Goal: Task Accomplishment & Management: Manage account settings

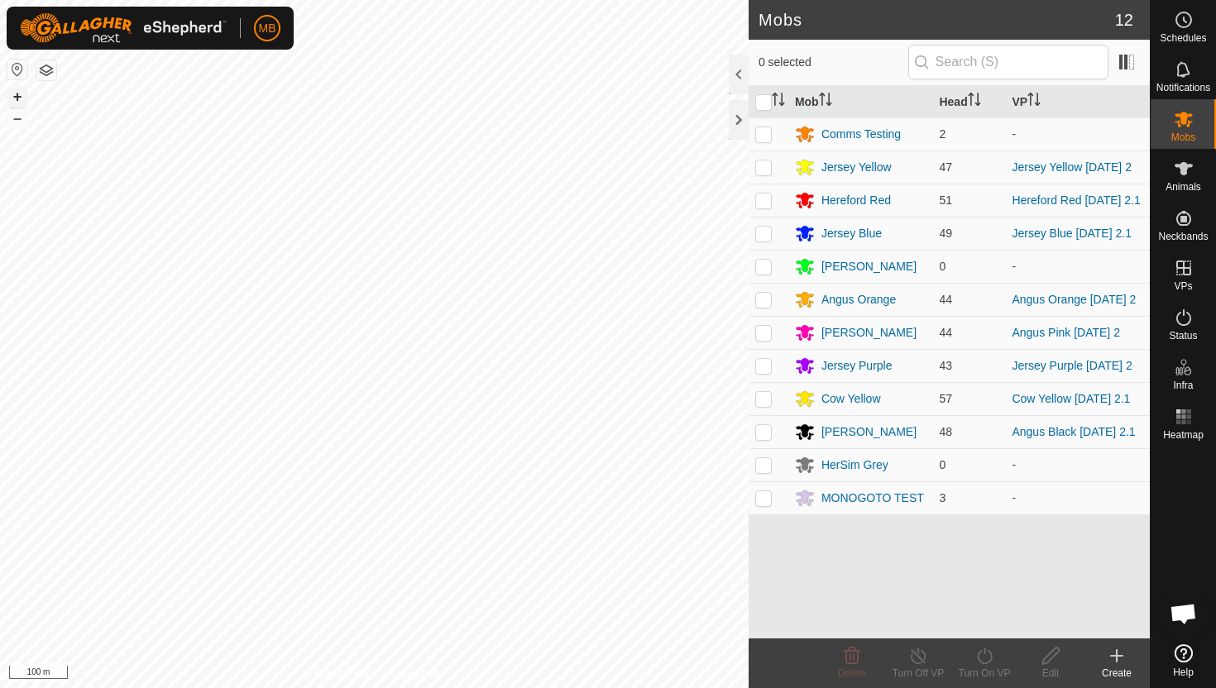
click at [18, 103] on button "+" at bounding box center [17, 97] width 20 height 20
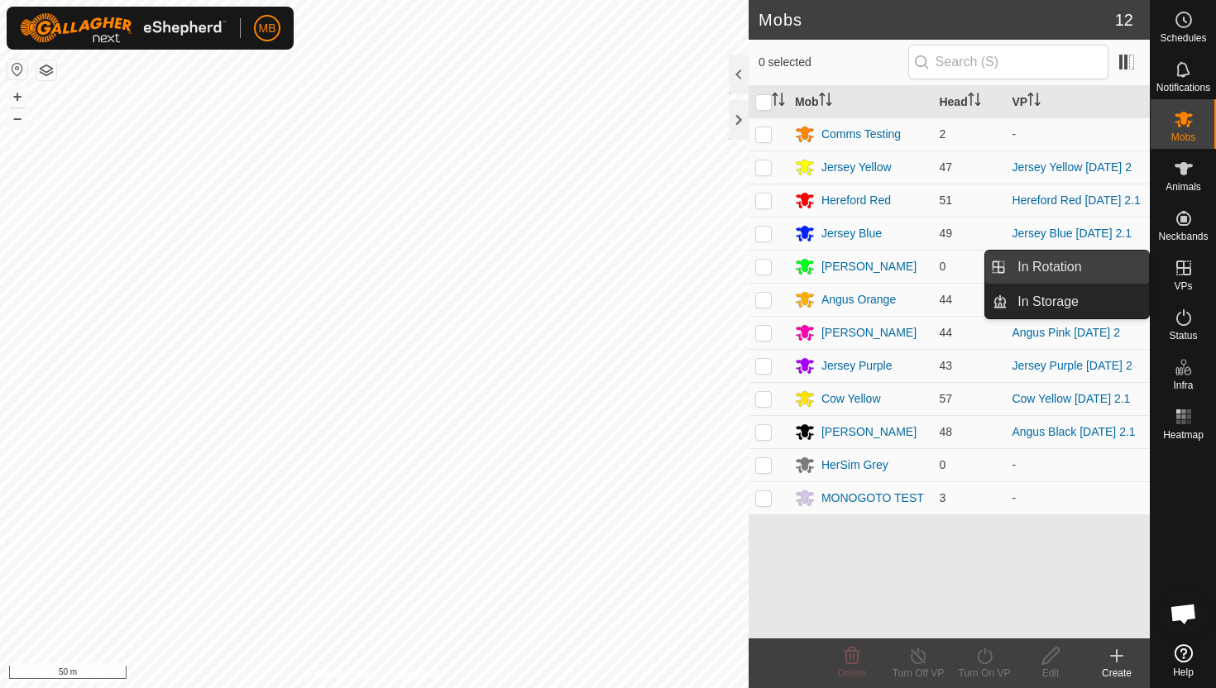
click at [1088, 265] on link "In Rotation" at bounding box center [1078, 267] width 141 height 33
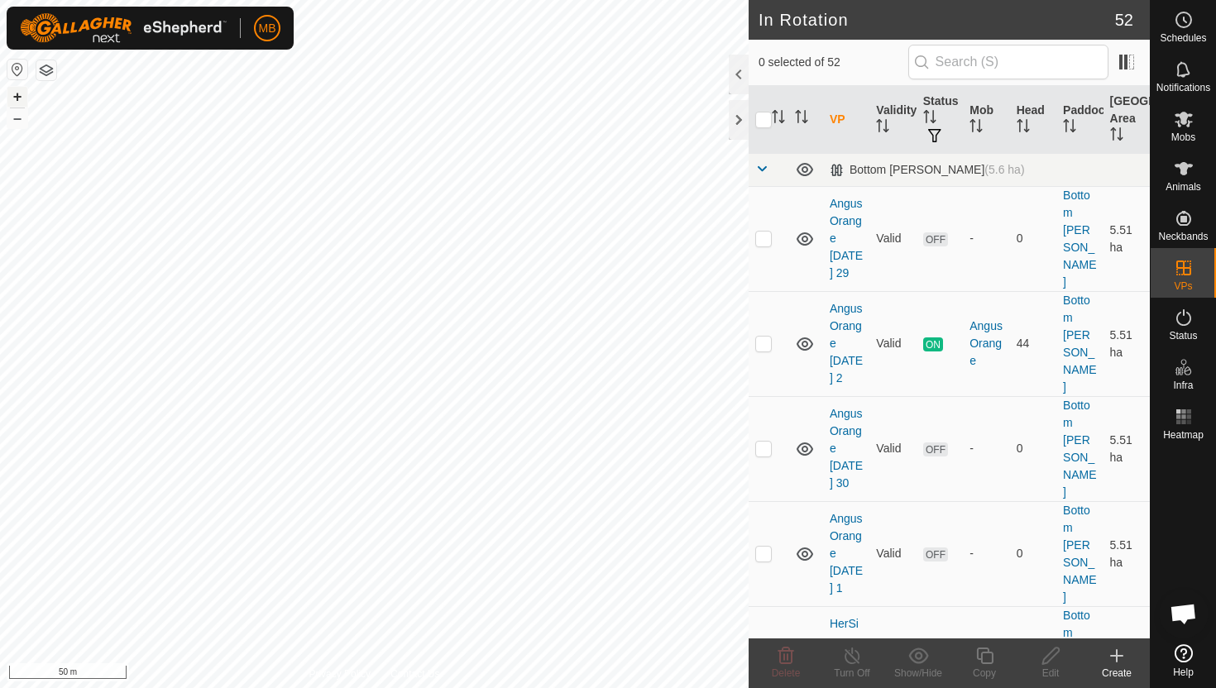
click at [16, 91] on button "+" at bounding box center [17, 97] width 20 height 20
click at [761, 337] on p-checkbox at bounding box center [763, 343] width 17 height 13
checkbox input "true"
click at [985, 651] on icon at bounding box center [985, 656] width 21 height 20
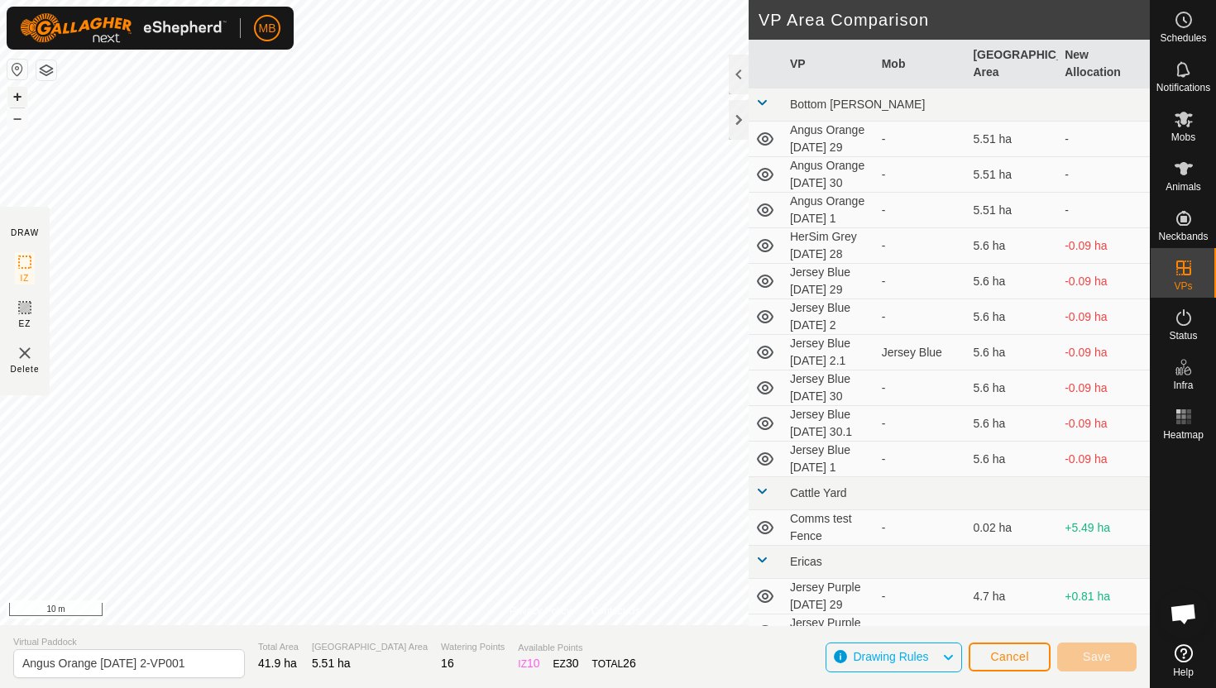
click at [16, 93] on button "+" at bounding box center [17, 97] width 20 height 20
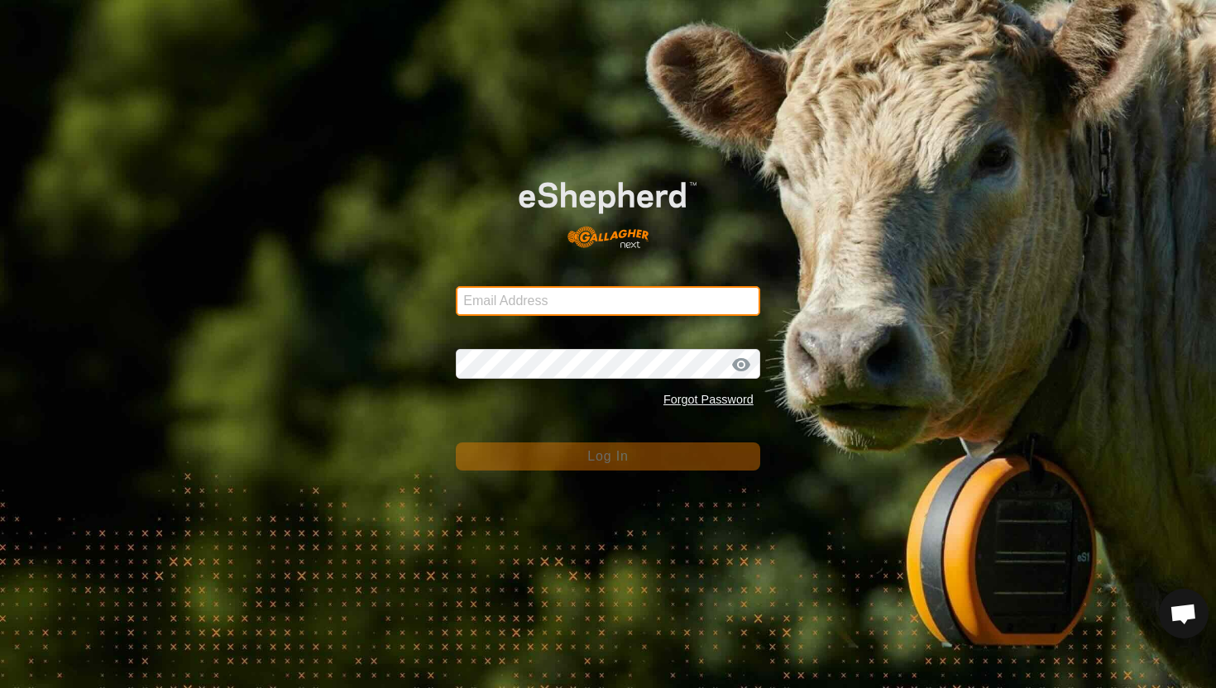
type input "mathew.gemma@barhamfarming.co.nz"
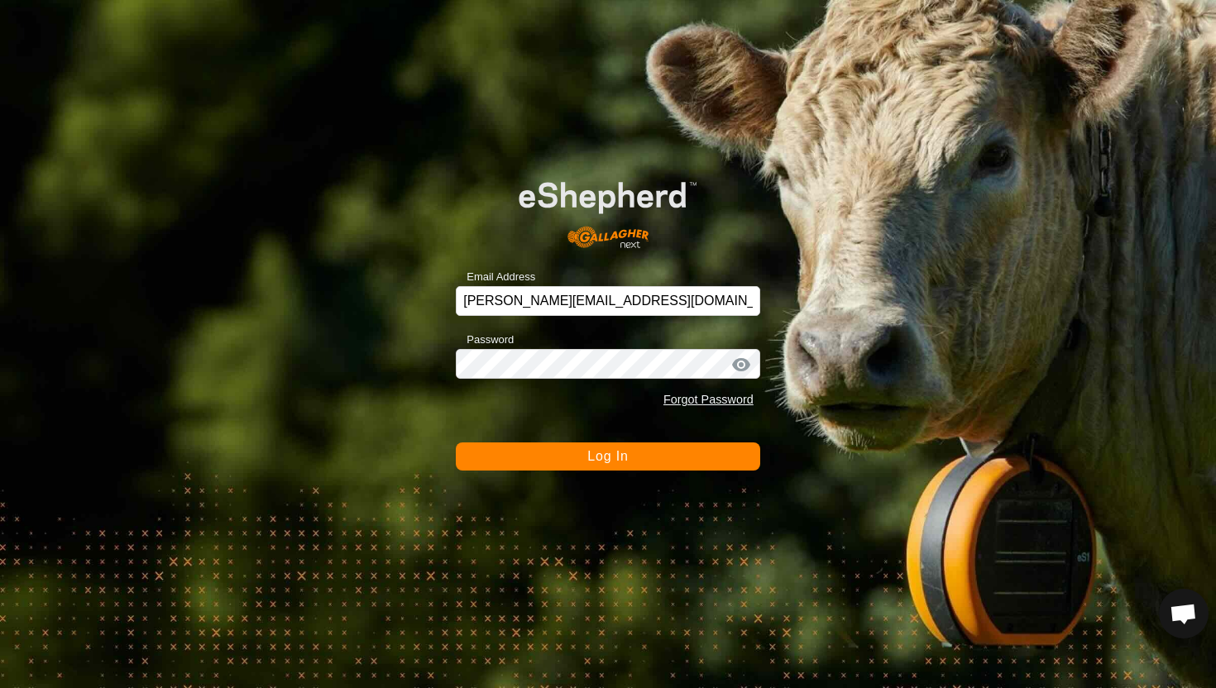
click at [571, 460] on button "Log In" at bounding box center [608, 457] width 305 height 28
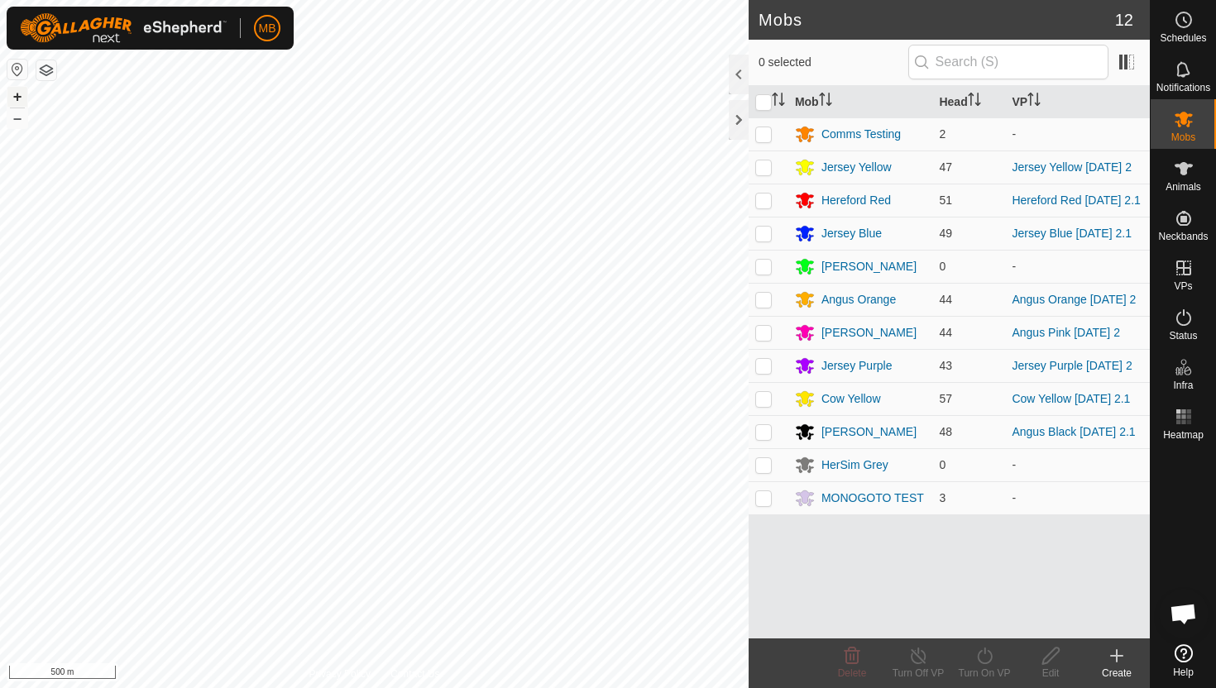
click at [11, 94] on button "+" at bounding box center [17, 97] width 20 height 20
click at [17, 99] on button "+" at bounding box center [17, 97] width 20 height 20
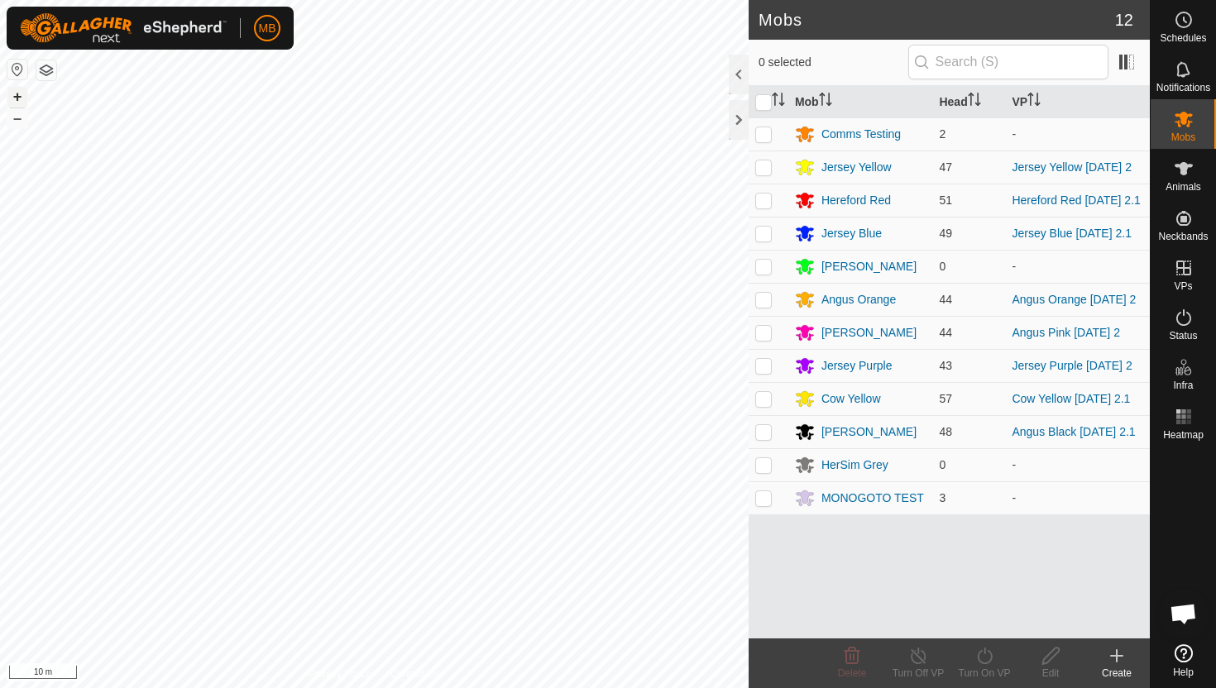
click at [20, 93] on button "+" at bounding box center [17, 97] width 20 height 20
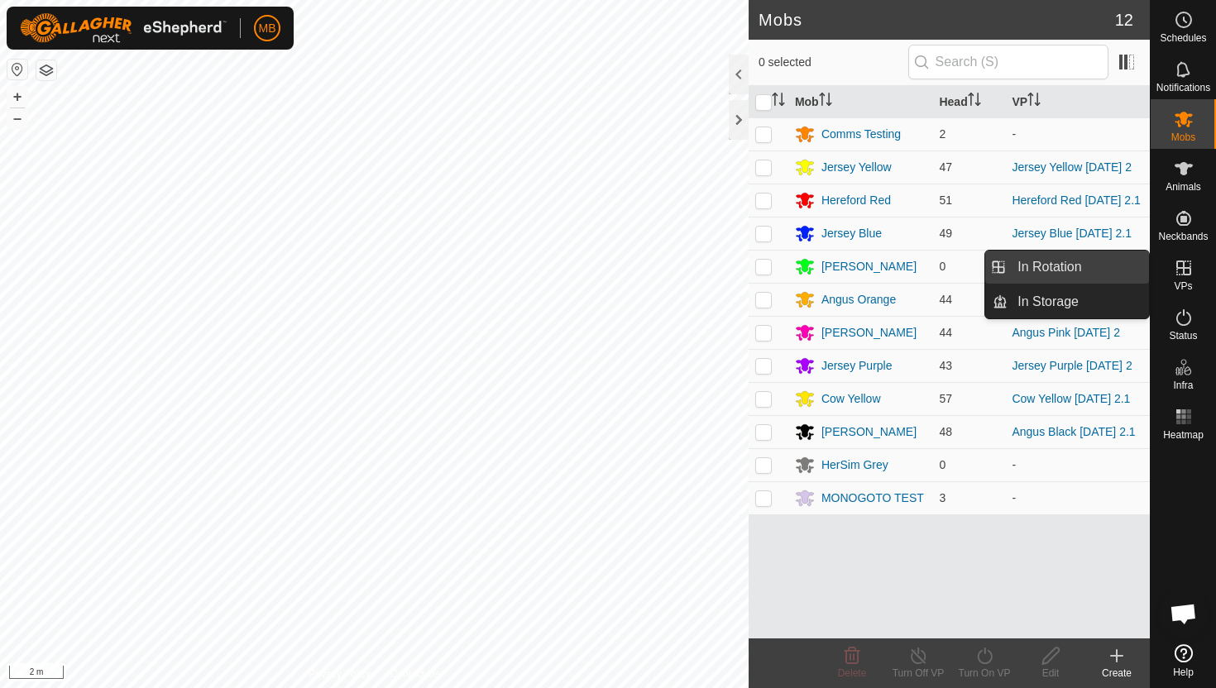
click at [1065, 273] on link "In Rotation" at bounding box center [1078, 267] width 141 height 33
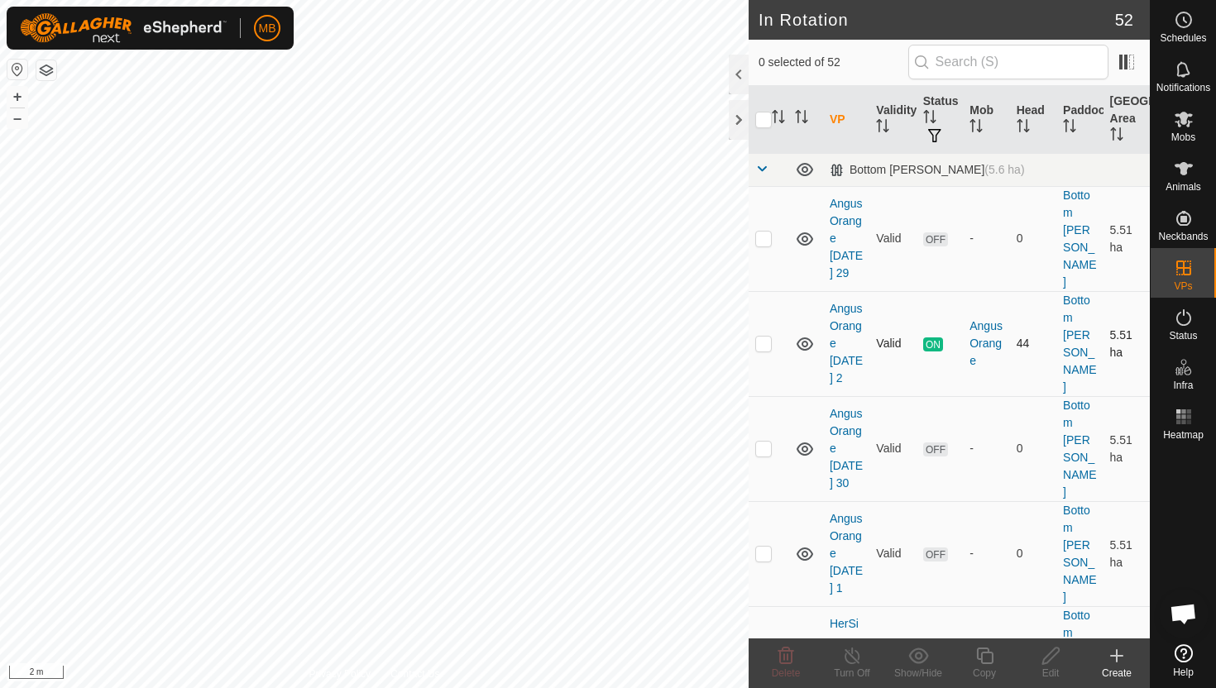
click at [766, 337] on p-checkbox at bounding box center [763, 343] width 17 height 13
checkbox input "true"
click at [986, 659] on icon at bounding box center [985, 656] width 21 height 20
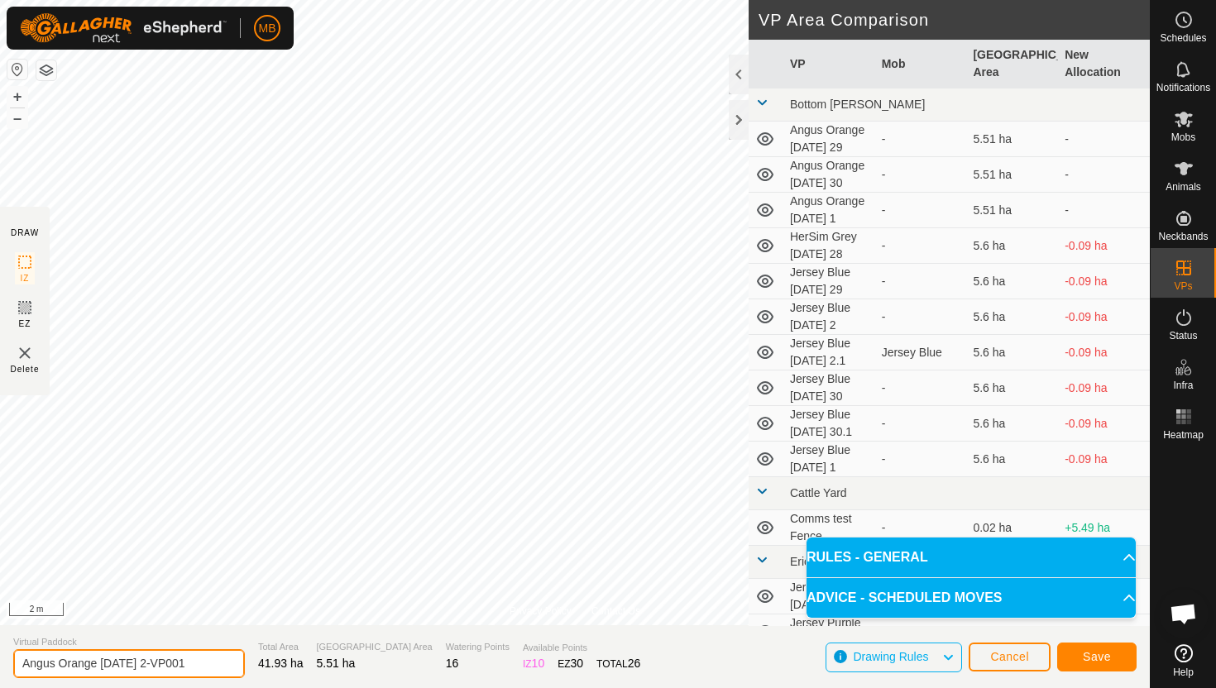
click at [199, 669] on input "Angus Orange Thursday 2-VP001" at bounding box center [129, 664] width 232 height 29
type input "Angus Orange Friday 3"
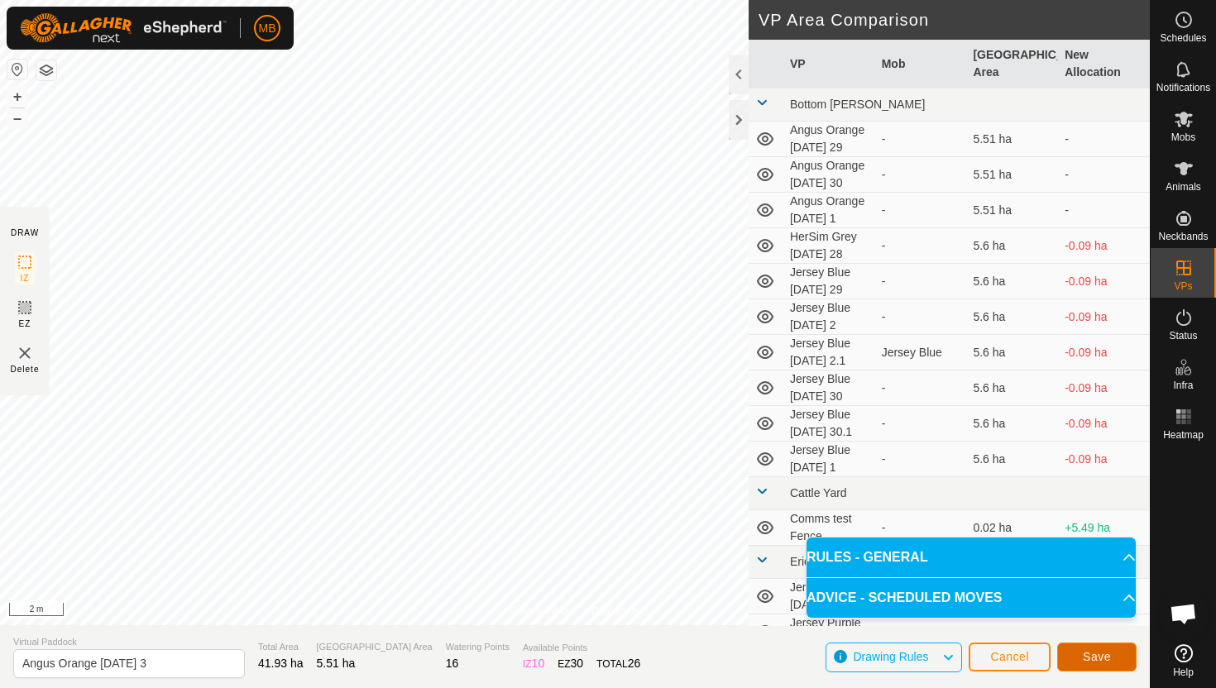
click at [1101, 655] on span "Save" at bounding box center [1097, 656] width 28 height 13
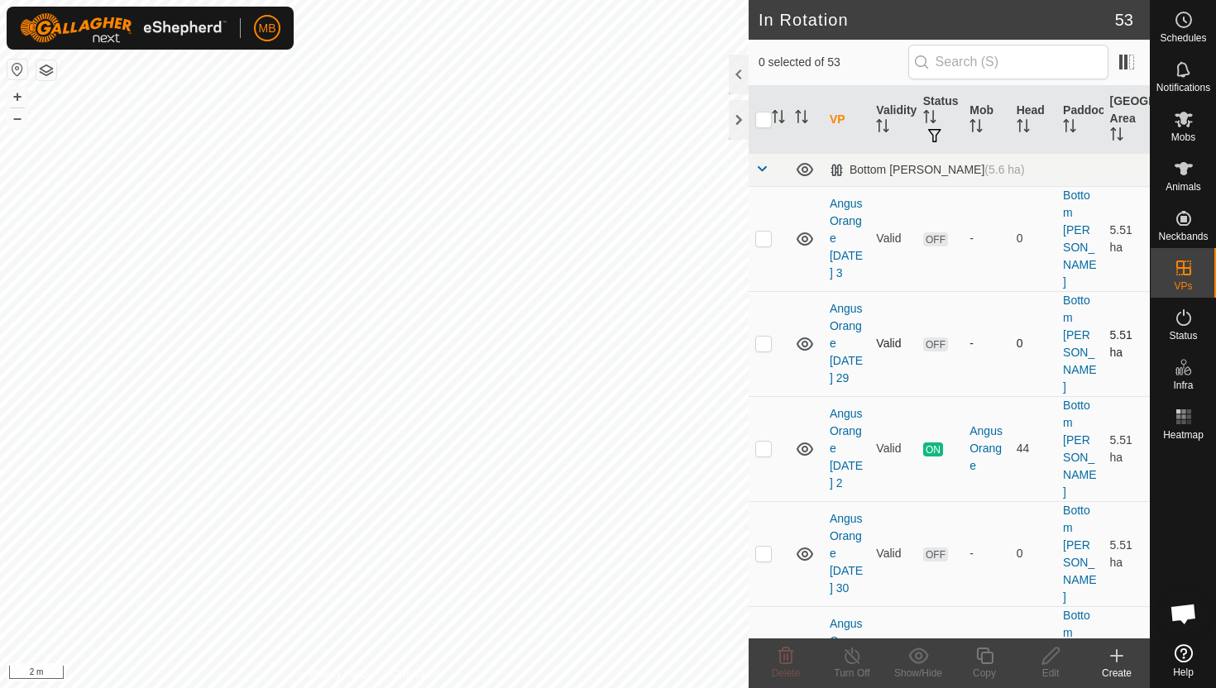
click at [770, 337] on p-checkbox at bounding box center [763, 343] width 17 height 13
checkbox input "true"
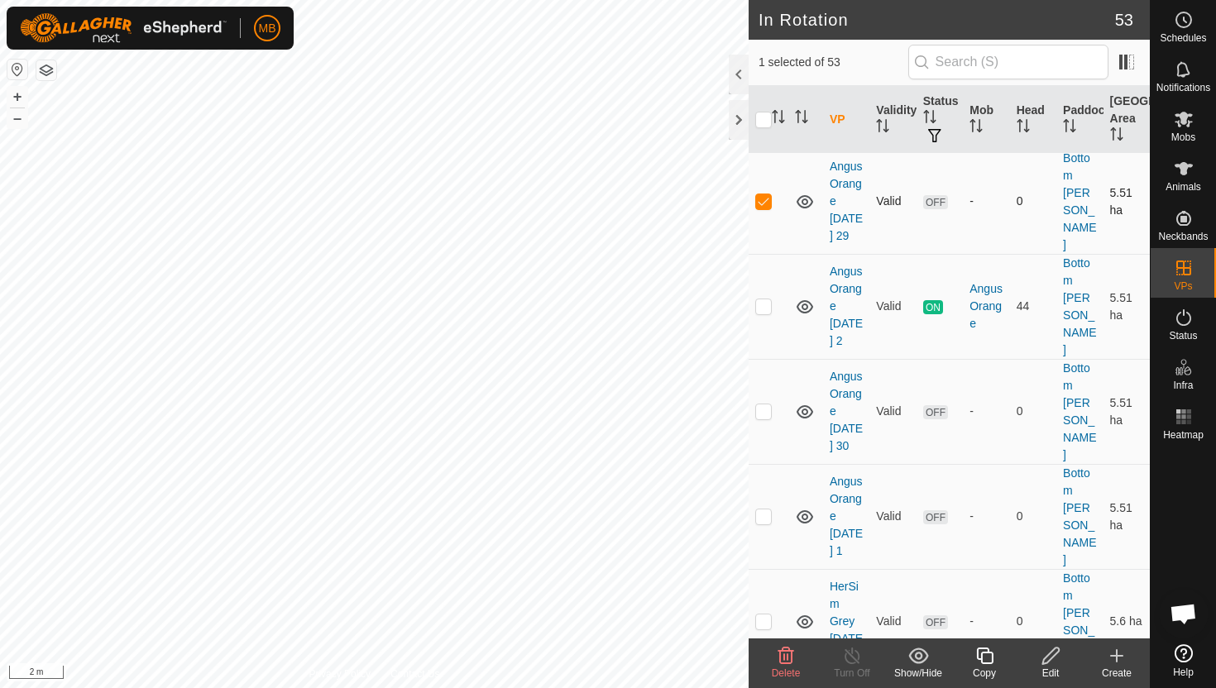
scroll to position [165, 0]
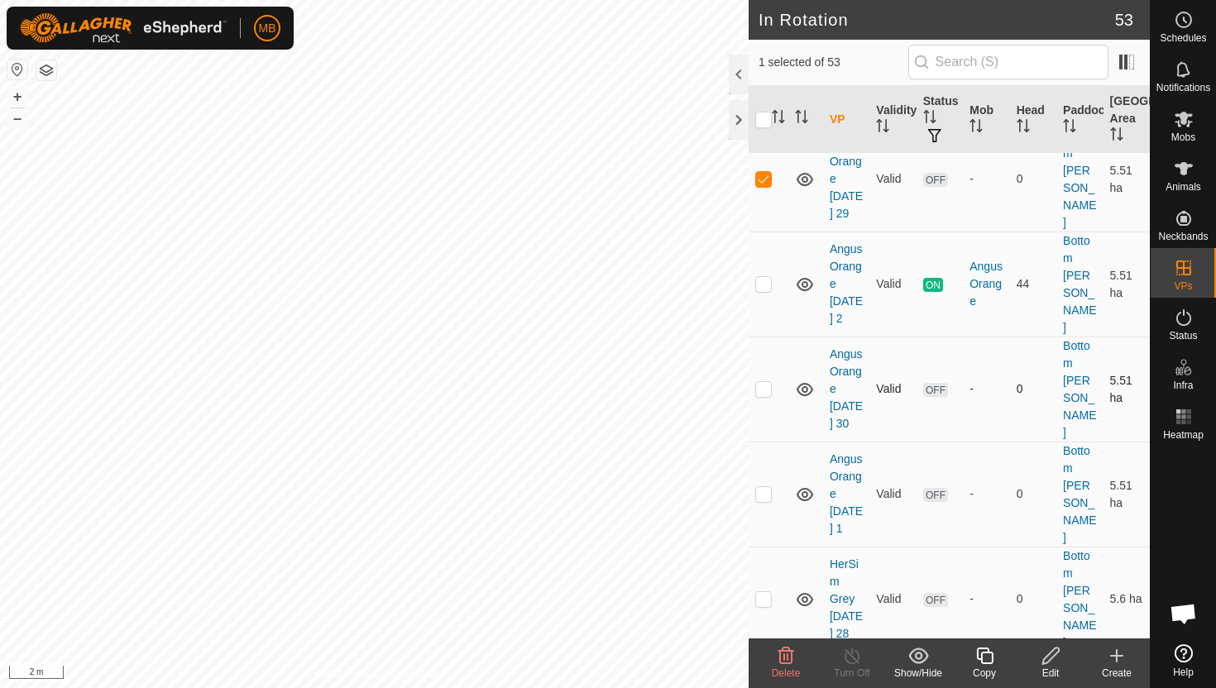
click at [764, 382] on p-checkbox at bounding box center [763, 388] width 17 height 13
checkbox input "true"
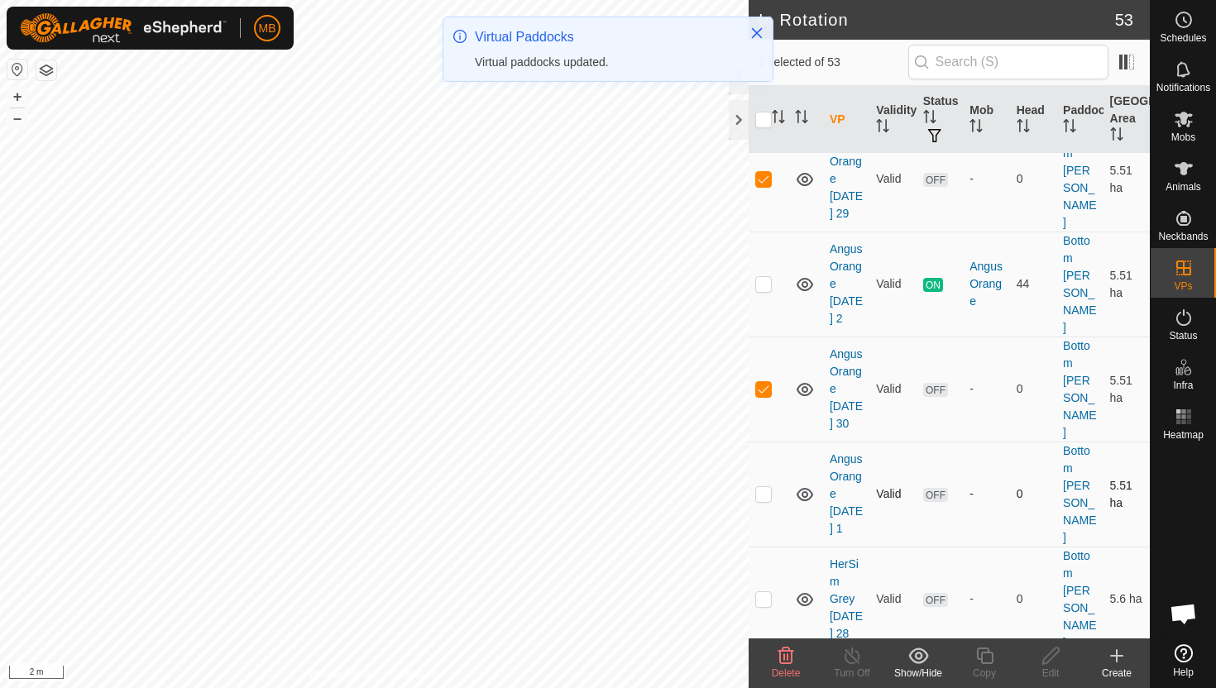
click at [766, 487] on p-checkbox at bounding box center [763, 493] width 17 height 13
checkbox input "true"
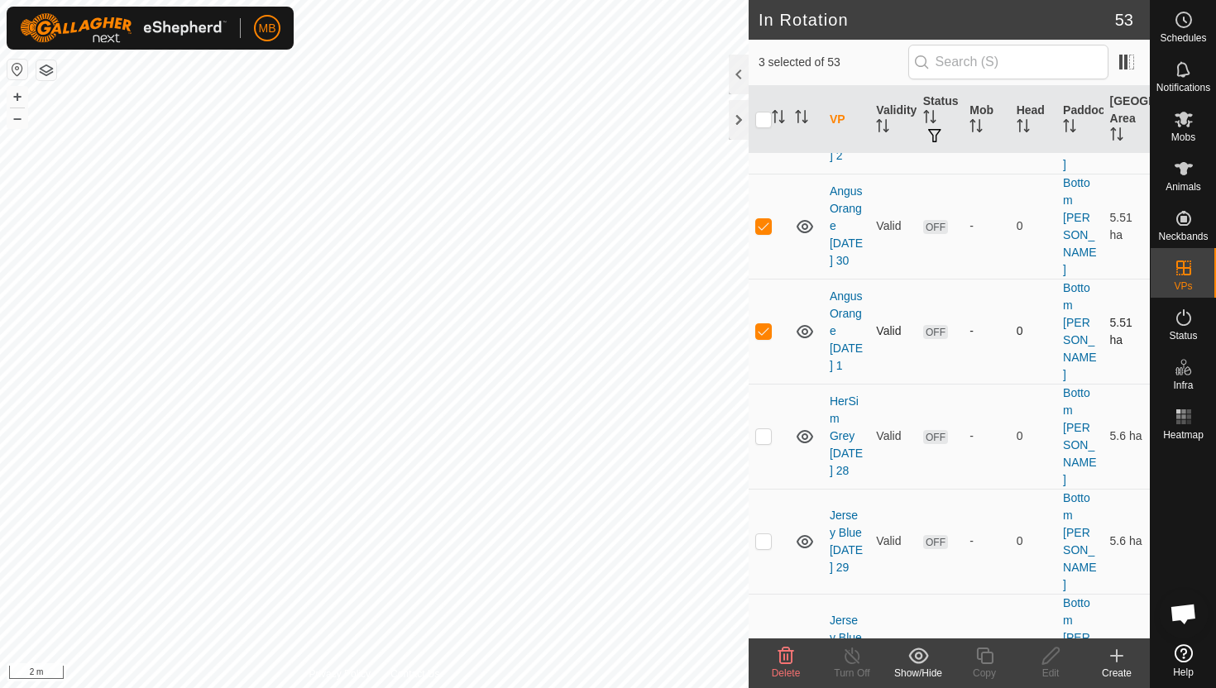
scroll to position [338, 0]
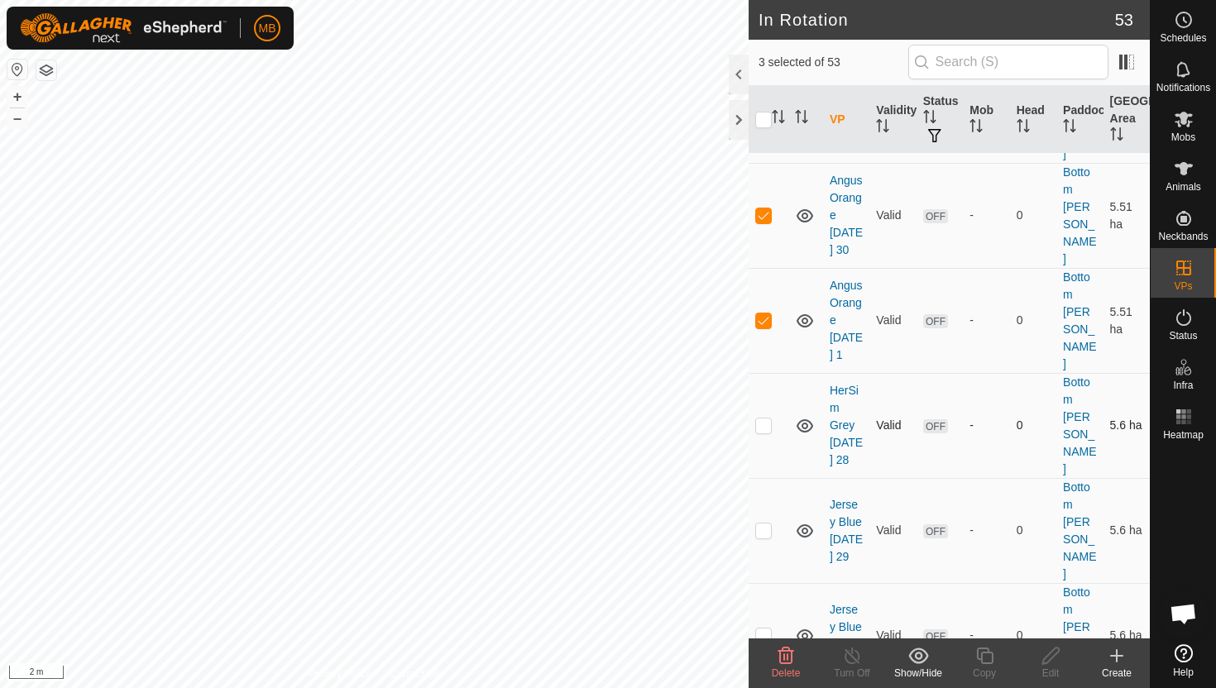
click at [762, 419] on p-checkbox at bounding box center [763, 425] width 17 height 13
checkbox input "true"
click at [766, 524] on p-checkbox at bounding box center [763, 530] width 17 height 13
checkbox input "true"
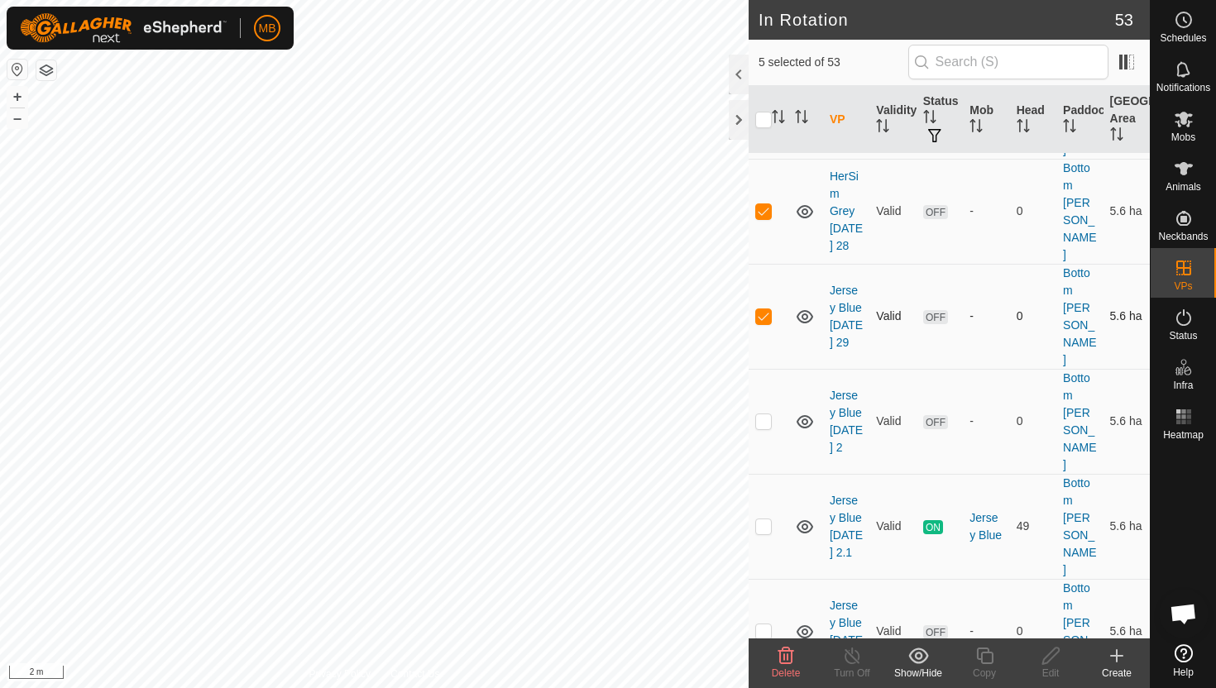
scroll to position [559, 0]
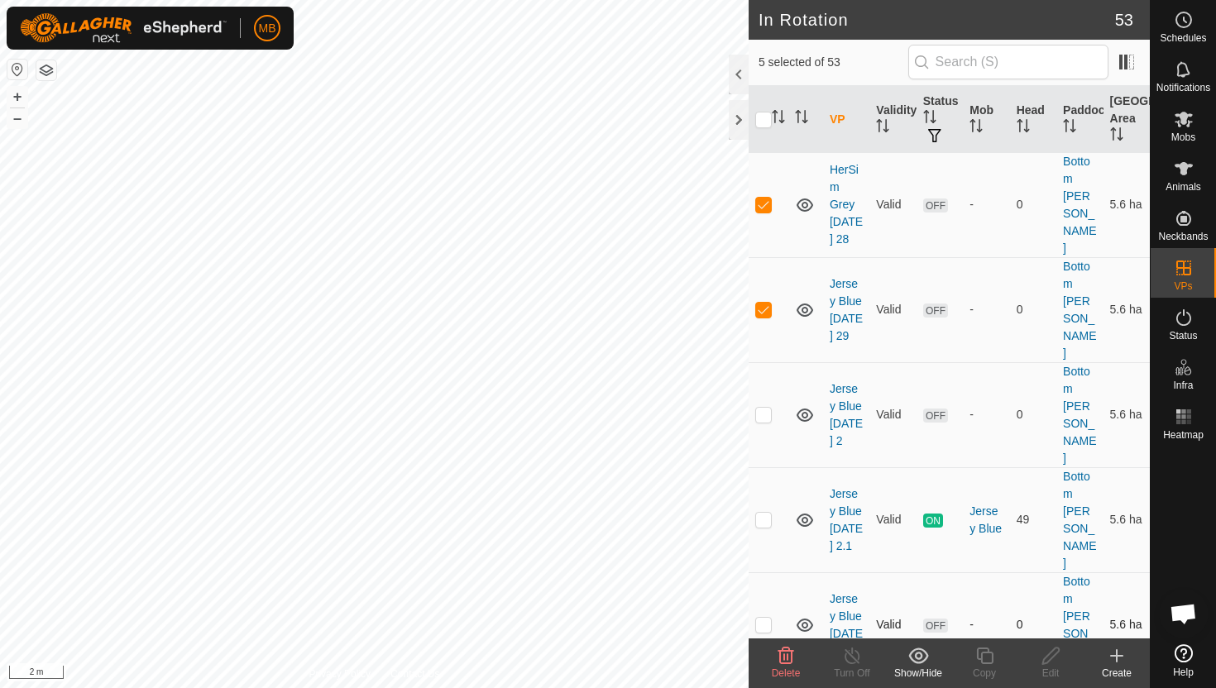
click at [765, 618] on p-checkbox at bounding box center [763, 624] width 17 height 13
checkbox input "true"
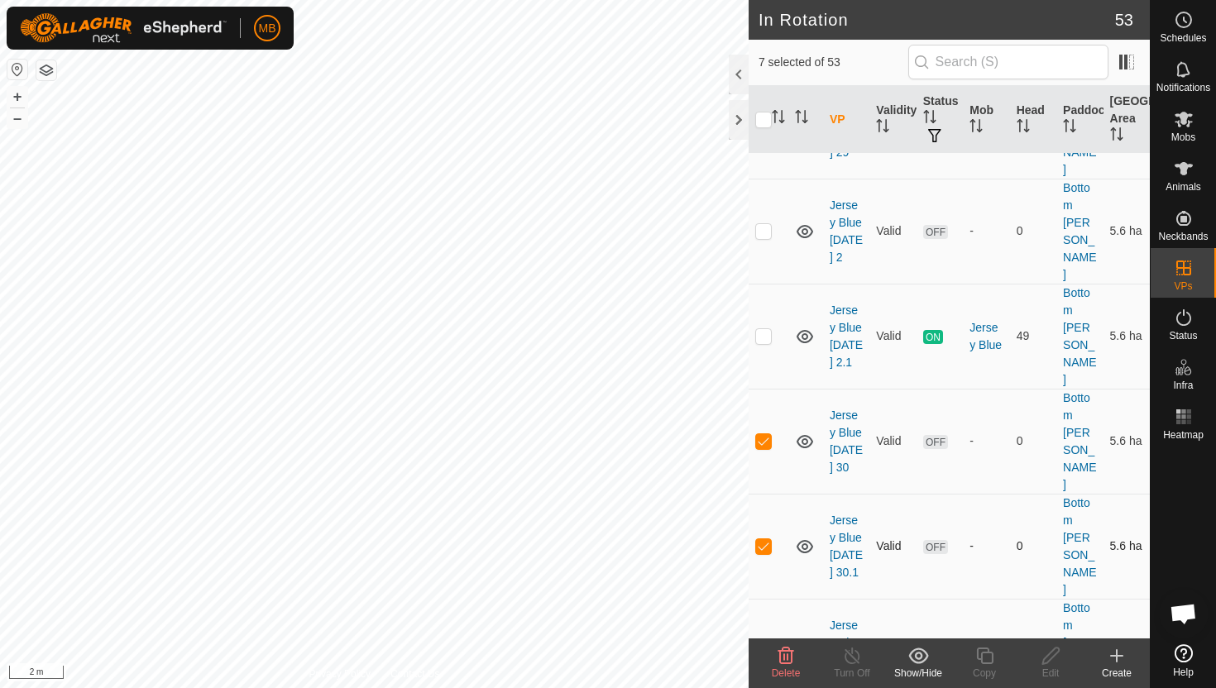
scroll to position [751, 0]
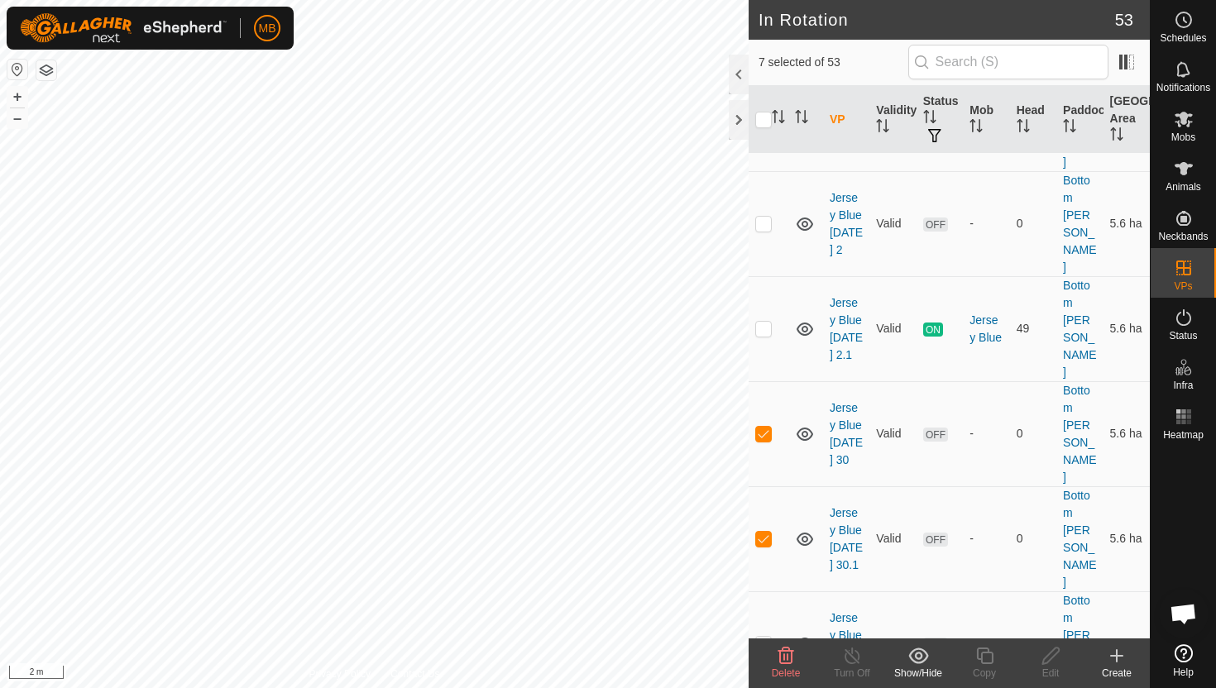
click at [765, 637] on p-checkbox at bounding box center [763, 643] width 17 height 13
checkbox input "true"
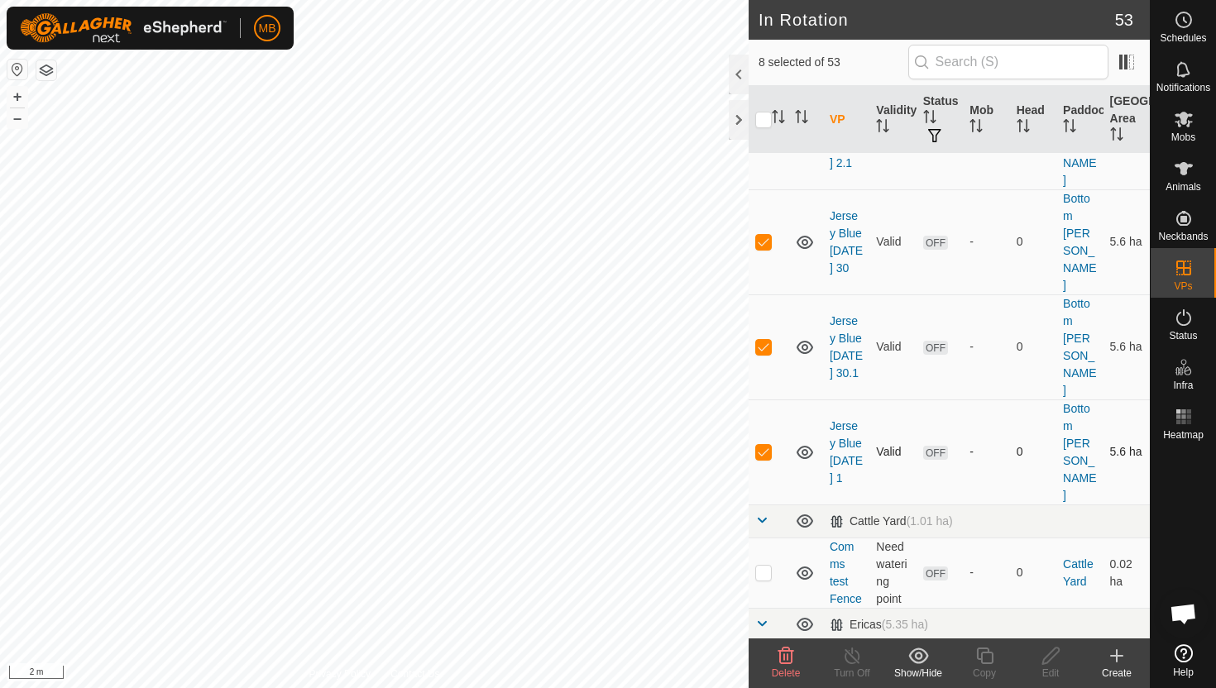
scroll to position [946, 0]
click at [765, 683] on p-checkbox at bounding box center [763, 689] width 17 height 13
checkbox input "true"
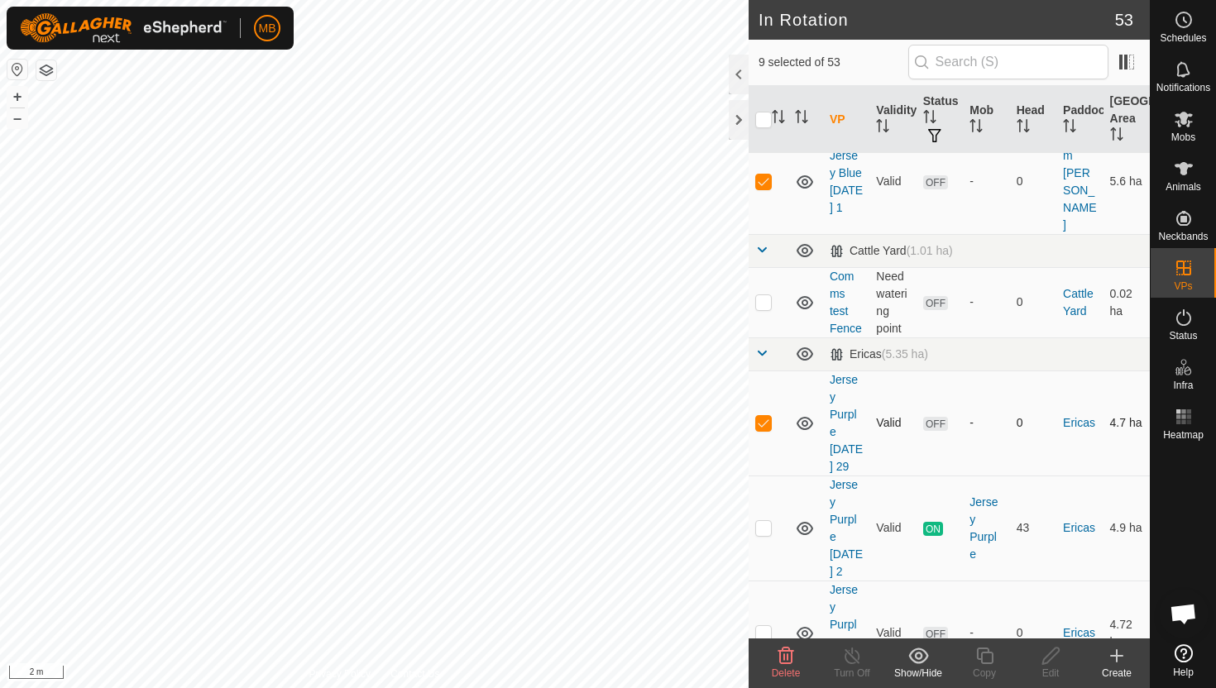
scroll to position [1217, 0]
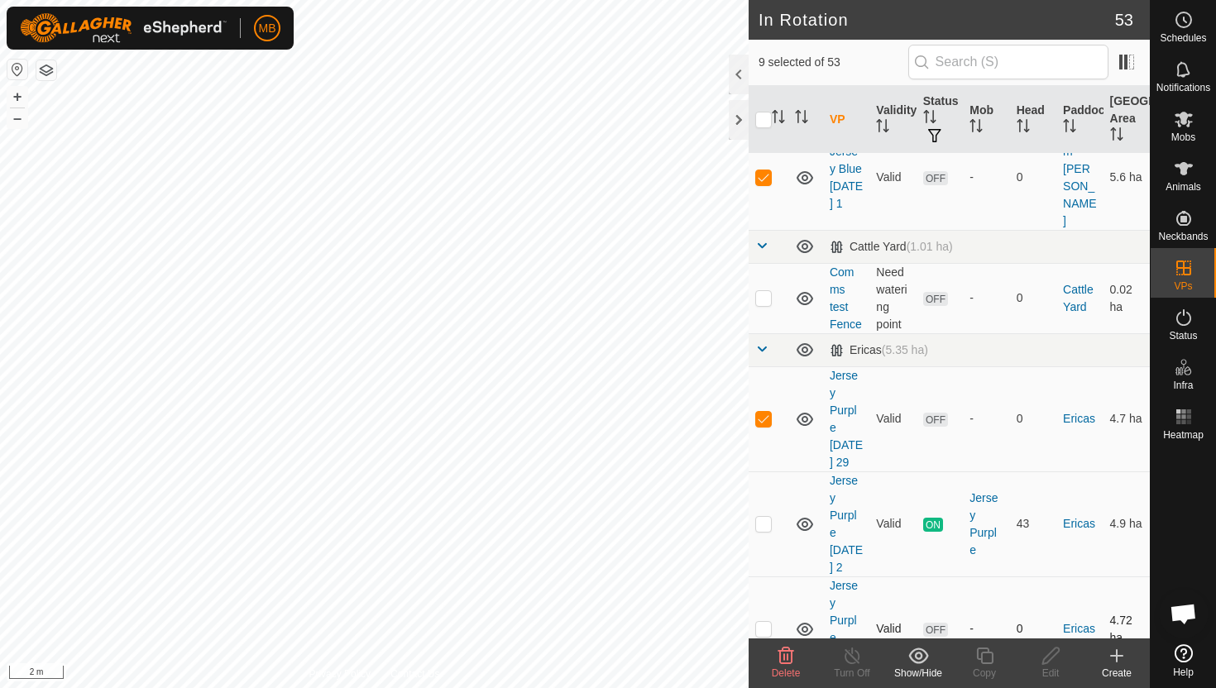
click at [769, 622] on p-checkbox at bounding box center [763, 628] width 17 height 13
checkbox input "true"
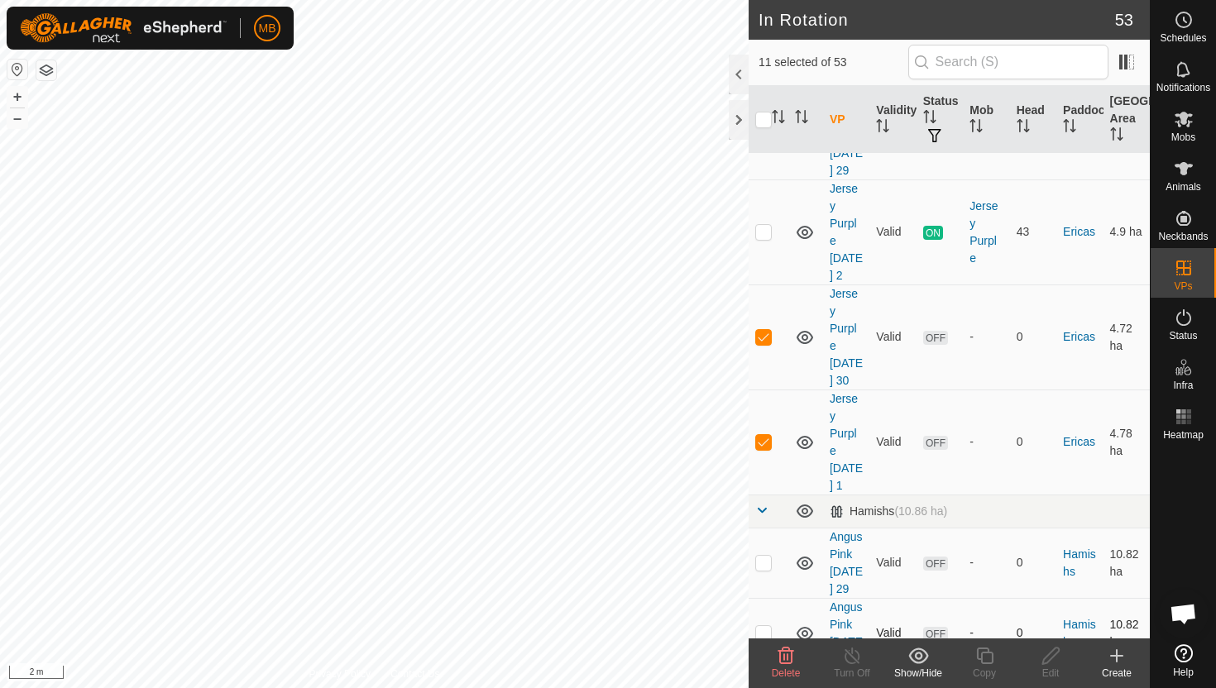
scroll to position [1516, 0]
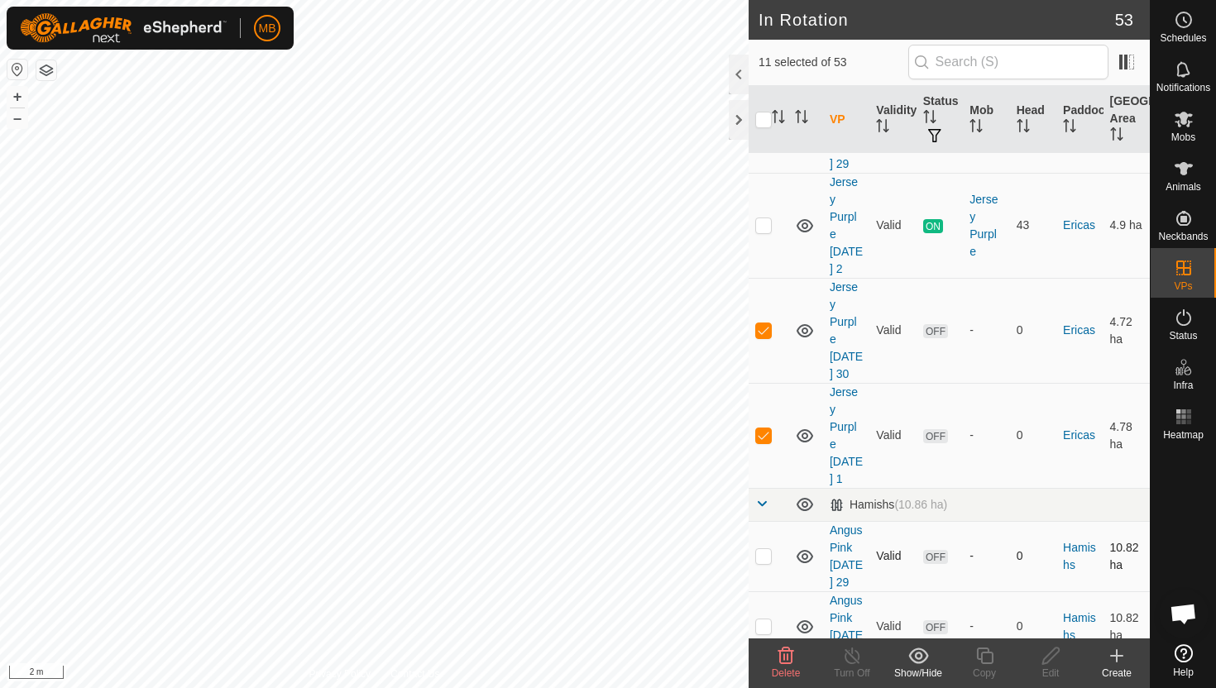
click at [761, 549] on p-checkbox at bounding box center [763, 555] width 17 height 13
checkbox input "true"
click at [768, 620] on p-checkbox at bounding box center [763, 626] width 17 height 13
checkbox input "true"
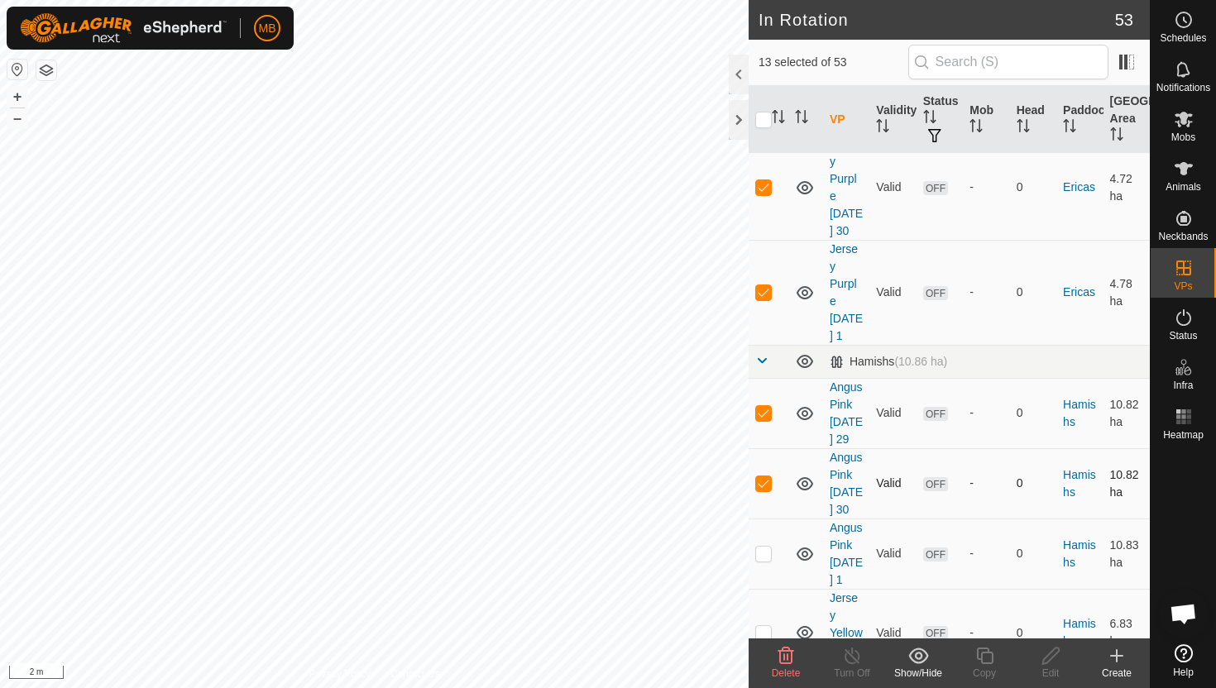
scroll to position [1662, 0]
click at [764, 544] on p-checkbox at bounding box center [763, 550] width 17 height 13
checkbox input "true"
click at [764, 624] on p-checkbox at bounding box center [763, 630] width 17 height 13
checkbox input "true"
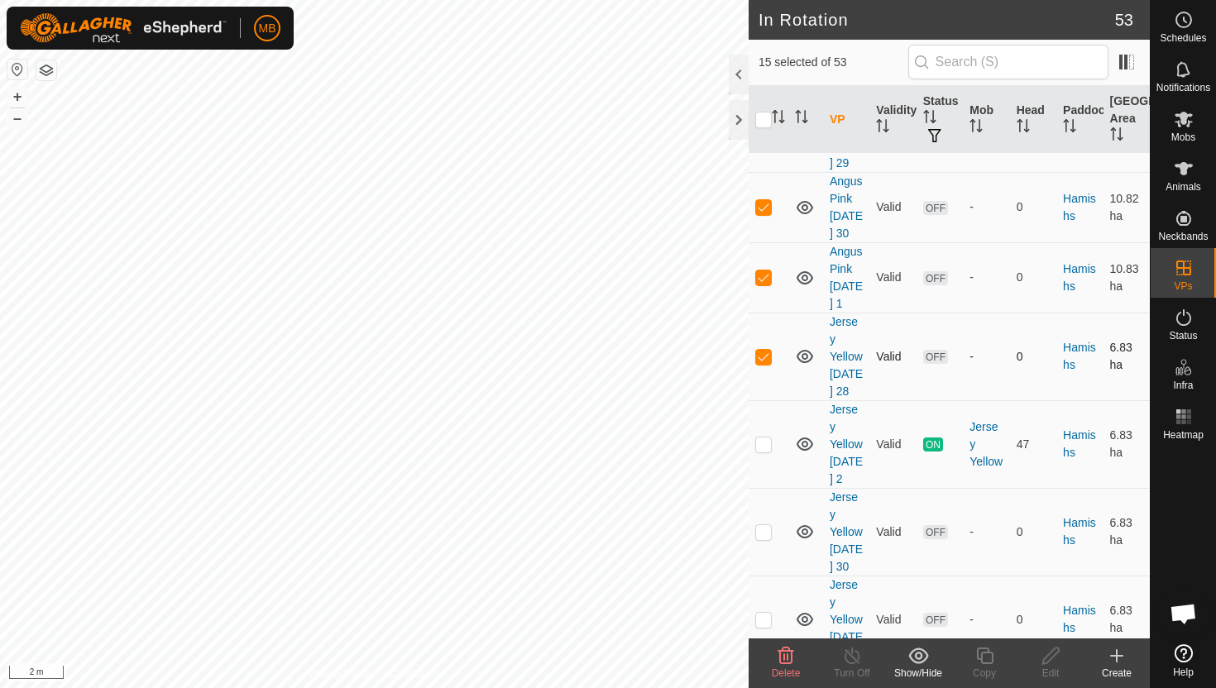
scroll to position [1949, 0]
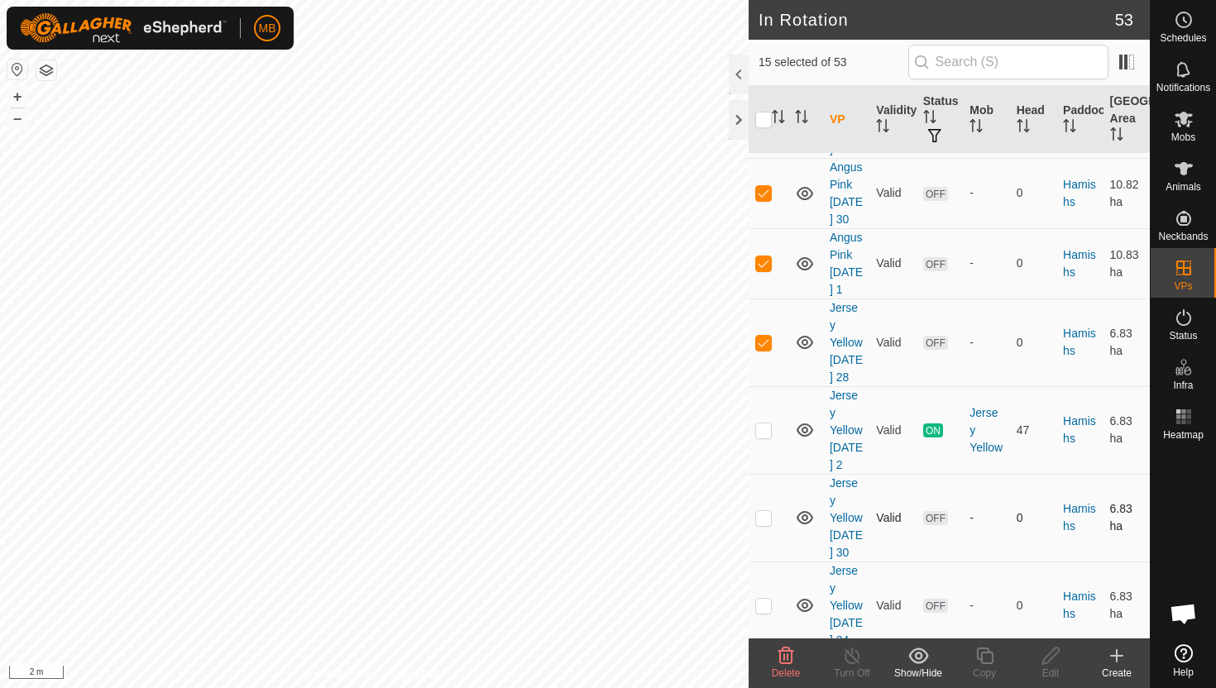
click at [767, 511] on p-checkbox at bounding box center [763, 517] width 17 height 13
checkbox input "true"
click at [770, 599] on p-checkbox at bounding box center [763, 605] width 17 height 13
checkbox input "true"
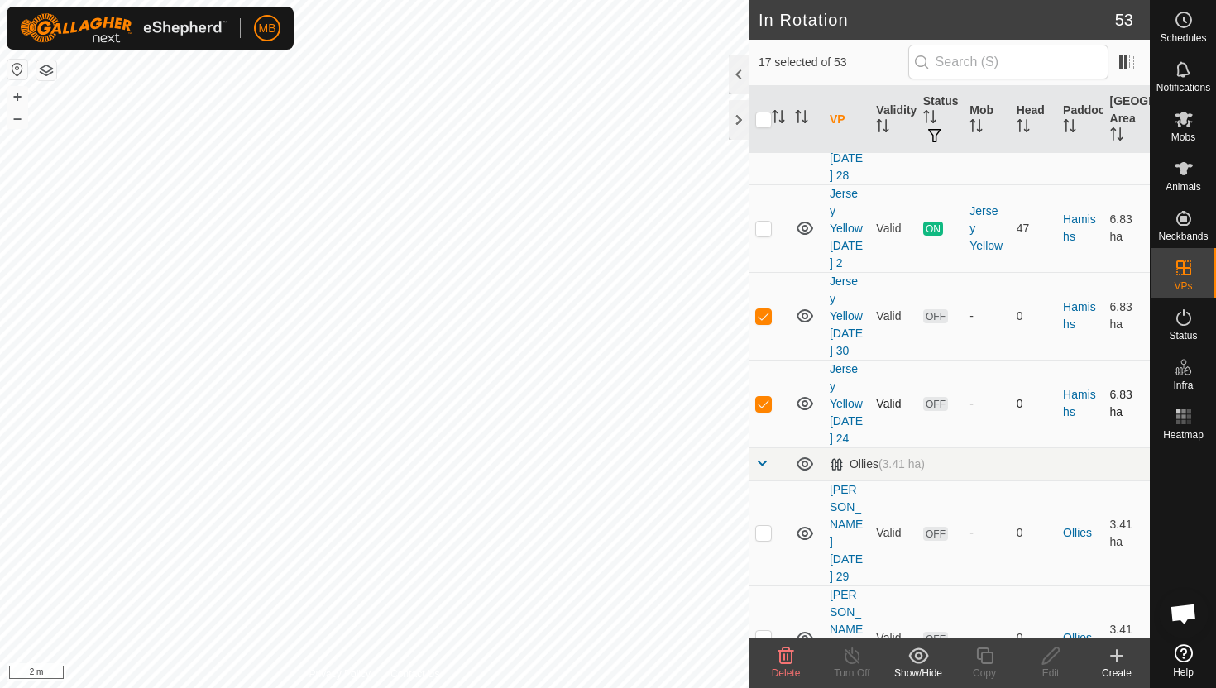
scroll to position [2154, 0]
click at [759, 524] on p-checkbox at bounding box center [763, 530] width 17 height 13
checkbox input "true"
click at [760, 629] on p-checkbox at bounding box center [763, 635] width 17 height 13
checkbox input "true"
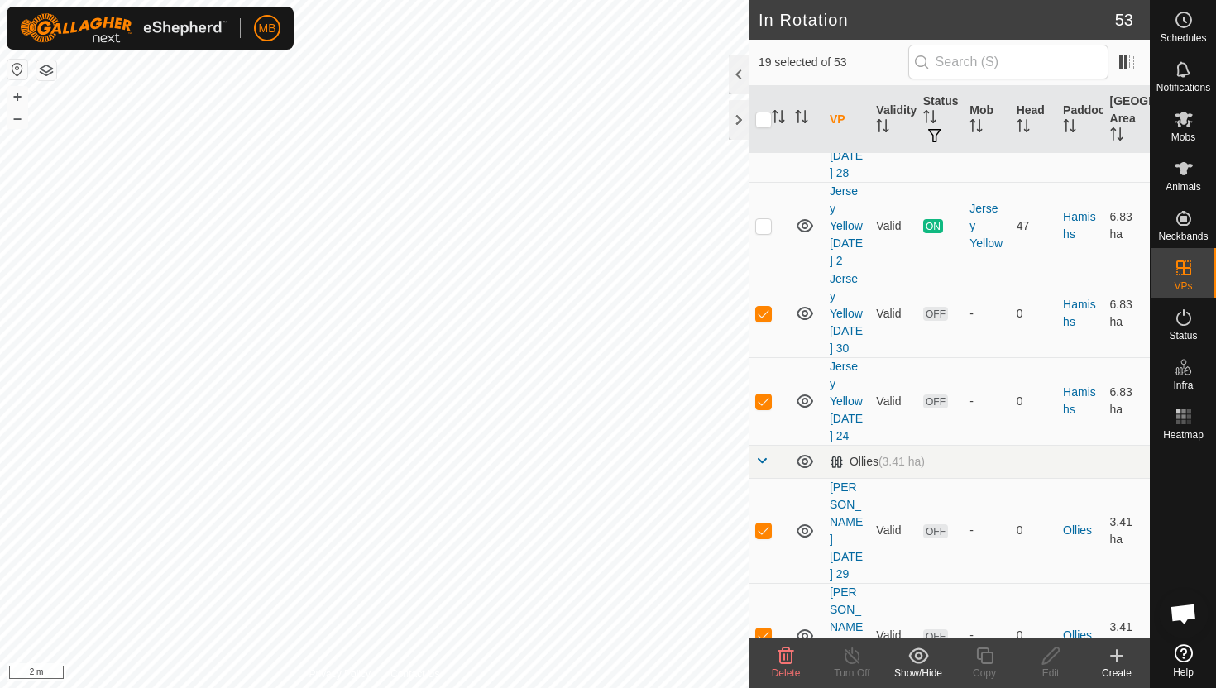
checkbox input "true"
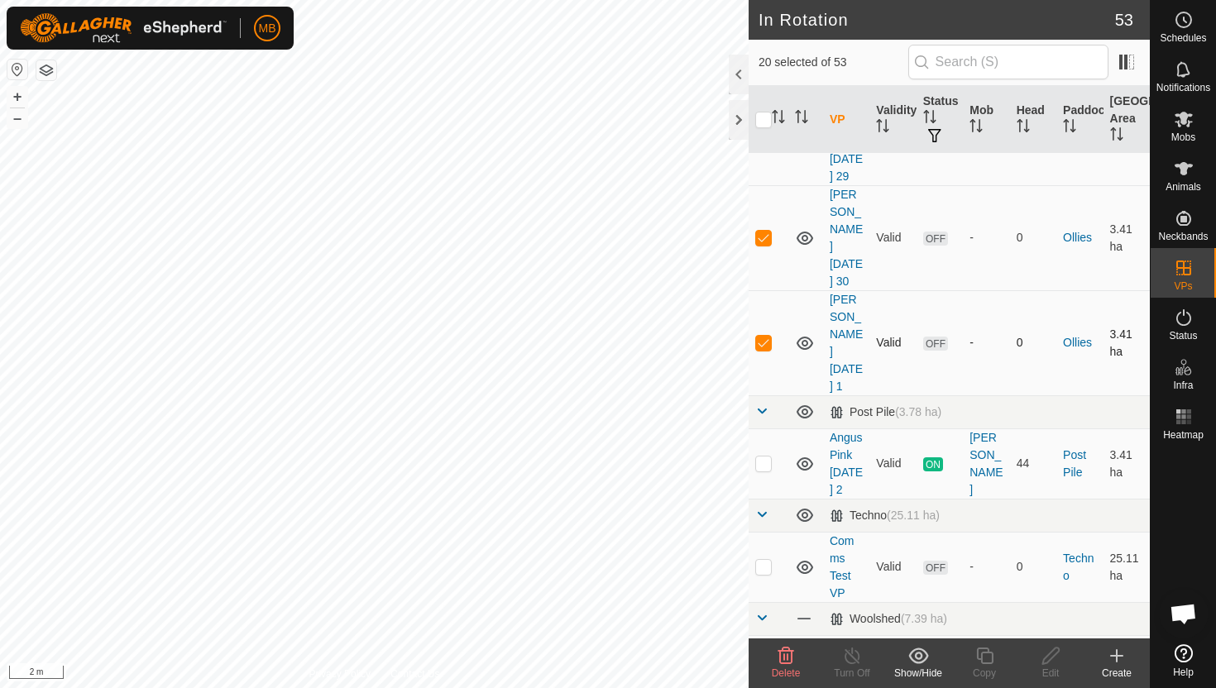
scroll to position [2563, 0]
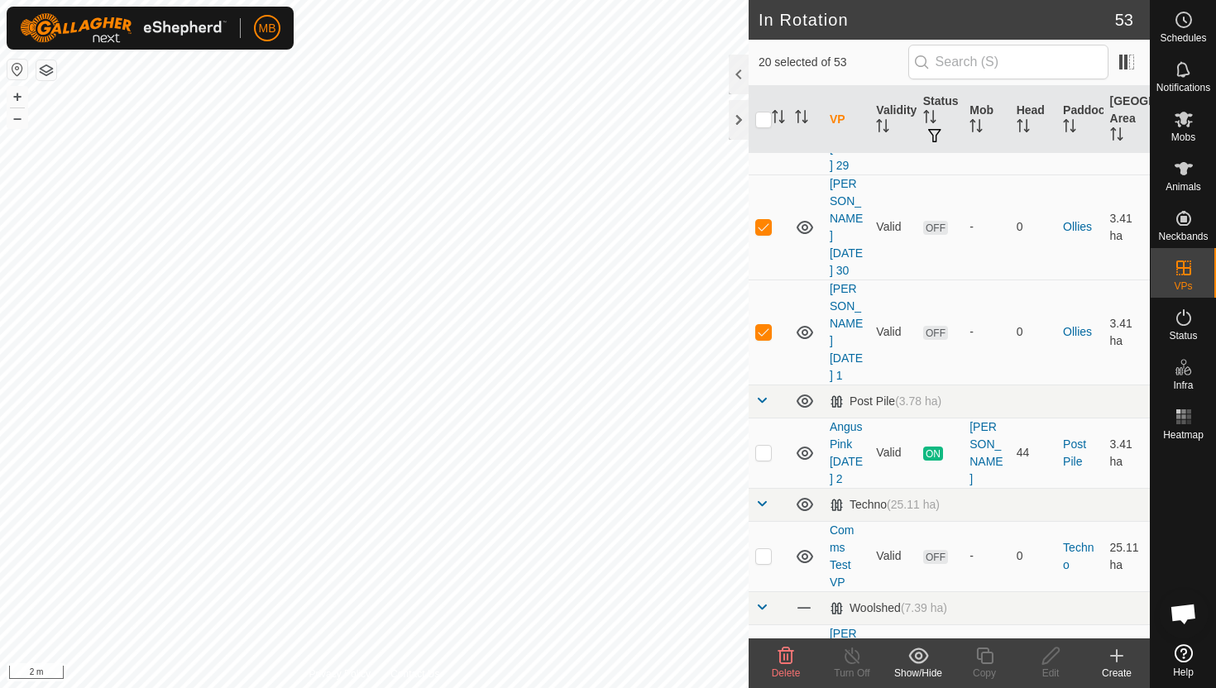
click at [760, 670] on p-checkbox at bounding box center [763, 676] width 17 height 13
checkbox input "true"
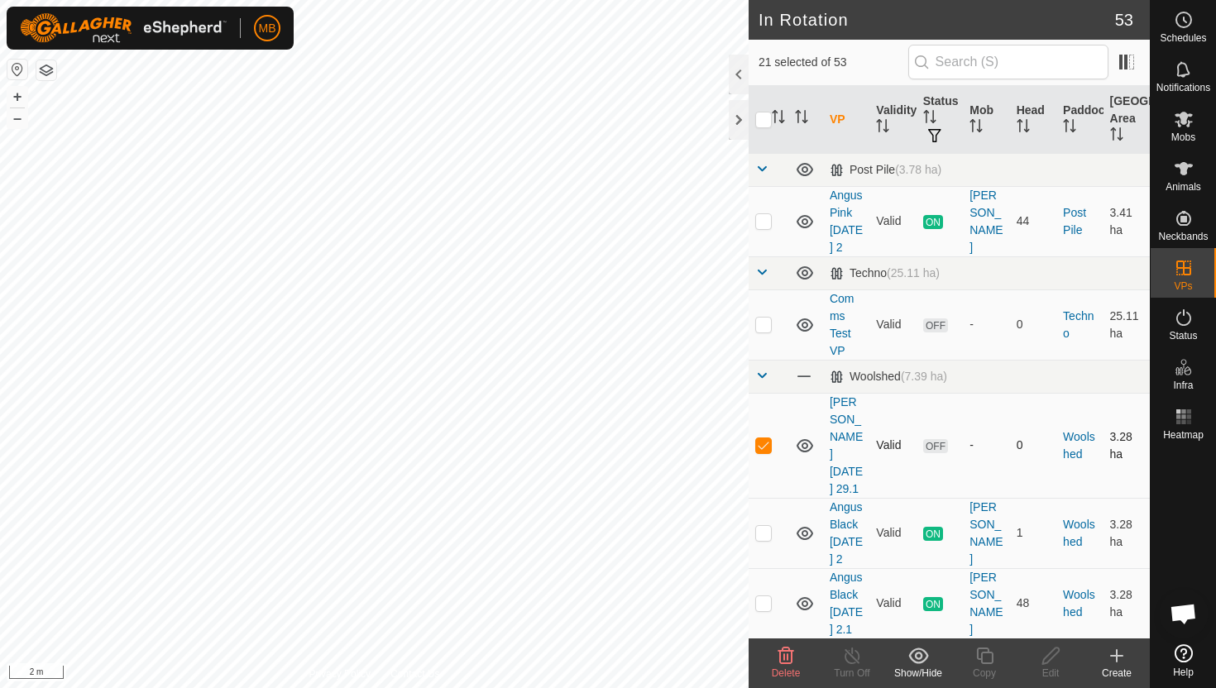
scroll to position [2795, 0]
click at [764, 666] on p-checkbox at bounding box center [763, 672] width 17 height 13
checkbox input "true"
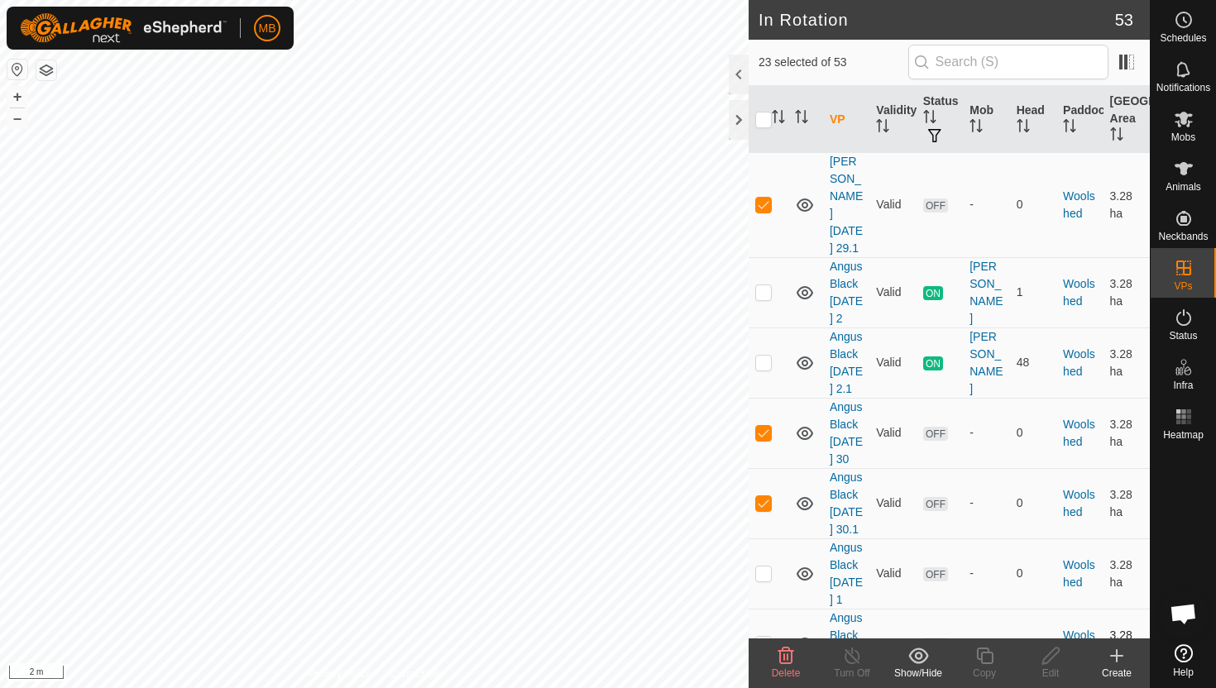
scroll to position [3037, 0]
click at [767, 565] on p-checkbox at bounding box center [763, 571] width 17 height 13
checkbox input "true"
click at [765, 635] on p-checkbox at bounding box center [763, 641] width 17 height 13
checkbox input "true"
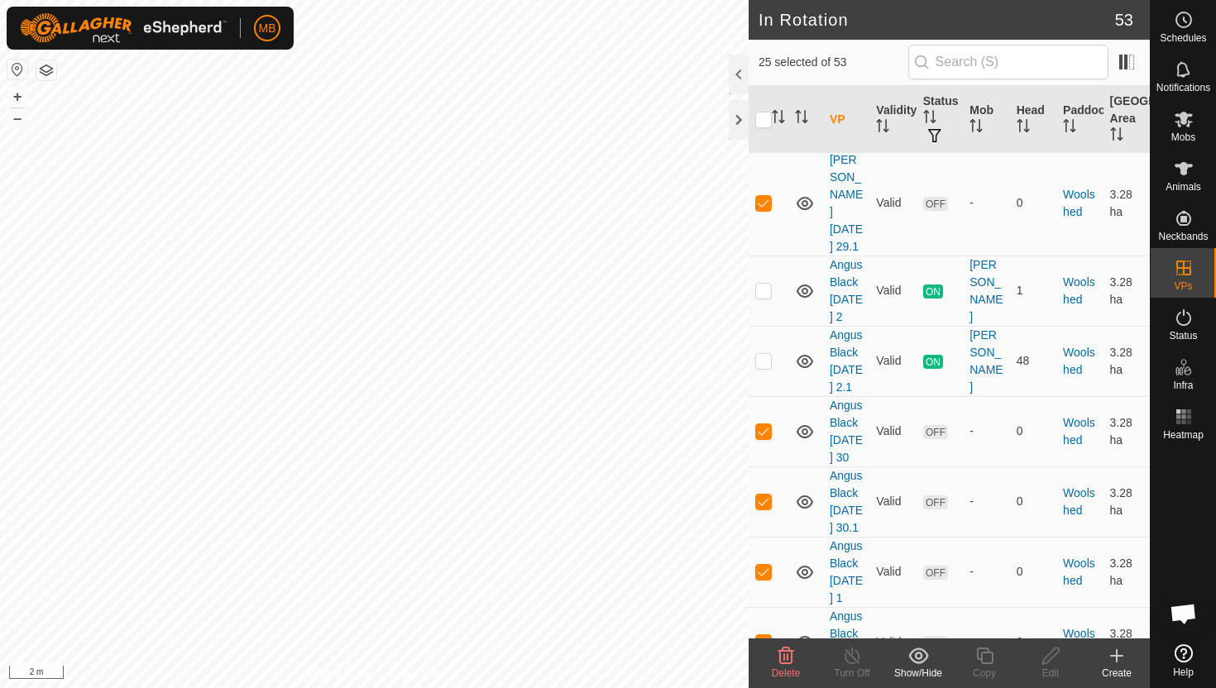
checkbox input "true"
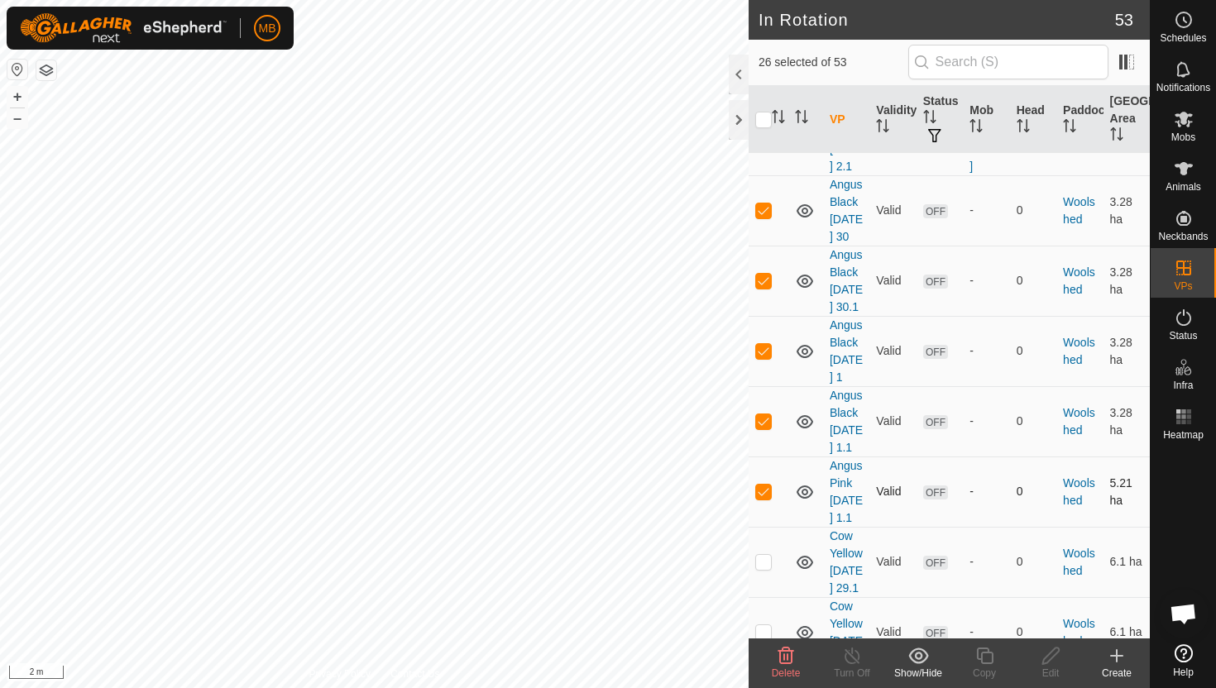
scroll to position [3260, 0]
click at [765, 553] on p-checkbox at bounding box center [763, 559] width 17 height 13
checkbox input "true"
click at [765, 595] on td at bounding box center [769, 630] width 40 height 70
checkbox input "true"
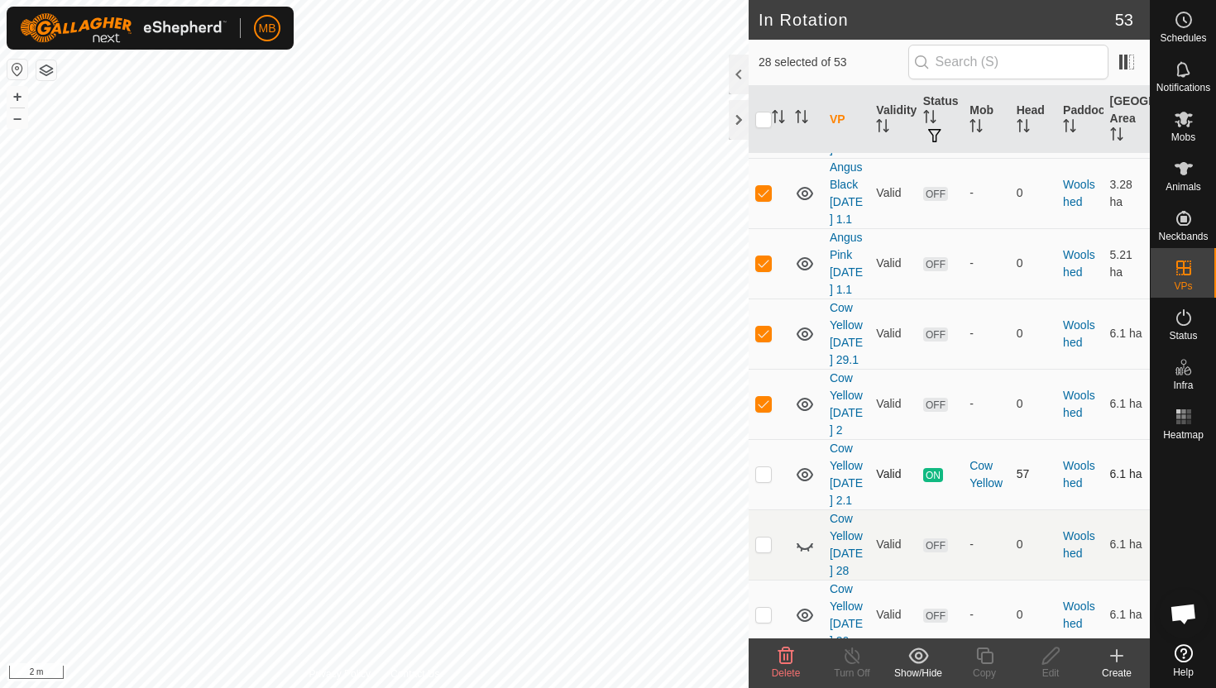
scroll to position [3487, 0]
click at [766, 607] on p-checkbox at bounding box center [763, 613] width 17 height 13
checkbox input "true"
click at [767, 678] on p-checkbox at bounding box center [763, 684] width 17 height 13
checkbox input "true"
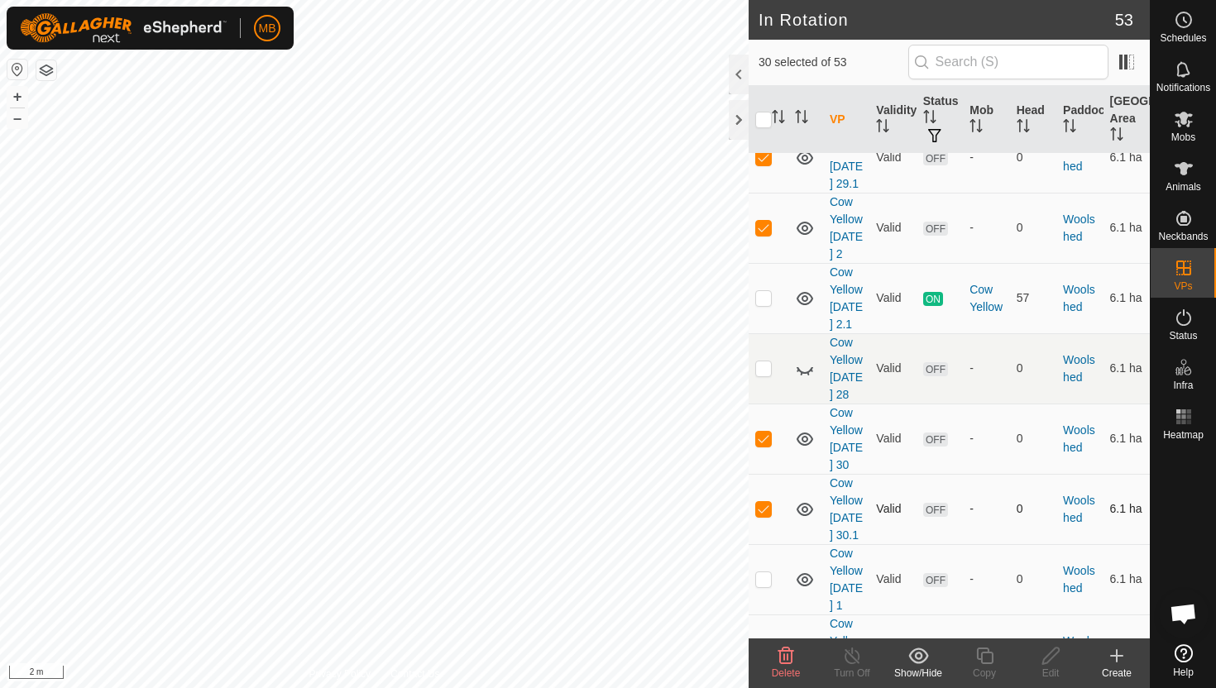
scroll to position [3666, 0]
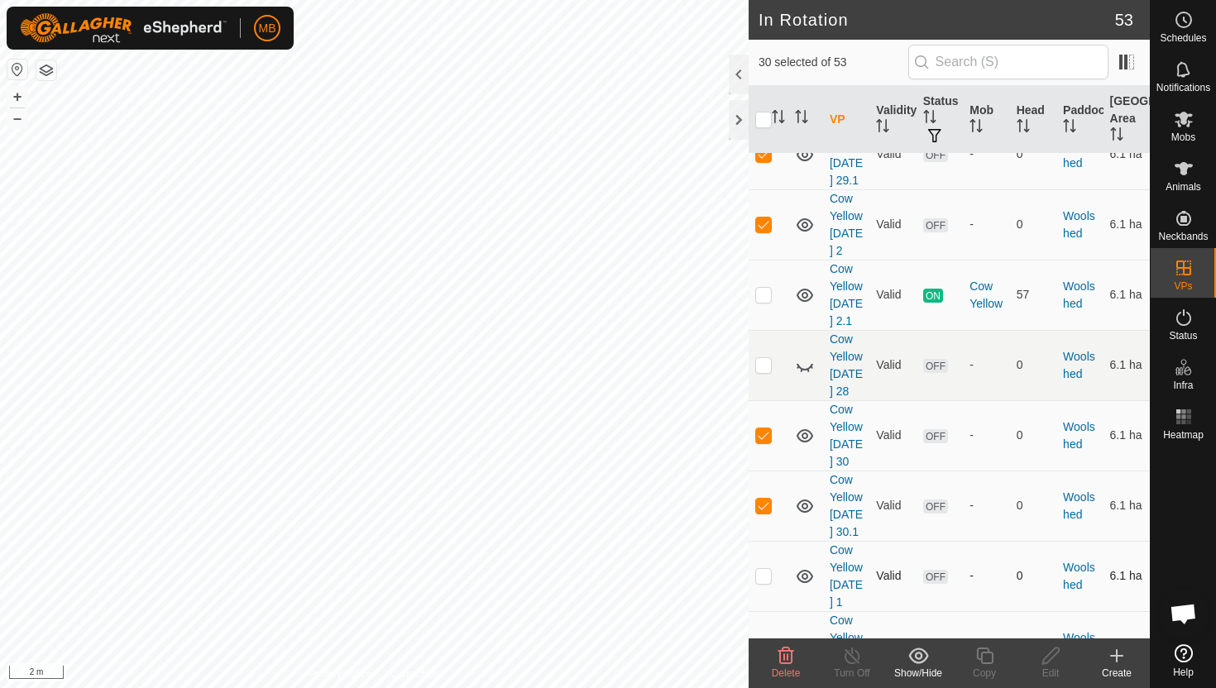
click at [765, 569] on p-checkbox at bounding box center [763, 575] width 17 height 13
checkbox input "true"
click at [767, 640] on p-checkbox at bounding box center [763, 646] width 17 height 13
checkbox input "true"
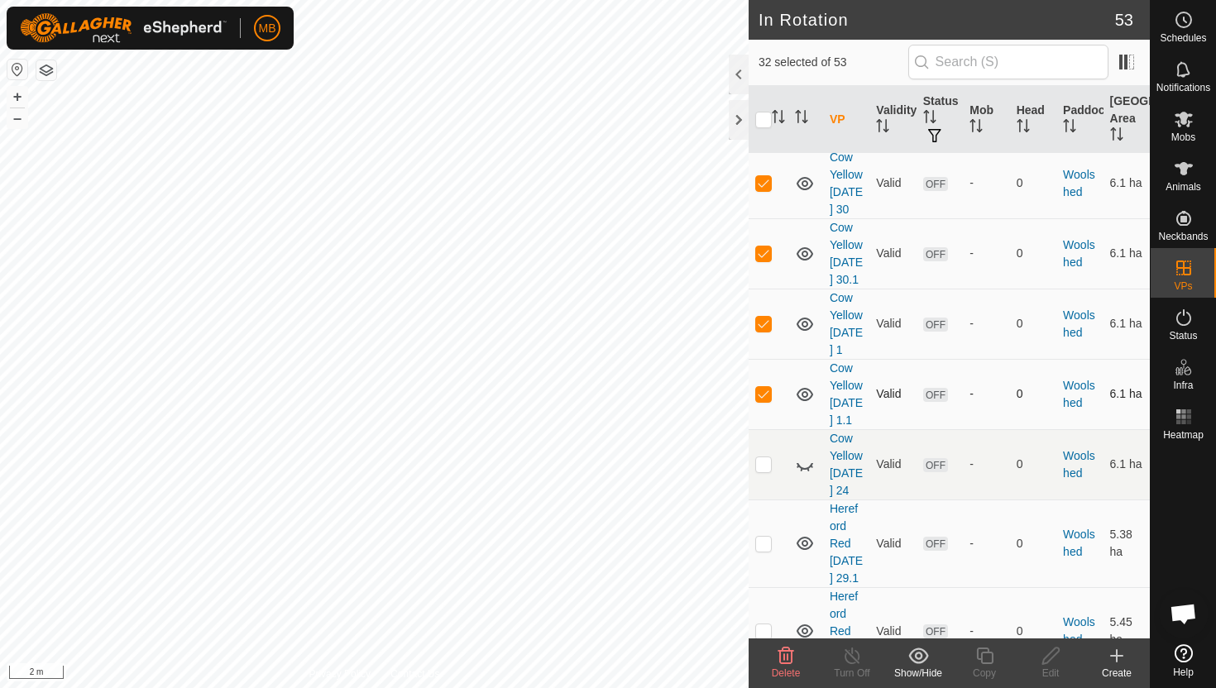
scroll to position [3920, 0]
click at [766, 535] on p-checkbox at bounding box center [763, 541] width 17 height 13
checkbox input "true"
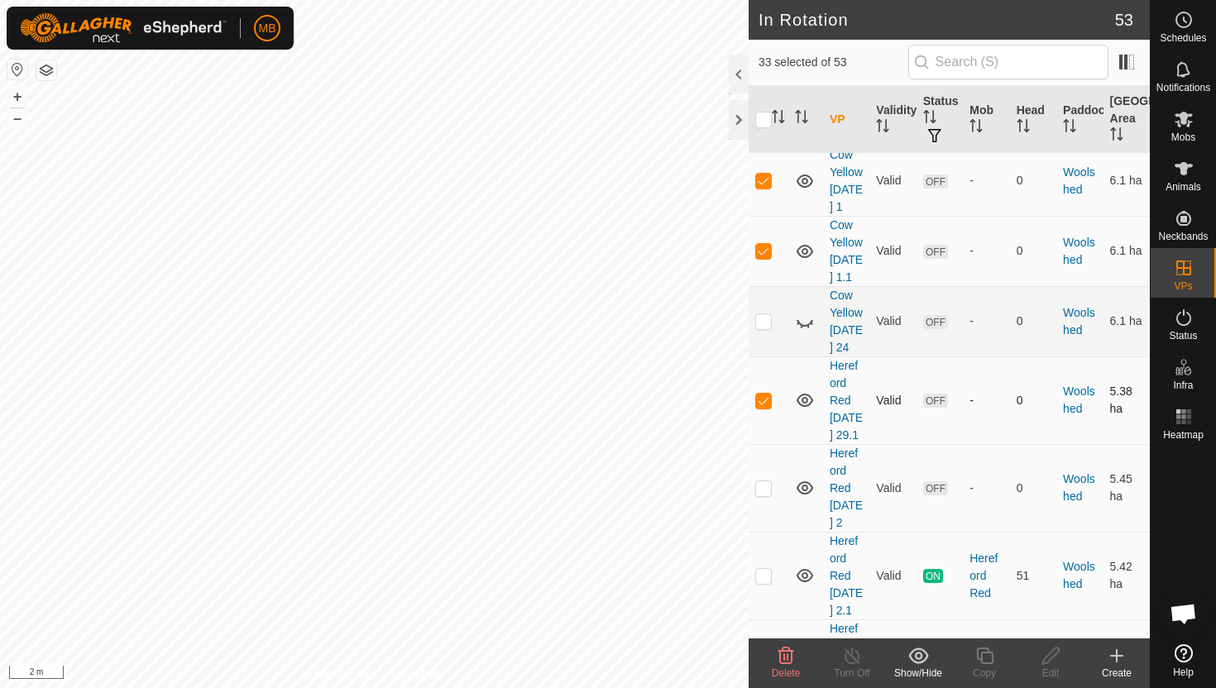
scroll to position [4079, 0]
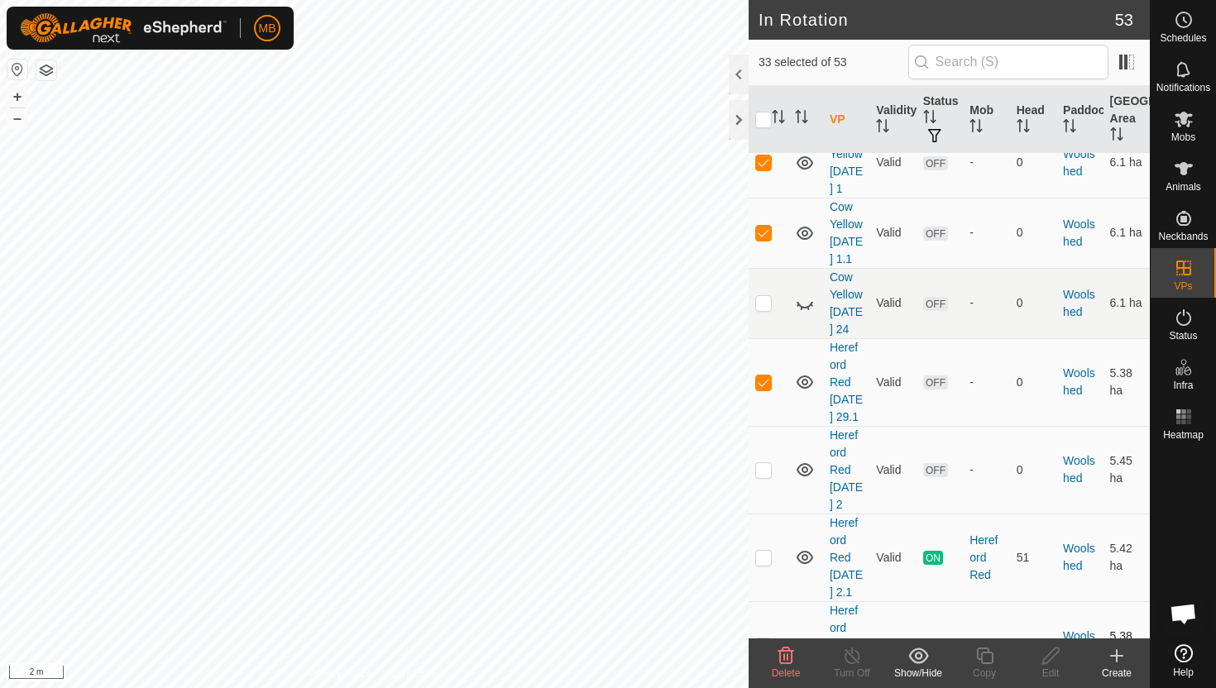
click at [767, 639] on p-checkbox at bounding box center [763, 645] width 17 height 13
checkbox input "true"
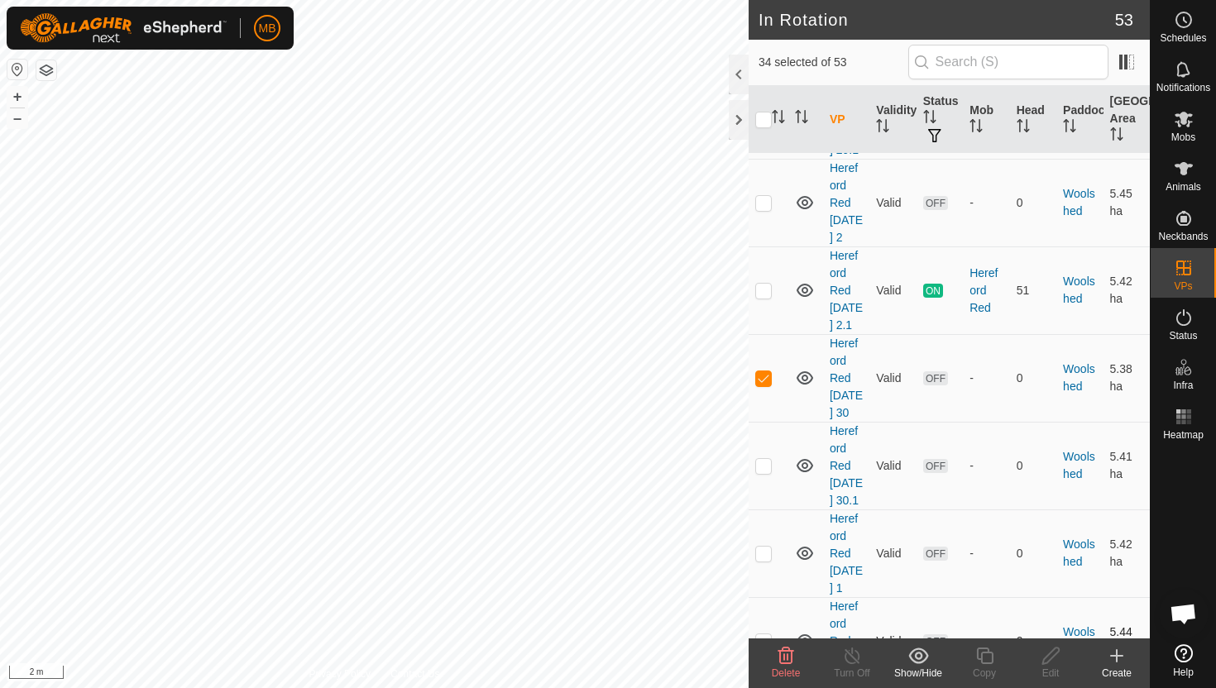
scroll to position [4349, 0]
click at [762, 457] on p-checkbox at bounding box center [763, 463] width 17 height 13
checkbox input "true"
click at [762, 544] on p-checkbox at bounding box center [763, 550] width 17 height 13
checkbox input "true"
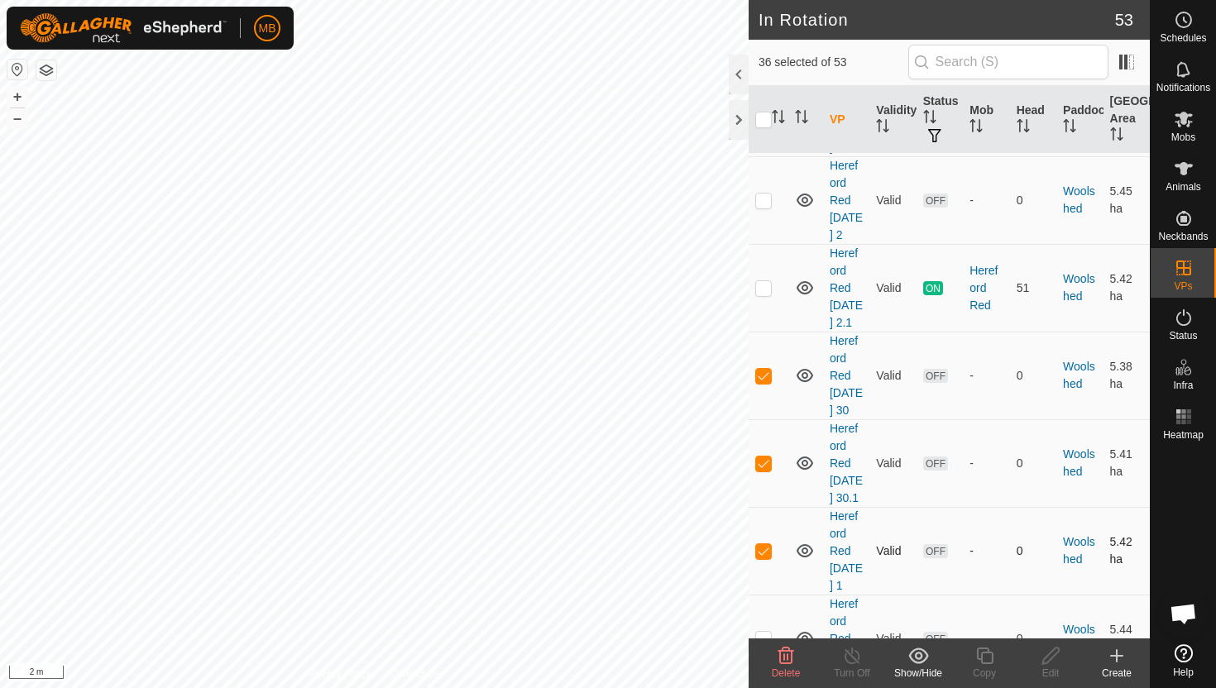
scroll to position [4393, 0]
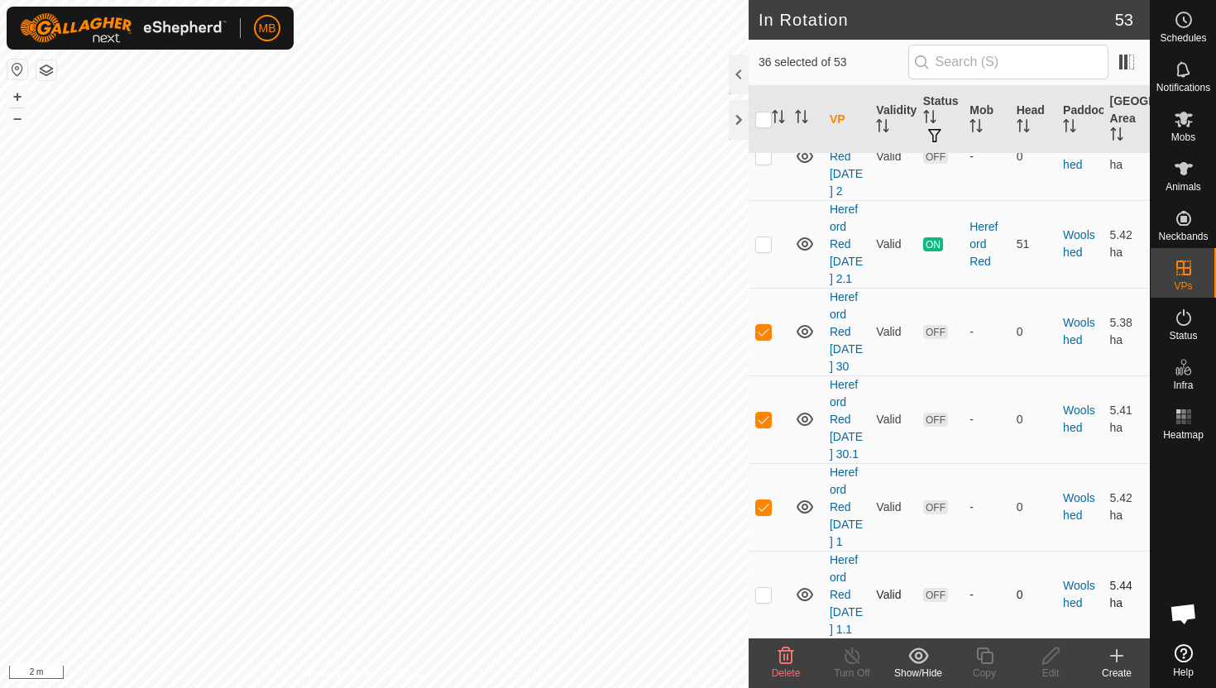
click at [764, 593] on td at bounding box center [769, 595] width 40 height 88
checkbox input "true"
click at [782, 654] on icon at bounding box center [786, 656] width 20 height 20
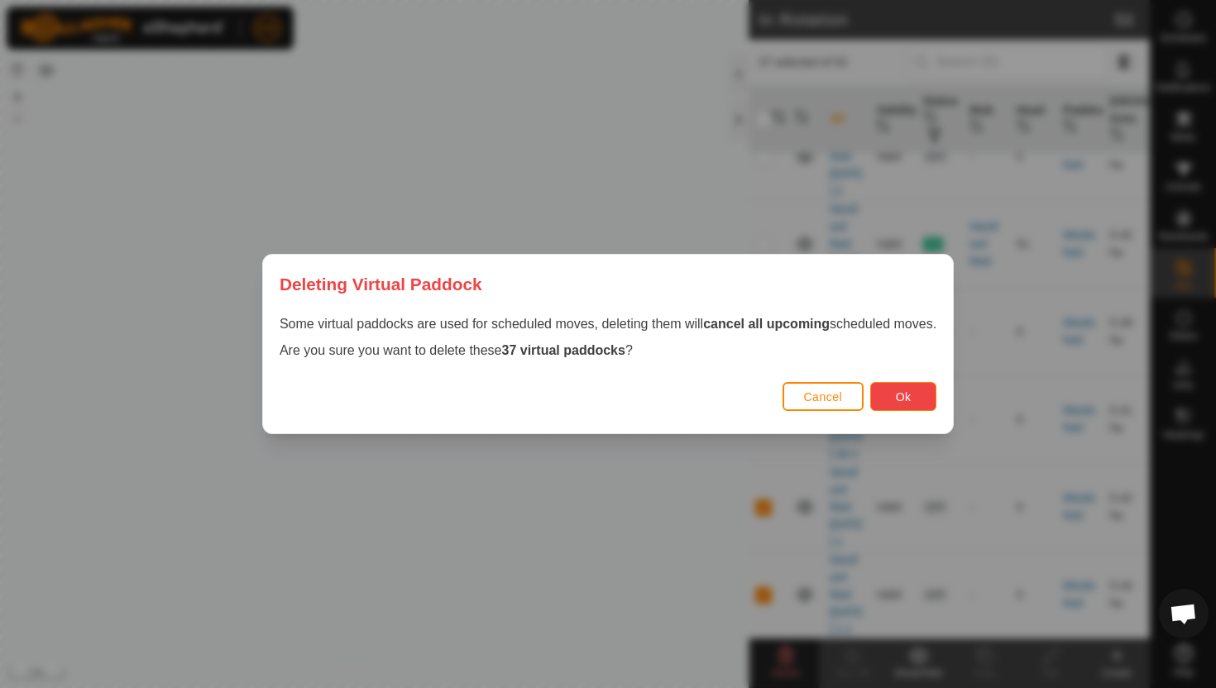
click at [911, 397] on span "Ok" at bounding box center [904, 397] width 16 height 13
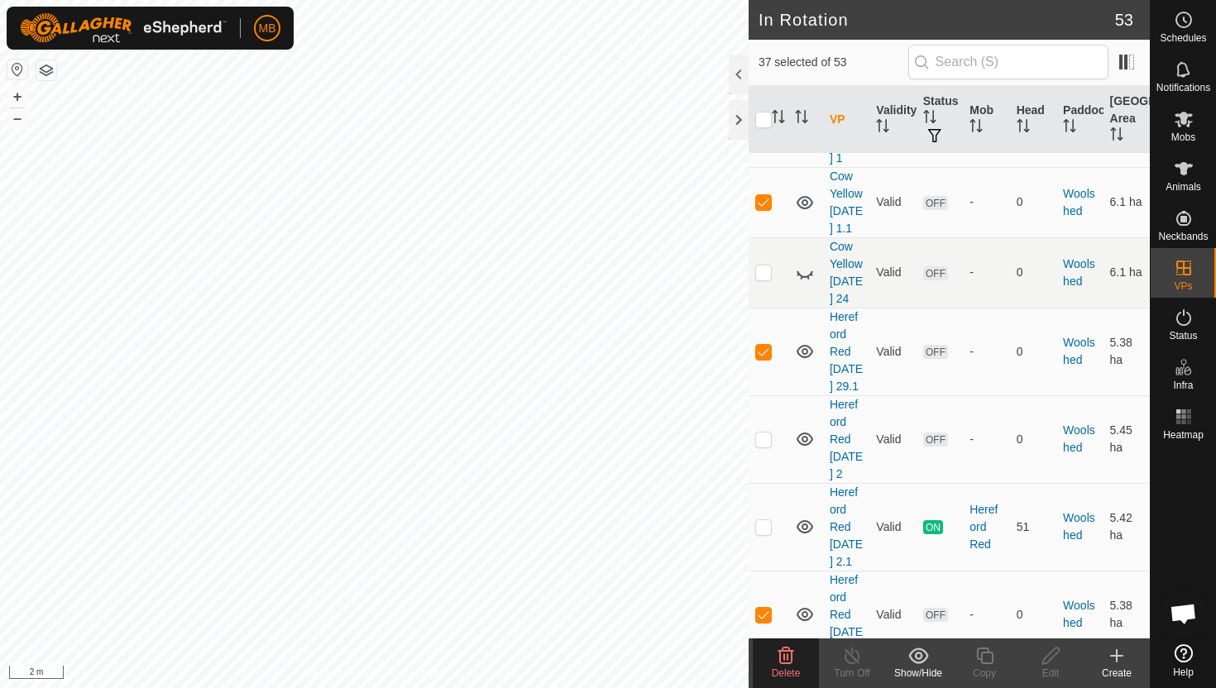
scroll to position [4107, 0]
click at [788, 659] on icon at bounding box center [787, 656] width 16 height 17
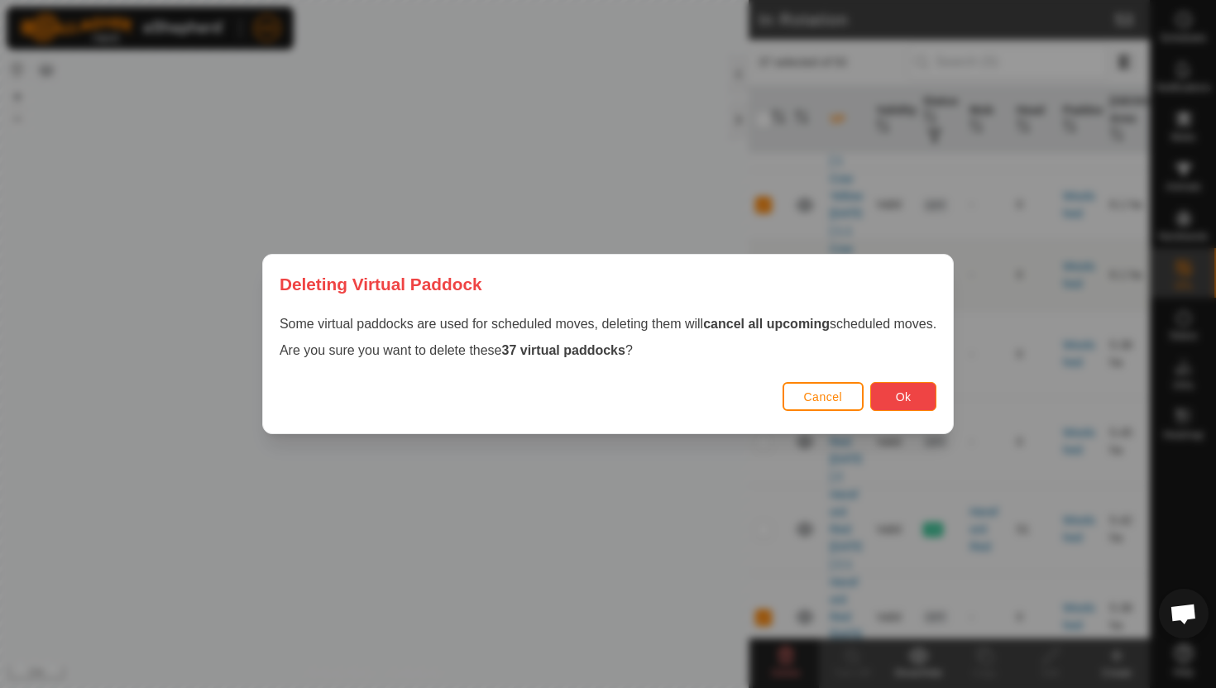
click at [910, 391] on span "Ok" at bounding box center [904, 397] width 16 height 13
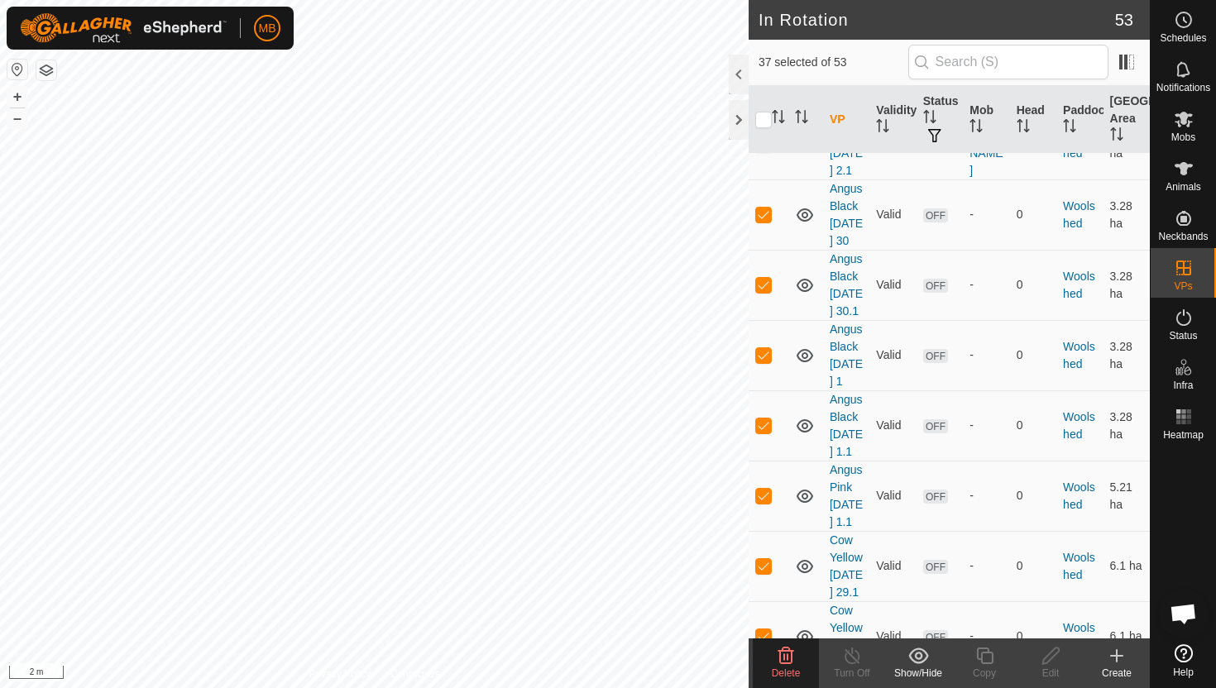
scroll to position [3251, 0]
click at [762, 632] on p-checkbox at bounding box center [763, 638] width 17 height 13
checkbox input "false"
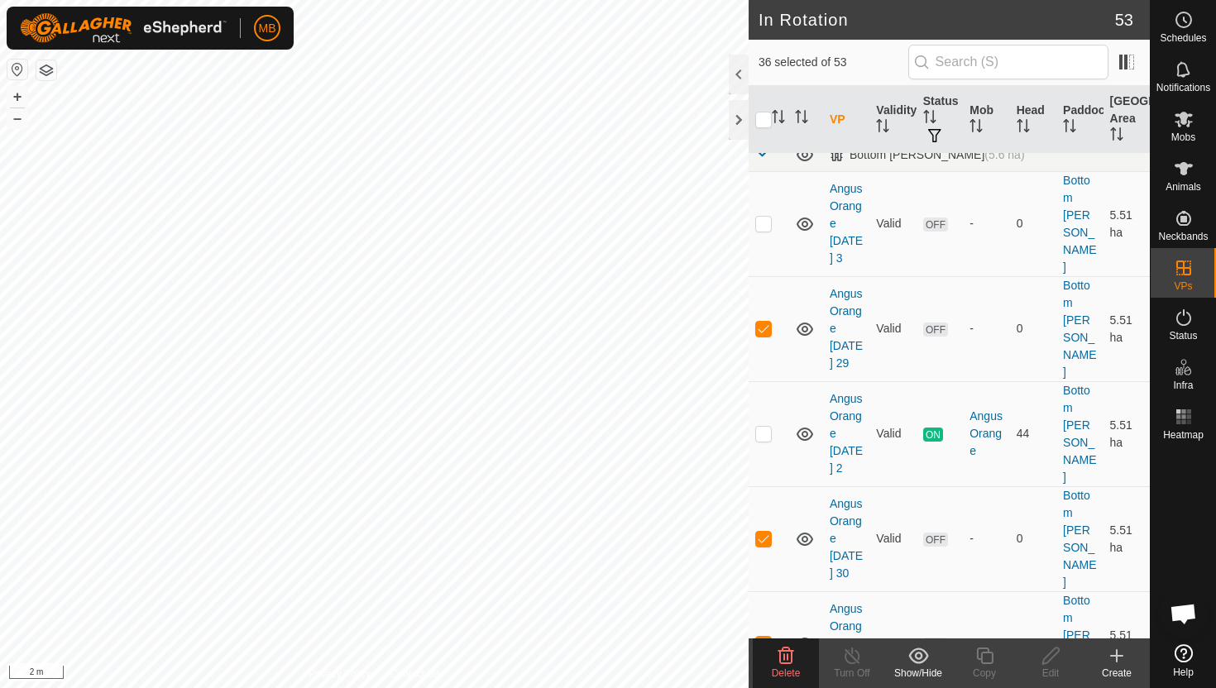
scroll to position [0, 0]
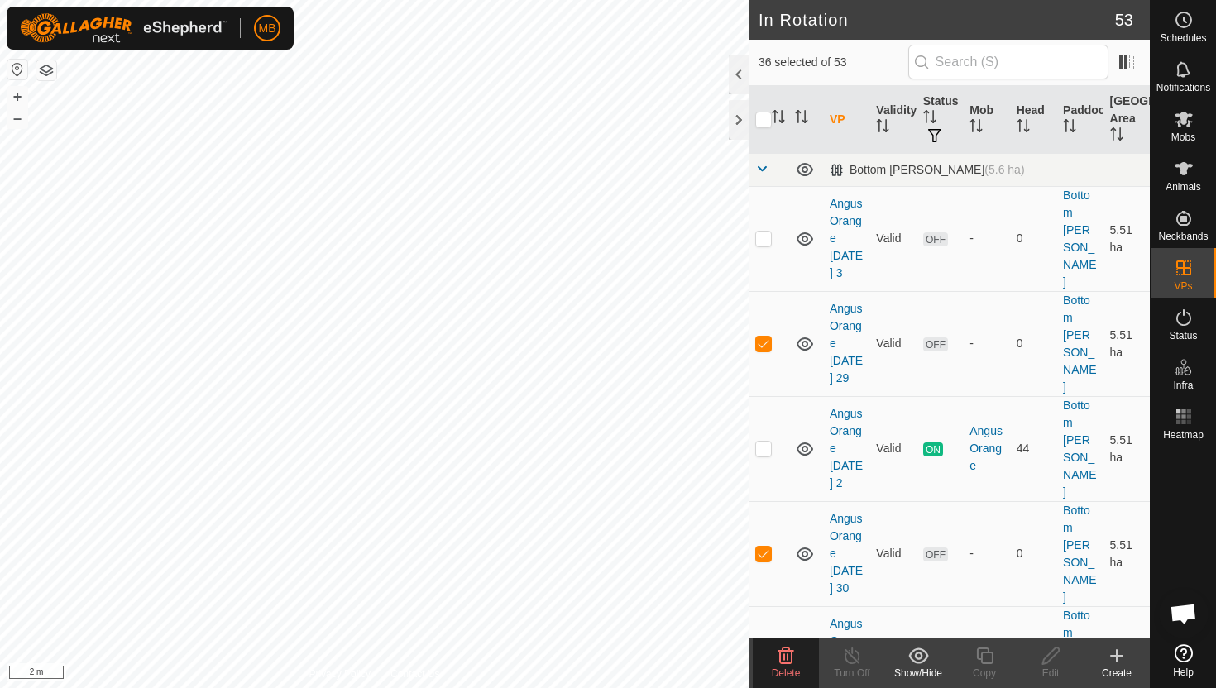
click at [783, 654] on icon at bounding box center [786, 656] width 20 height 20
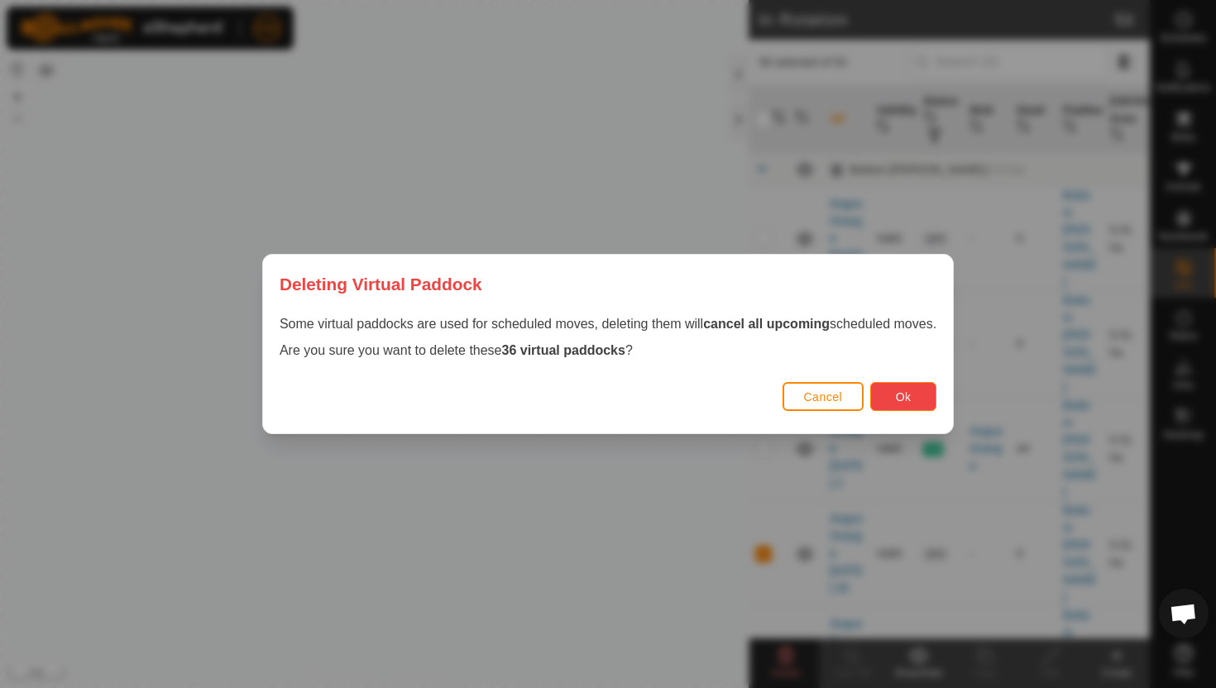
click at [912, 399] on span "Ok" at bounding box center [904, 397] width 16 height 13
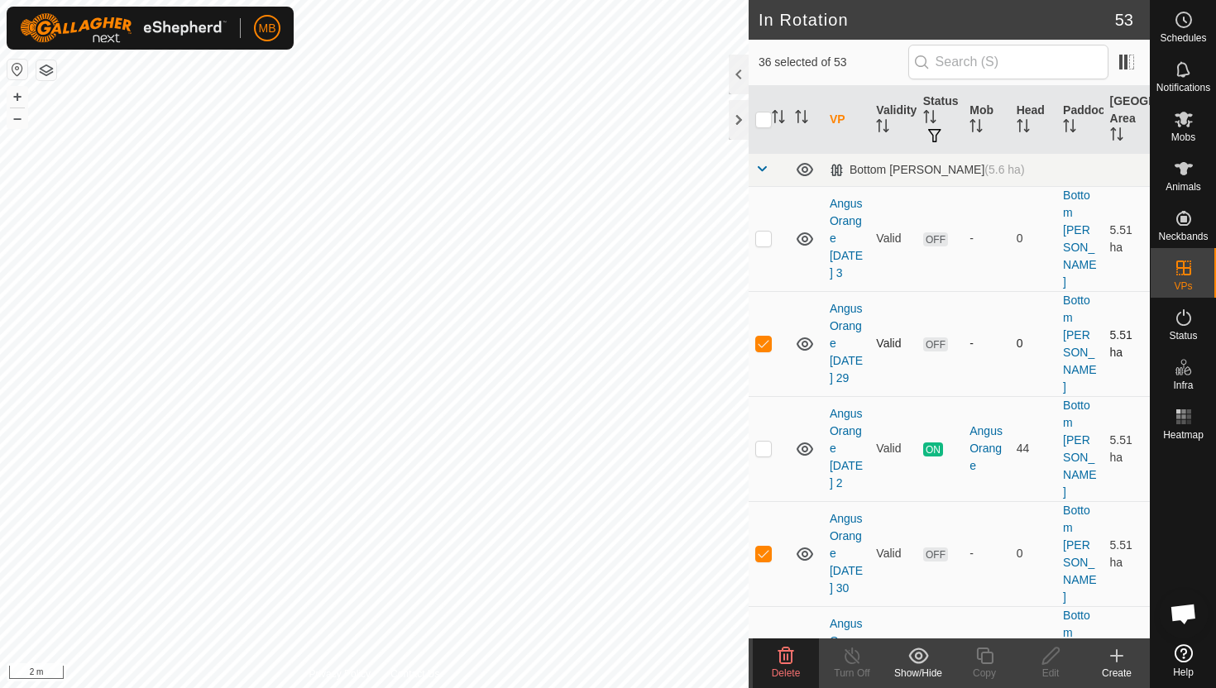
click at [765, 337] on p-checkbox at bounding box center [763, 343] width 17 height 13
checkbox input "false"
click at [764, 547] on p-checkbox at bounding box center [763, 553] width 17 height 13
checkbox input "false"
click at [1187, 171] on icon at bounding box center [1184, 169] width 20 height 20
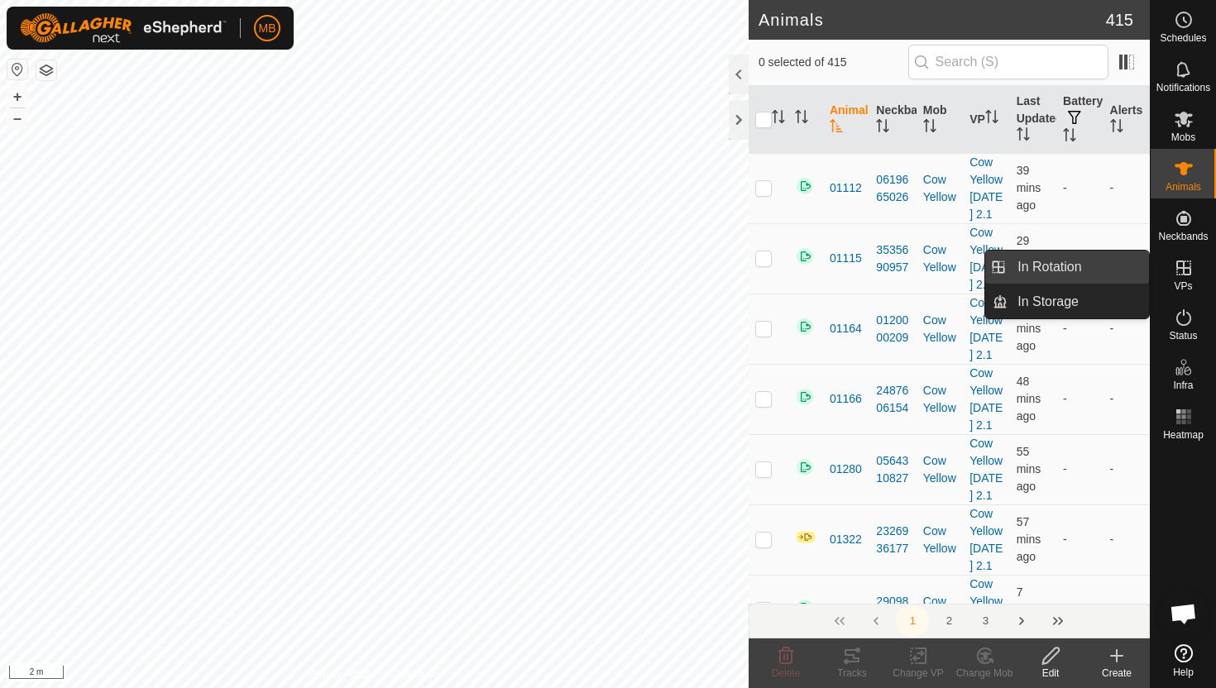
click at [1091, 269] on link "In Rotation" at bounding box center [1078, 267] width 141 height 33
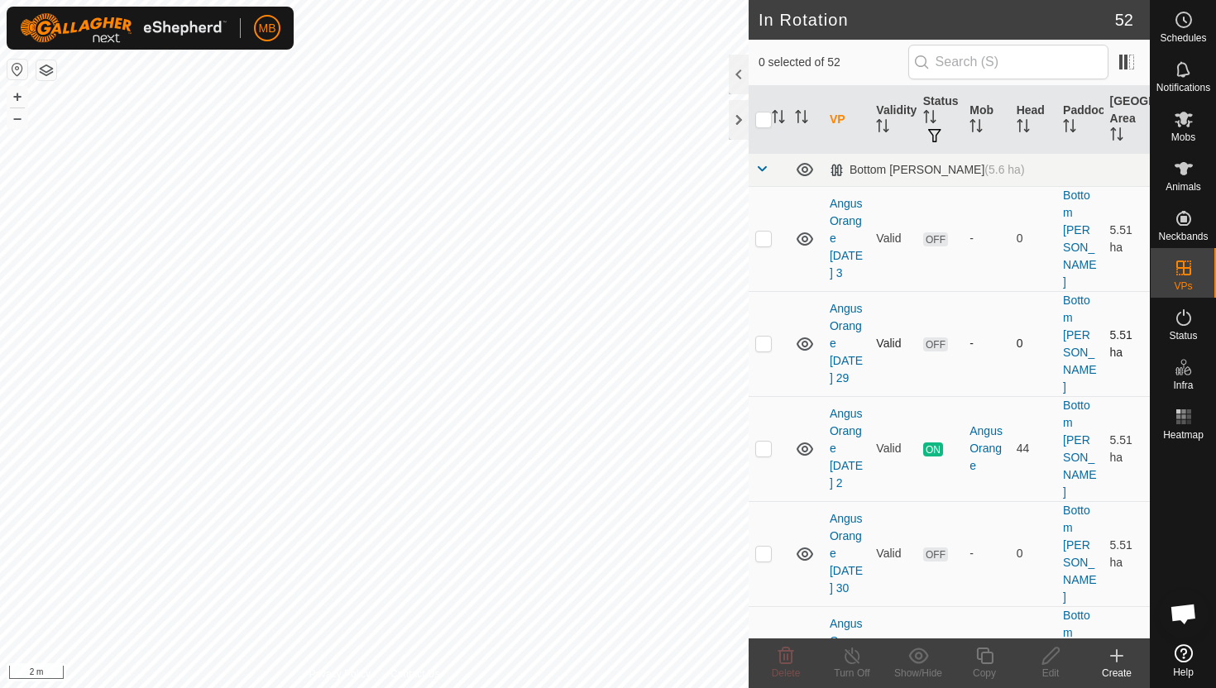
click at [760, 337] on p-checkbox at bounding box center [763, 343] width 17 height 13
checkbox input "true"
click at [767, 547] on p-checkbox at bounding box center [763, 553] width 17 height 13
checkbox input "true"
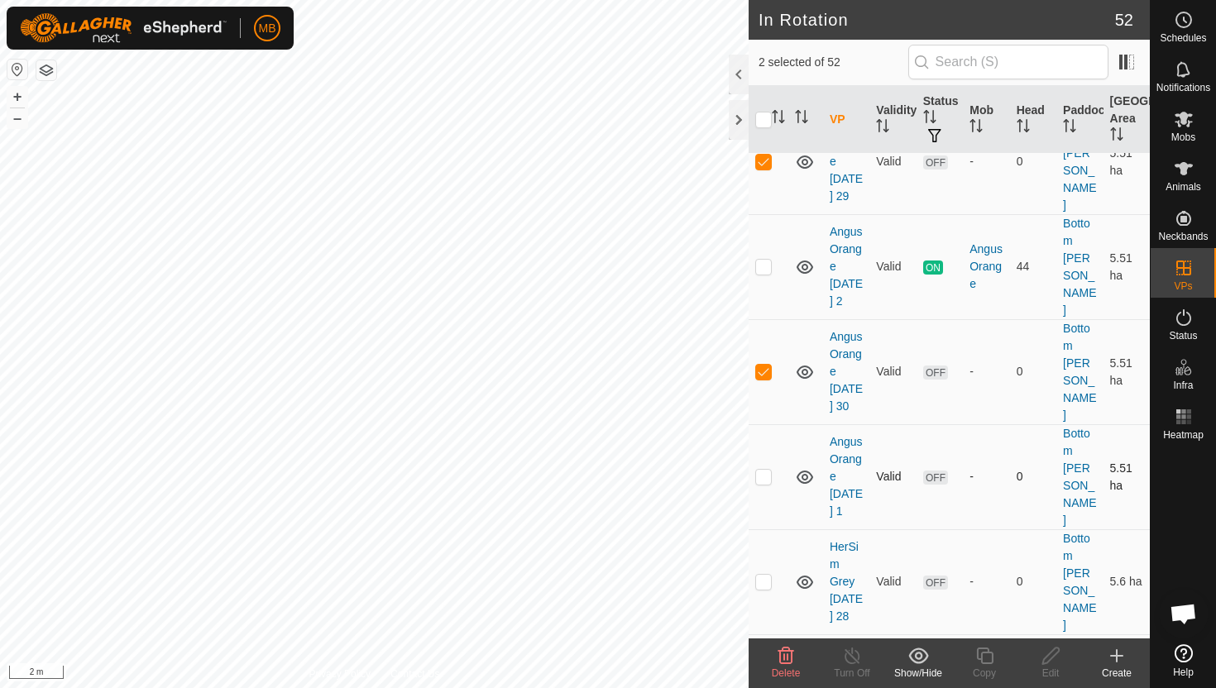
scroll to position [183, 0]
click at [762, 469] on p-checkbox at bounding box center [763, 475] width 17 height 13
checkbox input "true"
click at [760, 574] on p-checkbox at bounding box center [763, 580] width 17 height 13
checkbox input "true"
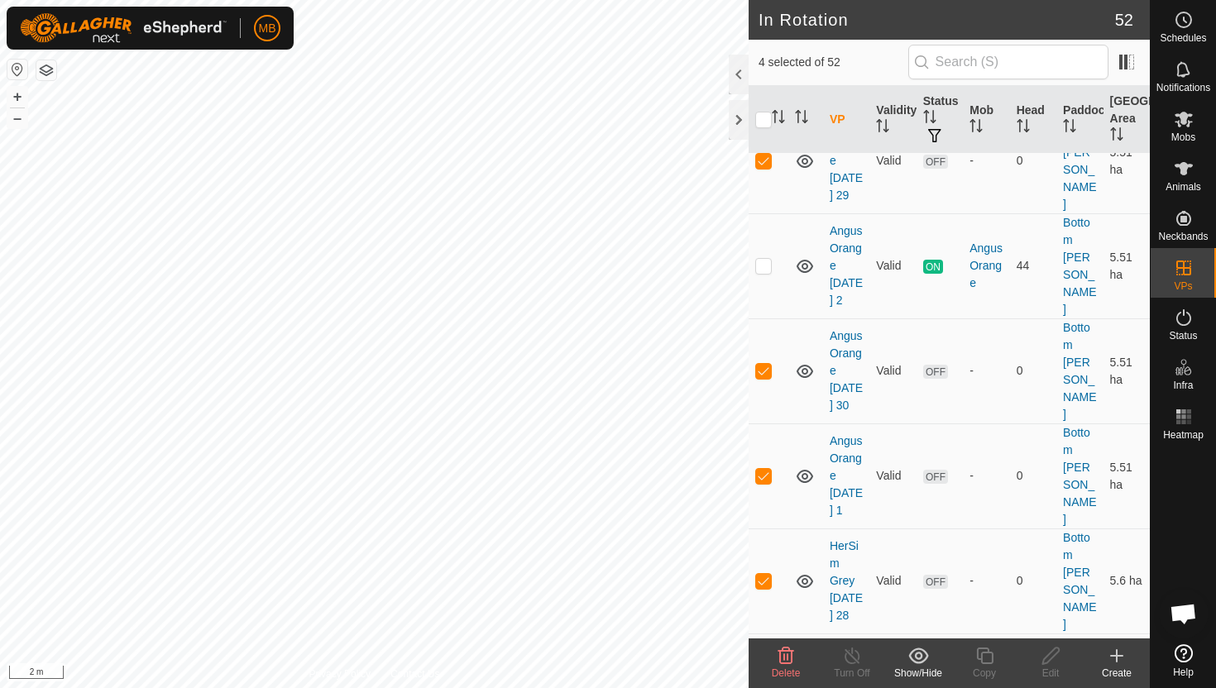
click at [769, 679] on p-checkbox at bounding box center [763, 685] width 17 height 13
checkbox input "true"
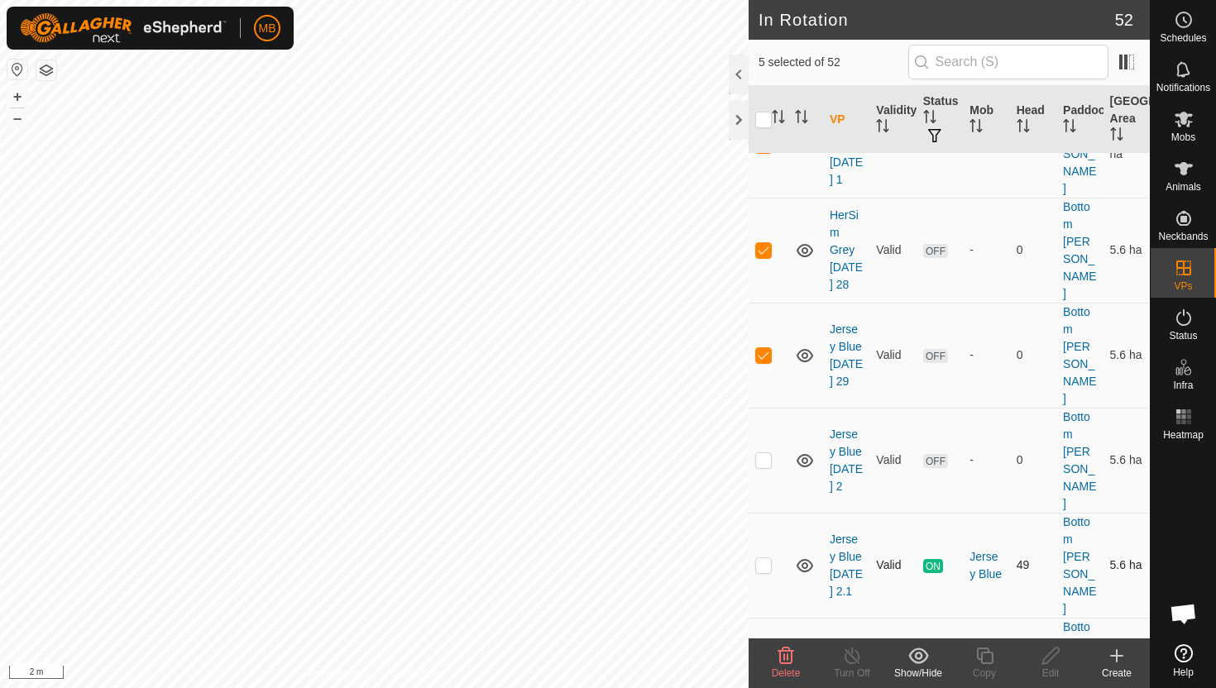
scroll to position [520, 0]
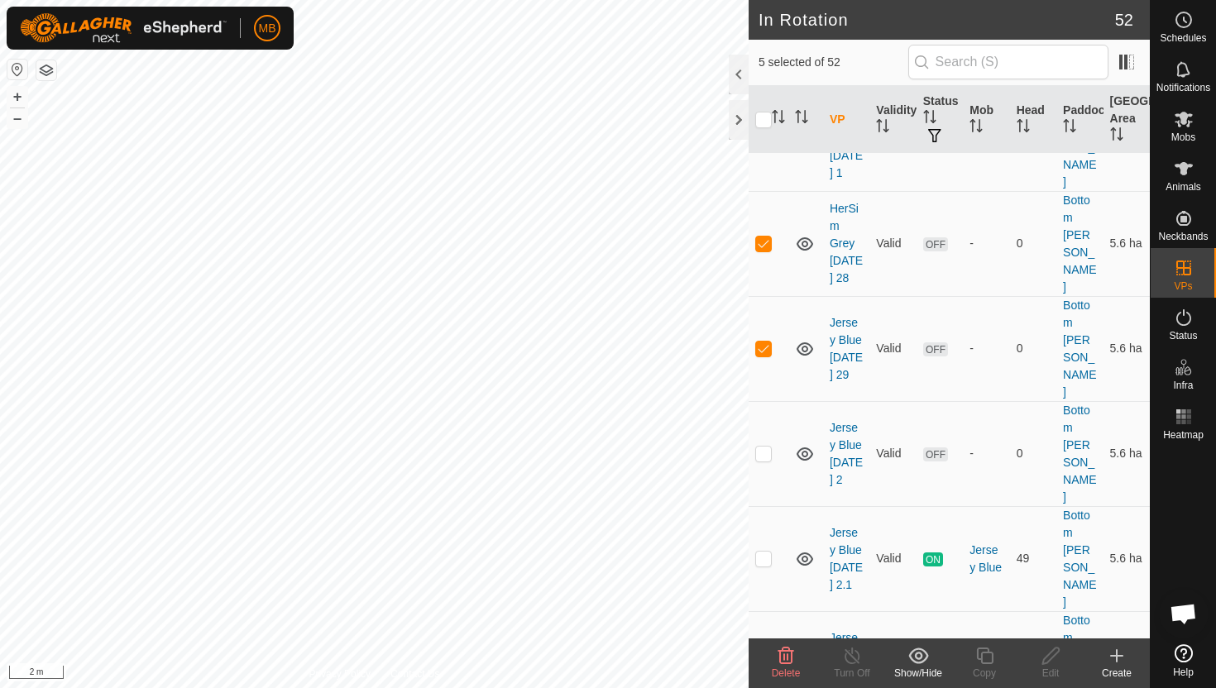
click at [768, 657] on p-checkbox at bounding box center [763, 663] width 17 height 13
checkbox input "true"
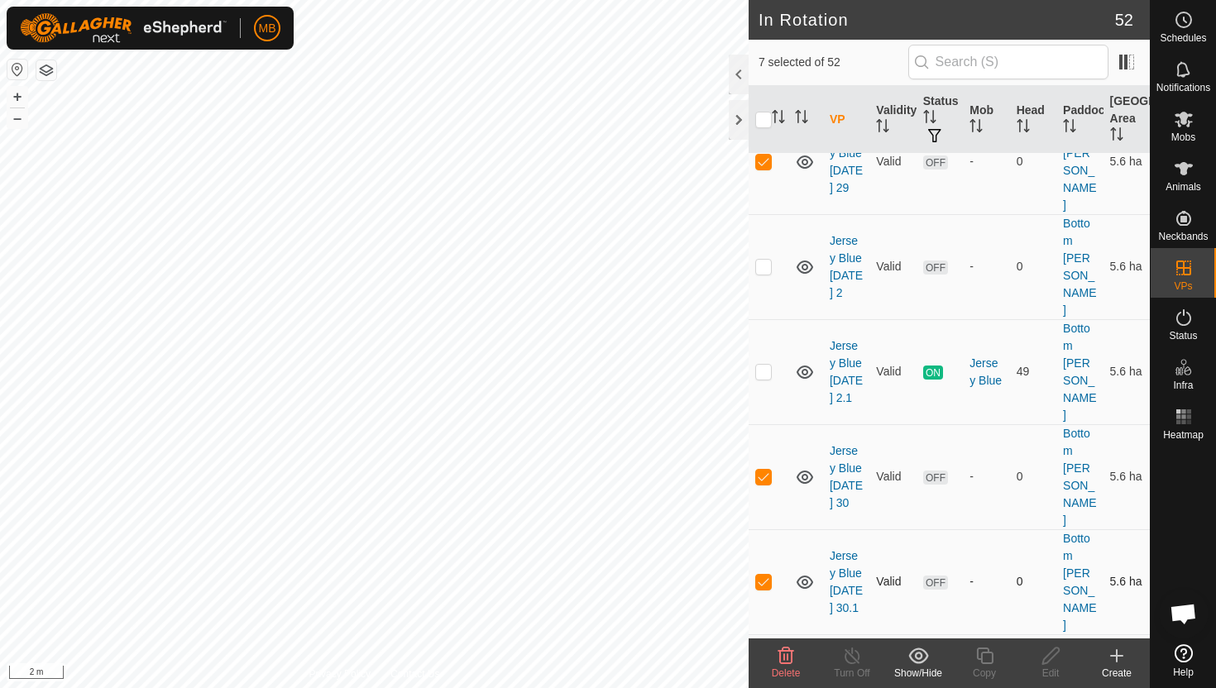
scroll to position [713, 0]
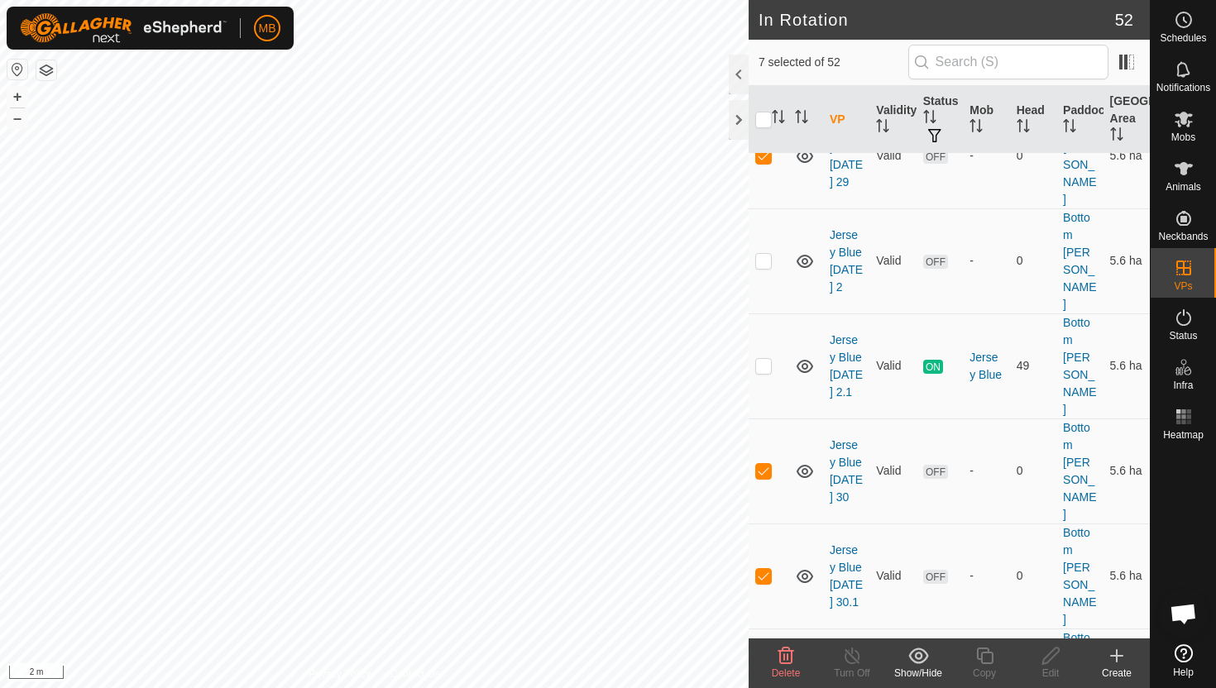
click at [769, 674] on p-checkbox at bounding box center [763, 680] width 17 height 13
checkbox input "true"
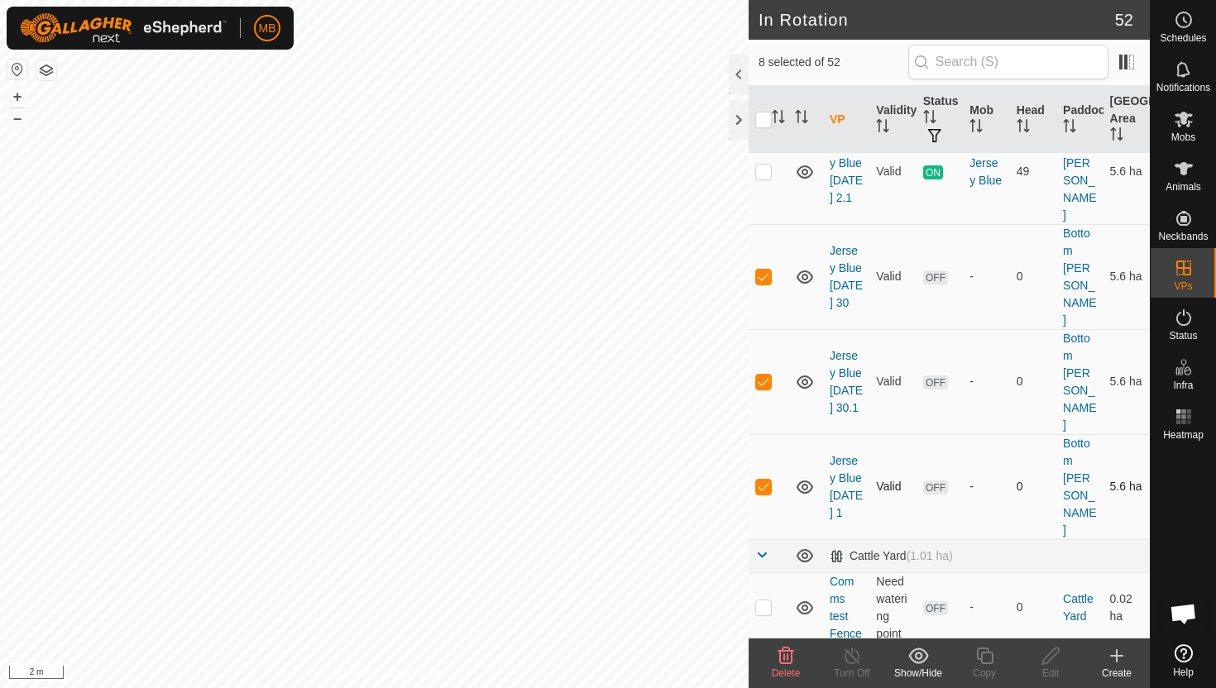
scroll to position [909, 0]
checkbox input "true"
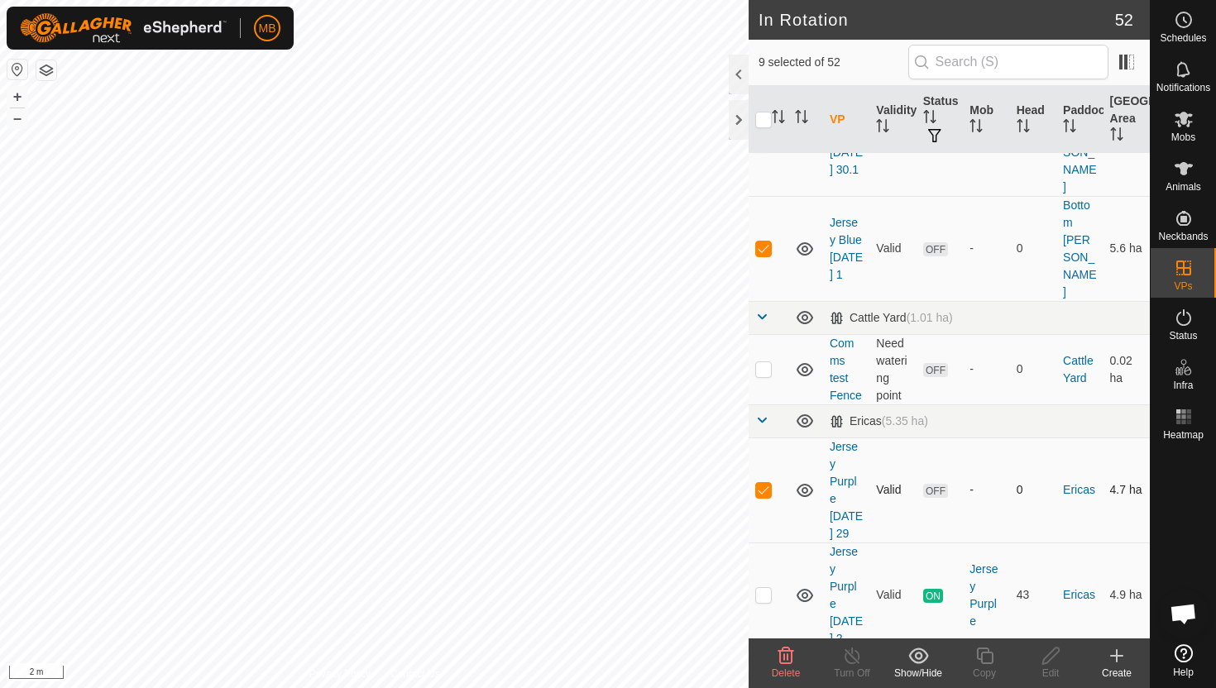
scroll to position [1158, 0]
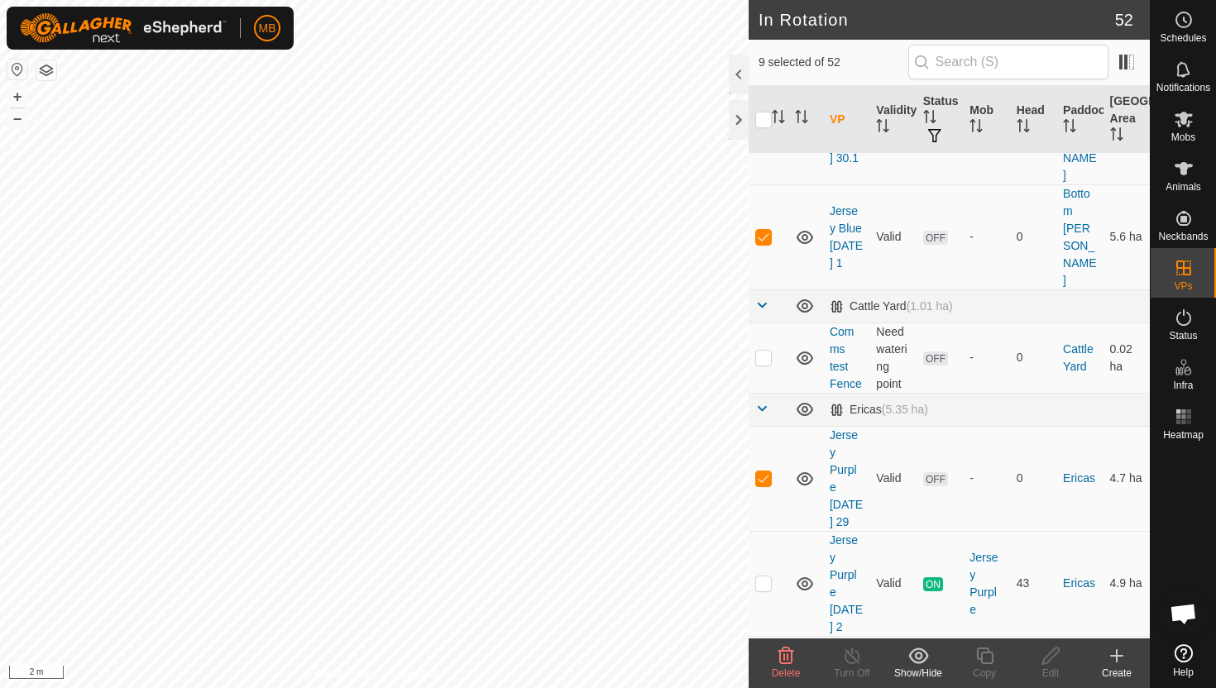
click at [768, 682] on p-checkbox at bounding box center [763, 688] width 17 height 13
checkbox input "true"
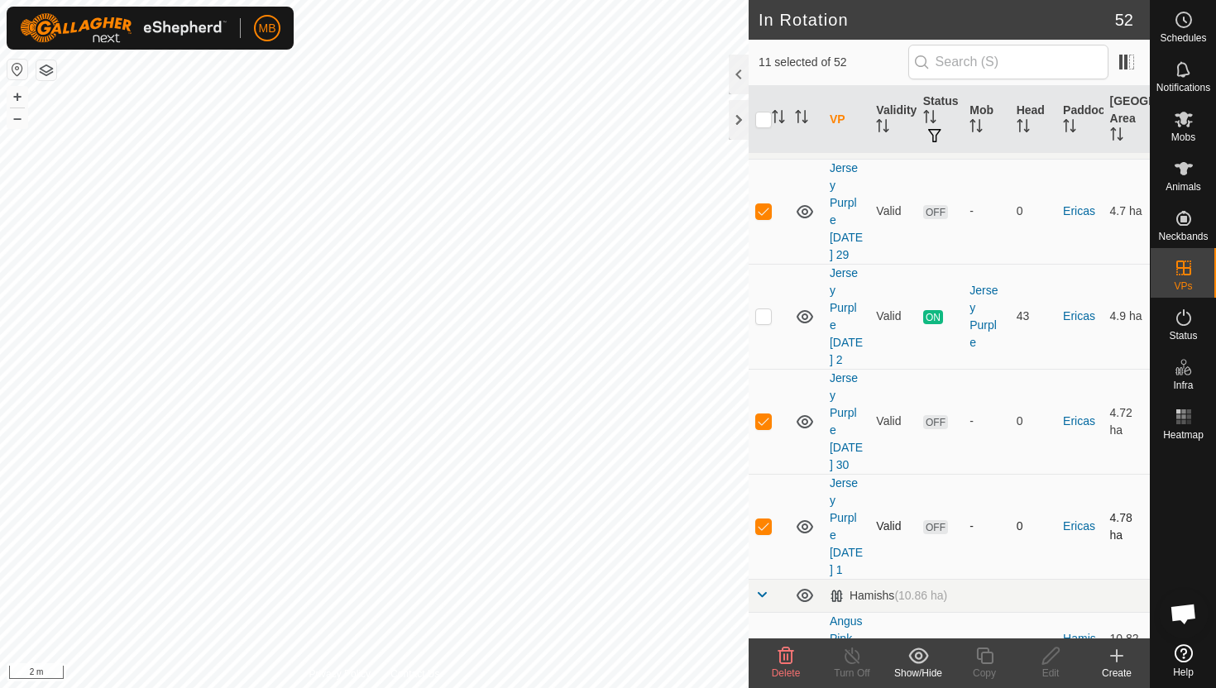
scroll to position [1426, 0]
click at [768, 640] on p-checkbox at bounding box center [763, 646] width 17 height 13
checkbox input "true"
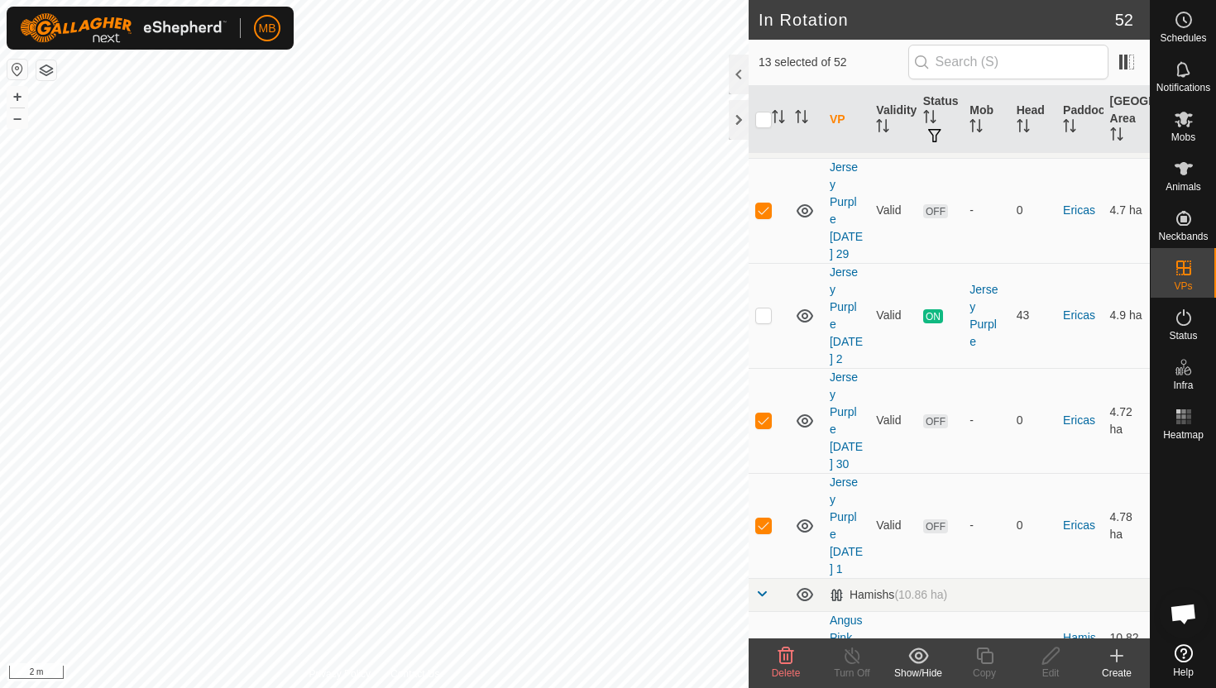
checkbox input "true"
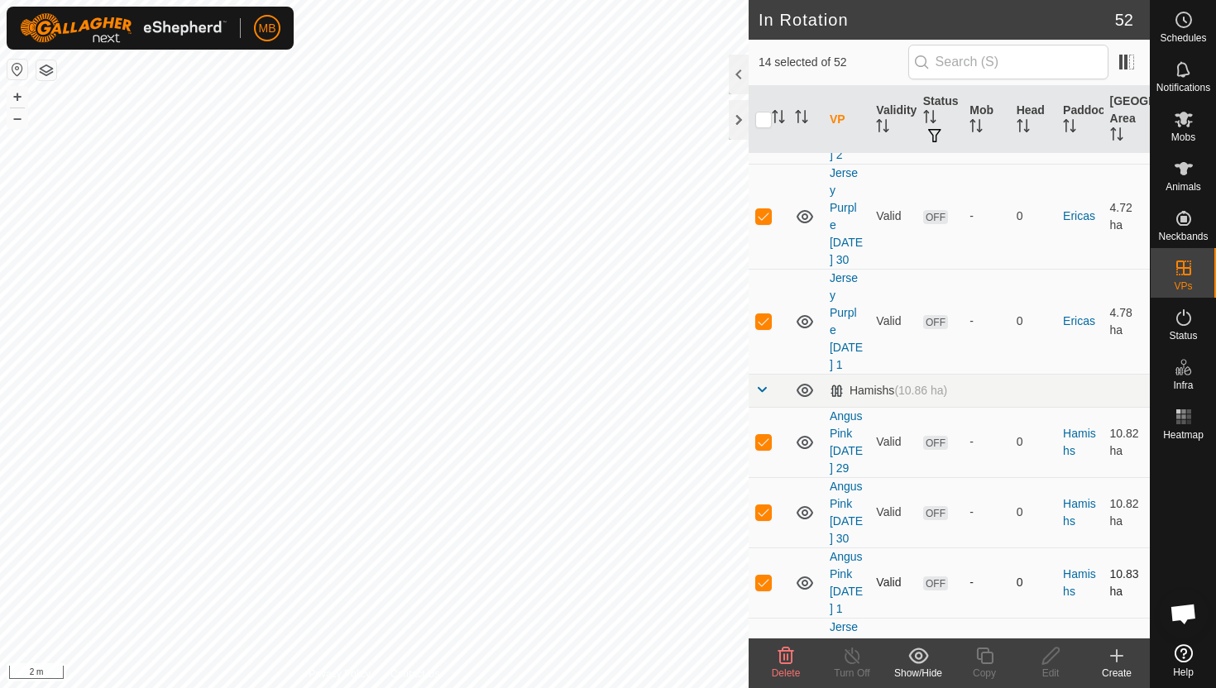
scroll to position [1632, 0]
click at [767, 654] on p-checkbox at bounding box center [763, 660] width 17 height 13
checkbox input "true"
click at [782, 655] on icon at bounding box center [786, 656] width 20 height 20
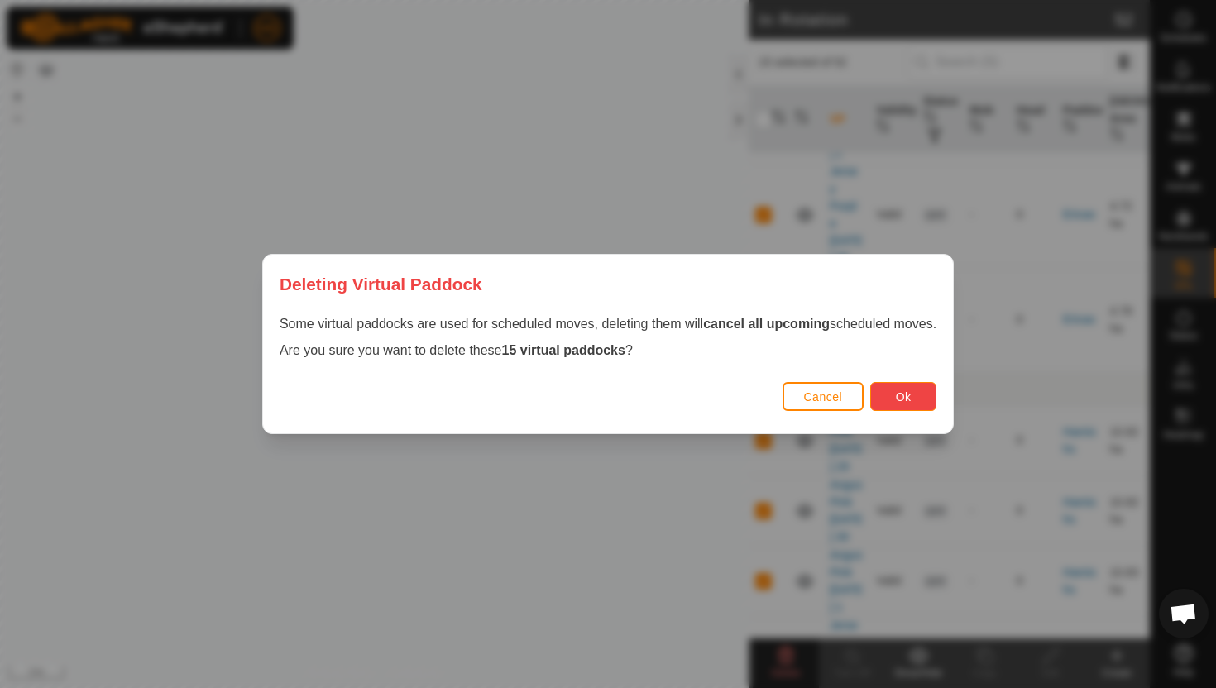
click at [912, 399] on span "Ok" at bounding box center [904, 397] width 16 height 13
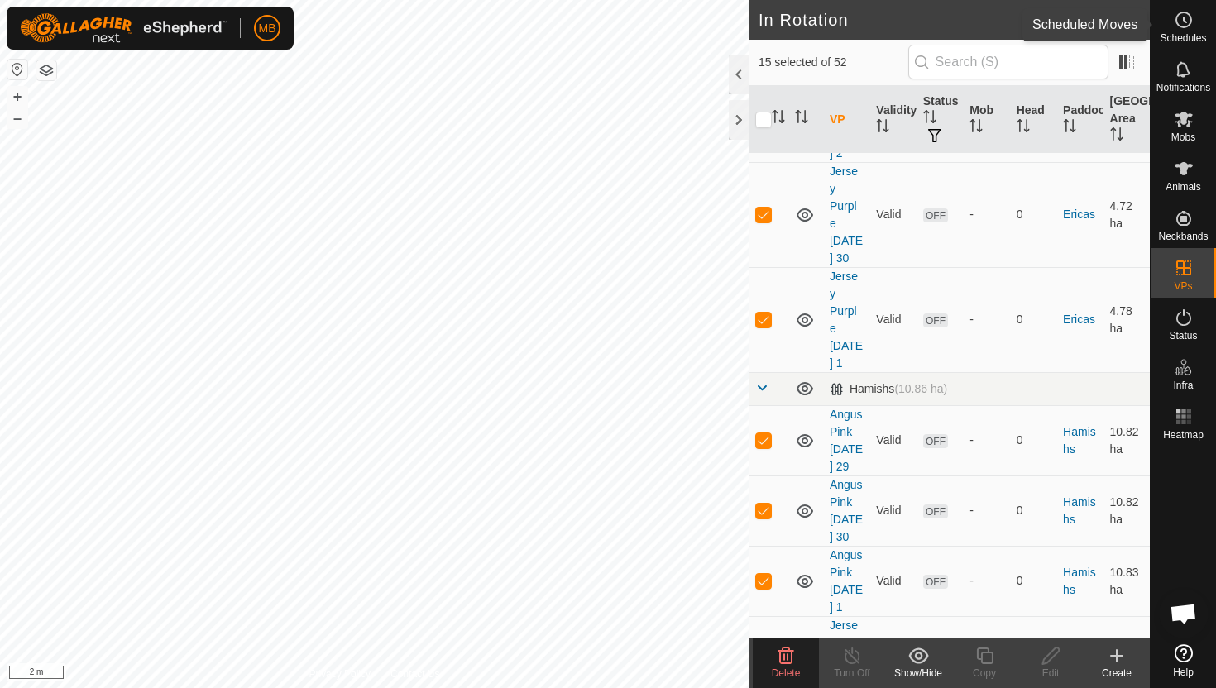
click at [1184, 26] on icon at bounding box center [1184, 20] width 20 height 20
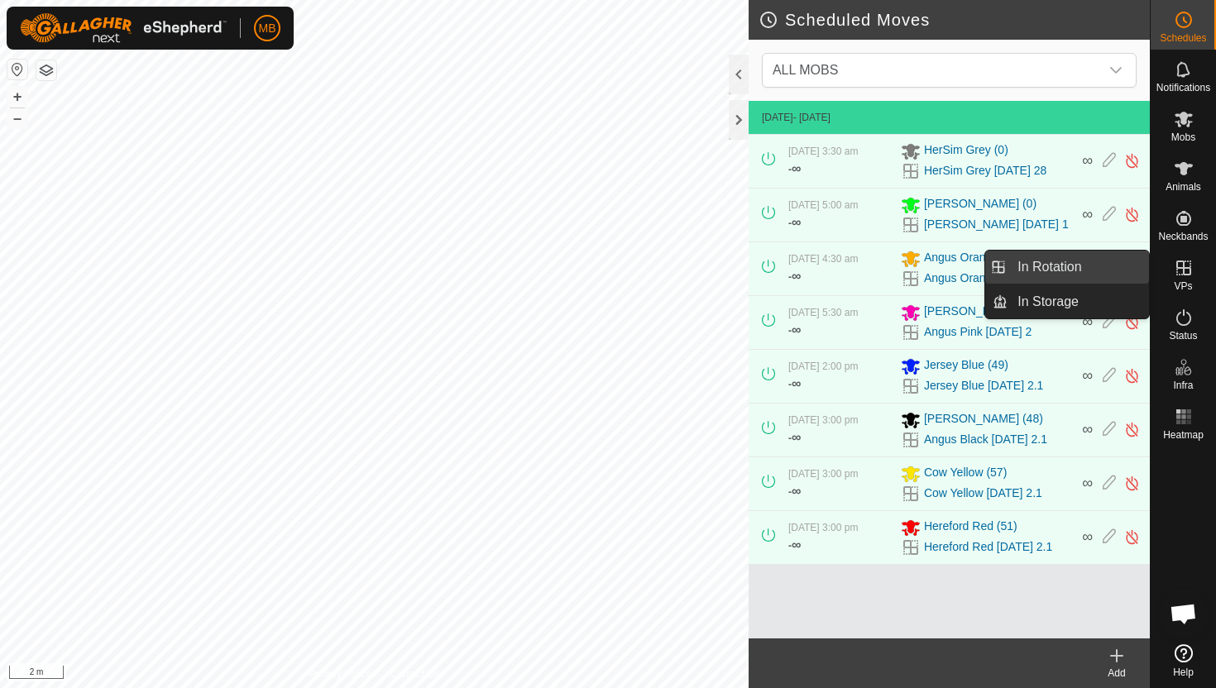
click at [1113, 266] on link "In Rotation" at bounding box center [1078, 267] width 141 height 33
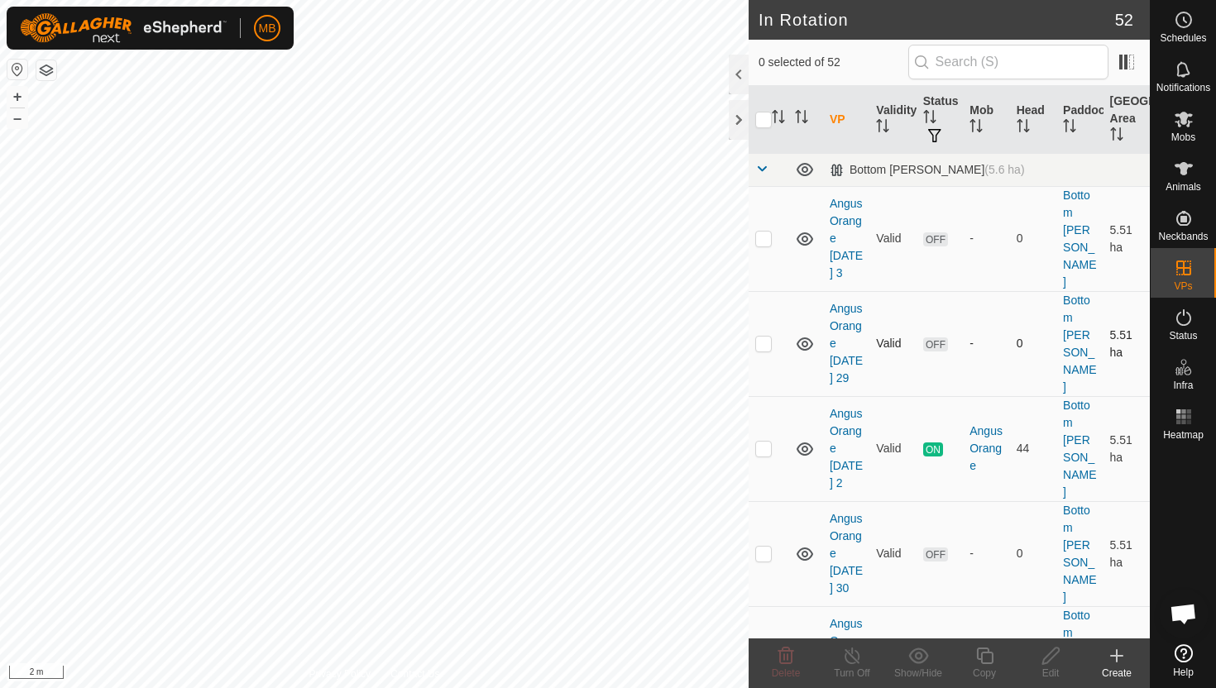
click at [762, 337] on p-checkbox at bounding box center [763, 343] width 17 height 13
checkbox input "true"
click at [1186, 121] on icon at bounding box center [1184, 120] width 18 height 16
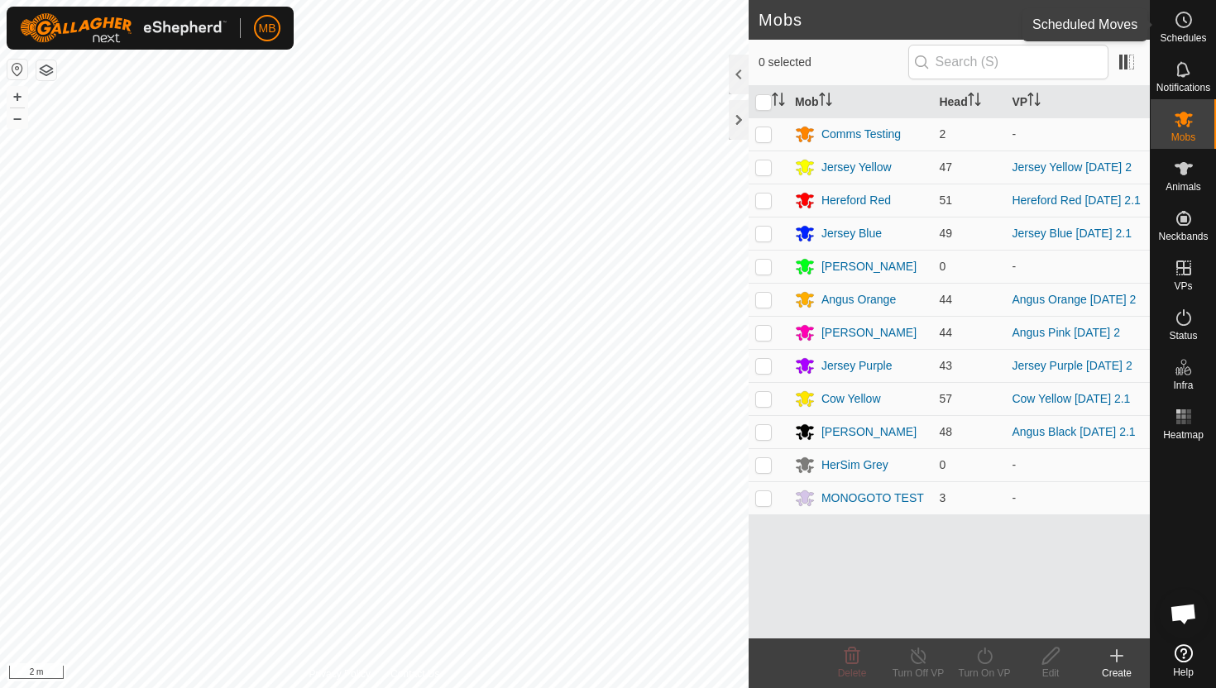
click at [1183, 28] on icon at bounding box center [1184, 20] width 20 height 20
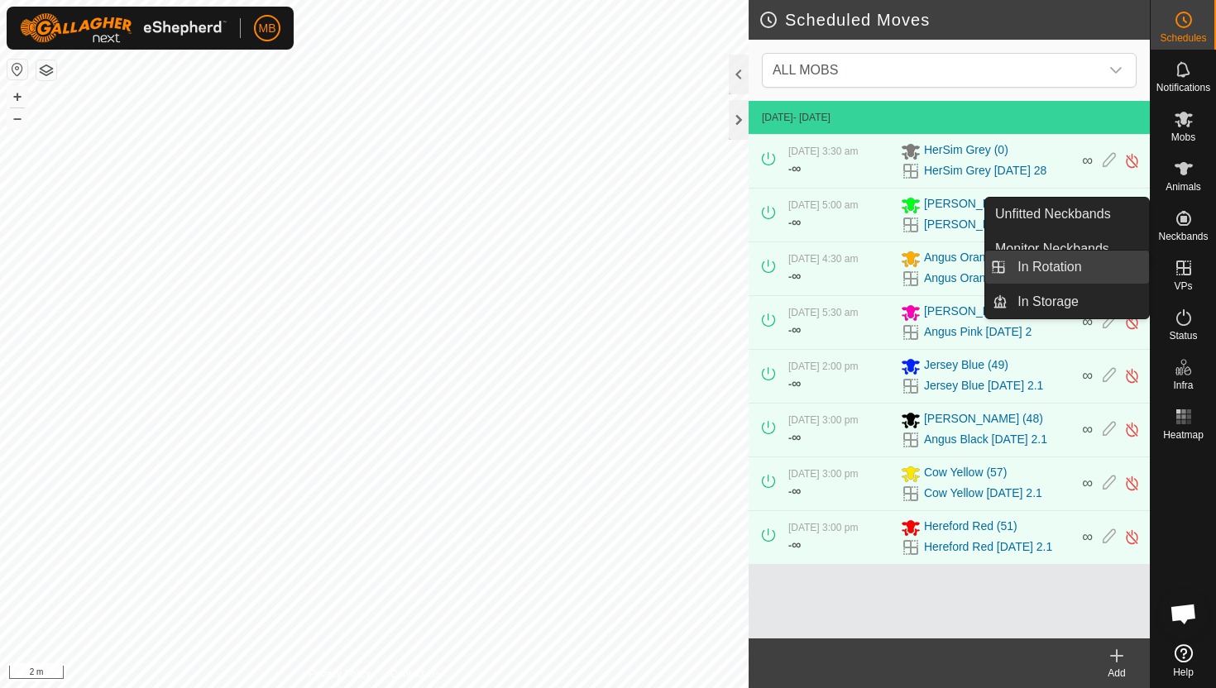
click at [1101, 265] on link "In Rotation" at bounding box center [1078, 267] width 141 height 33
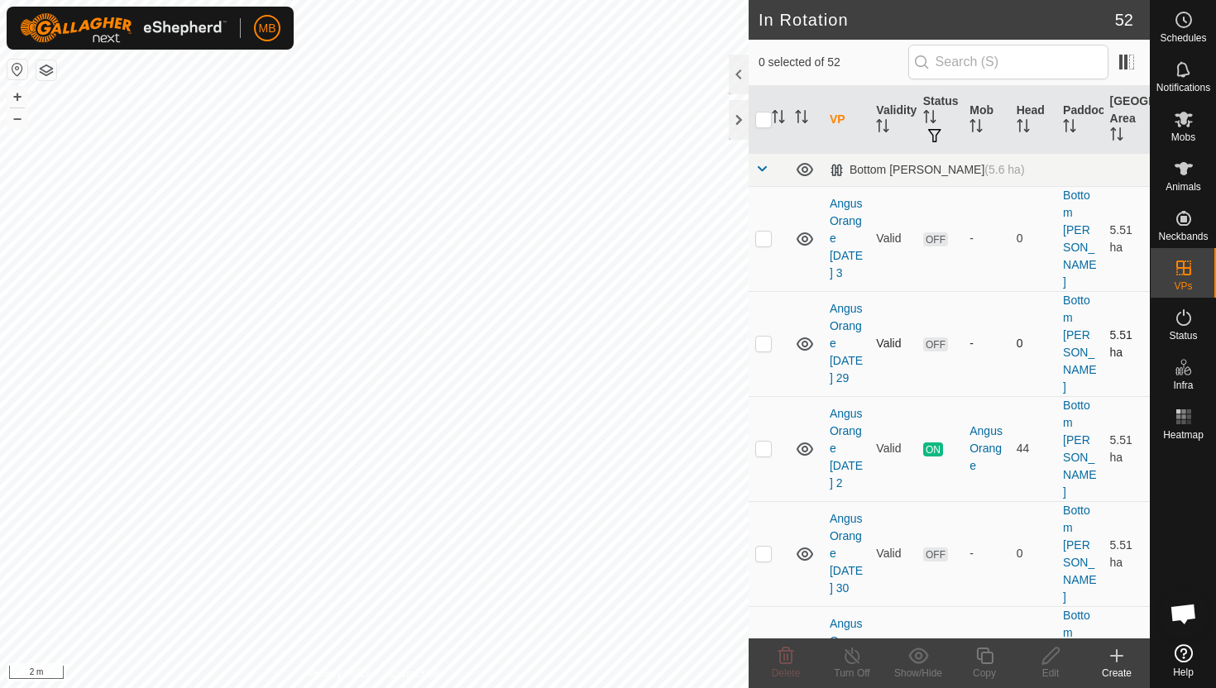
click at [755, 337] on p-checkbox at bounding box center [763, 343] width 17 height 13
checkbox input "true"
click at [761, 547] on p-checkbox at bounding box center [763, 553] width 17 height 13
checkbox input "true"
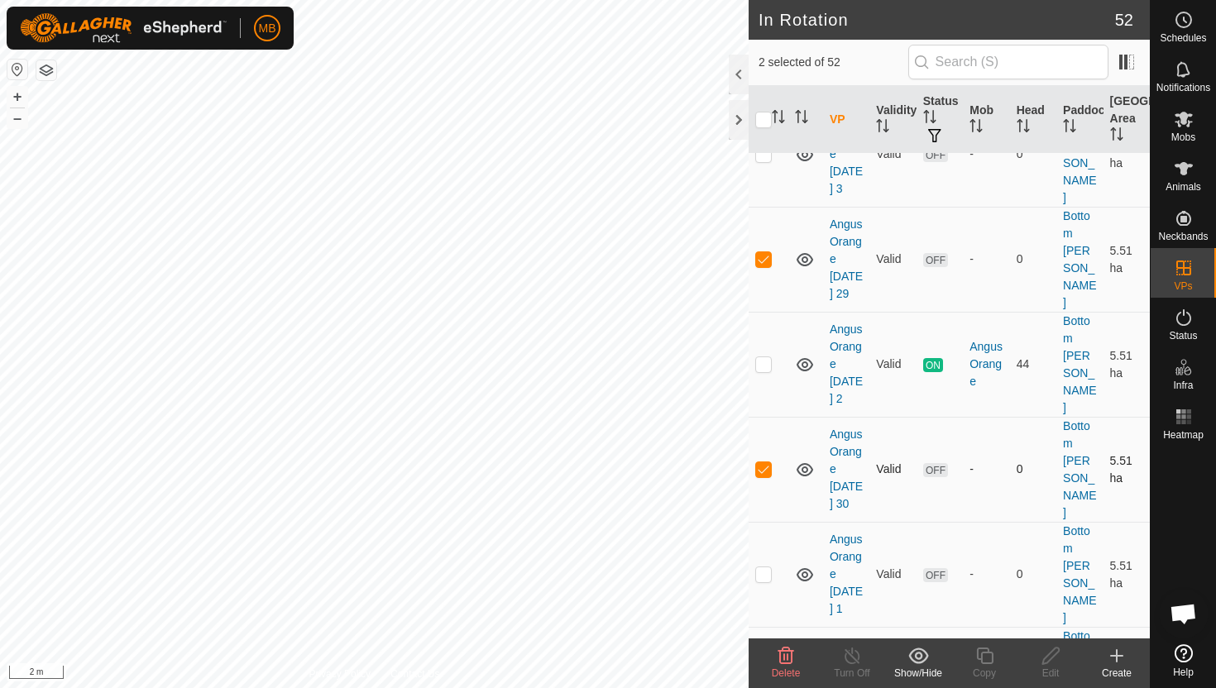
scroll to position [118, 0]
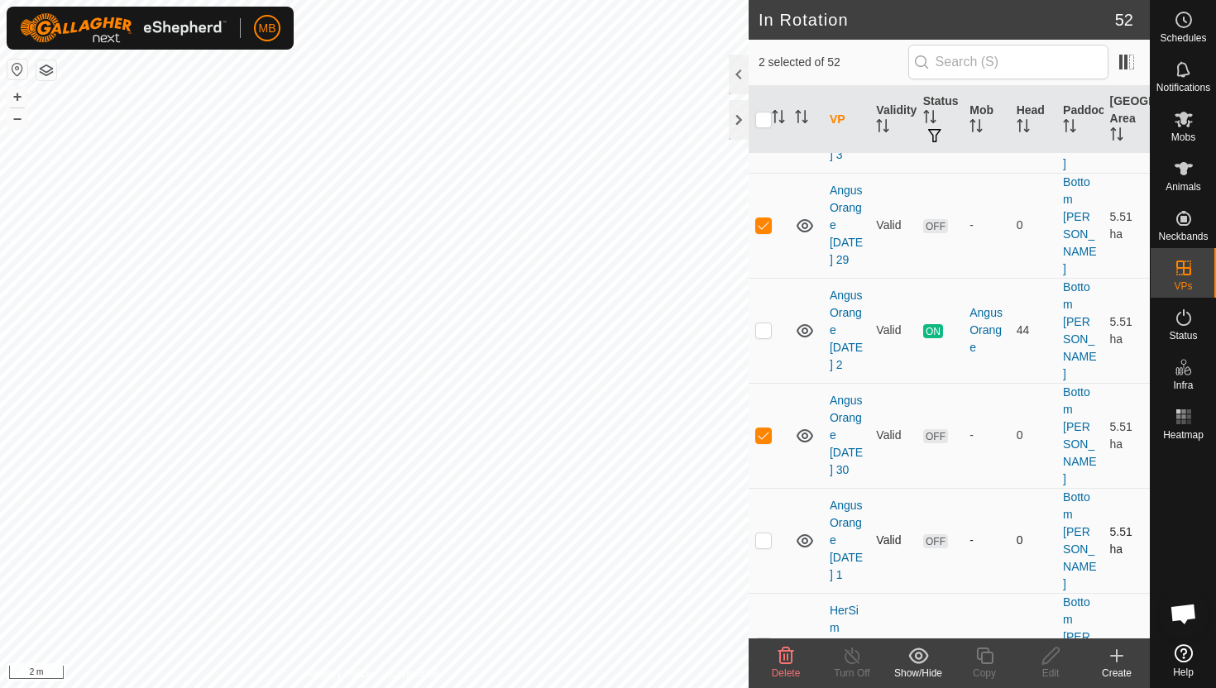
click at [767, 534] on p-checkbox at bounding box center [763, 540] width 17 height 13
checkbox input "true"
click at [764, 639] on p-checkbox at bounding box center [763, 645] width 17 height 13
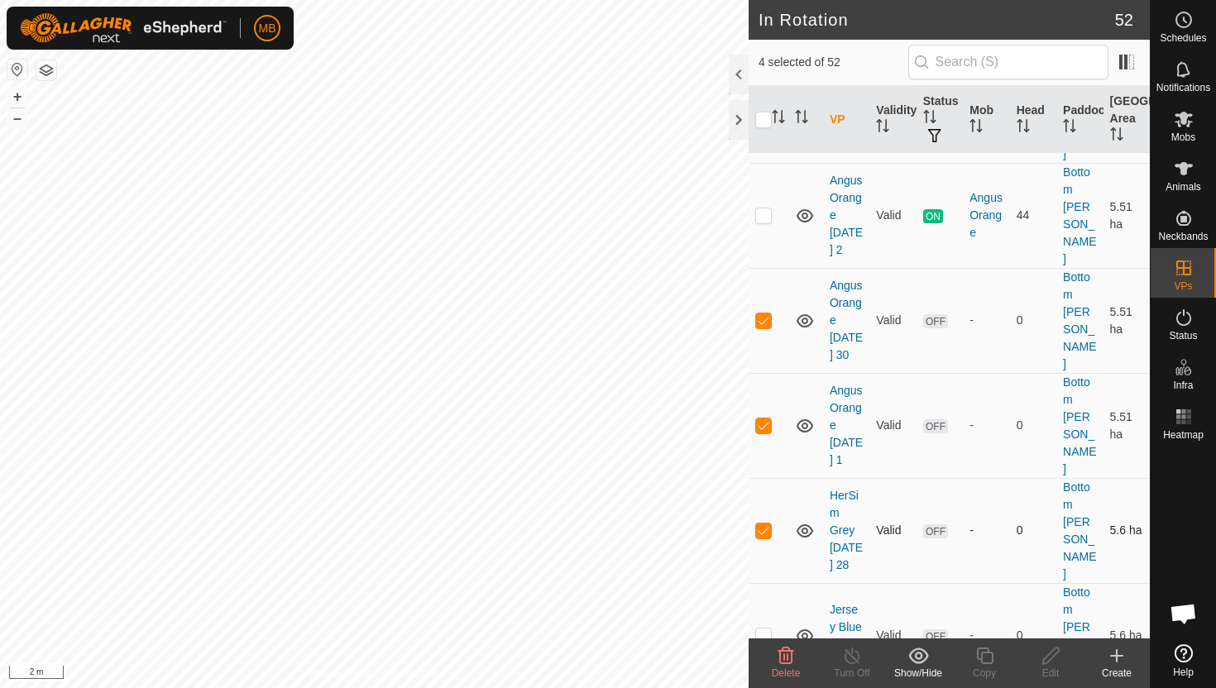
scroll to position [239, 0]
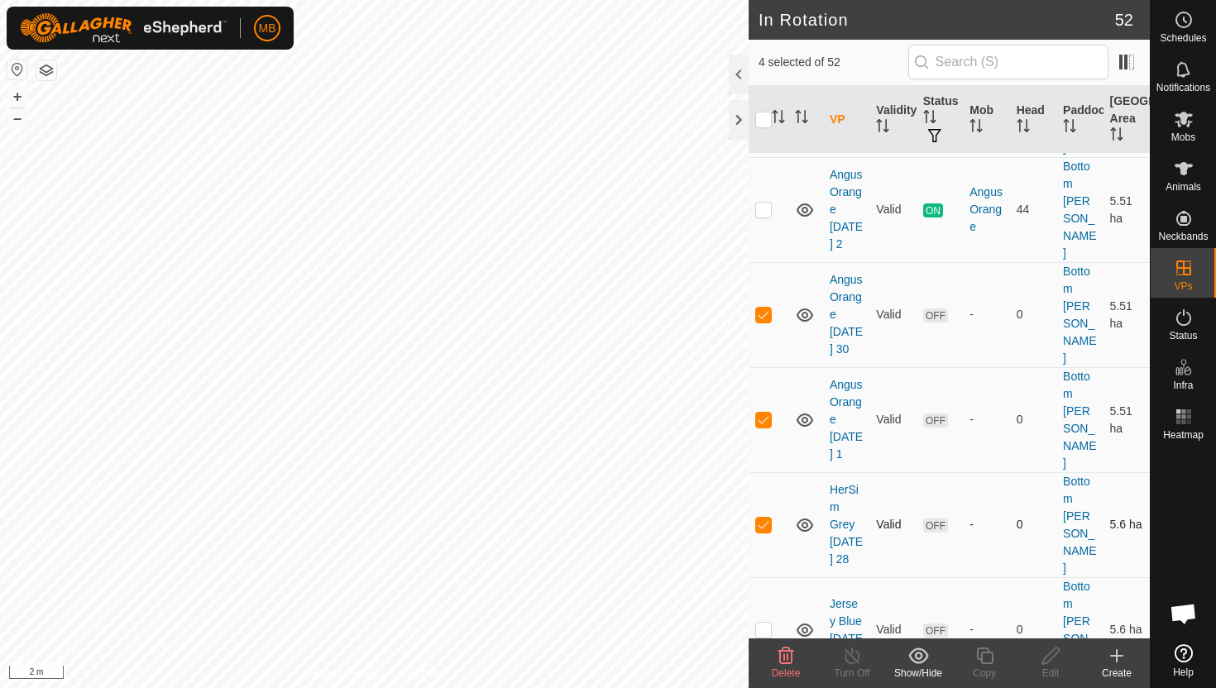
click at [766, 518] on p-checkbox at bounding box center [763, 524] width 17 height 13
checkbox input "false"
click at [765, 623] on p-checkbox at bounding box center [763, 629] width 17 height 13
checkbox input "true"
click at [786, 654] on icon at bounding box center [786, 656] width 20 height 20
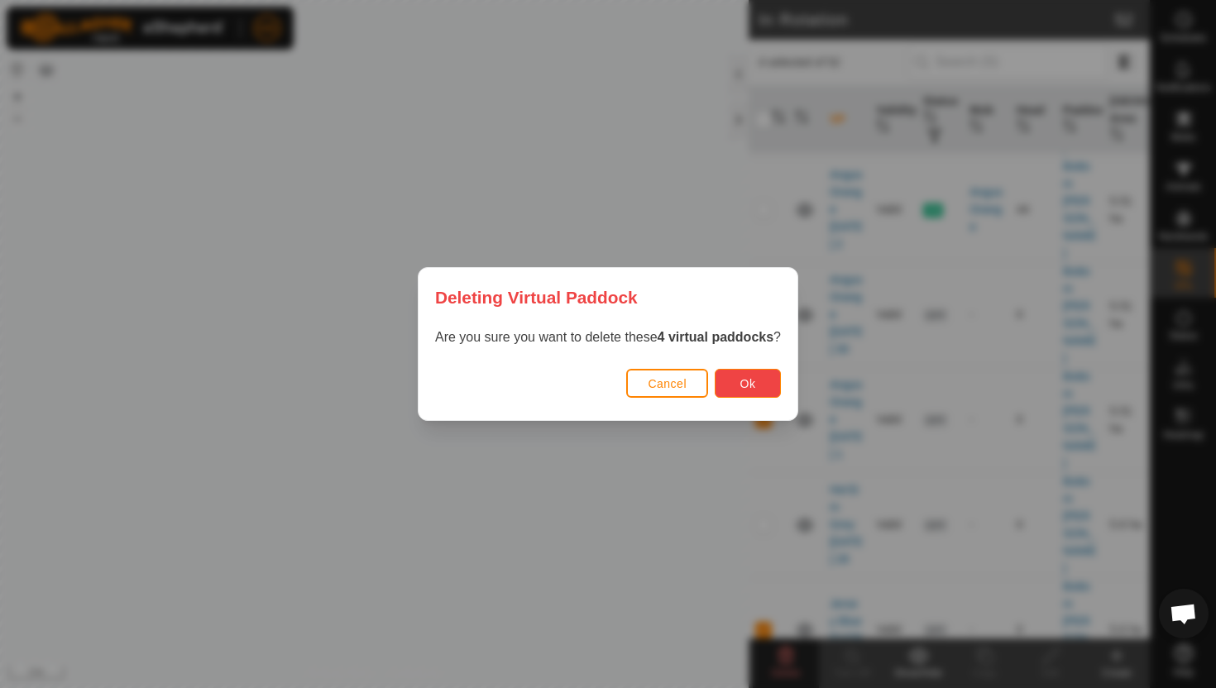
click at [756, 386] on span "Ok" at bounding box center [749, 383] width 16 height 13
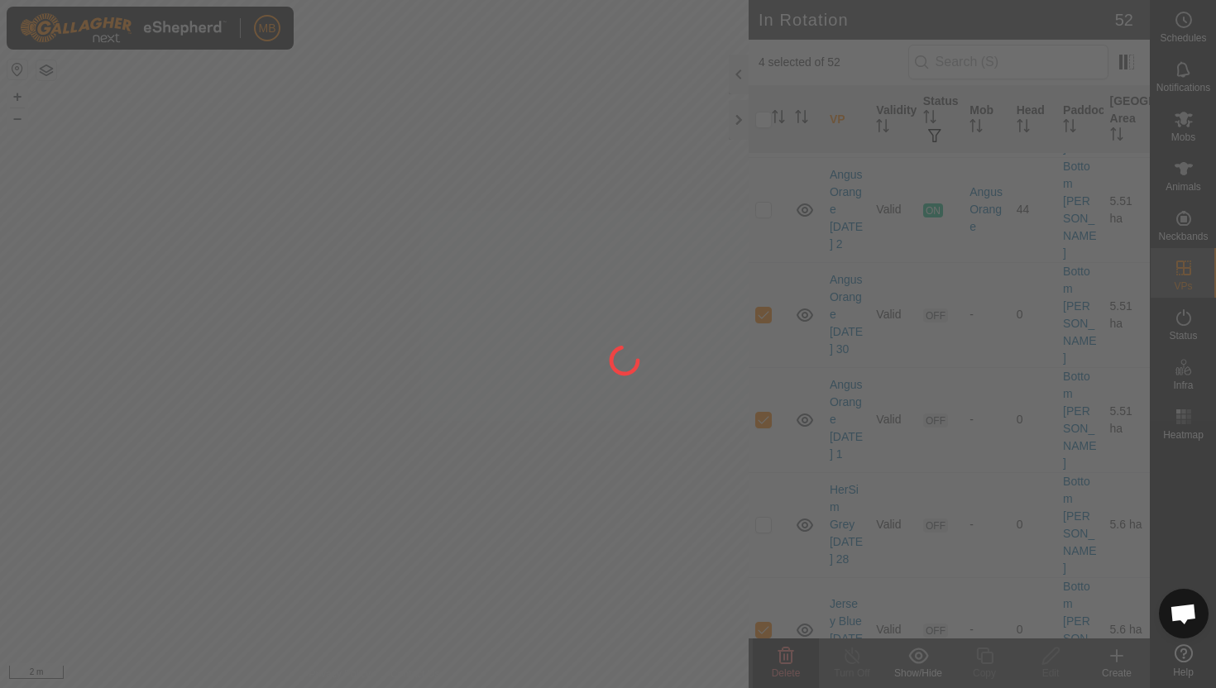
checkbox input "false"
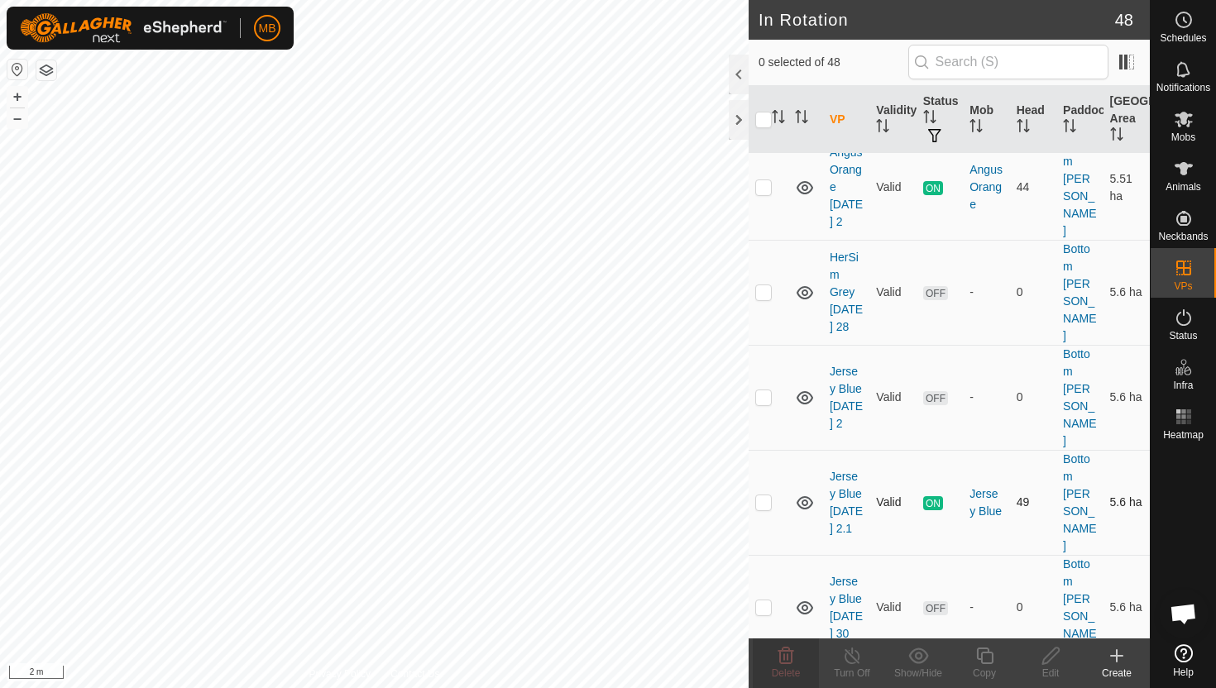
scroll to position [0, 0]
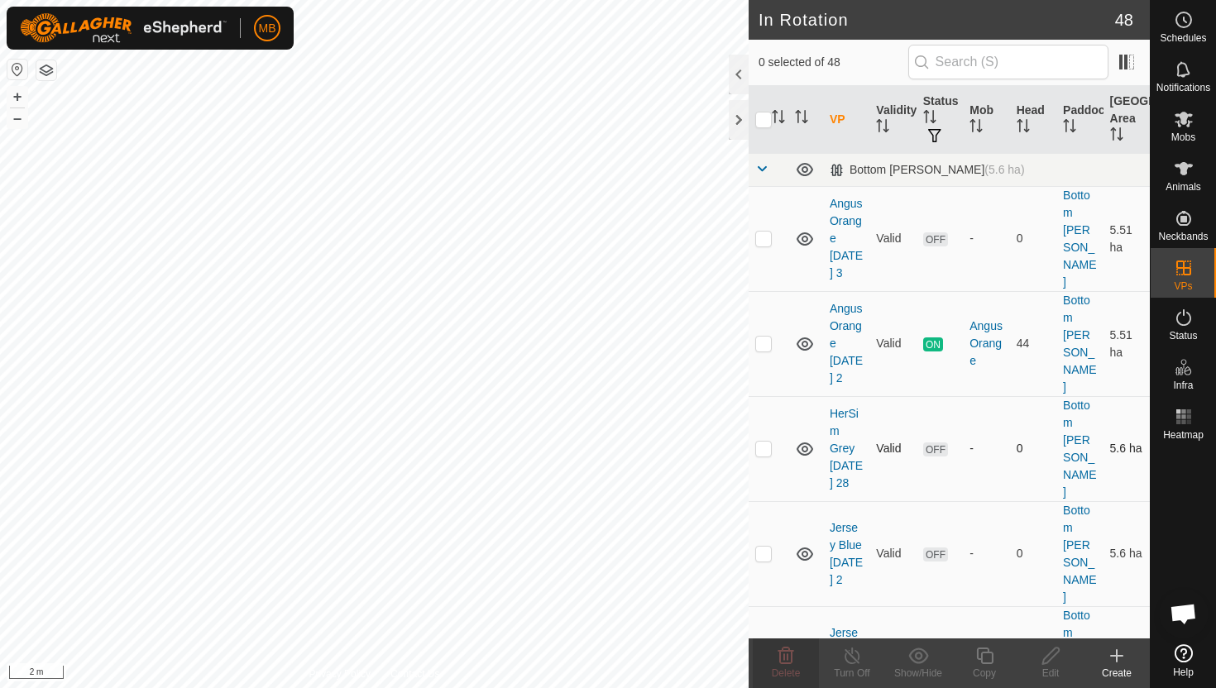
click at [762, 442] on p-checkbox at bounding box center [763, 448] width 17 height 13
checkbox input "true"
click at [788, 659] on icon at bounding box center [787, 656] width 16 height 17
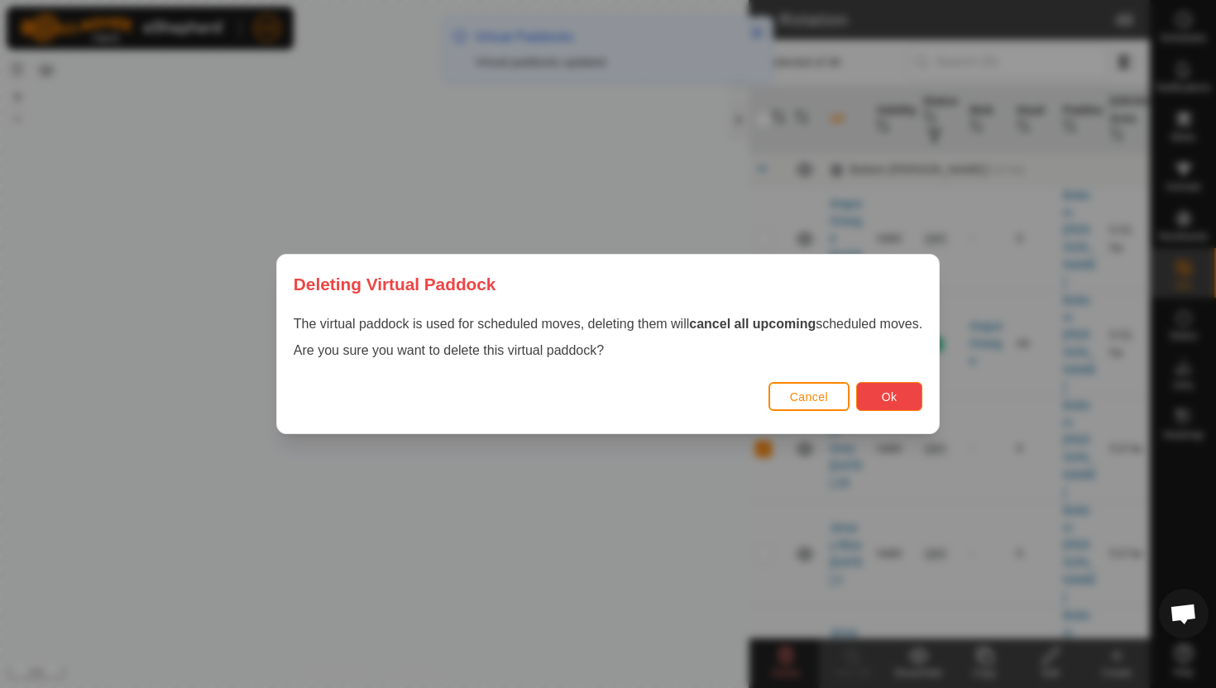
click at [904, 393] on button "Ok" at bounding box center [889, 396] width 66 height 29
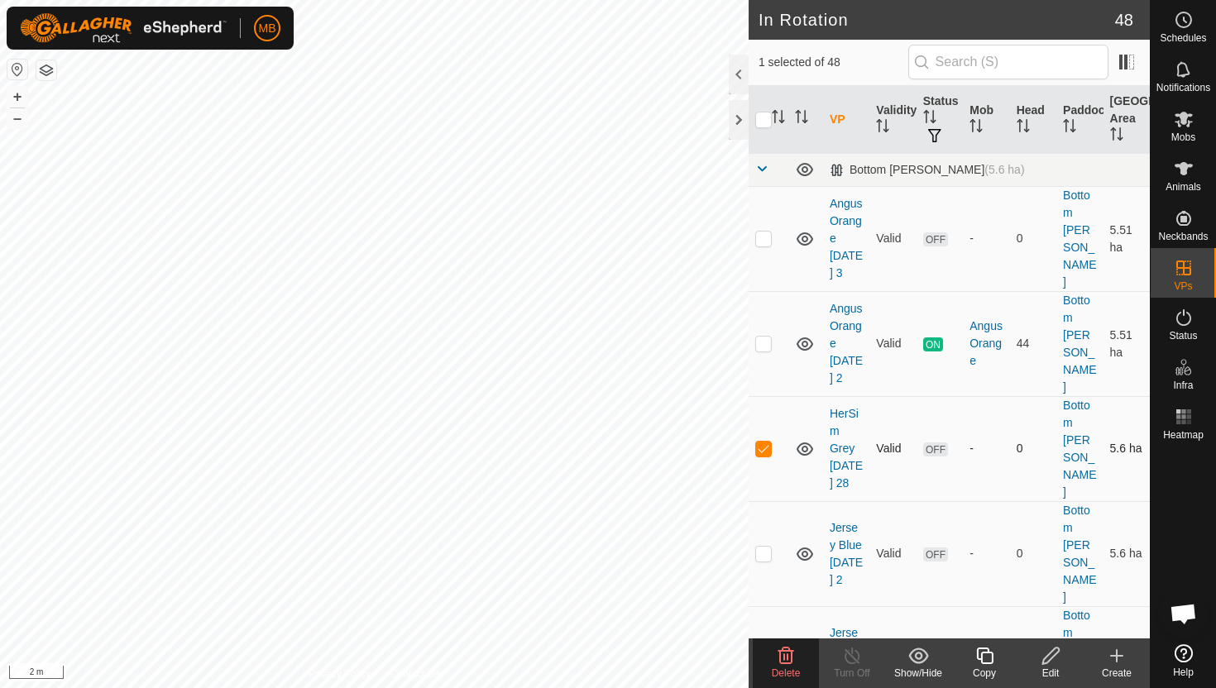
click at [764, 442] on p-checkbox at bounding box center [763, 448] width 17 height 13
checkbox input "false"
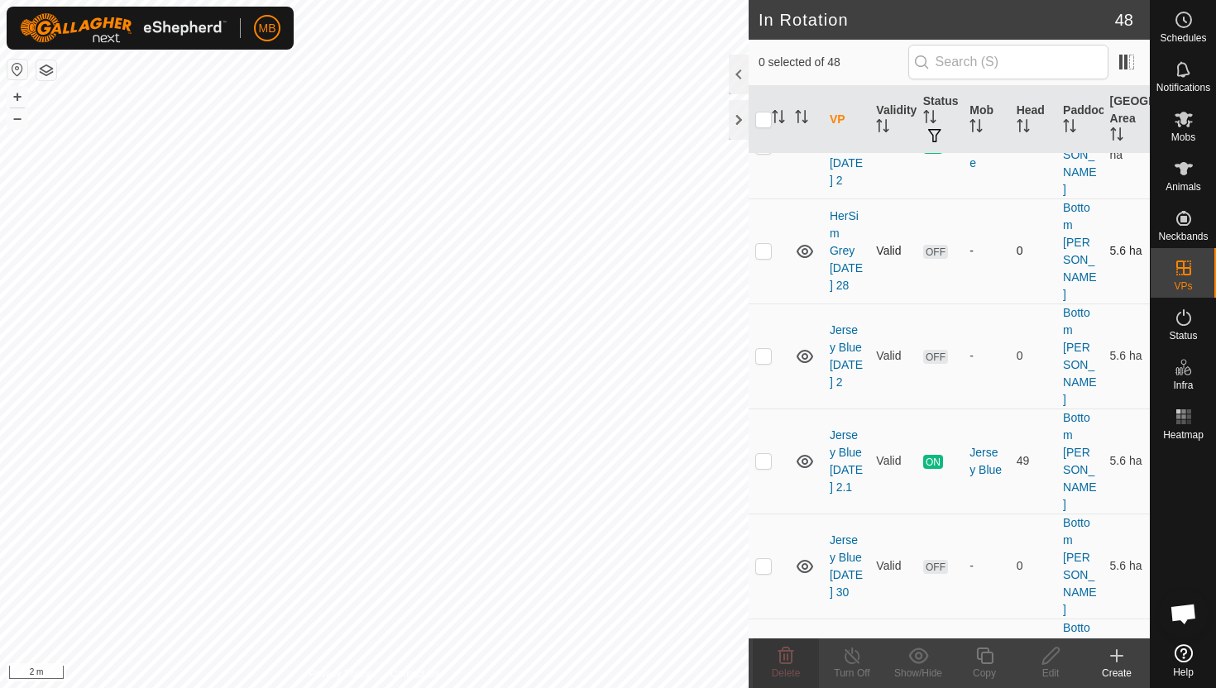
scroll to position [204, 0]
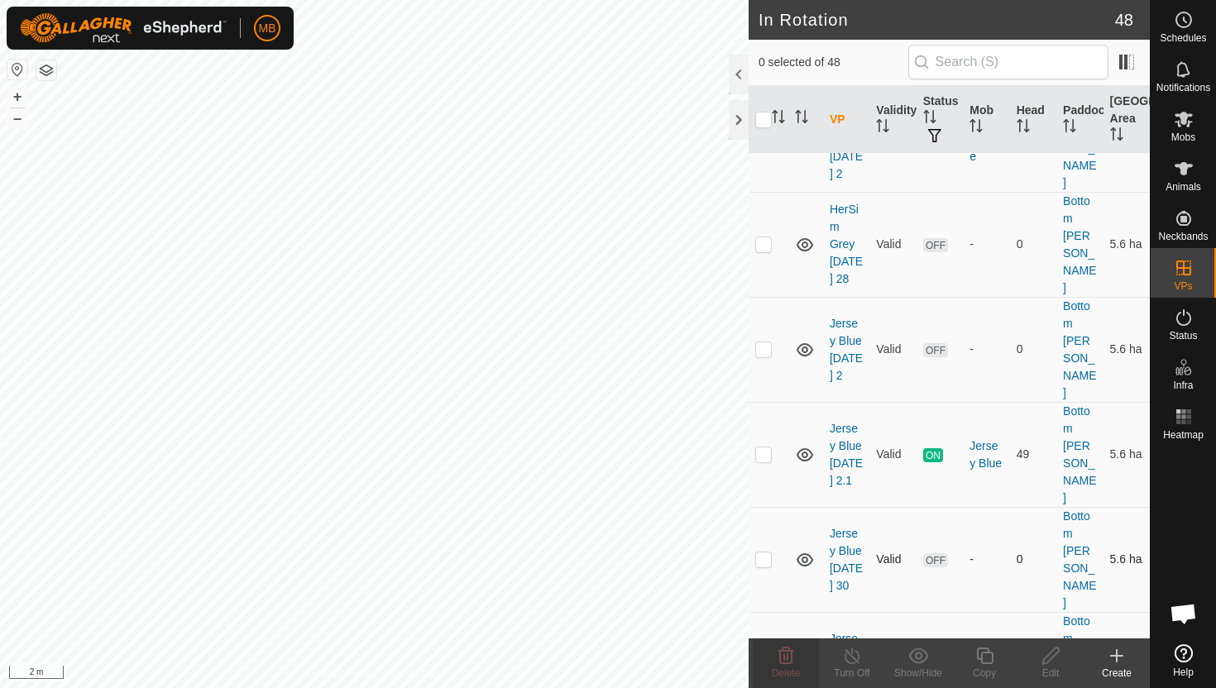
click at [765, 553] on p-checkbox at bounding box center [763, 559] width 17 height 13
checkbox input "true"
click at [764, 658] on p-checkbox at bounding box center [763, 664] width 17 height 13
checkbox input "true"
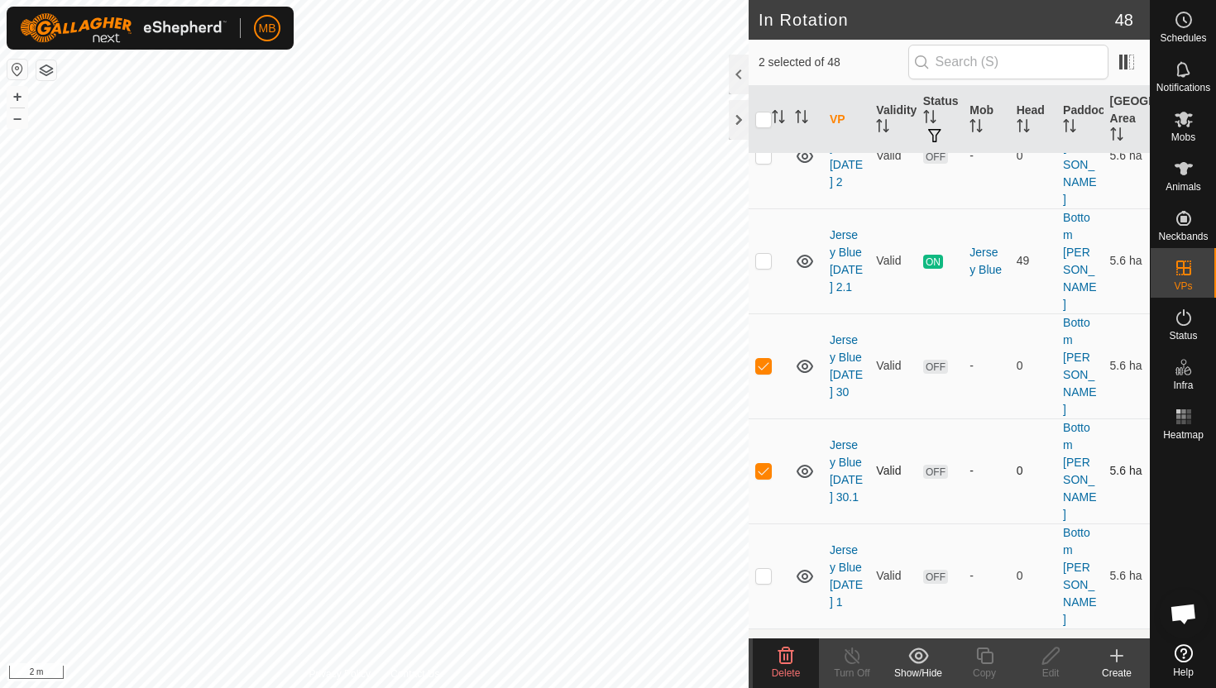
scroll to position [401, 0]
click at [769, 566] on p-checkbox at bounding box center [763, 572] width 17 height 13
checkbox input "true"
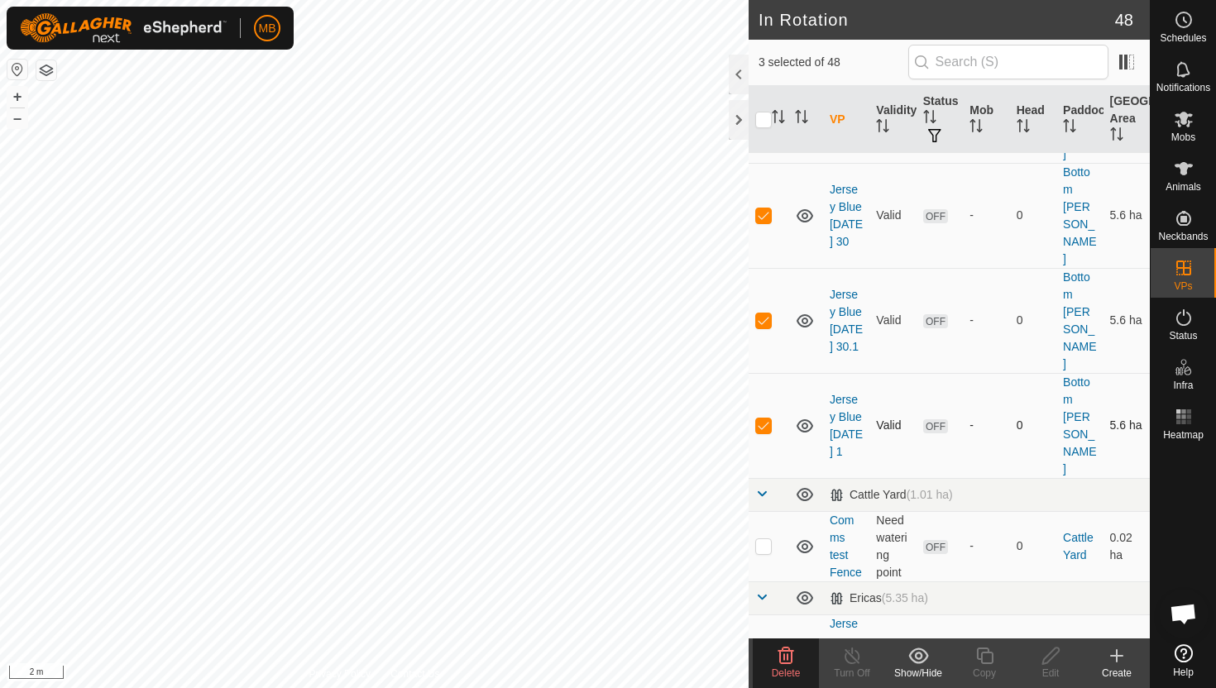
scroll to position [549, 0]
click at [763, 659] on p-checkbox at bounding box center [763, 665] width 17 height 13
checkbox input "true"
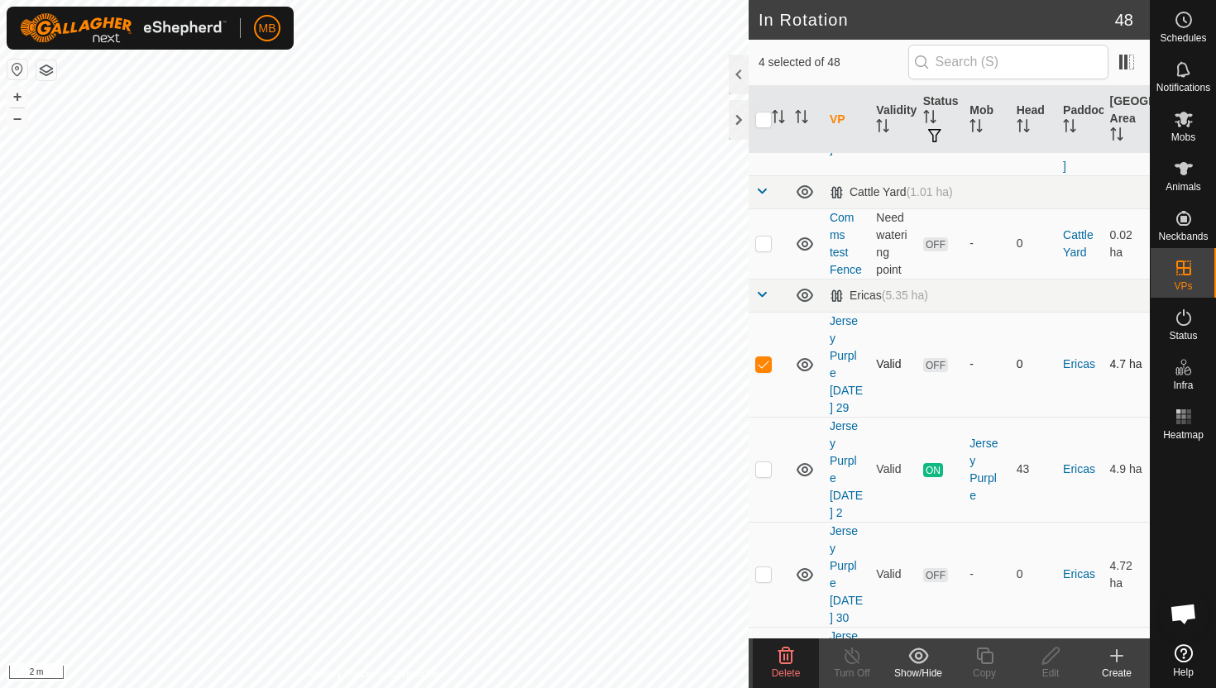
scroll to position [863, 0]
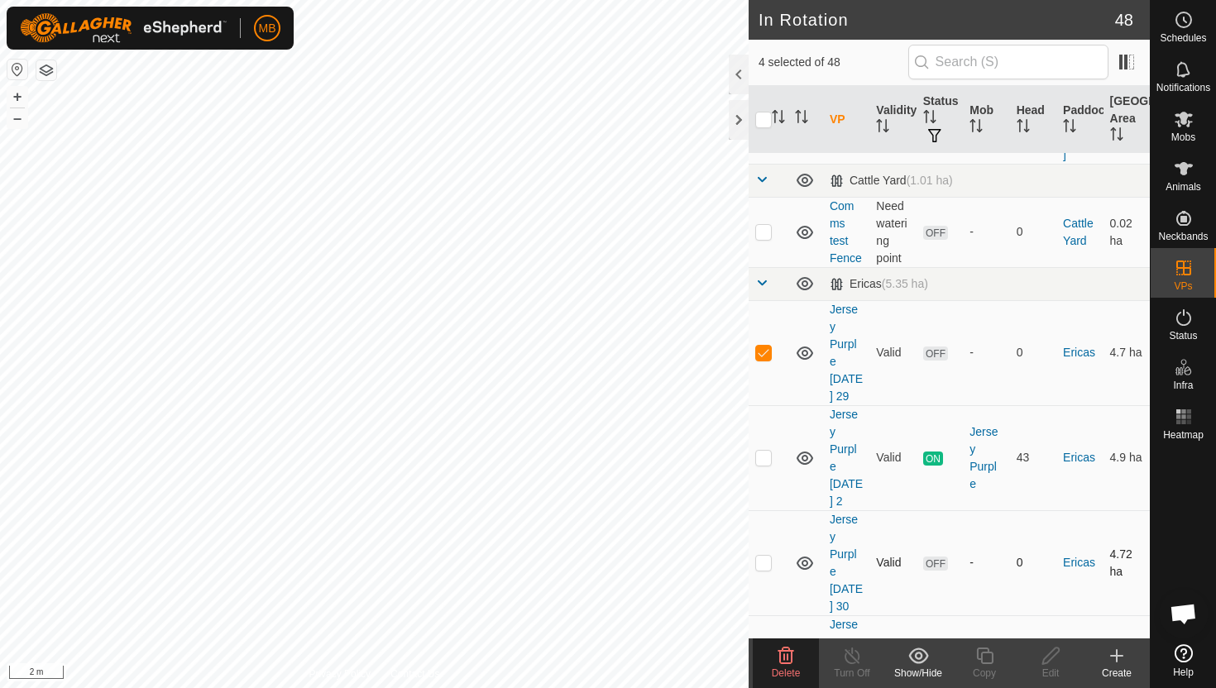
click at [768, 556] on p-checkbox at bounding box center [763, 562] width 17 height 13
checkbox input "true"
click at [766, 661] on p-checkbox at bounding box center [763, 667] width 17 height 13
checkbox input "true"
click at [784, 663] on icon at bounding box center [787, 656] width 16 height 17
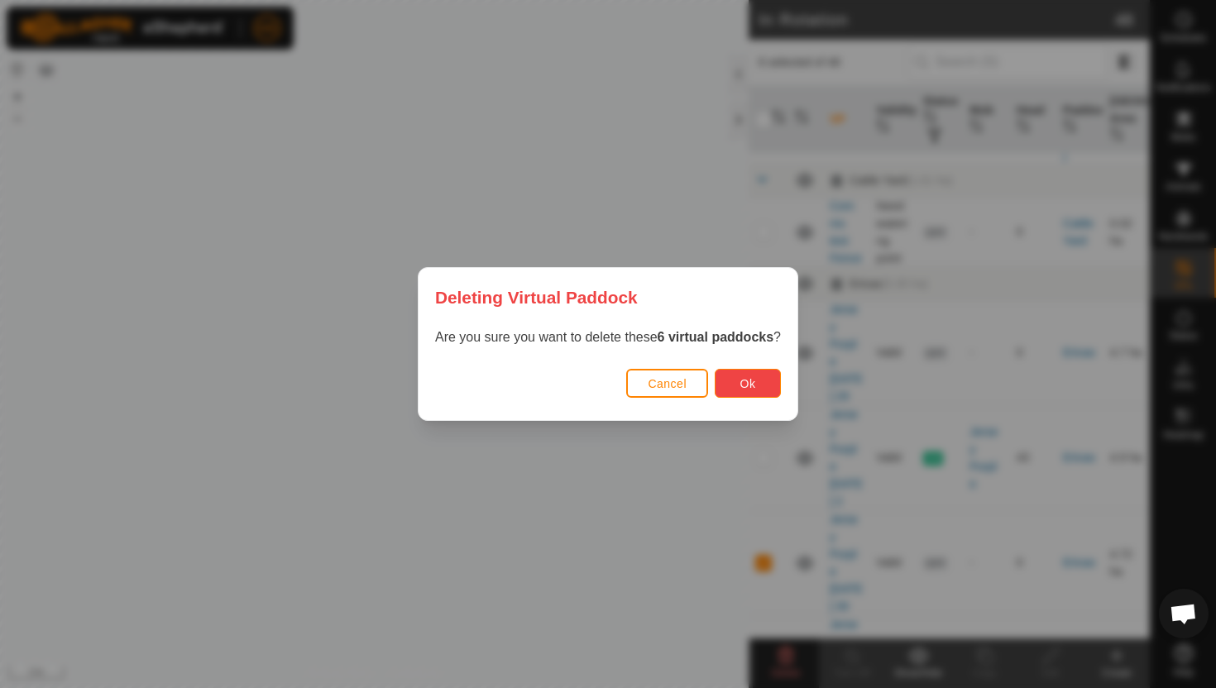
click at [742, 378] on span "Ok" at bounding box center [749, 383] width 16 height 13
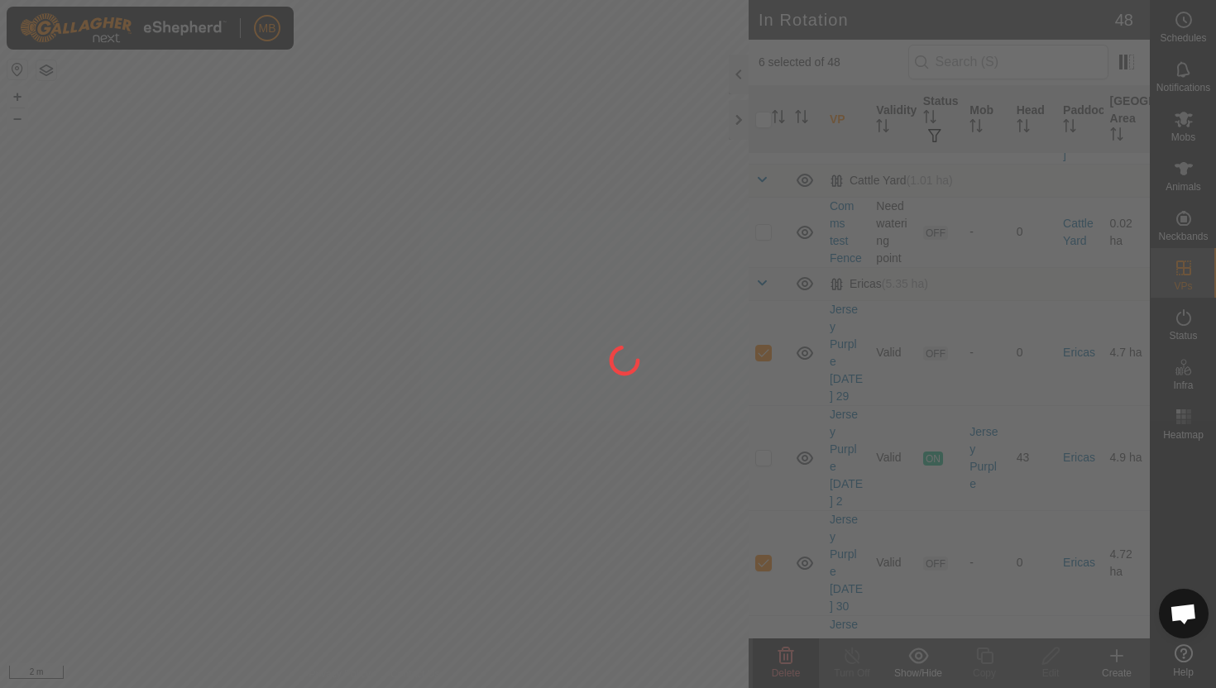
checkbox input "false"
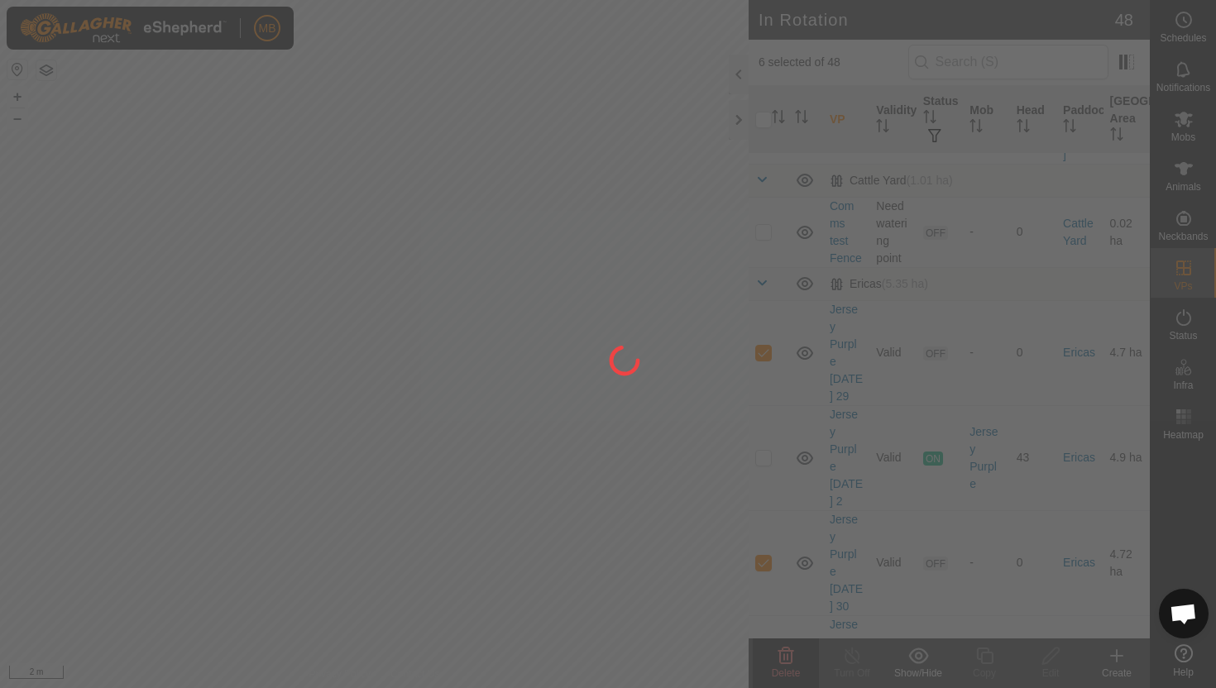
checkbox input "false"
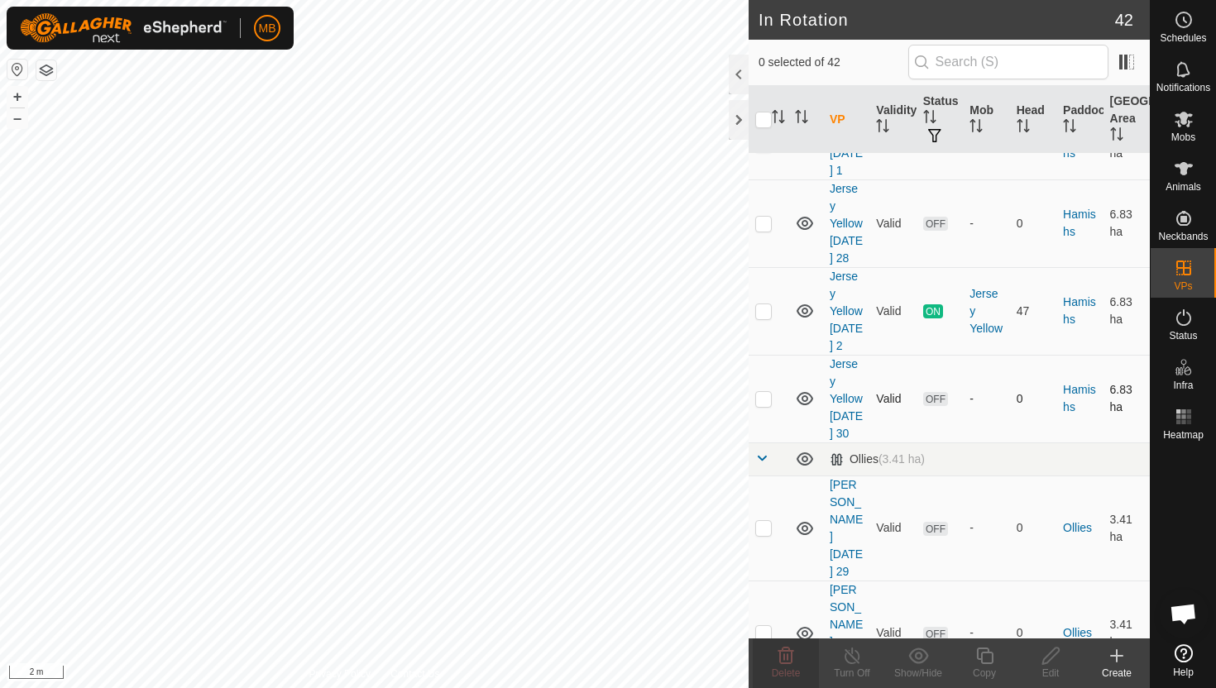
scroll to position [1022, 0]
click at [765, 388] on p-checkbox at bounding box center [763, 394] width 17 height 13
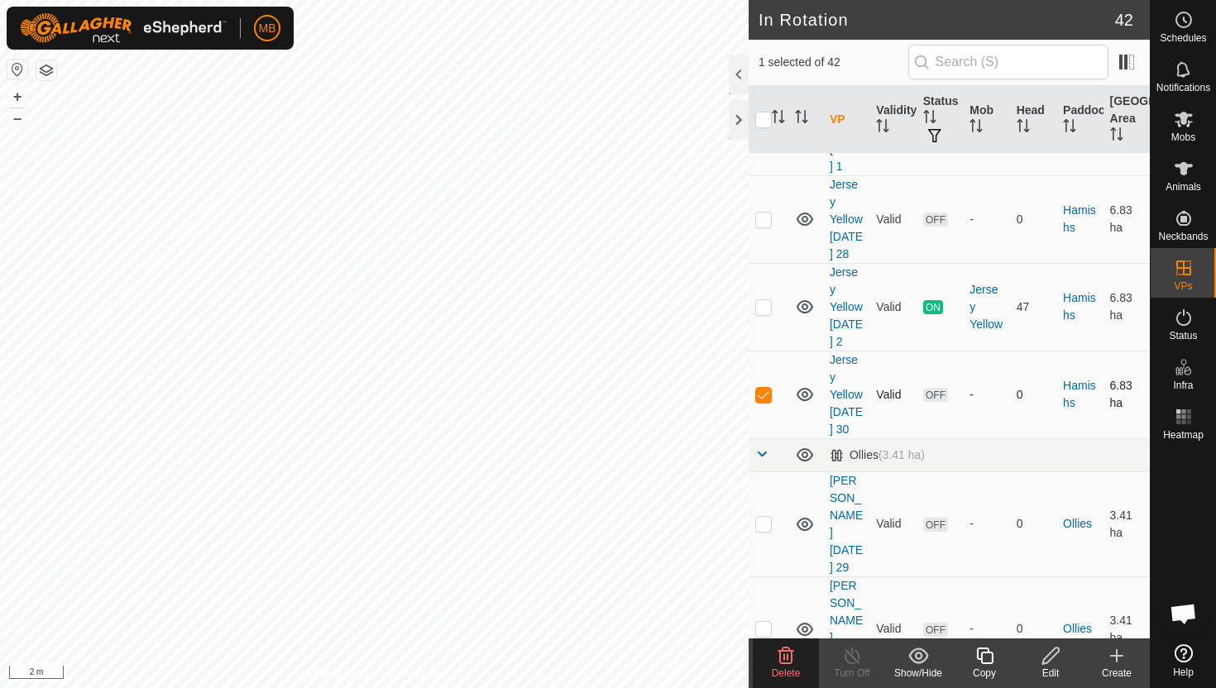
click at [765, 388] on p-checkbox at bounding box center [763, 394] width 17 height 13
checkbox input "false"
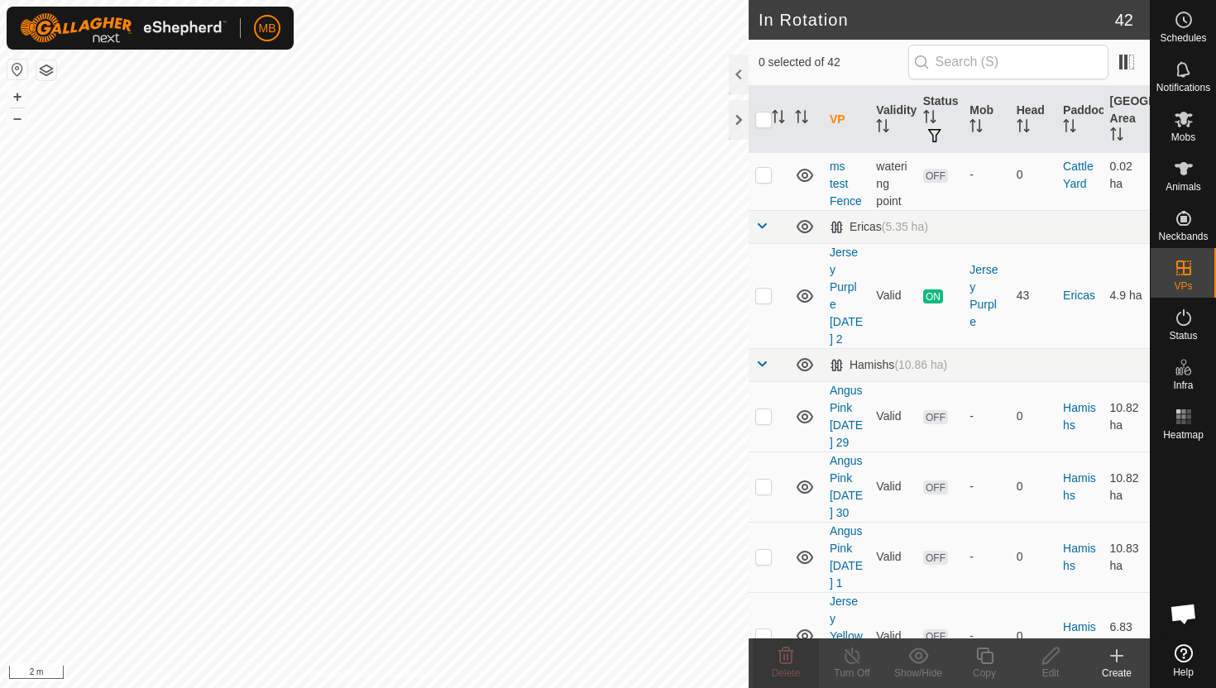
scroll to position [609, 0]
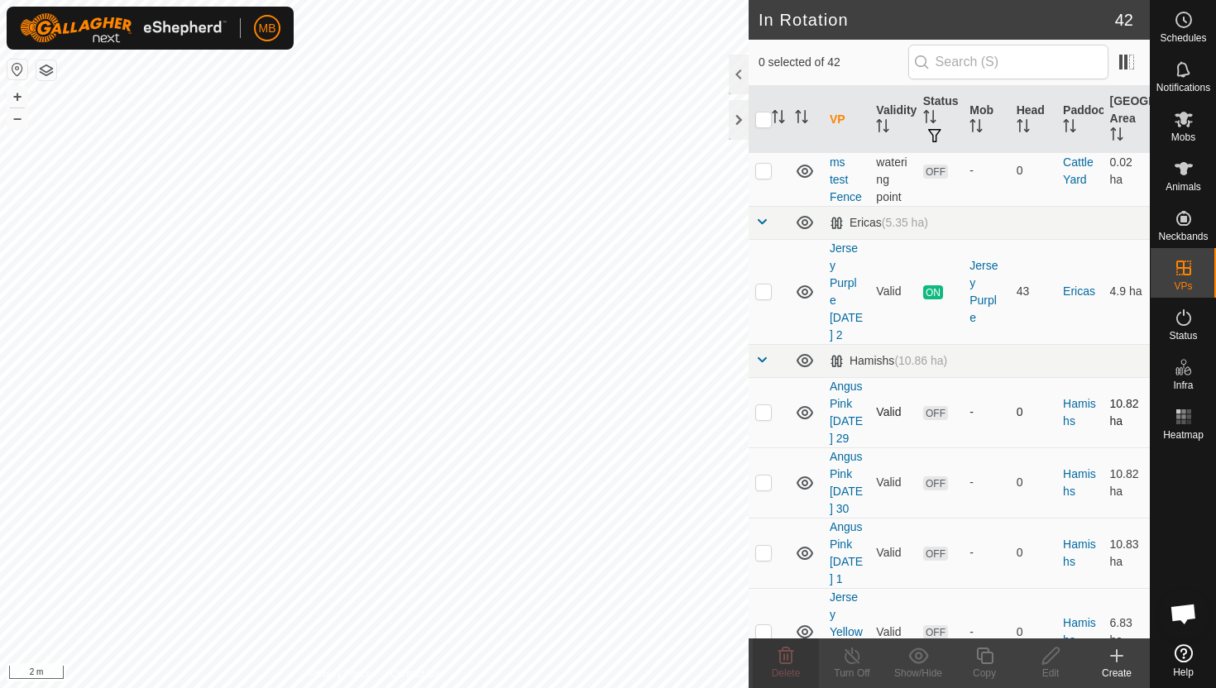
click at [765, 405] on p-checkbox at bounding box center [763, 411] width 17 height 13
checkbox input "true"
click at [766, 476] on p-checkbox at bounding box center [763, 482] width 17 height 13
checkbox input "true"
click at [765, 546] on p-checkbox at bounding box center [763, 552] width 17 height 13
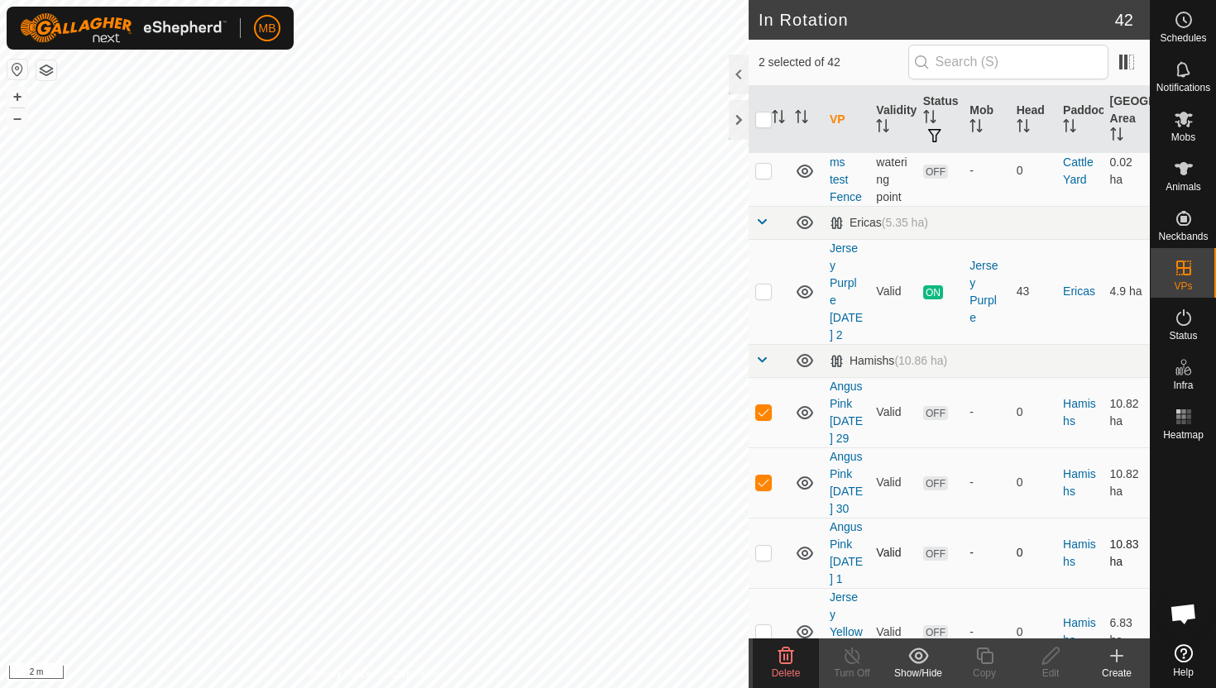
checkbox input "true"
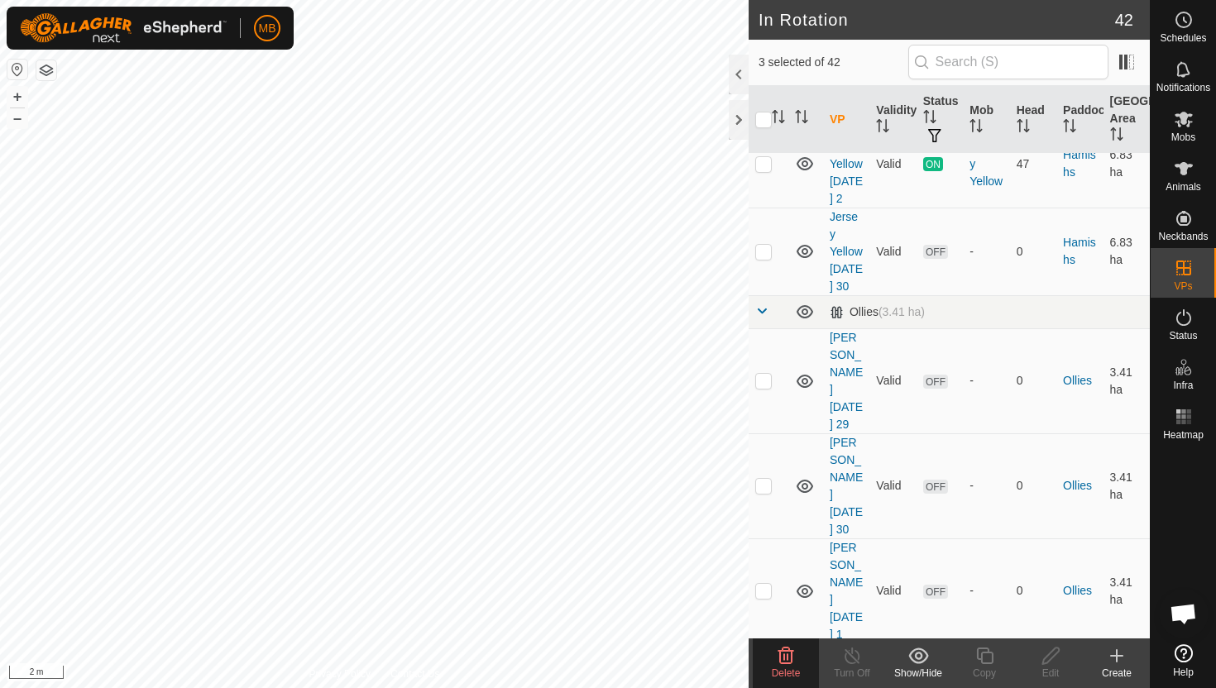
scroll to position [1174, 0]
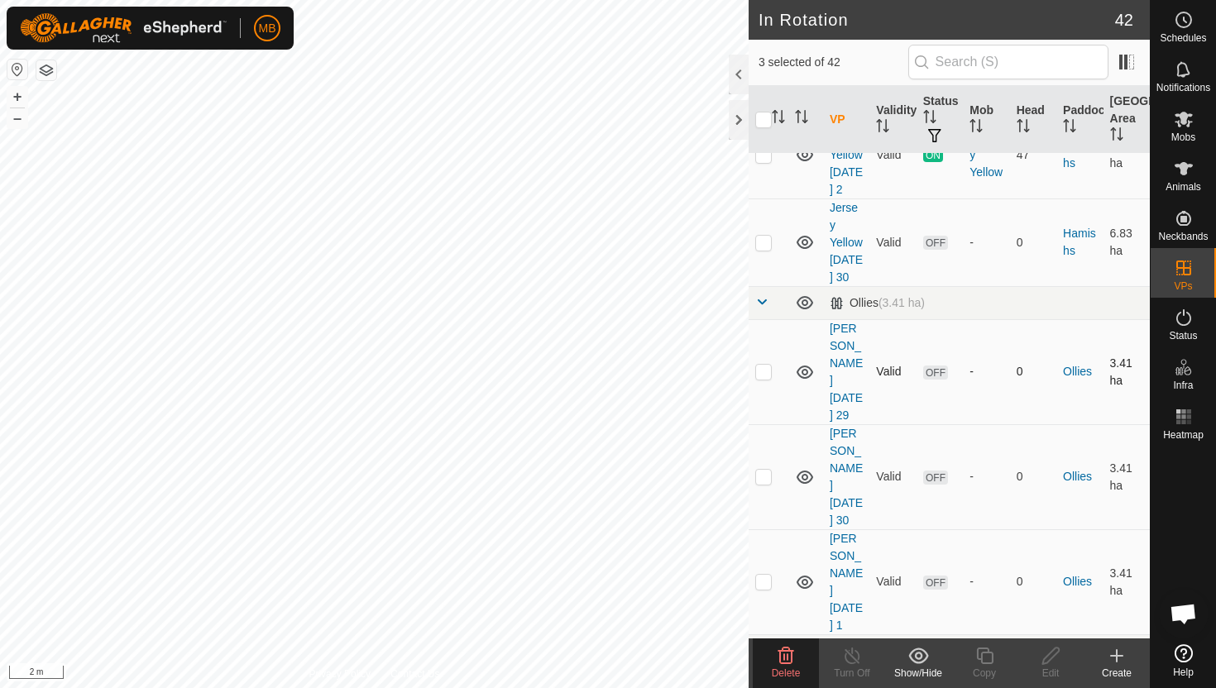
click at [765, 365] on p-checkbox at bounding box center [763, 371] width 17 height 13
checkbox input "true"
click at [766, 470] on p-checkbox at bounding box center [763, 476] width 17 height 13
checkbox input "true"
click at [770, 575] on p-checkbox at bounding box center [763, 581] width 17 height 13
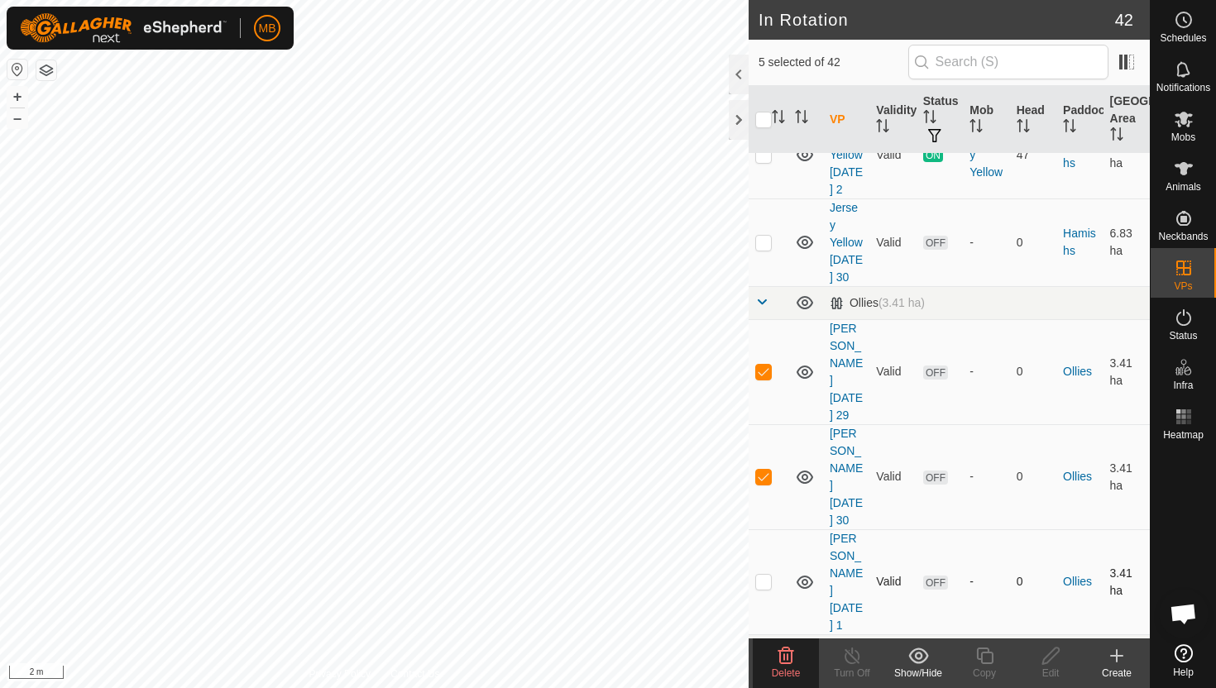
checkbox input "true"
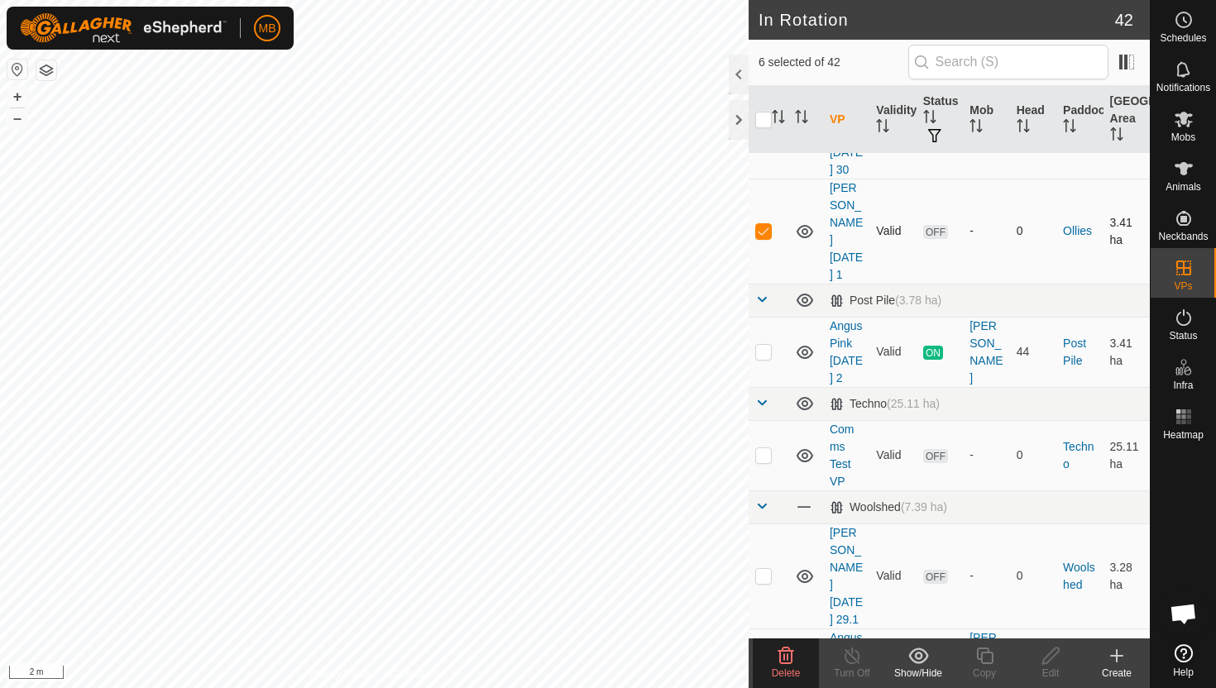
scroll to position [1531, 0]
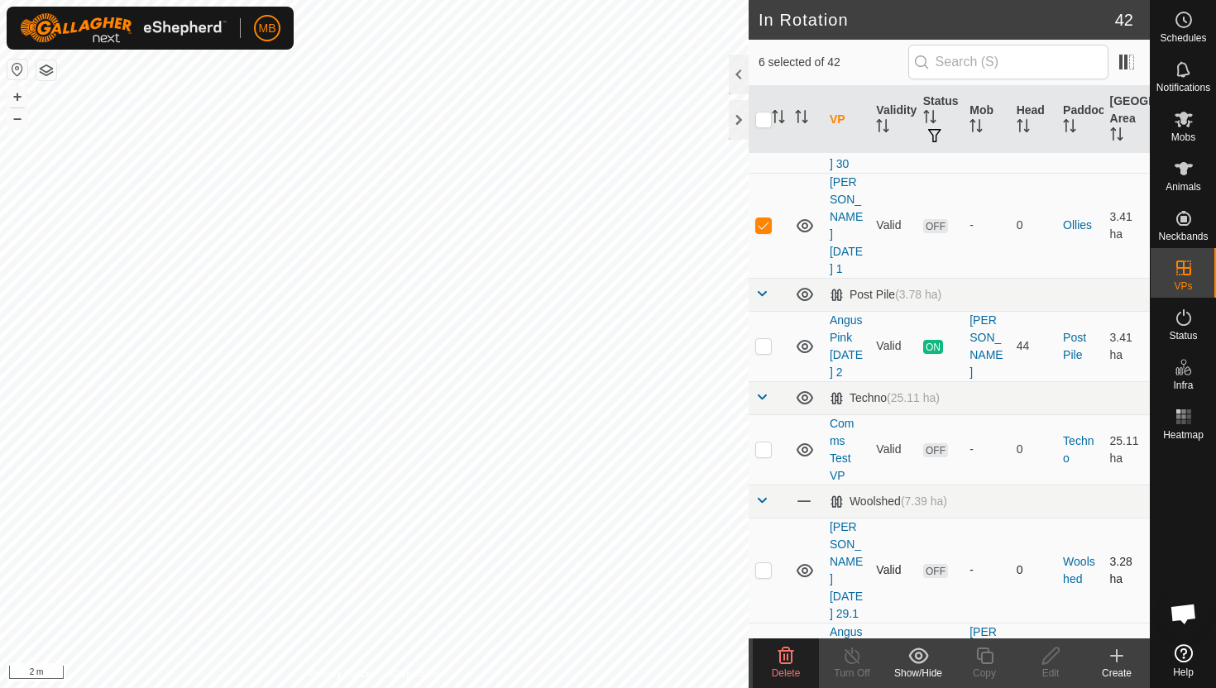
click at [769, 563] on p-checkbox at bounding box center [763, 569] width 17 height 13
checkbox input "true"
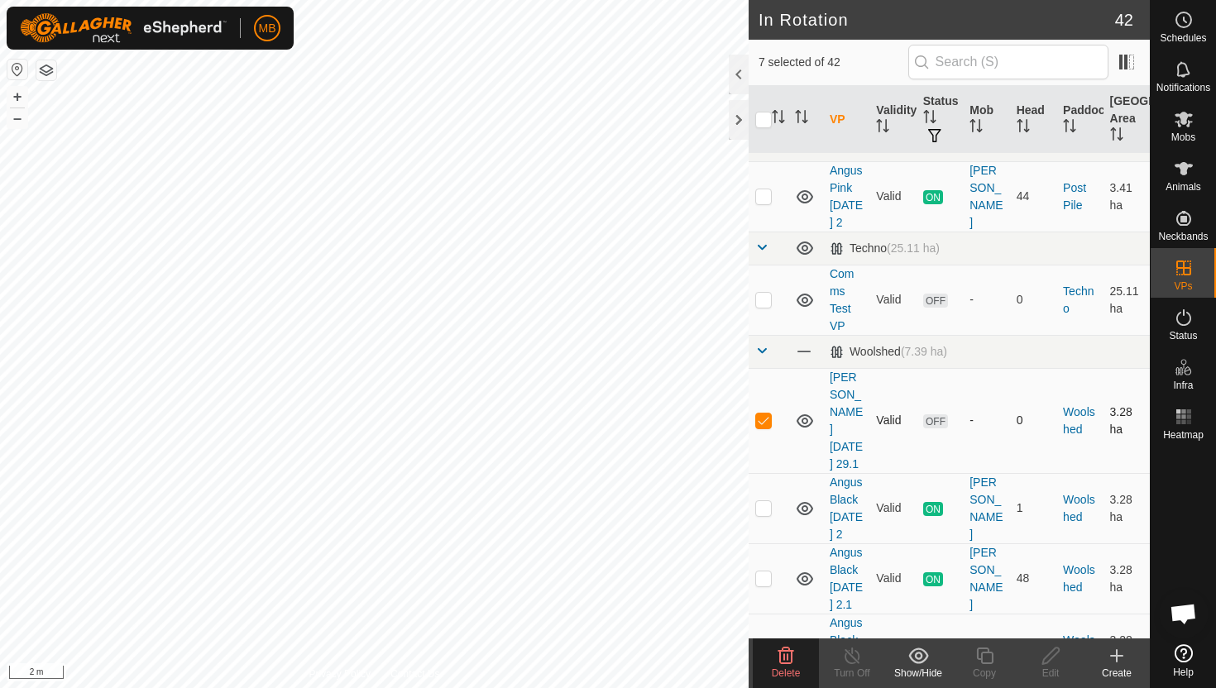
scroll to position [1683, 0]
click at [767, 640] on p-checkbox at bounding box center [763, 646] width 17 height 13
checkbox input "true"
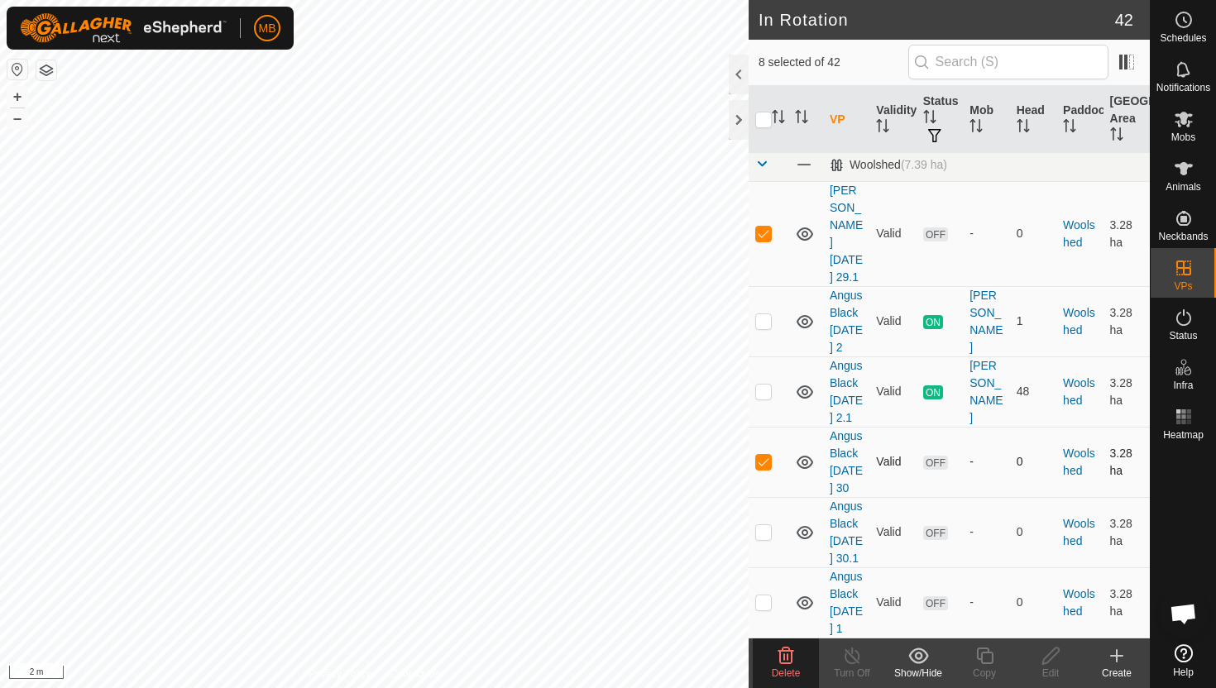
scroll to position [1906, 0]
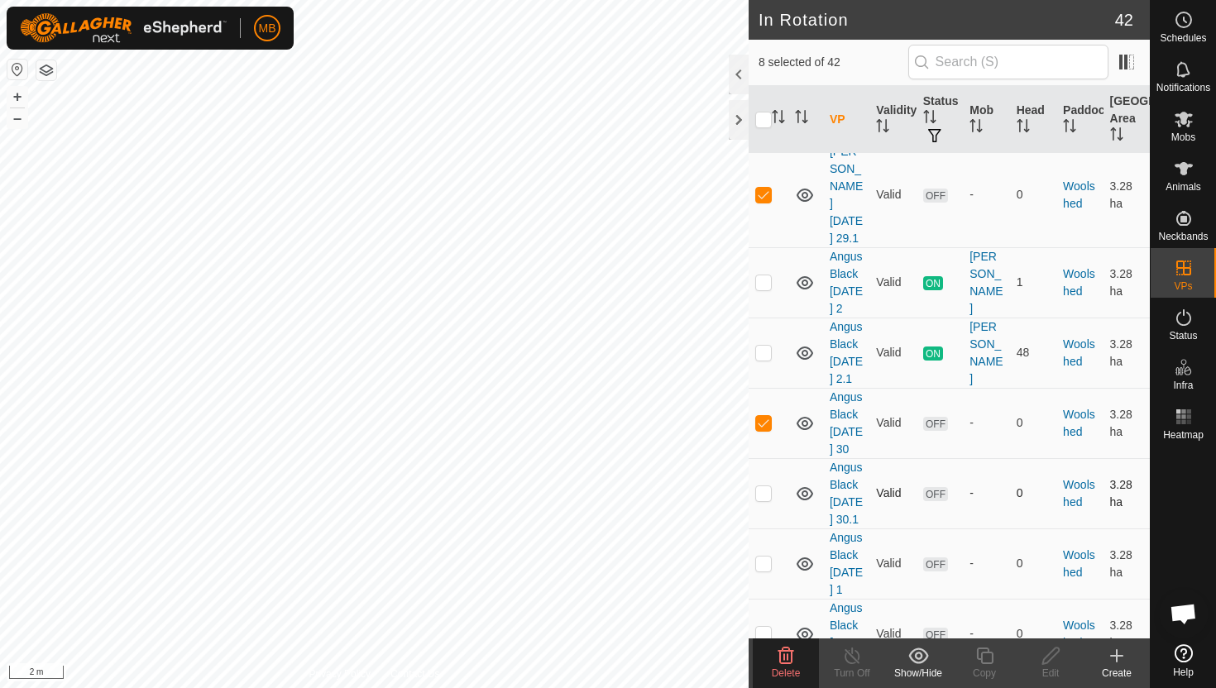
click at [763, 487] on p-checkbox at bounding box center [763, 493] width 17 height 13
checkbox input "true"
click at [767, 557] on p-checkbox at bounding box center [763, 563] width 17 height 13
checkbox input "true"
click at [765, 627] on p-checkbox at bounding box center [763, 633] width 17 height 13
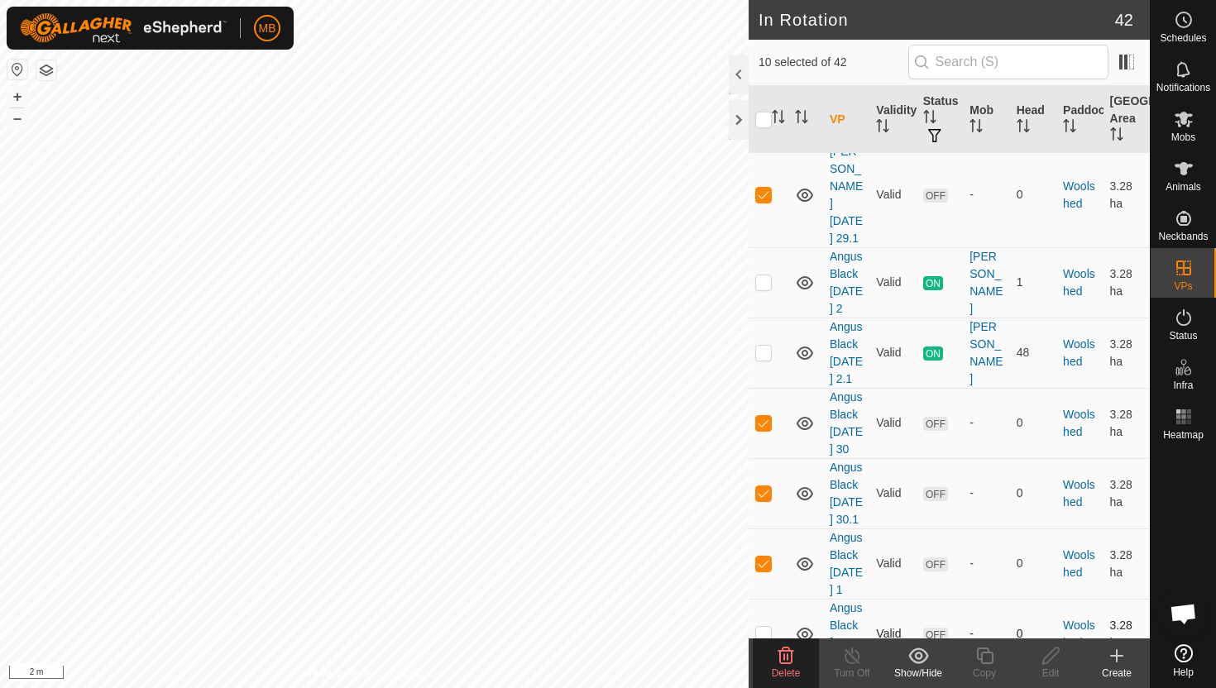
checkbox input "true"
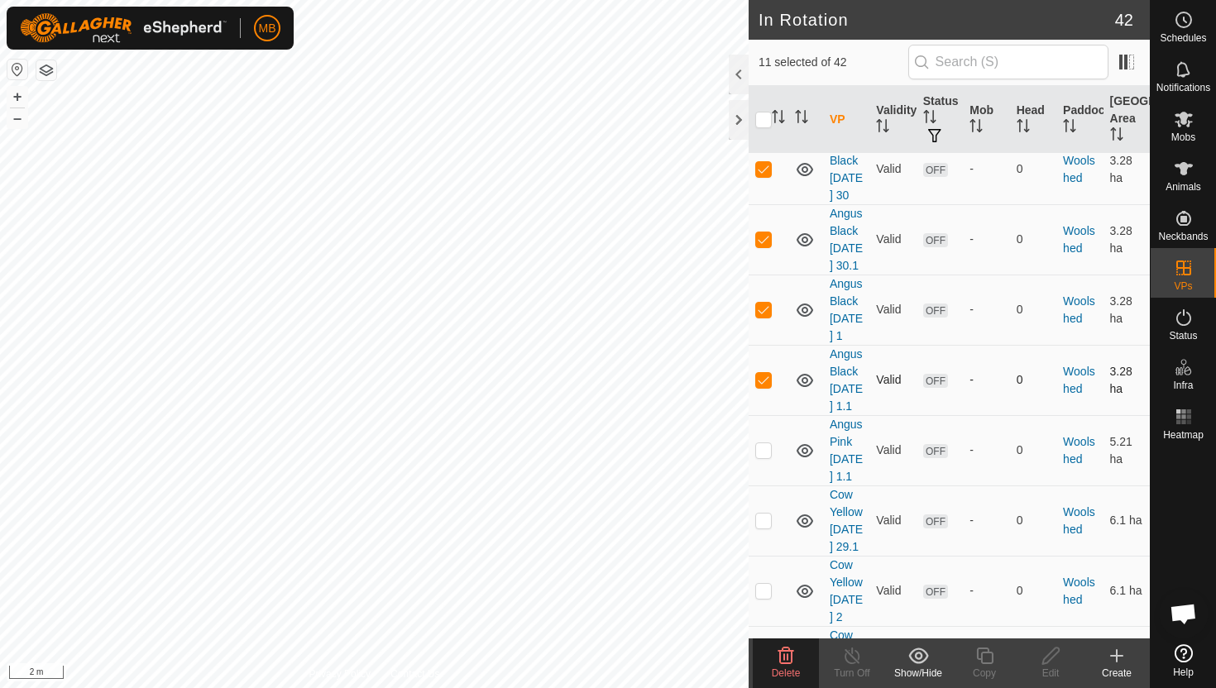
scroll to position [2166, 0]
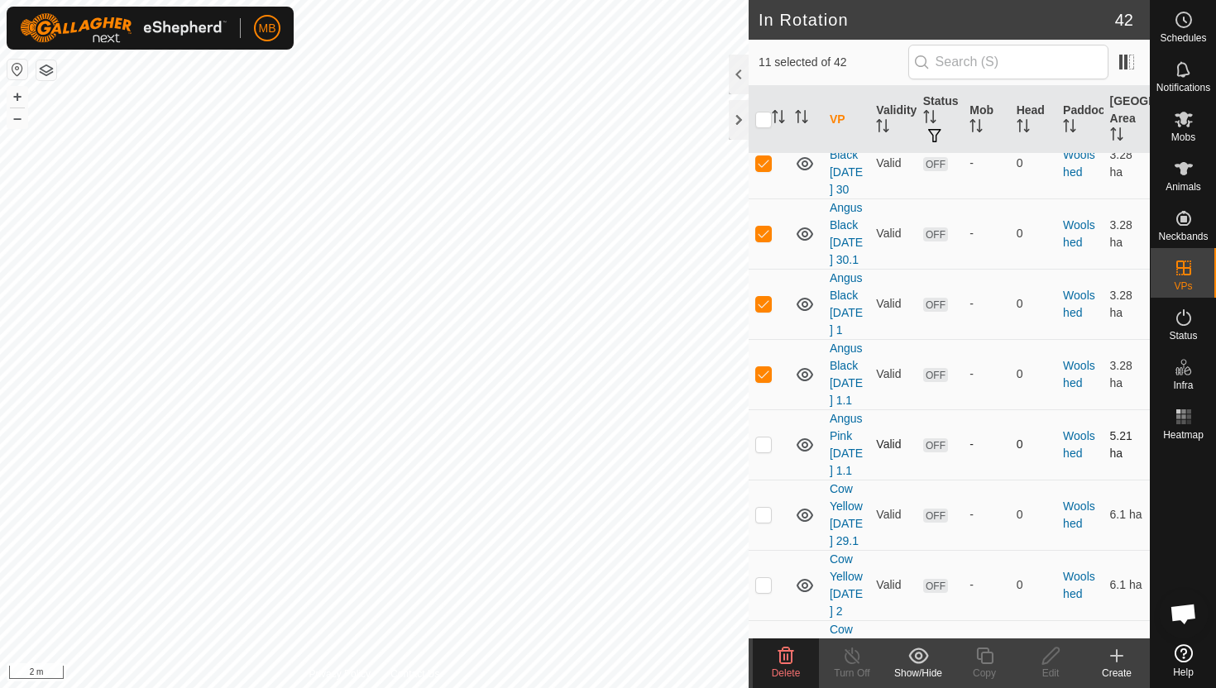
click at [769, 438] on p-checkbox at bounding box center [763, 444] width 17 height 13
checkbox input "true"
click at [773, 480] on td at bounding box center [769, 515] width 40 height 70
checkbox input "true"
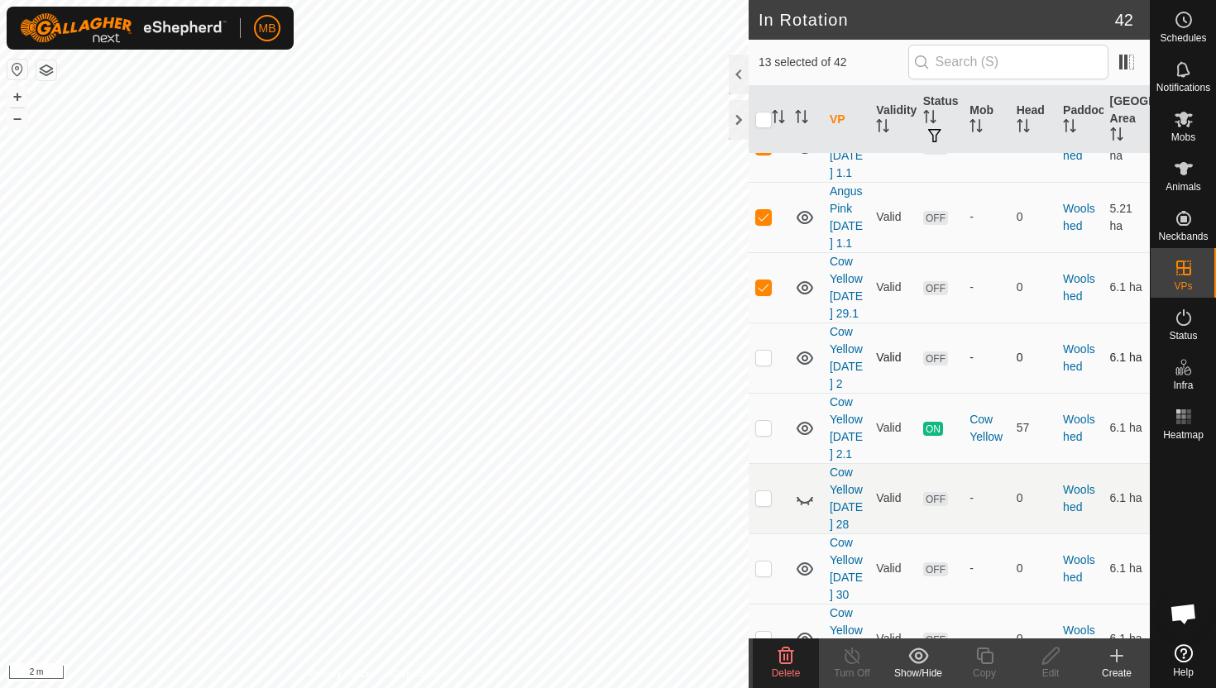
scroll to position [2399, 0]
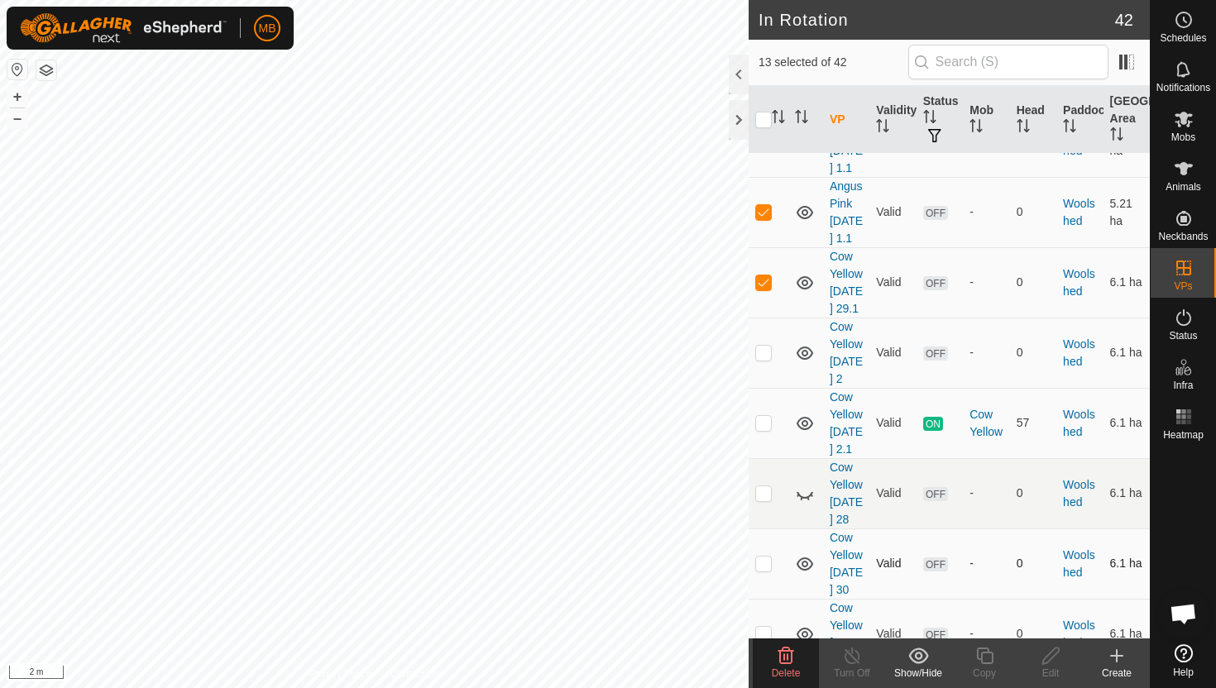
click at [767, 557] on p-checkbox at bounding box center [763, 563] width 17 height 13
checkbox input "true"
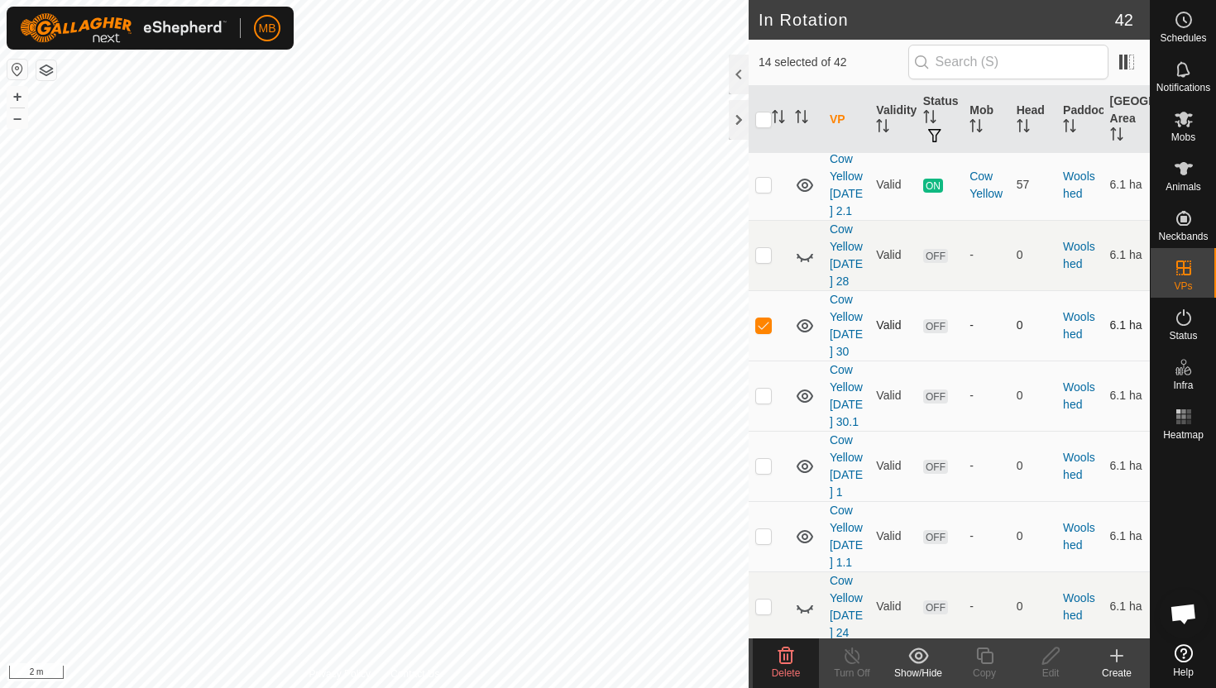
scroll to position [2649, 0]
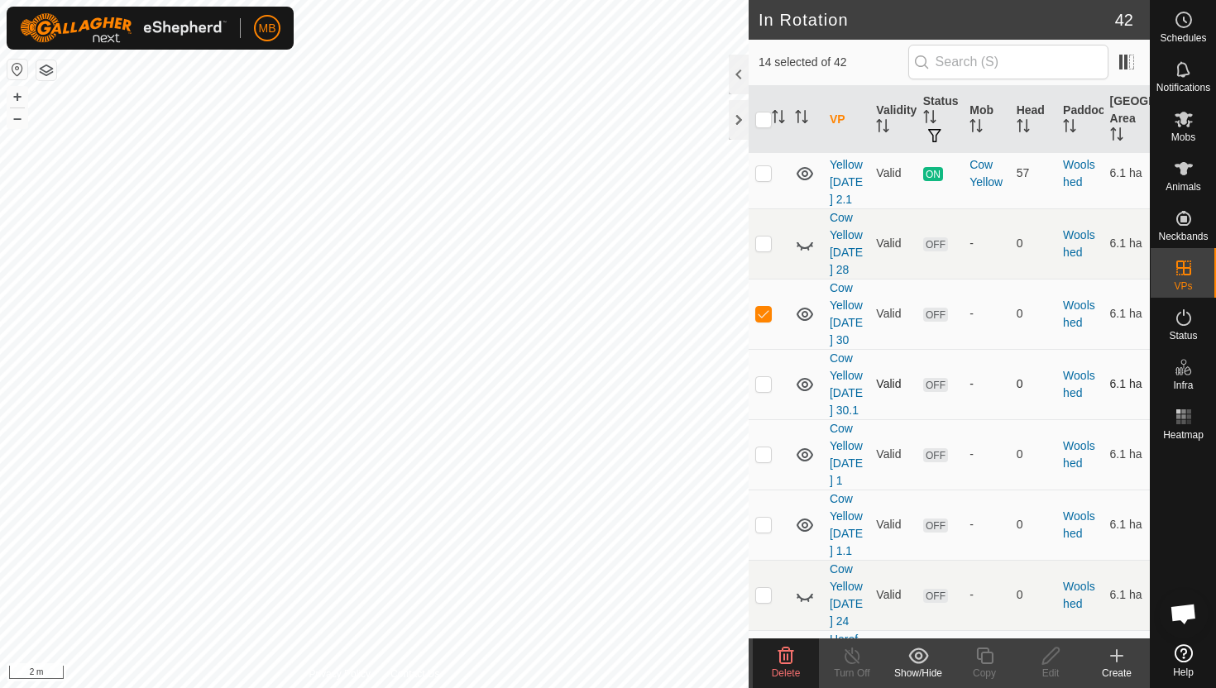
click at [764, 377] on p-checkbox at bounding box center [763, 383] width 17 height 13
checkbox input "true"
click at [764, 448] on p-checkbox at bounding box center [763, 454] width 17 height 13
checkbox input "true"
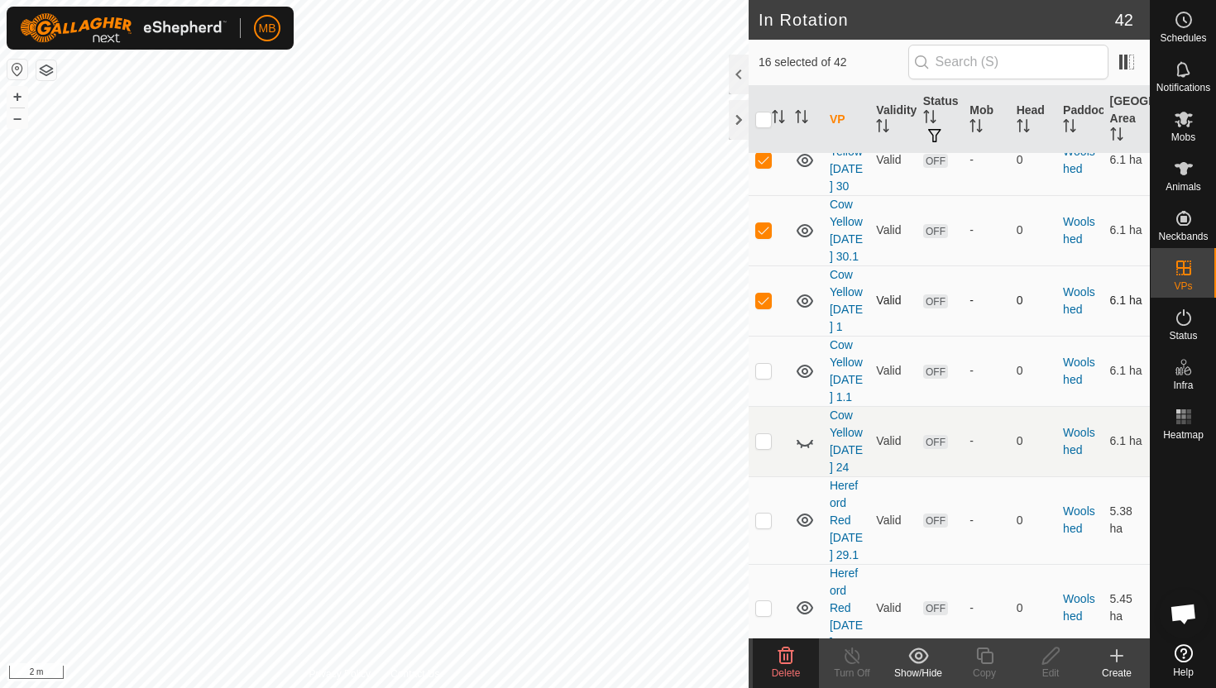
scroll to position [2829, 0]
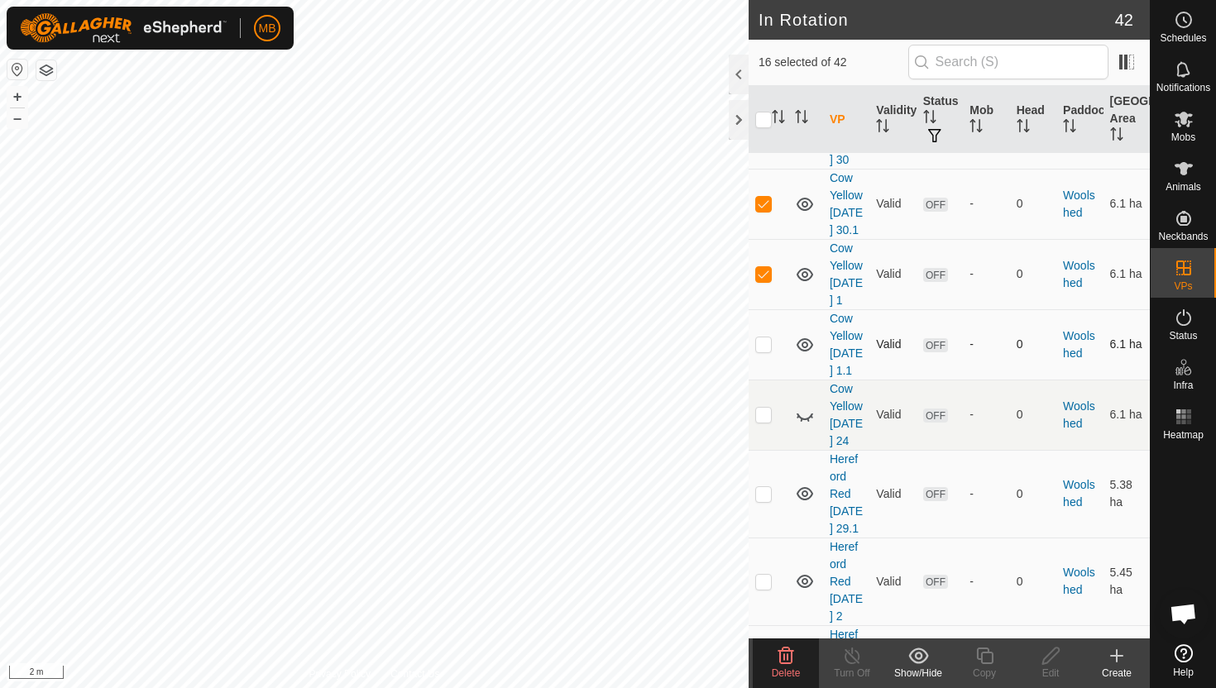
click at [768, 338] on p-checkbox at bounding box center [763, 344] width 17 height 13
checkbox input "true"
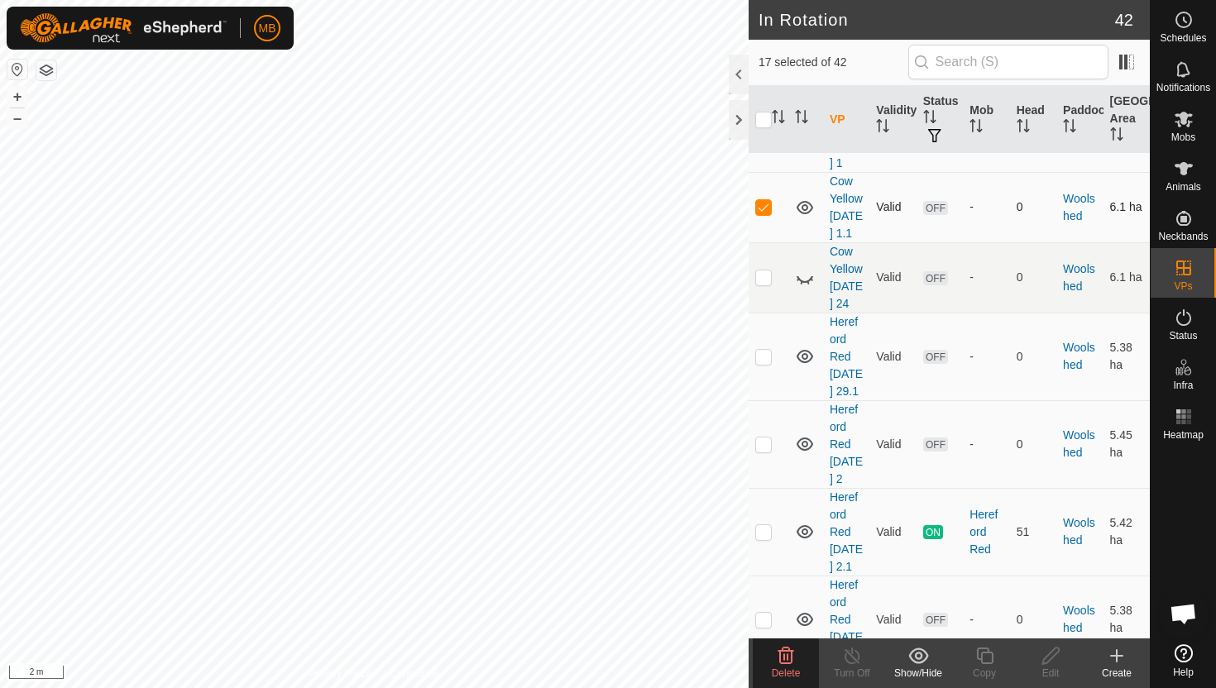
scroll to position [2986, 0]
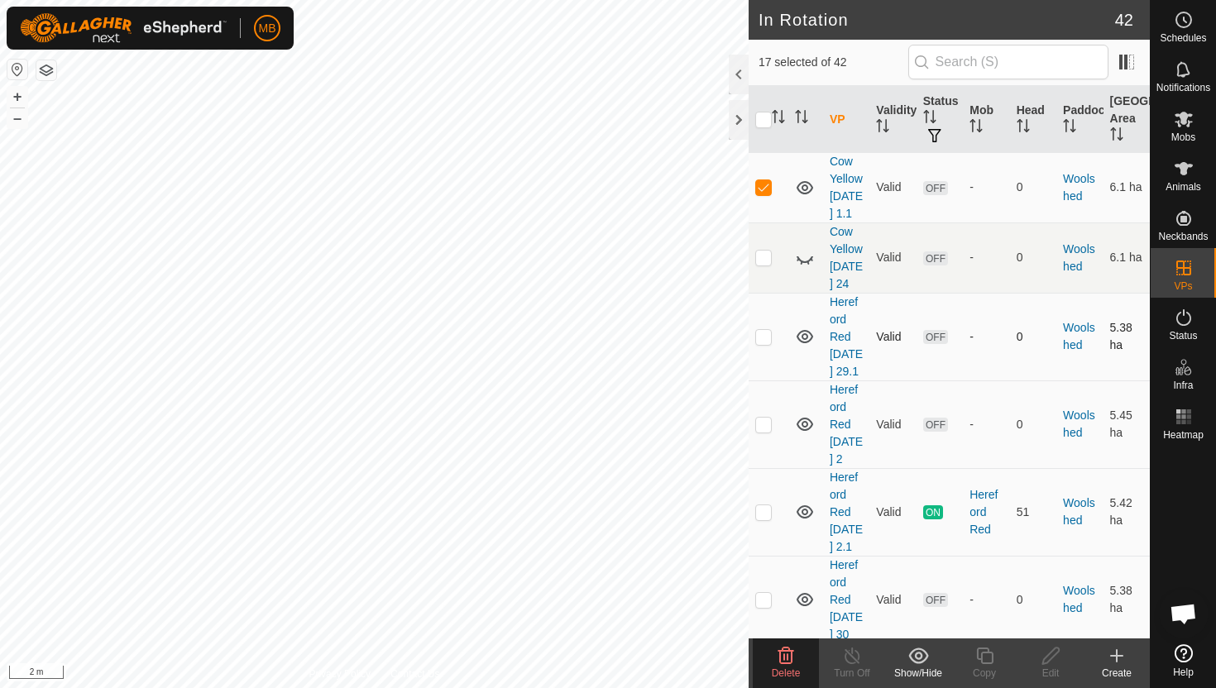
click at [763, 343] on p-checkbox at bounding box center [763, 336] width 17 height 13
checkbox input "true"
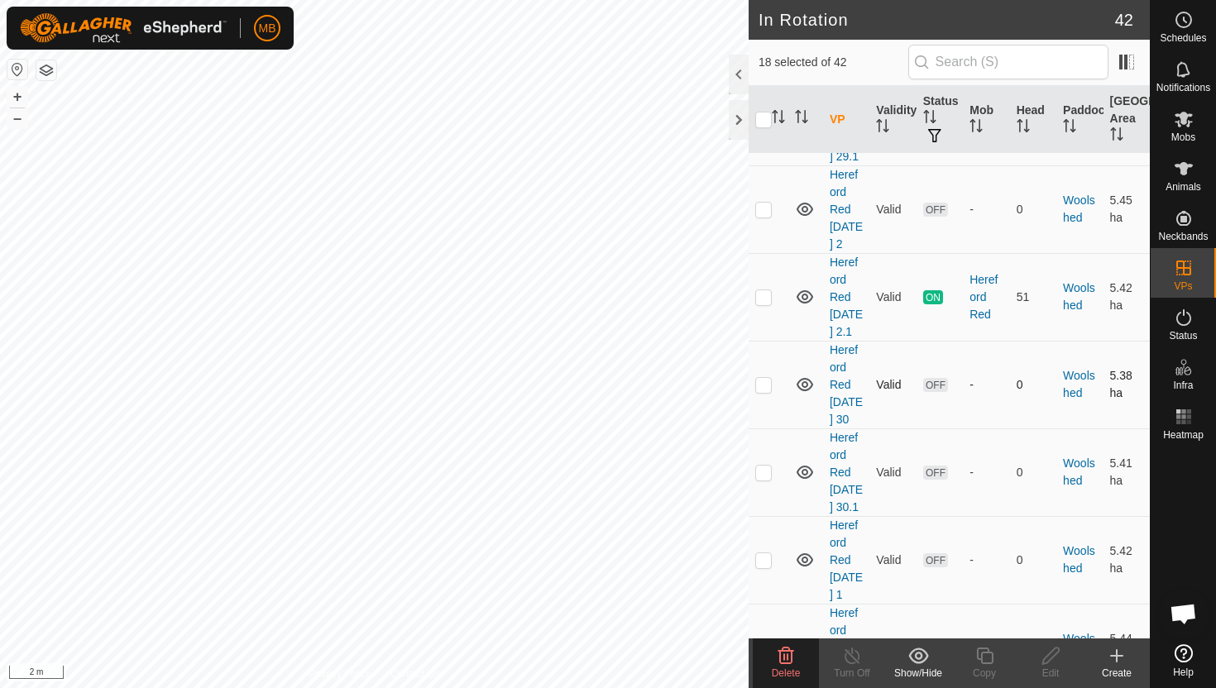
scroll to position [3202, 0]
click at [765, 391] on p-checkbox at bounding box center [763, 383] width 17 height 13
checkbox input "true"
click at [767, 478] on p-checkbox at bounding box center [763, 471] width 17 height 13
checkbox input "true"
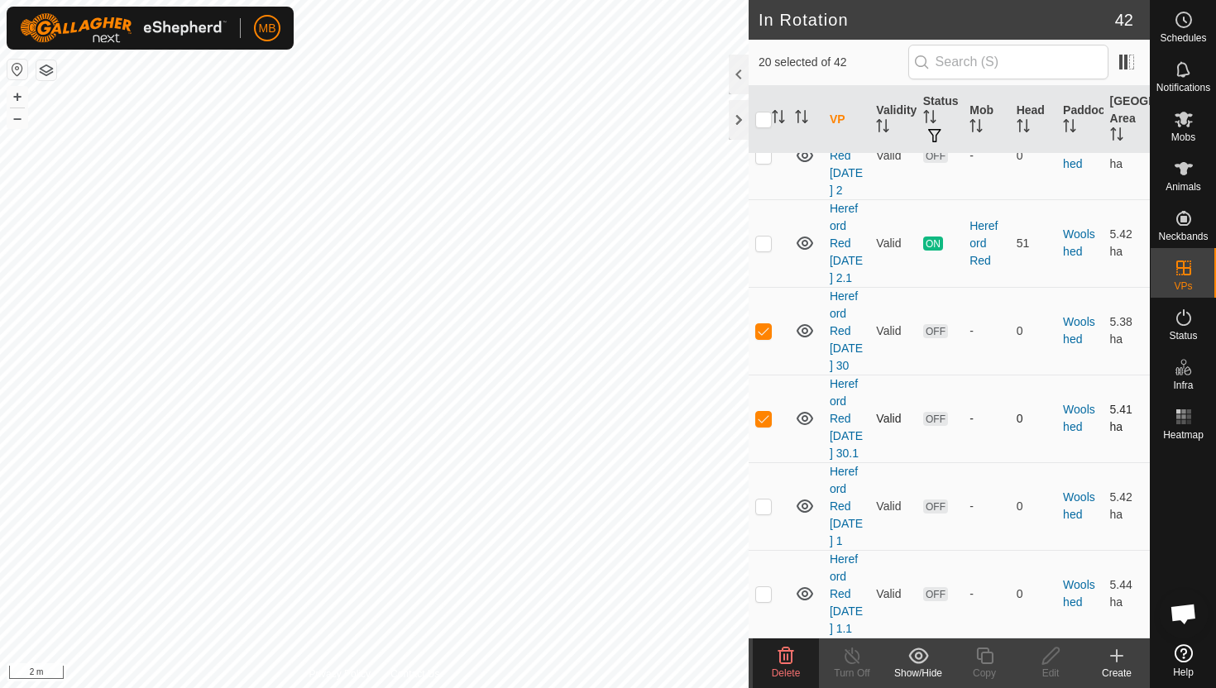
scroll to position [3359, 0]
click at [763, 500] on p-checkbox at bounding box center [763, 506] width 17 height 13
checkbox input "true"
click at [762, 590] on p-checkbox at bounding box center [763, 593] width 17 height 13
checkbox input "true"
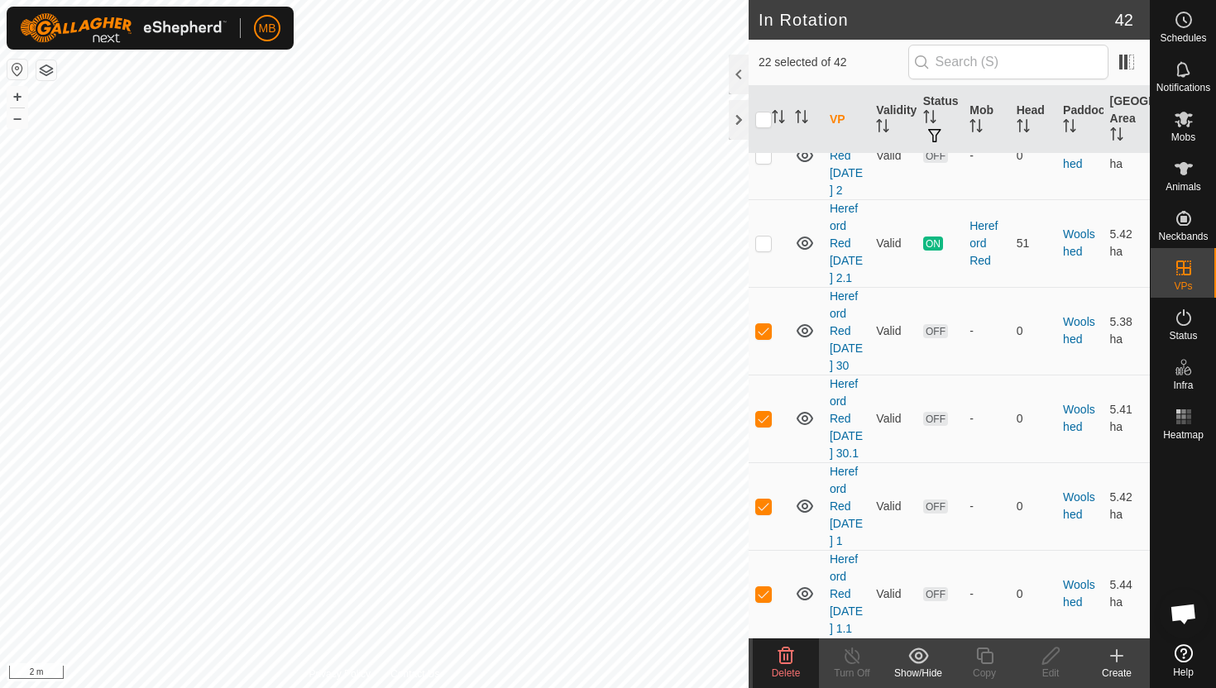
click at [780, 659] on icon at bounding box center [787, 656] width 16 height 17
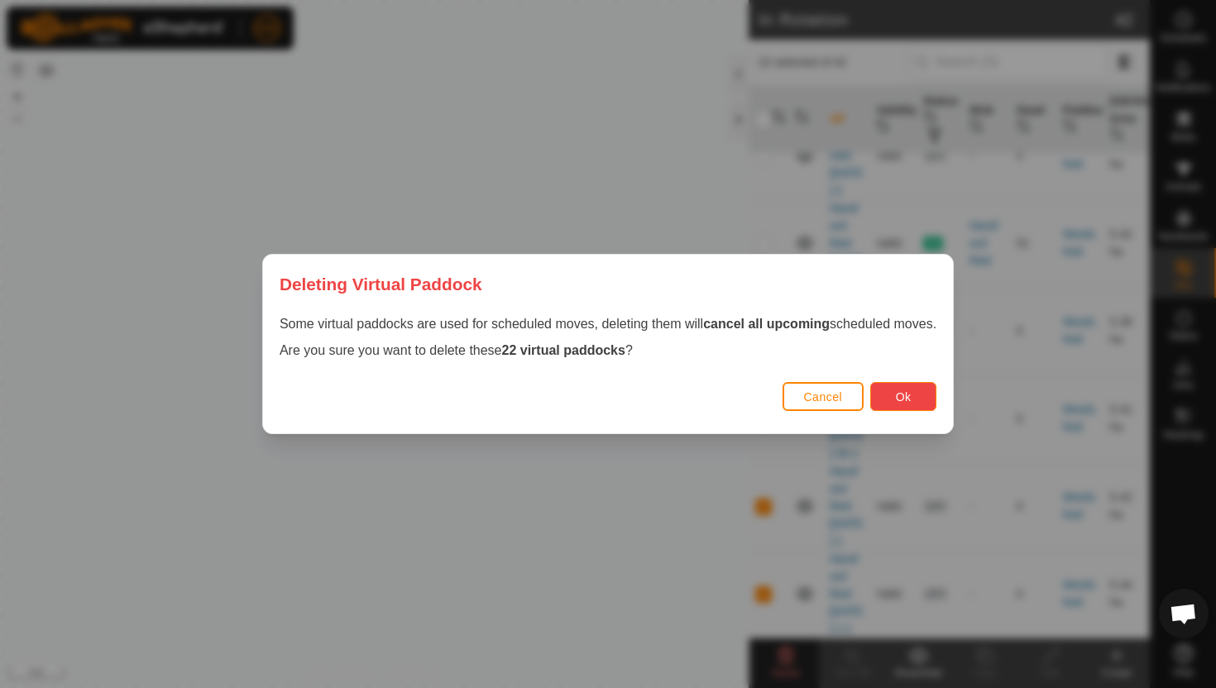
click at [918, 397] on button "Ok" at bounding box center [903, 396] width 66 height 29
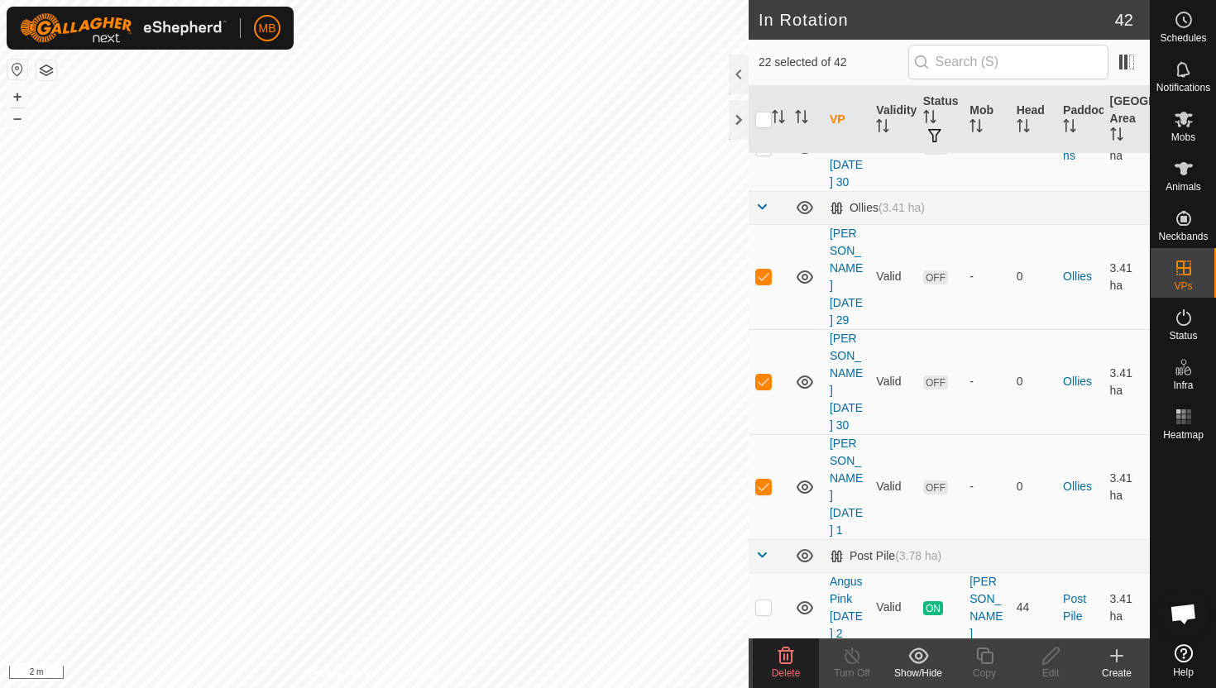
scroll to position [1268, 0]
click at [765, 376] on p-checkbox at bounding box center [763, 382] width 17 height 13
checkbox input "false"
click at [763, 481] on p-checkbox at bounding box center [763, 487] width 17 height 13
checkbox input "false"
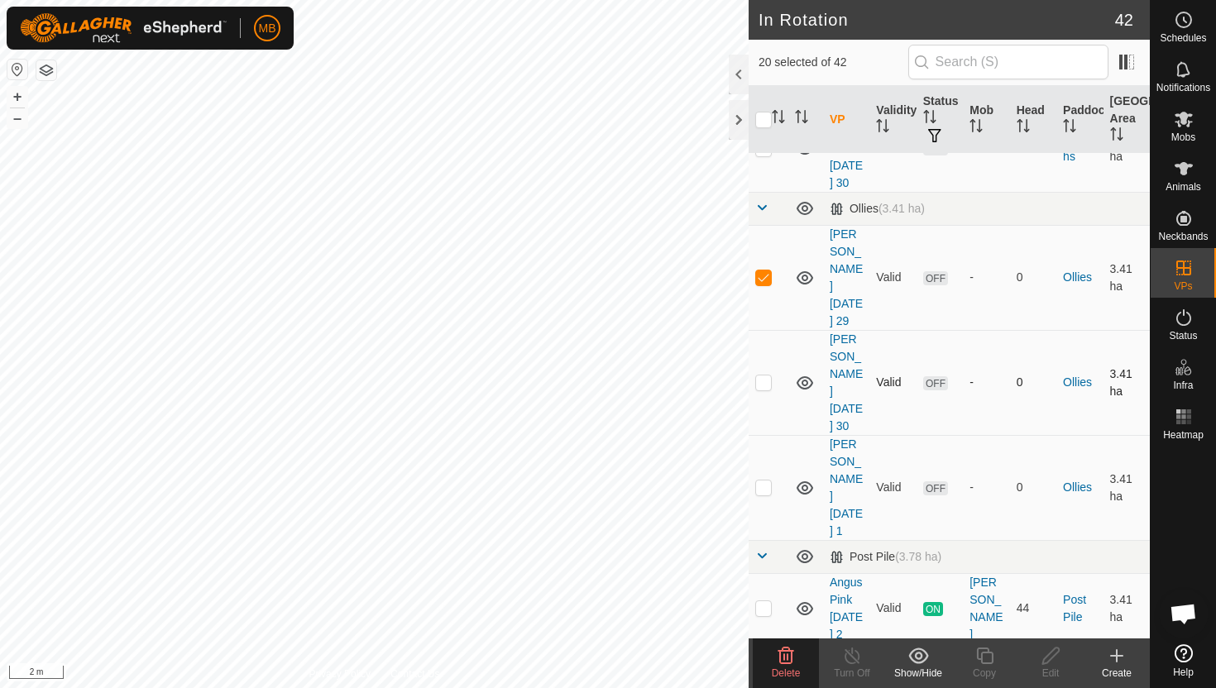
click at [763, 376] on p-checkbox at bounding box center [763, 382] width 17 height 13
click at [779, 657] on icon at bounding box center [787, 656] width 16 height 17
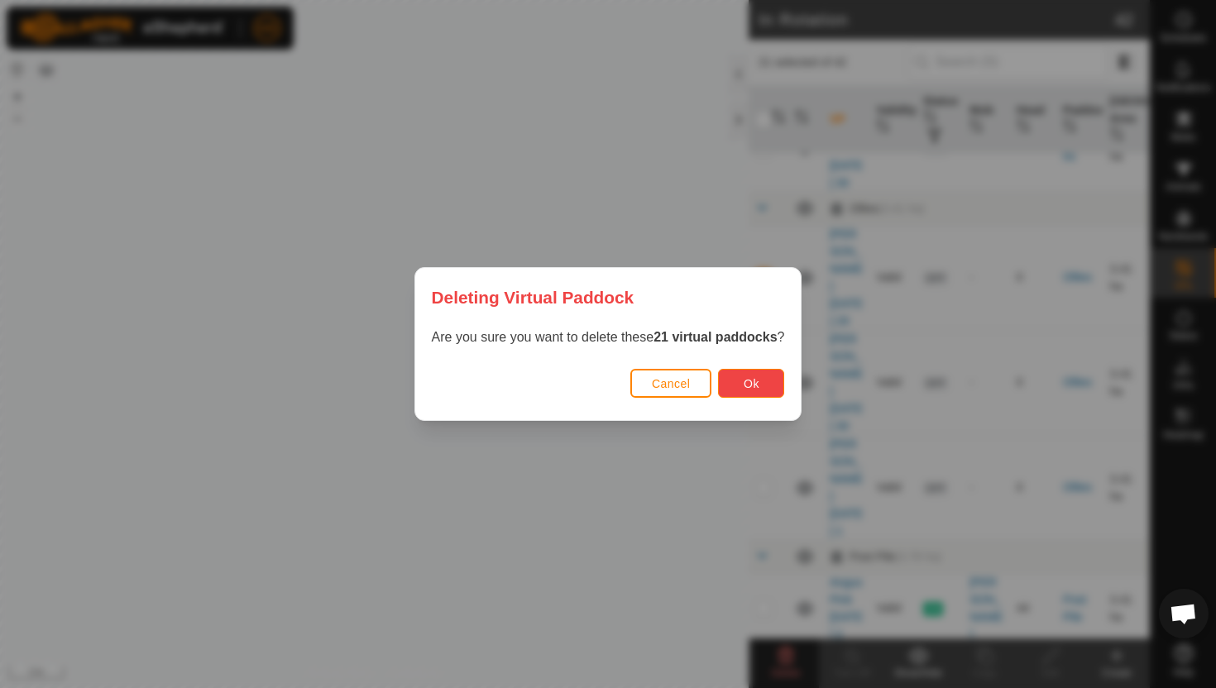
click at [746, 381] on span "Ok" at bounding box center [752, 383] width 16 height 13
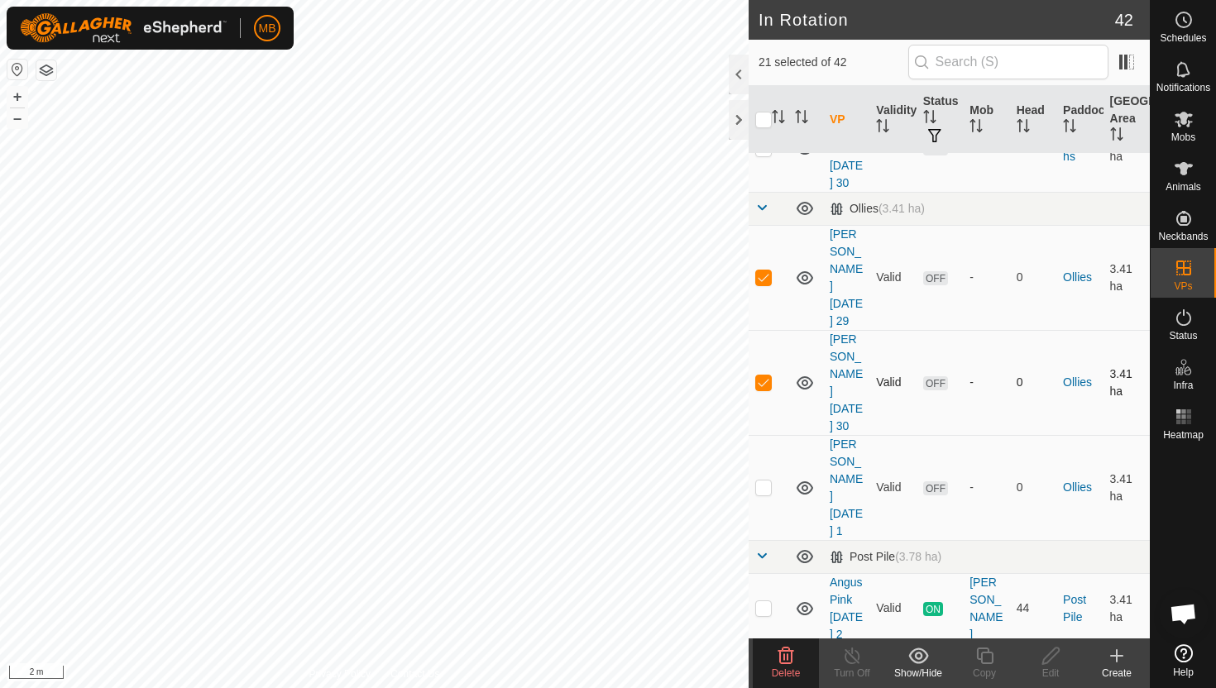
click at [765, 376] on p-checkbox at bounding box center [763, 382] width 17 height 13
checkbox input "false"
click at [766, 225] on td at bounding box center [769, 277] width 40 height 105
checkbox input "false"
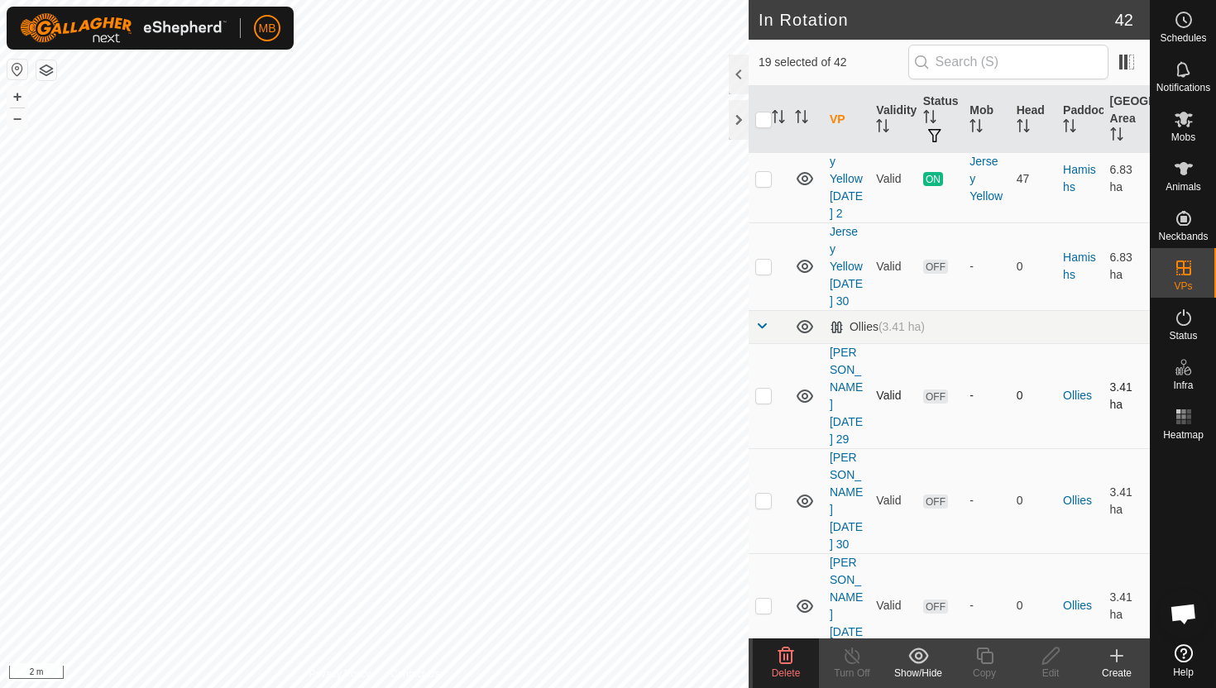
scroll to position [1140, 0]
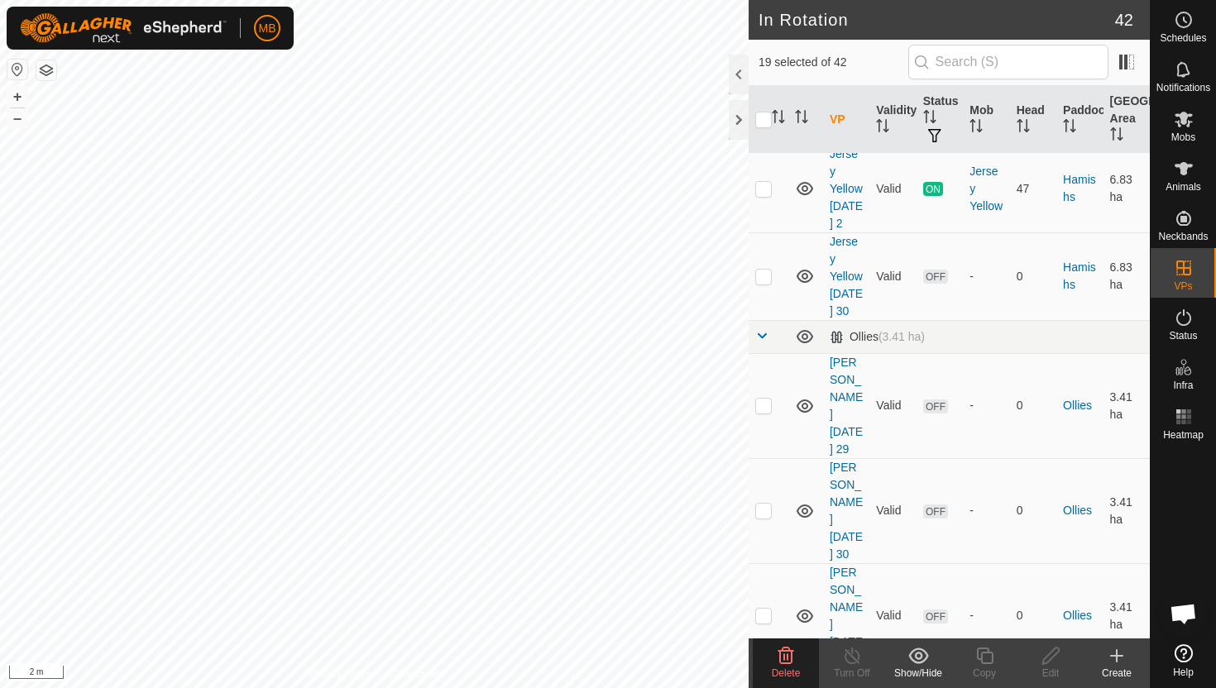
click at [792, 655] on icon at bounding box center [787, 656] width 16 height 17
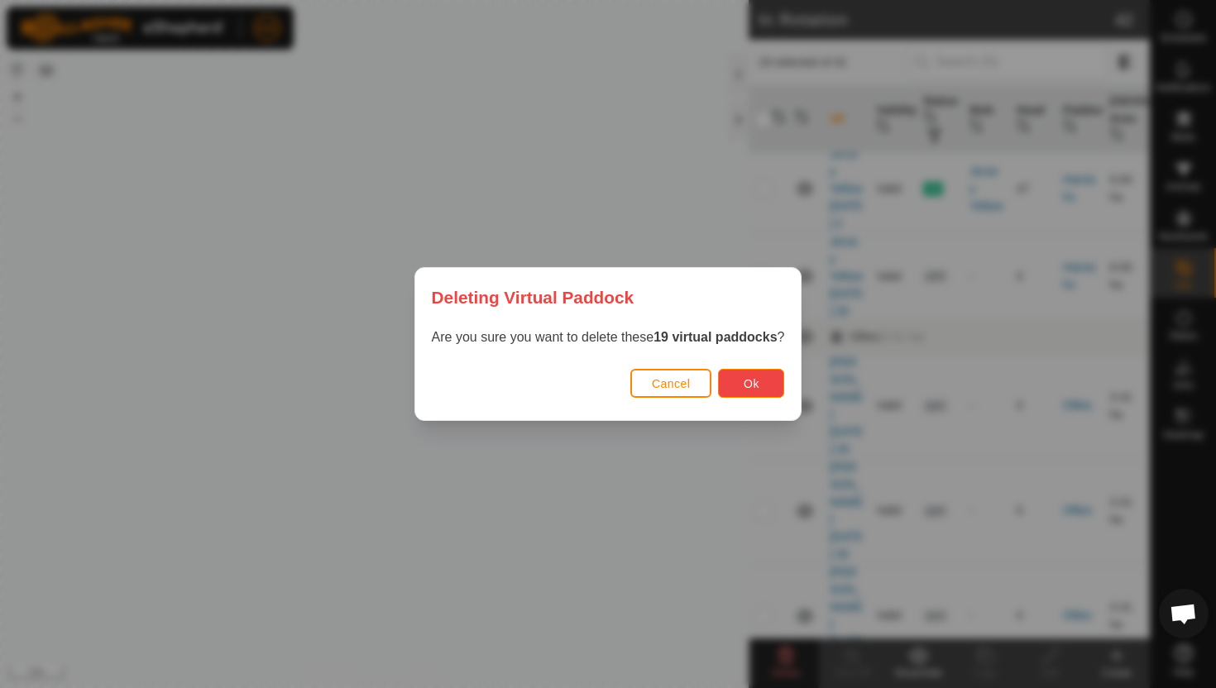
click at [757, 386] on span "Ok" at bounding box center [752, 383] width 16 height 13
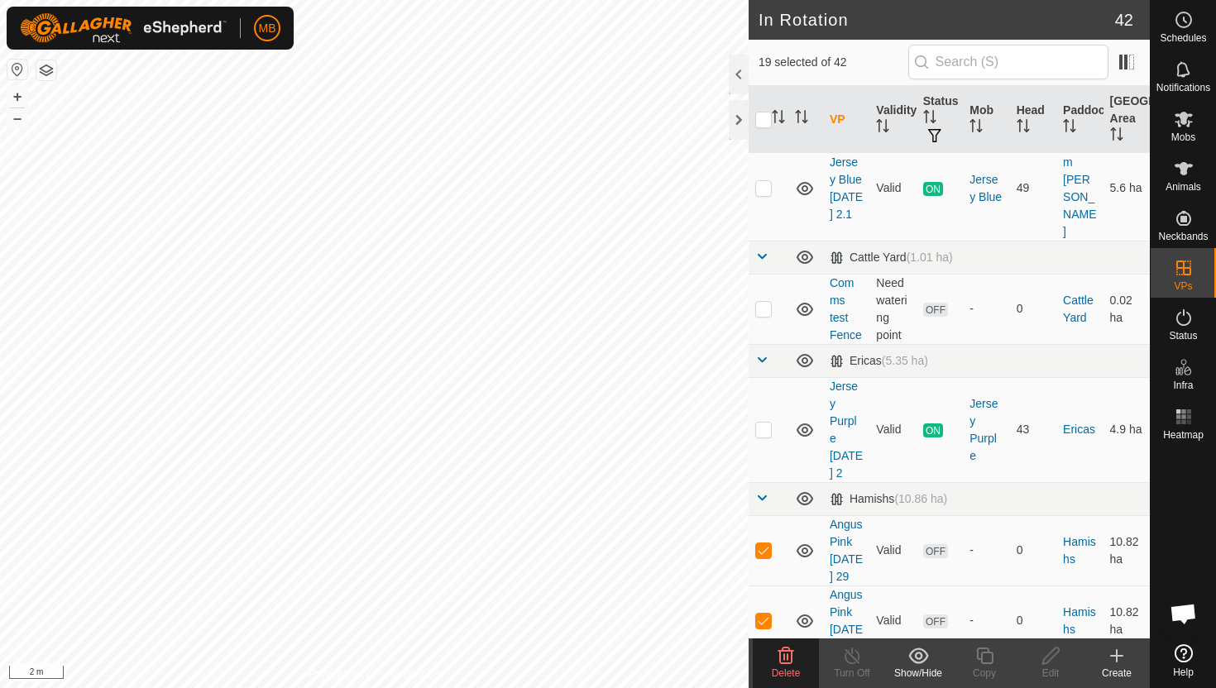
scroll to position [476, 0]
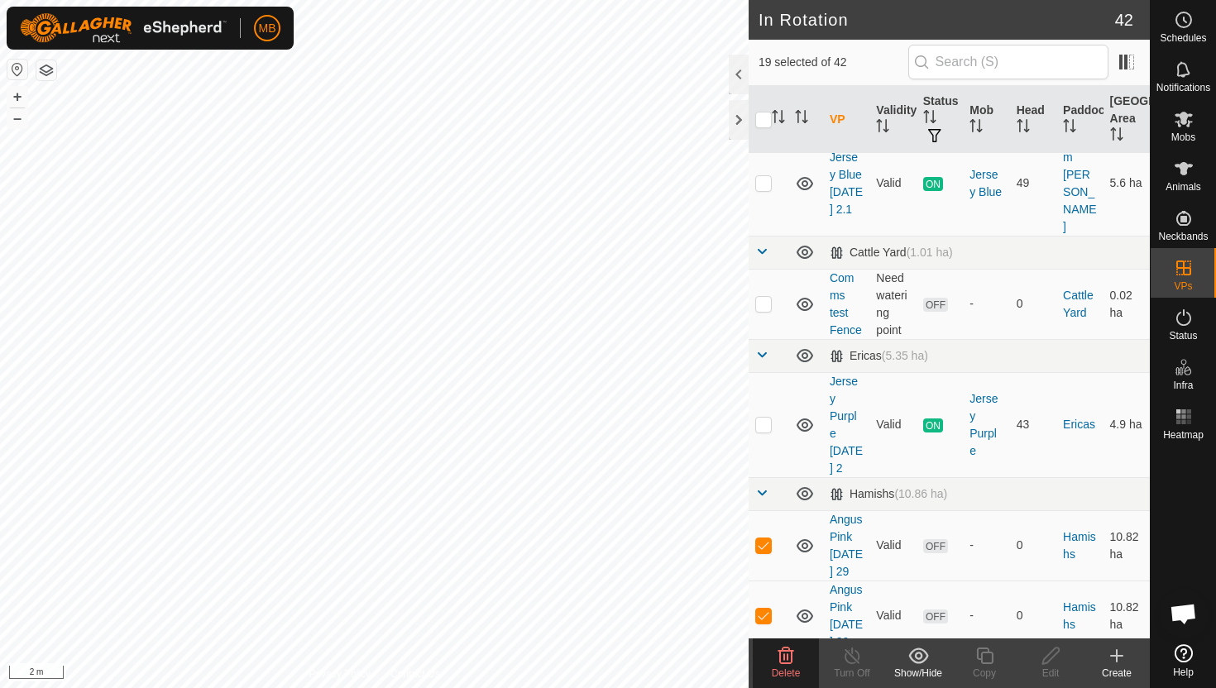
click at [763, 679] on p-checkbox at bounding box center [763, 685] width 17 height 13
checkbox input "false"
click at [786, 653] on icon at bounding box center [786, 656] width 20 height 20
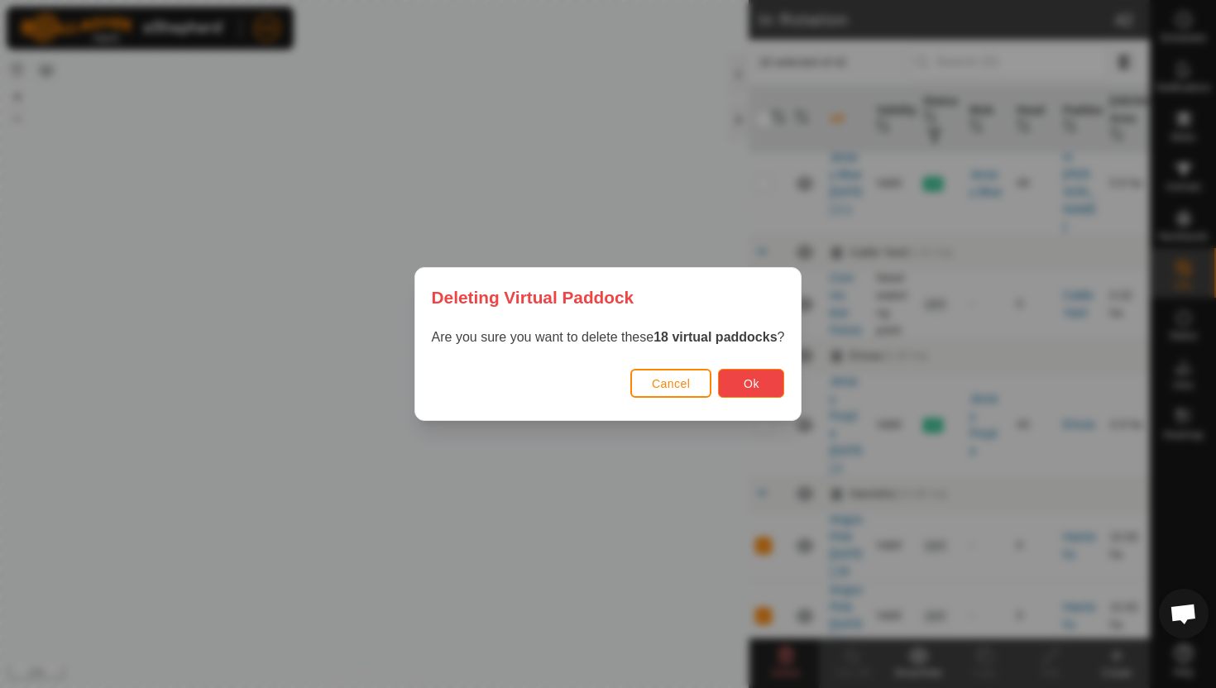
click at [770, 383] on button "Ok" at bounding box center [751, 383] width 66 height 29
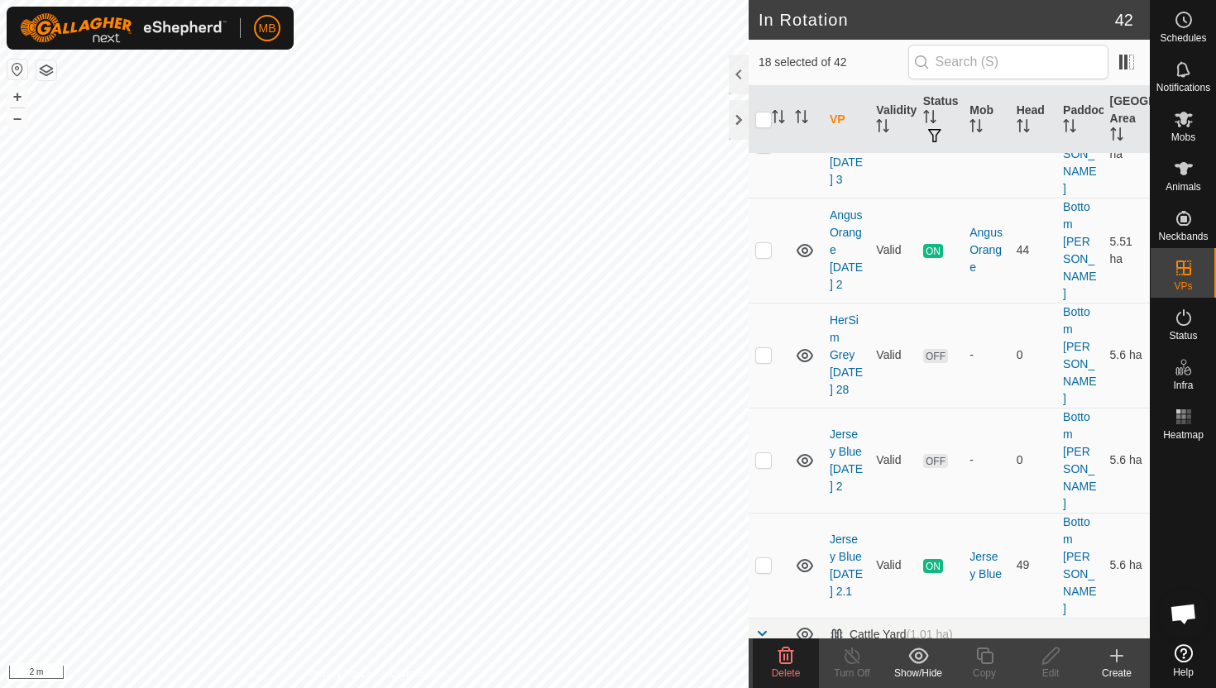
scroll to position [0, 0]
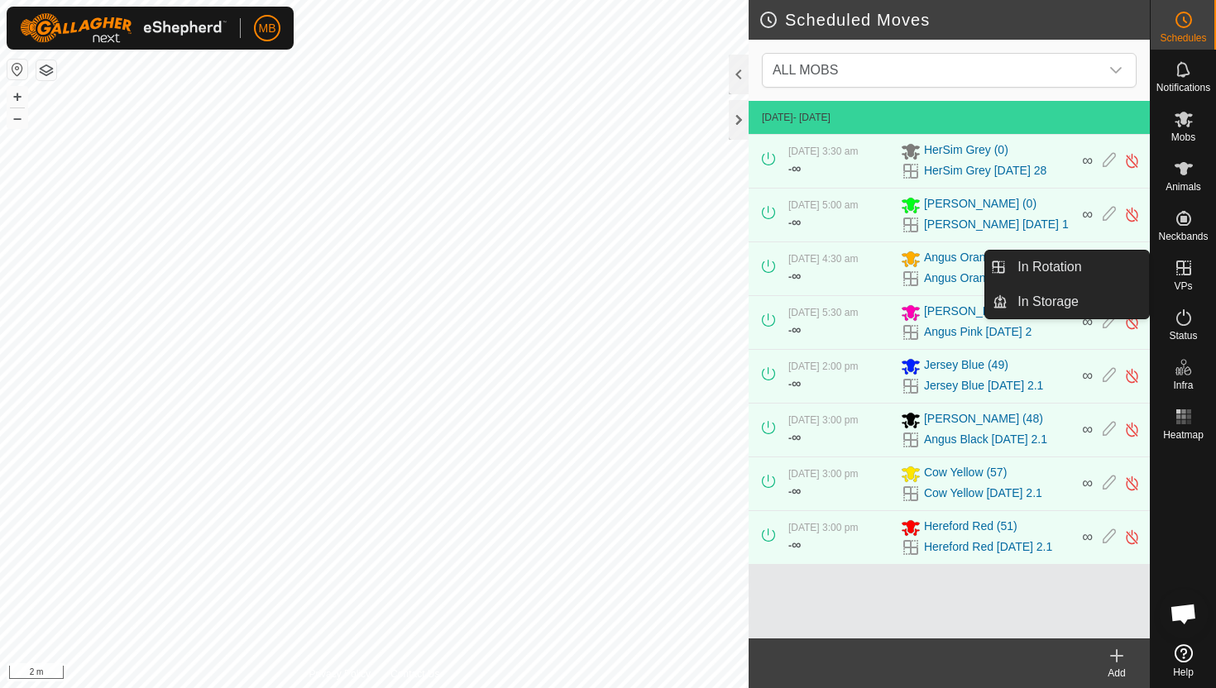
click at [1103, 262] on link "In Rotation" at bounding box center [1078, 267] width 141 height 33
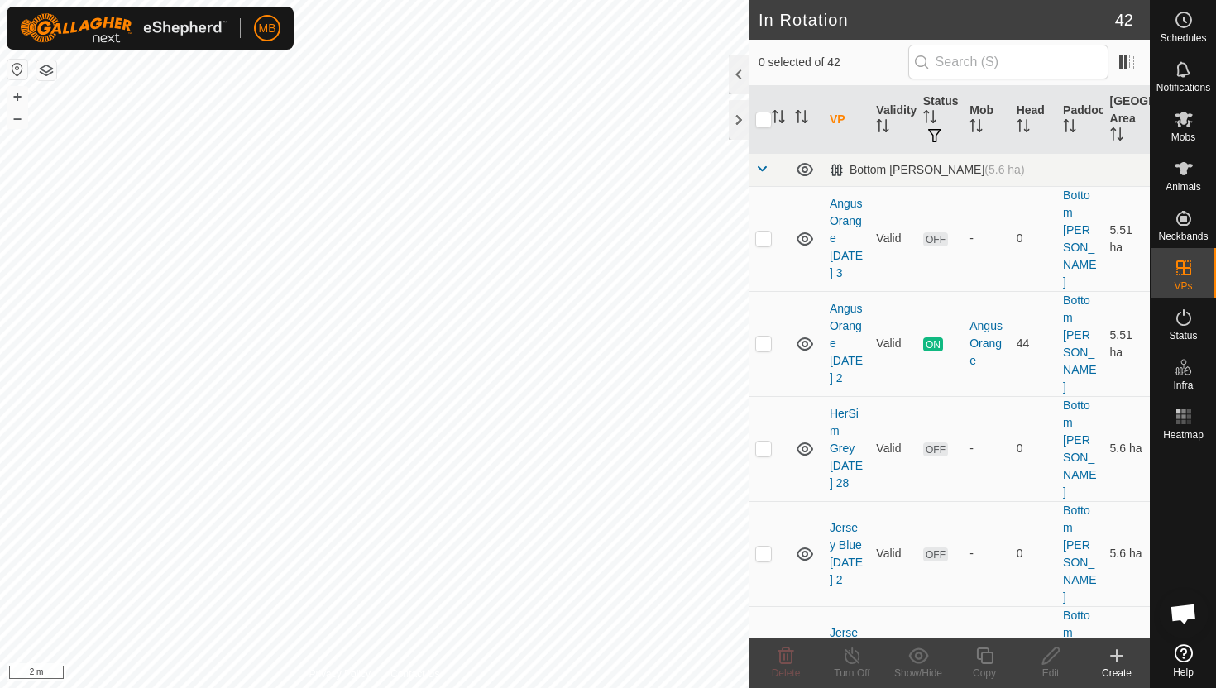
drag, startPoint x: 931, startPoint y: 344, endPoint x: 820, endPoint y: 688, distance: 360.9
click at [820, 688] on article "In Rotation 42 0 selected of 42 VP Validity Status Mob Head Paddock Grazing Are…" at bounding box center [949, 344] width 401 height 688
checkbox input "false"
checkbox input "true"
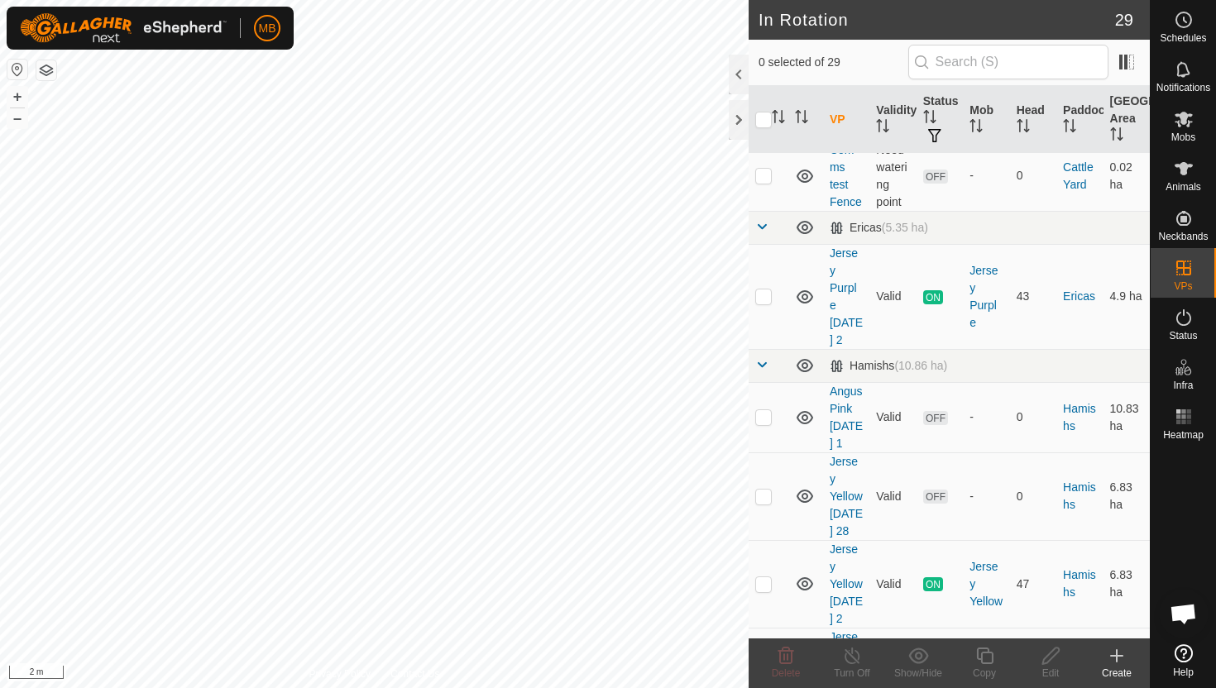
scroll to position [607, 0]
click at [765, 408] on p-checkbox at bounding box center [763, 414] width 17 height 13
checkbox input "true"
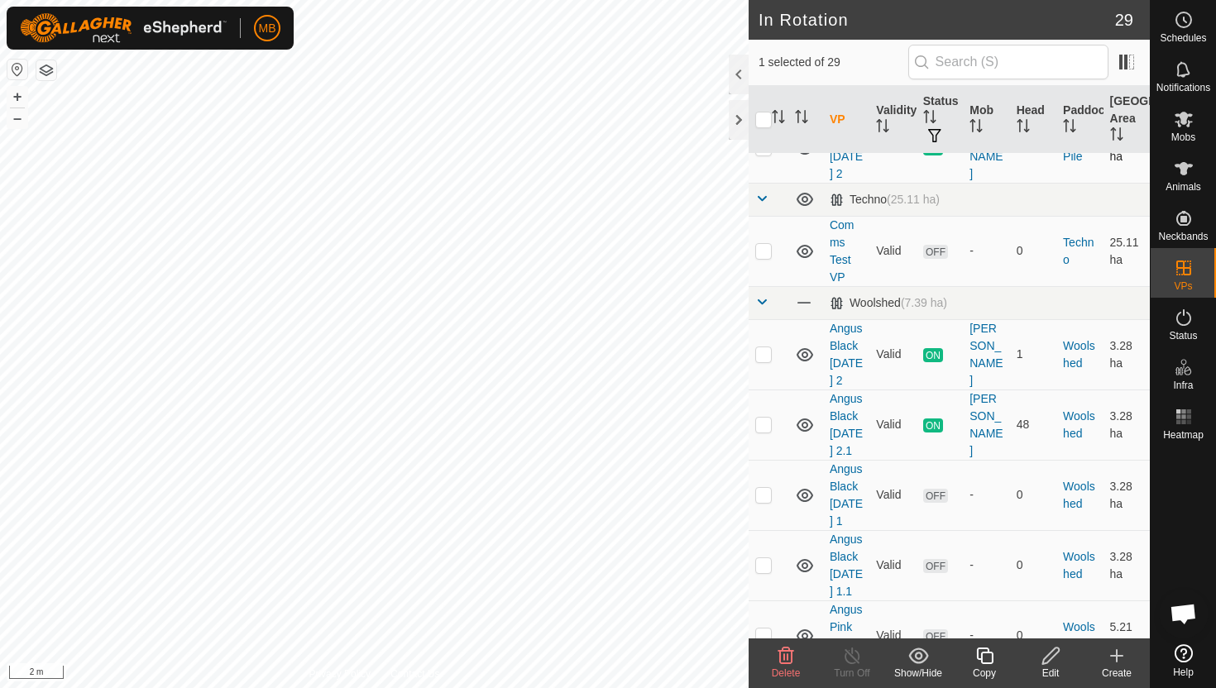
scroll to position [1388, 0]
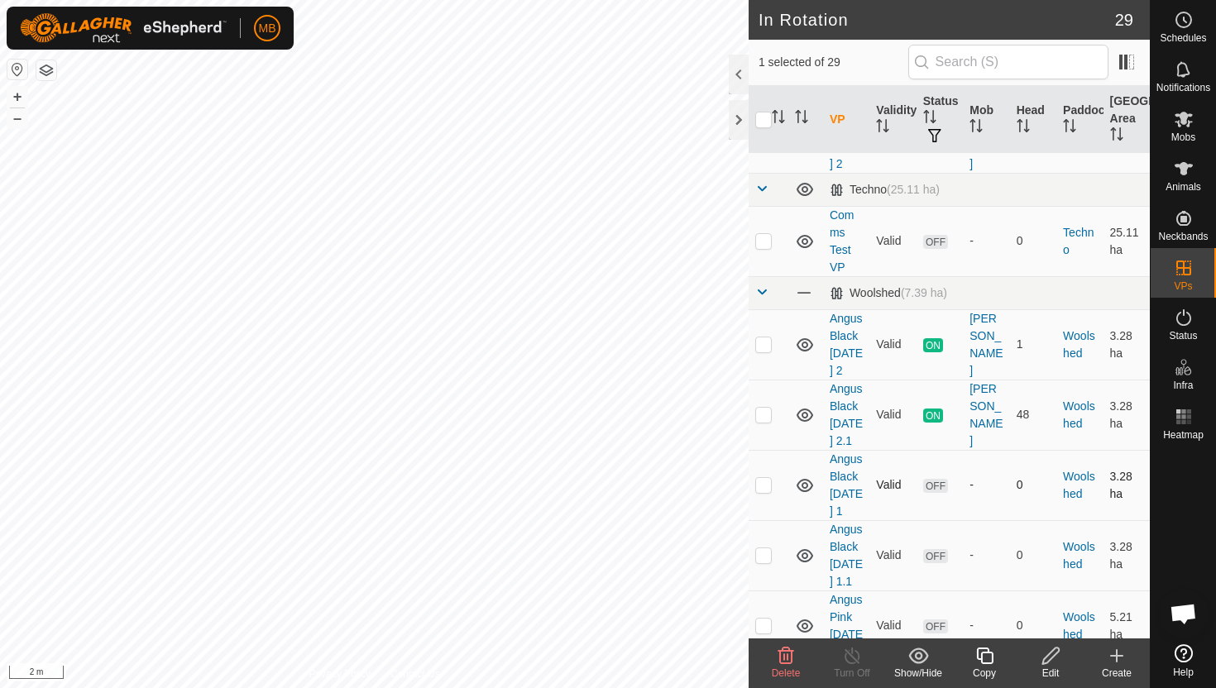
click at [761, 478] on p-checkbox at bounding box center [763, 484] width 17 height 13
checkbox input "true"
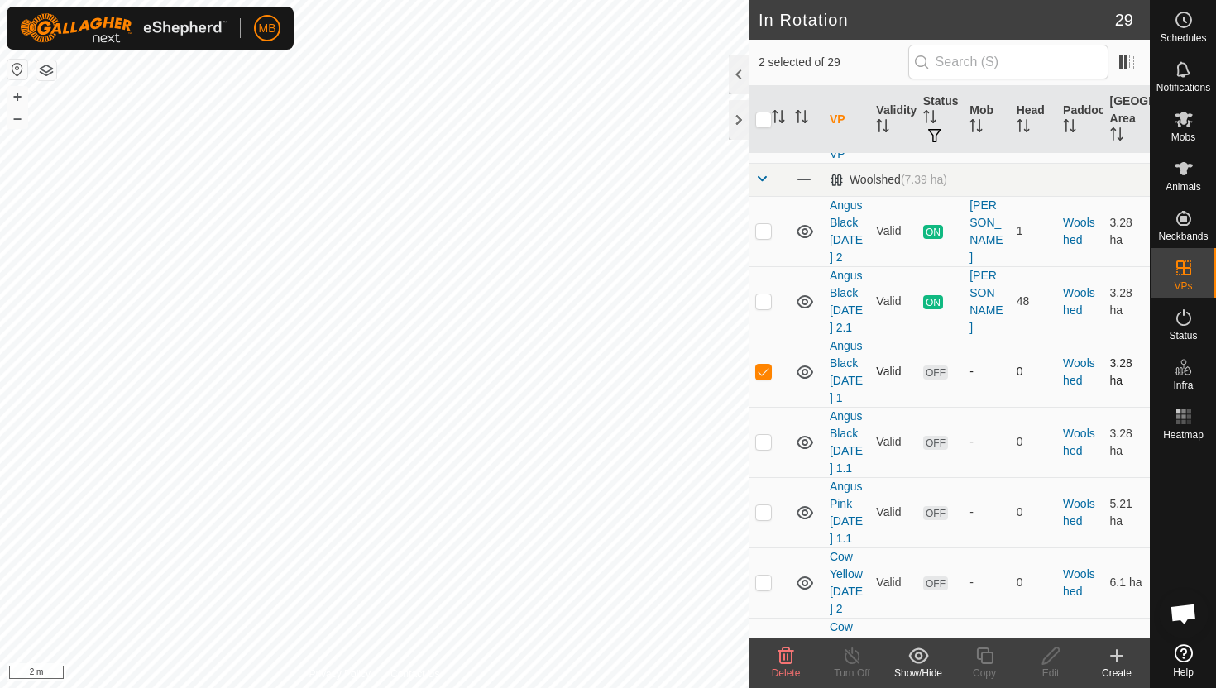
scroll to position [1521, 0]
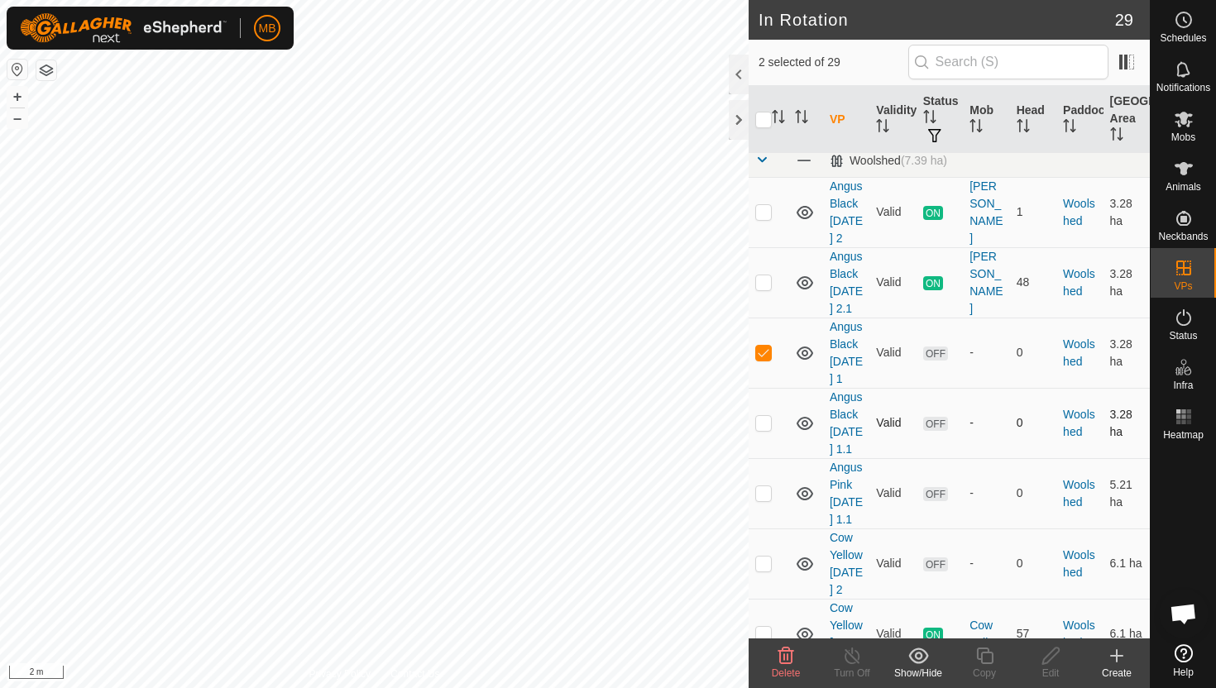
click at [766, 416] on p-checkbox at bounding box center [763, 422] width 17 height 13
checkbox input "true"
click at [763, 487] on p-checkbox at bounding box center [763, 493] width 17 height 13
checkbox input "true"
click at [766, 557] on p-checkbox at bounding box center [763, 563] width 17 height 13
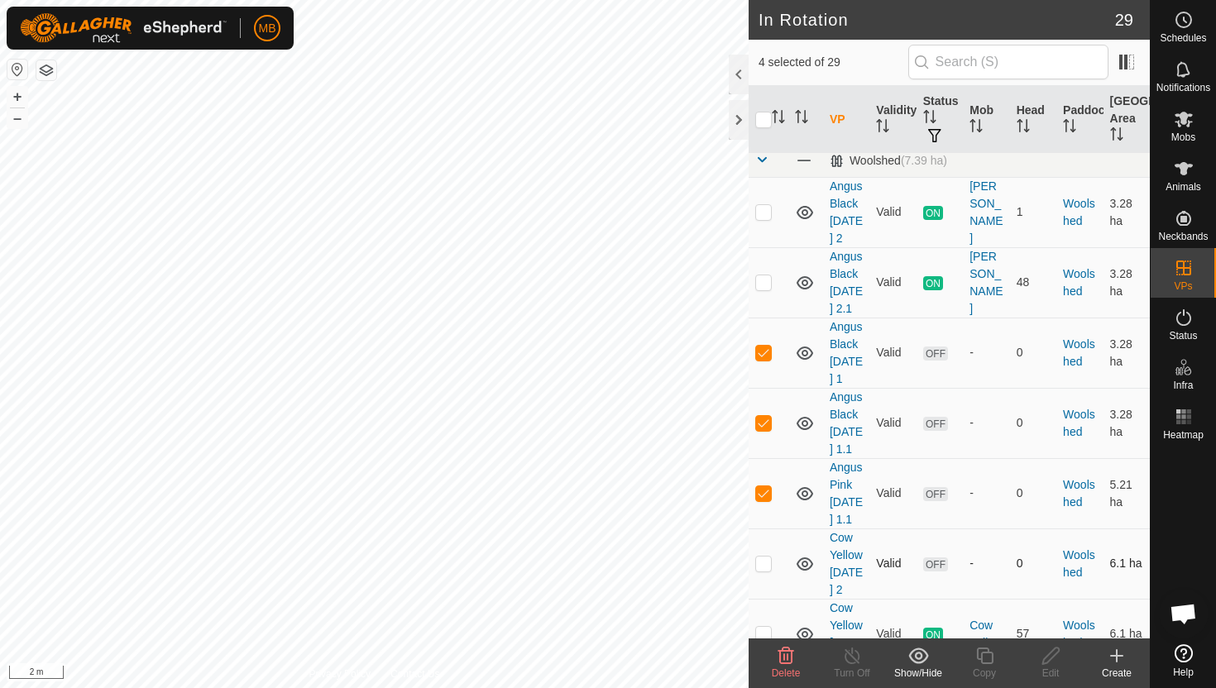
checkbox input "true"
click at [787, 653] on icon at bounding box center [786, 656] width 20 height 20
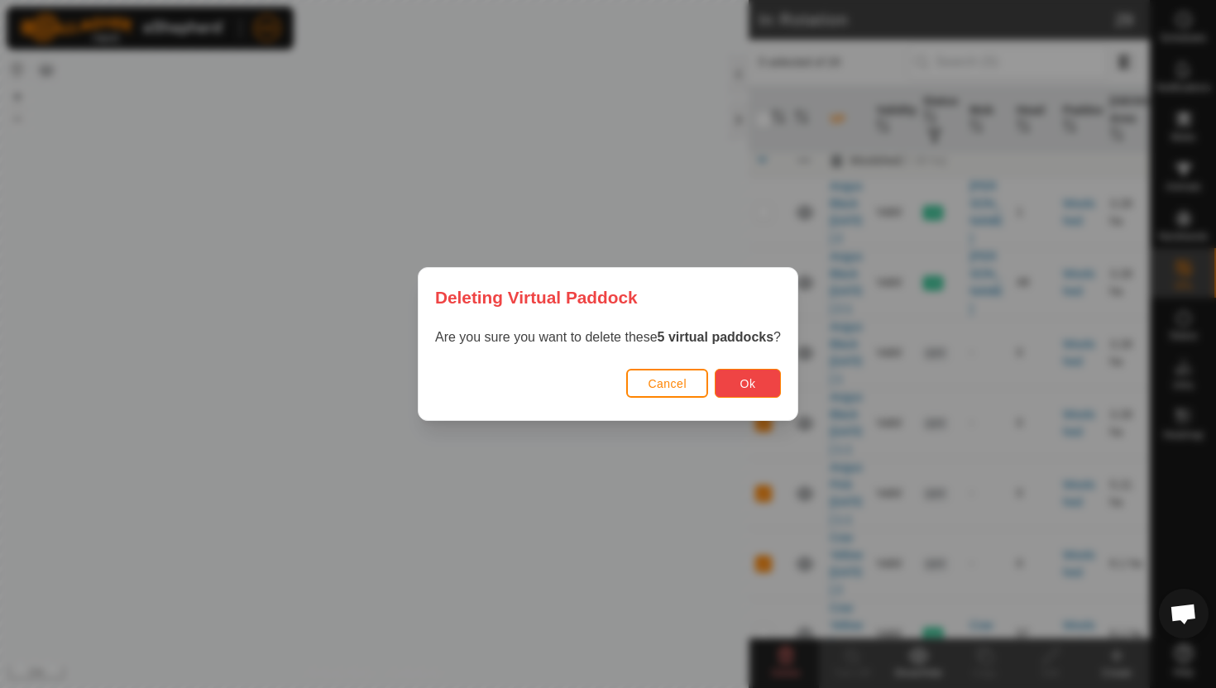
click at [746, 381] on span "Ok" at bounding box center [749, 383] width 16 height 13
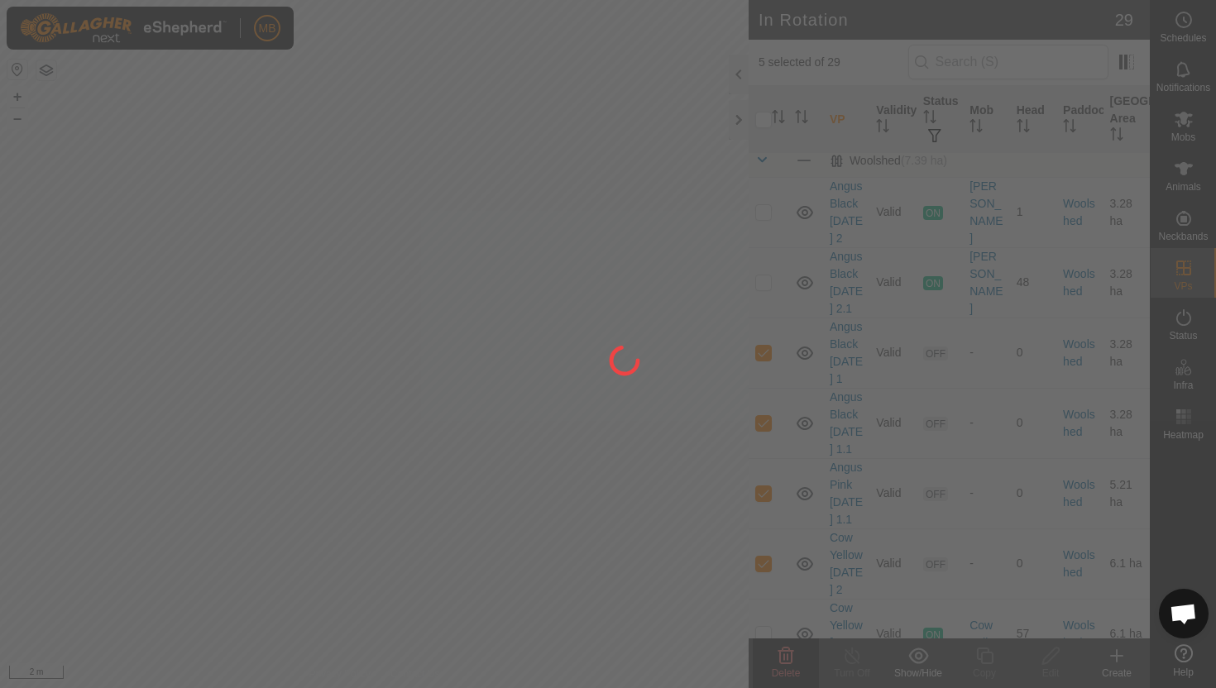
checkbox input "false"
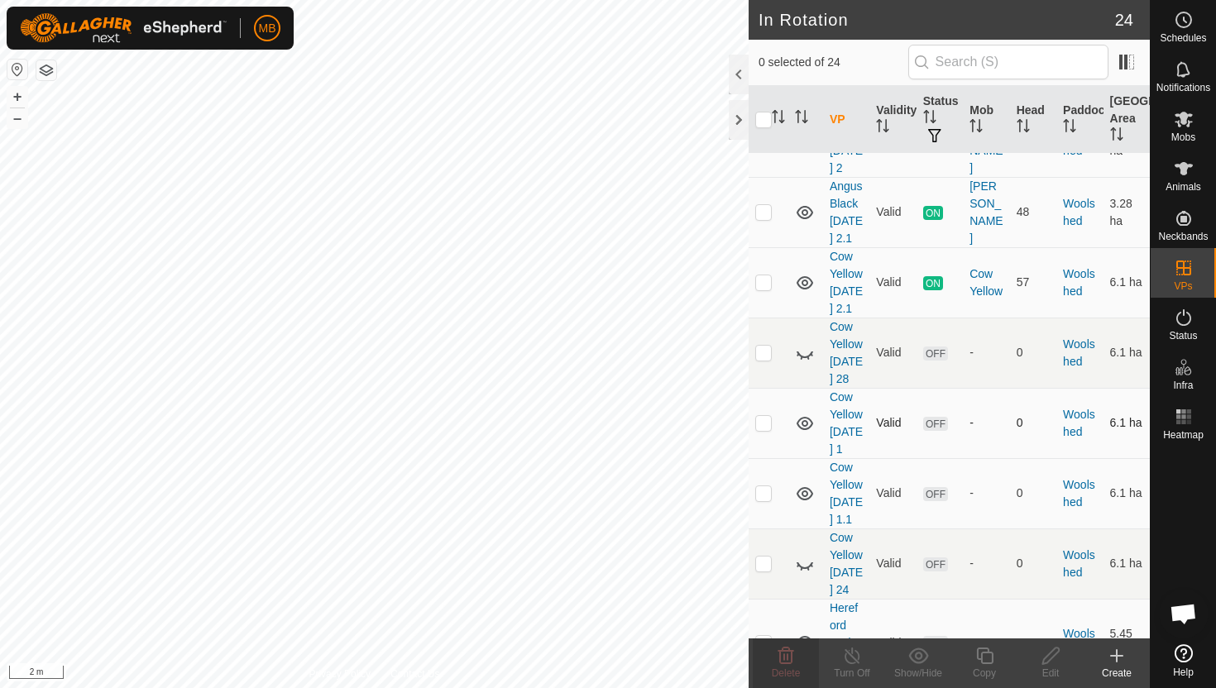
click at [765, 416] on p-checkbox at bounding box center [763, 422] width 17 height 13
checkbox input "true"
click at [768, 487] on p-checkbox at bounding box center [763, 493] width 17 height 13
checkbox input "true"
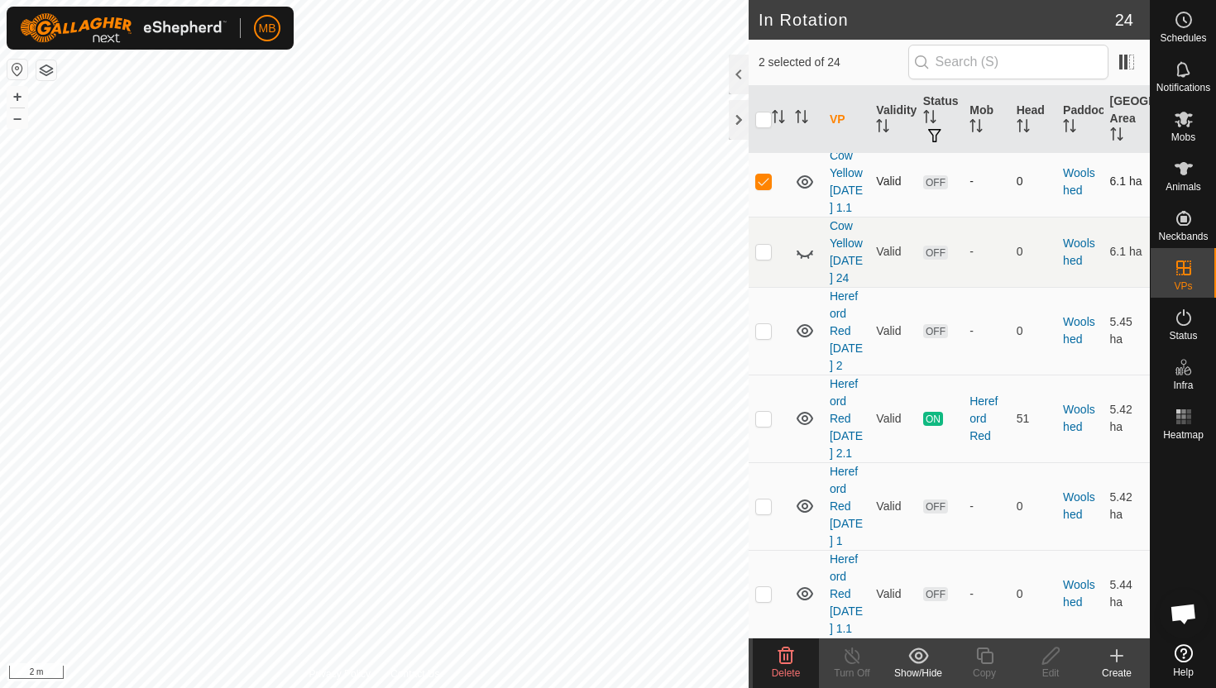
scroll to position [1834, 0]
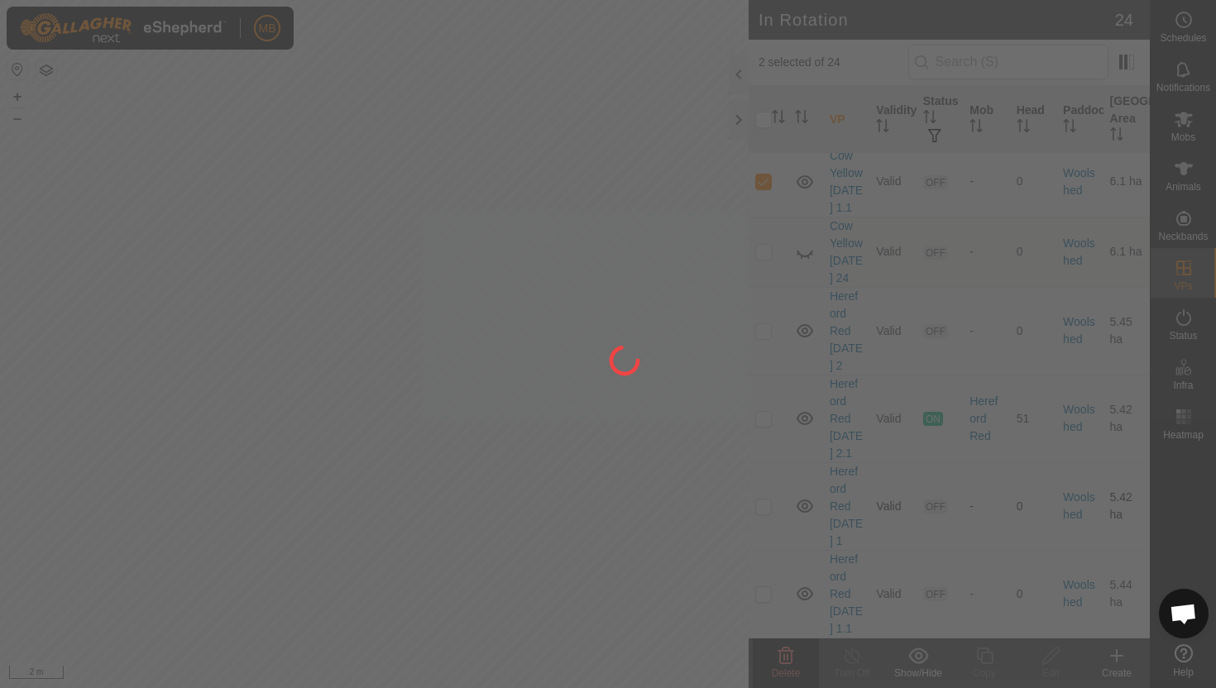
click at [768, 516] on div "MB Schedules Notifications Mobs Animals Neckbands VPs Status Infra Heatmap Help…" at bounding box center [608, 344] width 1216 height 688
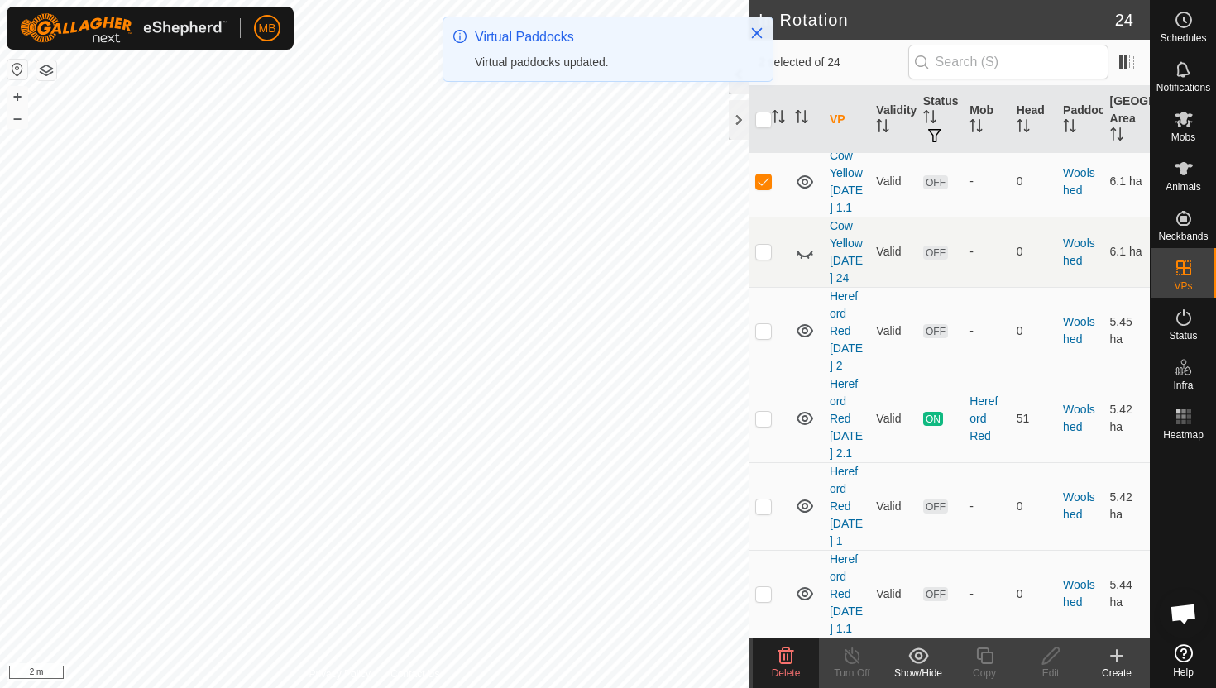
click at [768, 513] on p-checkbox at bounding box center [763, 506] width 17 height 13
checkbox input "true"
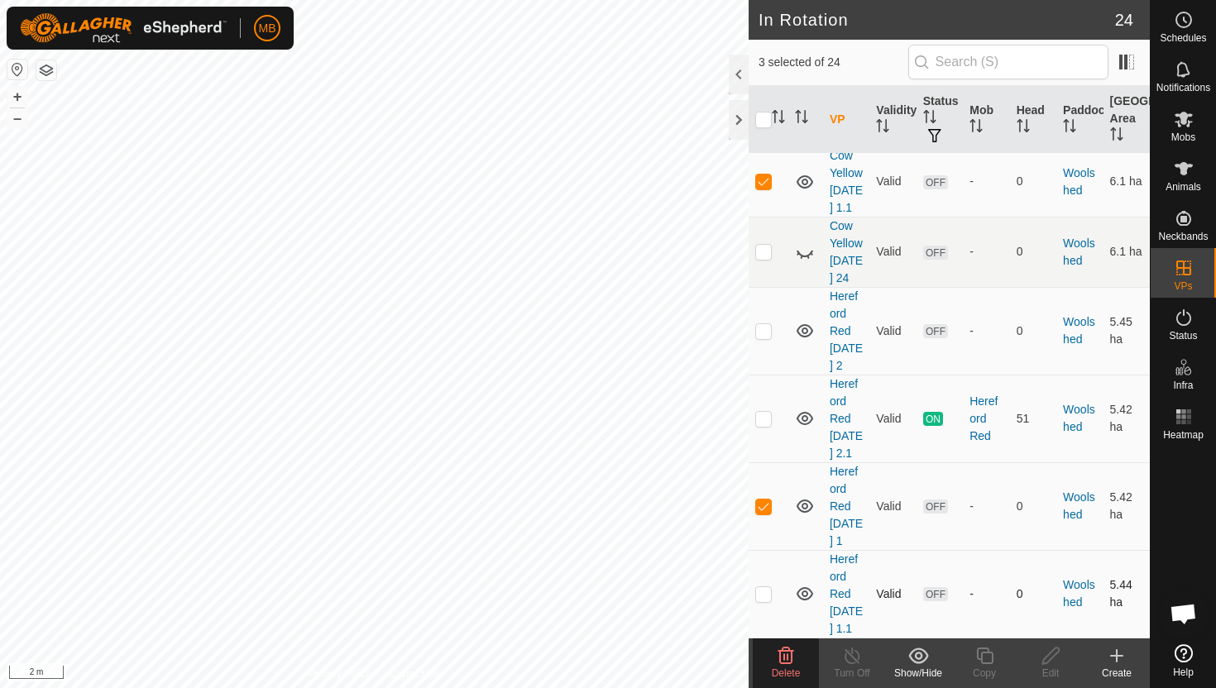
click at [764, 589] on p-checkbox at bounding box center [763, 593] width 17 height 13
checkbox input "true"
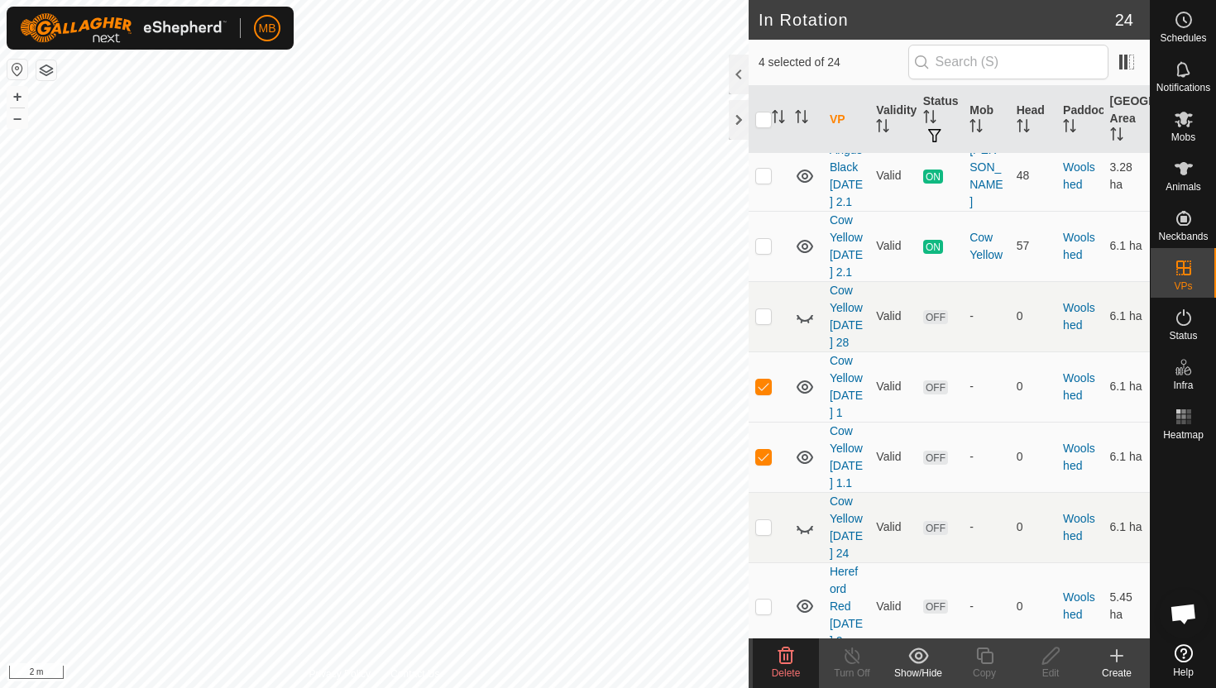
scroll to position [1556, 0]
click at [784, 655] on icon at bounding box center [787, 656] width 16 height 17
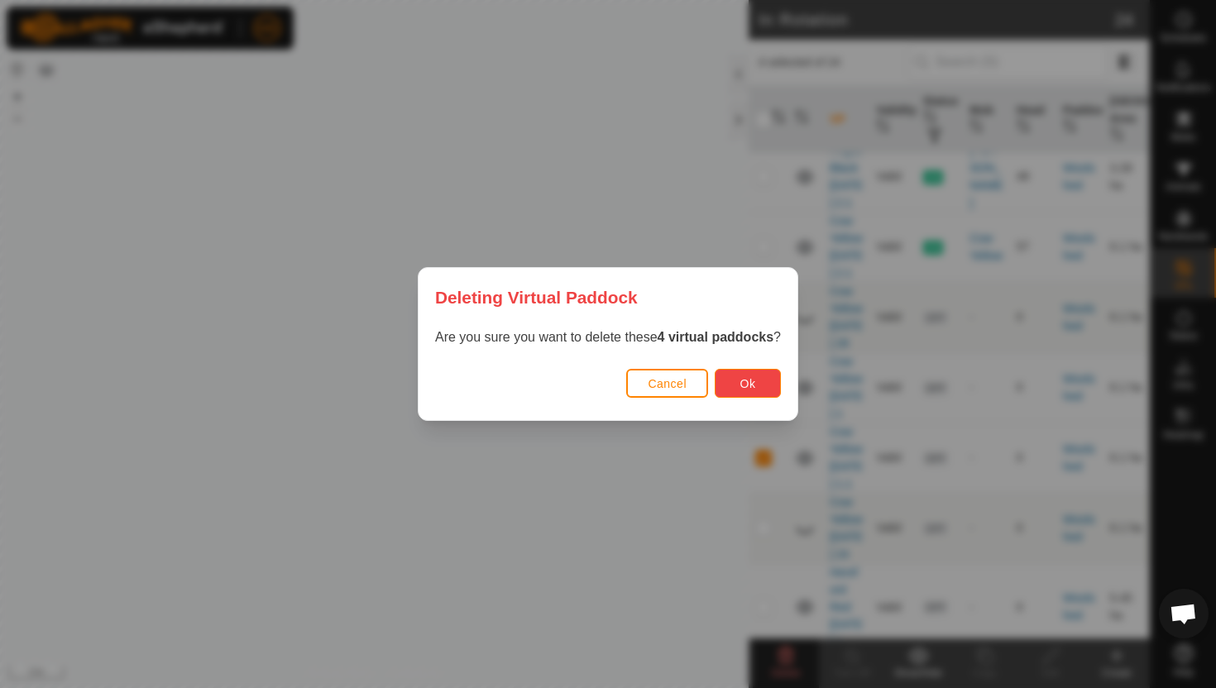
click at [748, 388] on span "Ok" at bounding box center [749, 383] width 16 height 13
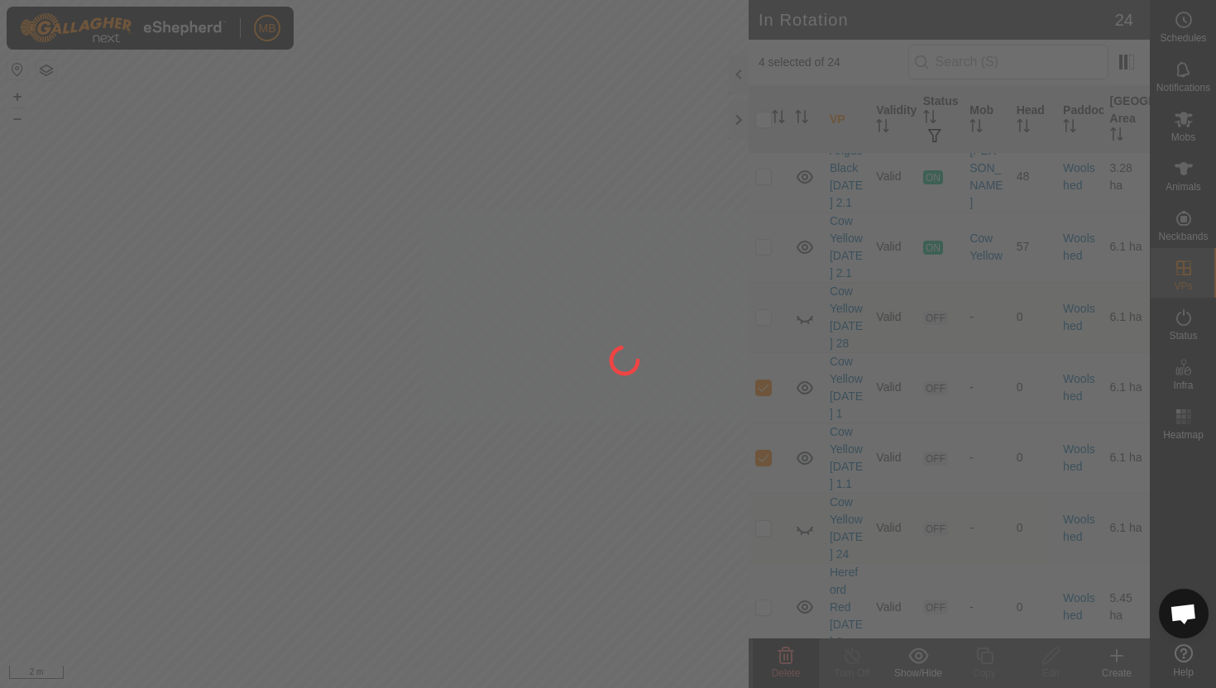
checkbox input "false"
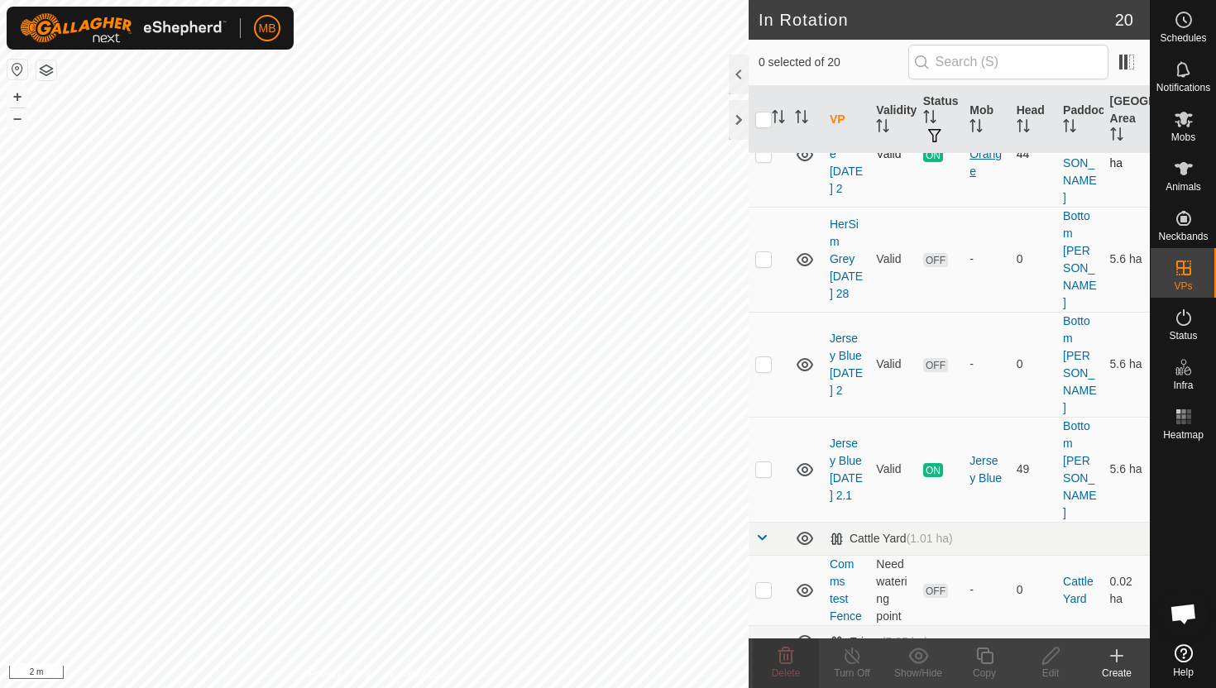
scroll to position [199, 0]
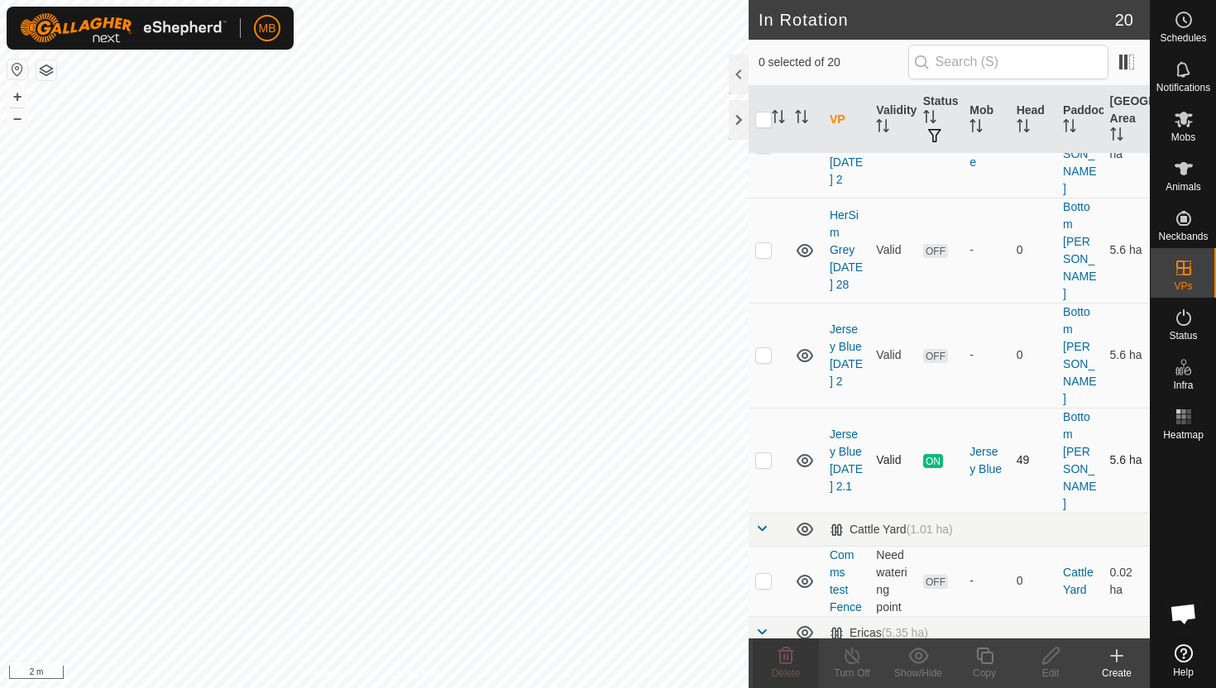
click at [763, 453] on p-checkbox at bounding box center [763, 459] width 17 height 13
checkbox input "true"
click at [987, 655] on icon at bounding box center [985, 656] width 21 height 20
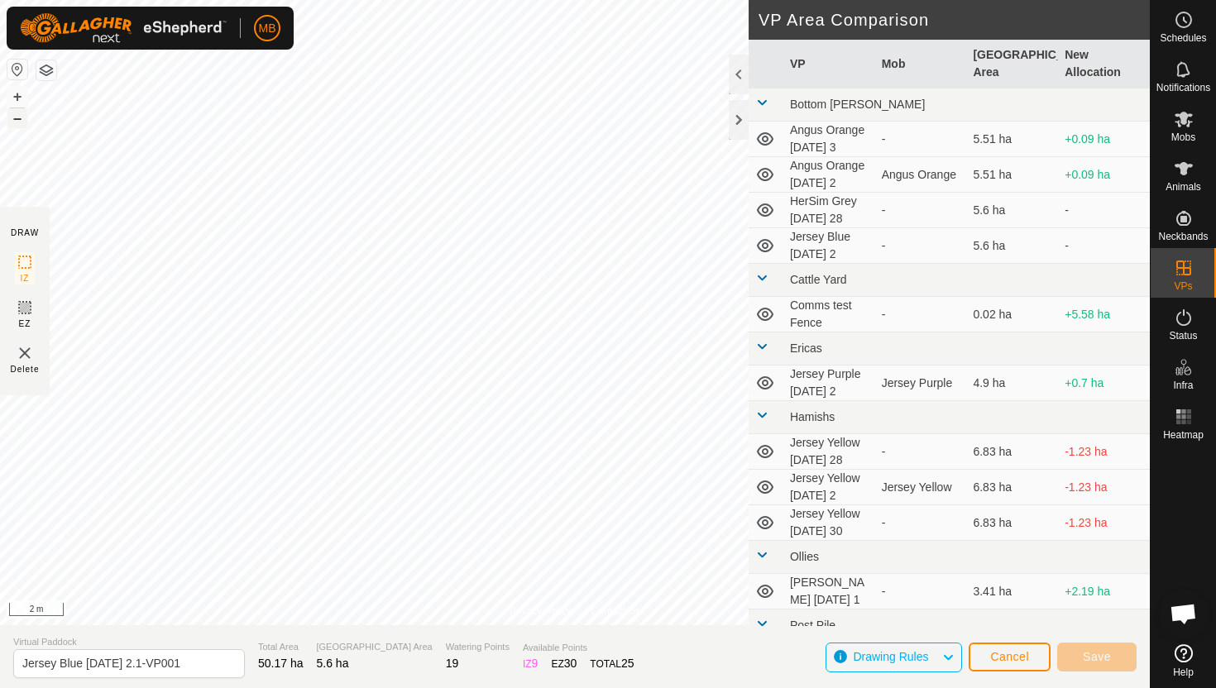
click at [20, 119] on button "–" at bounding box center [17, 118] width 20 height 20
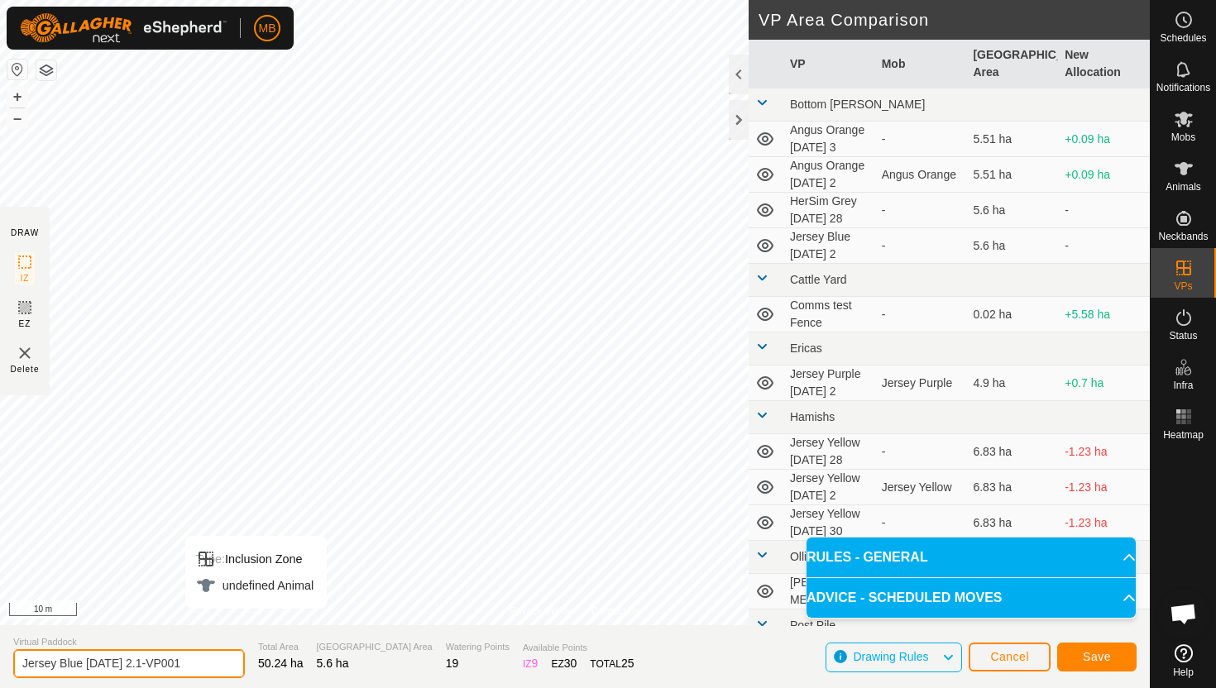
click at [200, 664] on input "Jersey Blue Thursday 2.1-VP001" at bounding box center [129, 664] width 232 height 29
type input "Jersey Blue Friday 3"
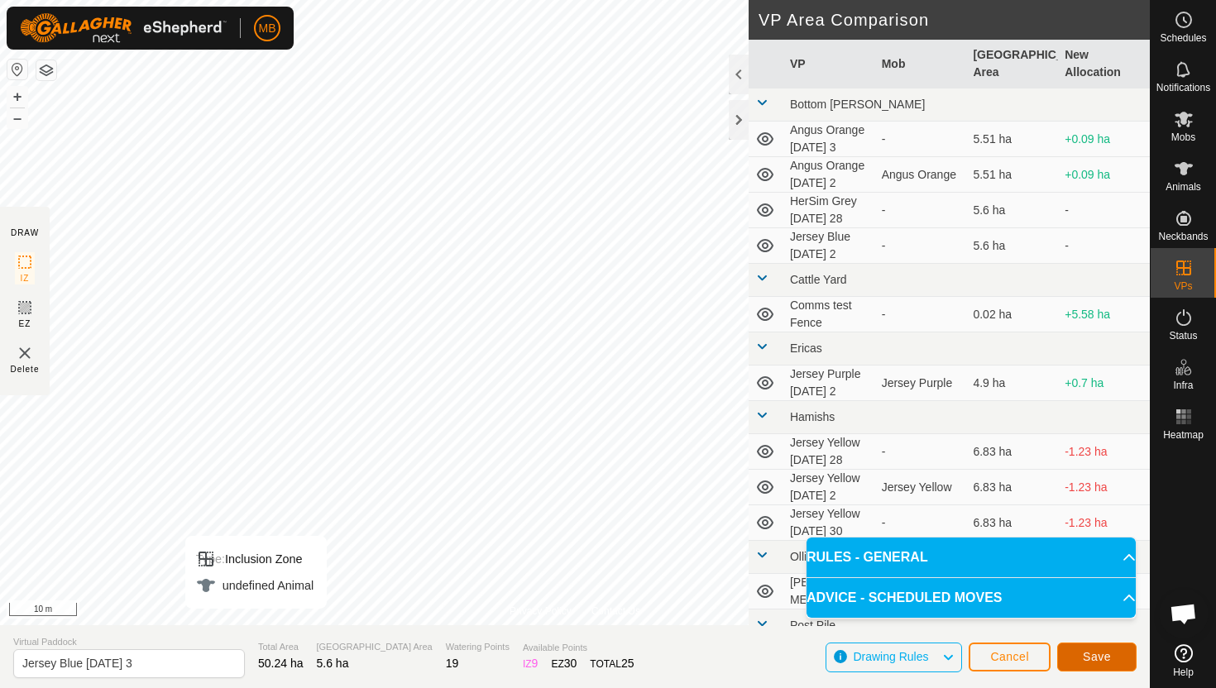
click at [1108, 660] on span "Save" at bounding box center [1097, 656] width 28 height 13
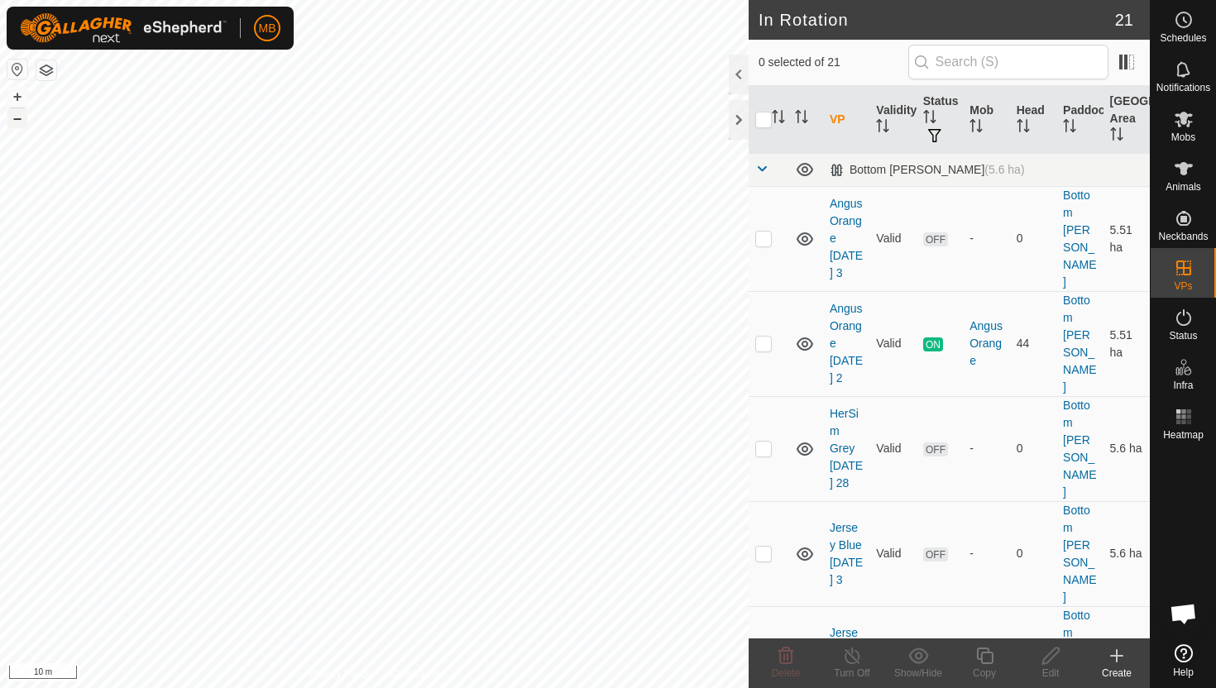
click at [17, 118] on button "–" at bounding box center [17, 118] width 20 height 20
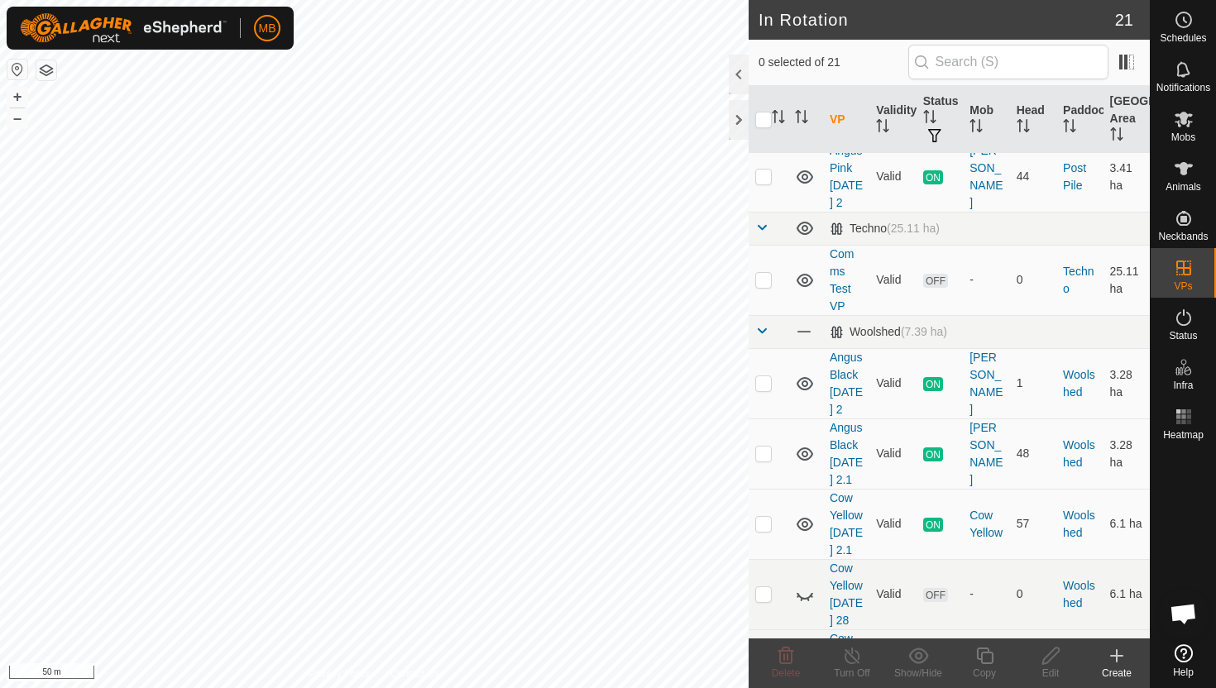
scroll to position [1374, 0]
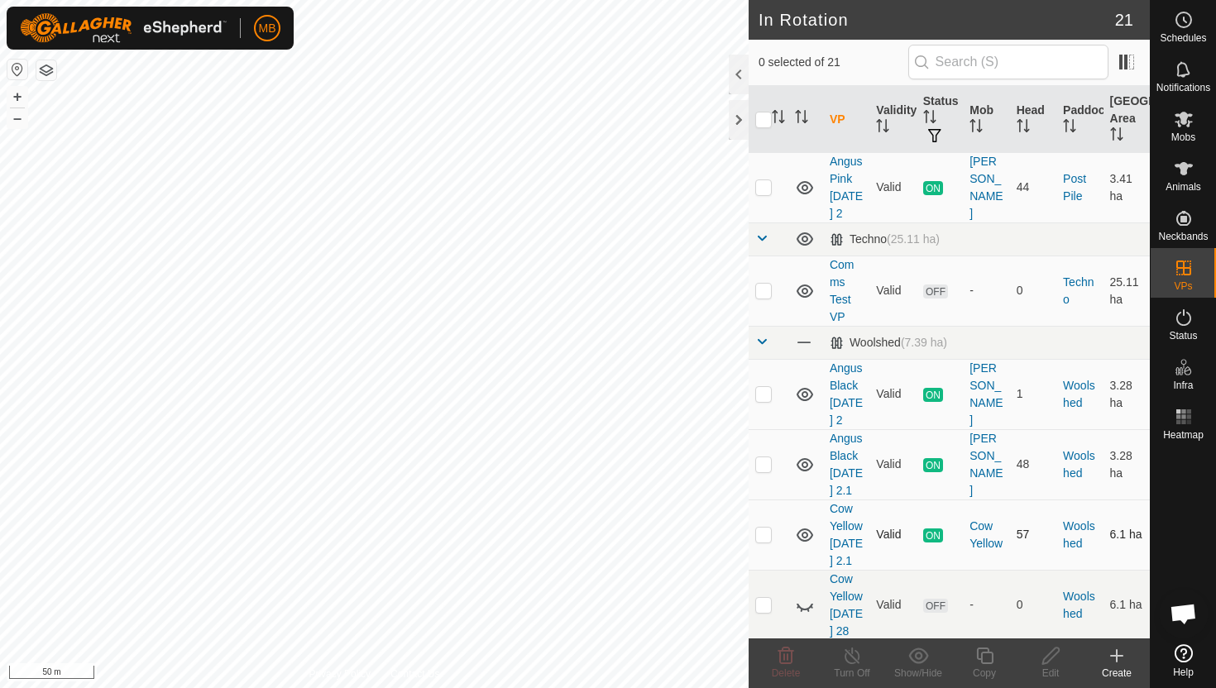
click at [765, 528] on p-checkbox at bounding box center [763, 534] width 17 height 13
checkbox input "true"
click at [986, 655] on icon at bounding box center [985, 656] width 21 height 20
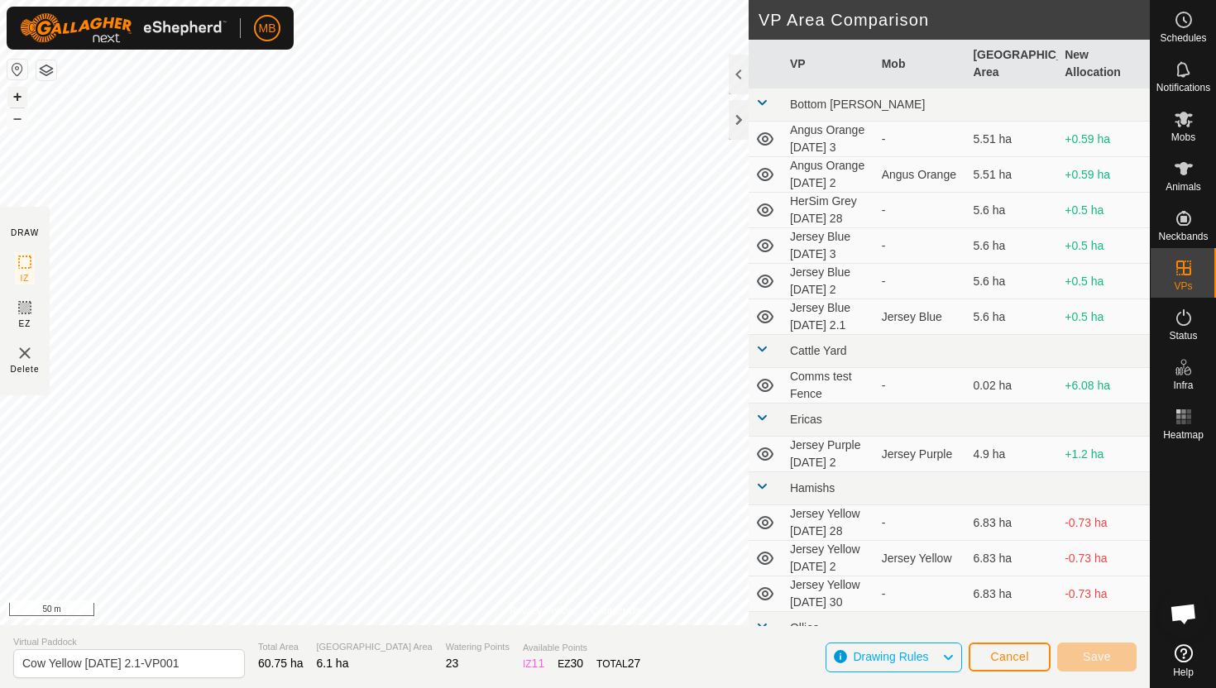
click at [17, 94] on button "+" at bounding box center [17, 97] width 20 height 20
click at [21, 122] on button "–" at bounding box center [17, 118] width 20 height 20
click at [15, 95] on button "+" at bounding box center [17, 97] width 20 height 20
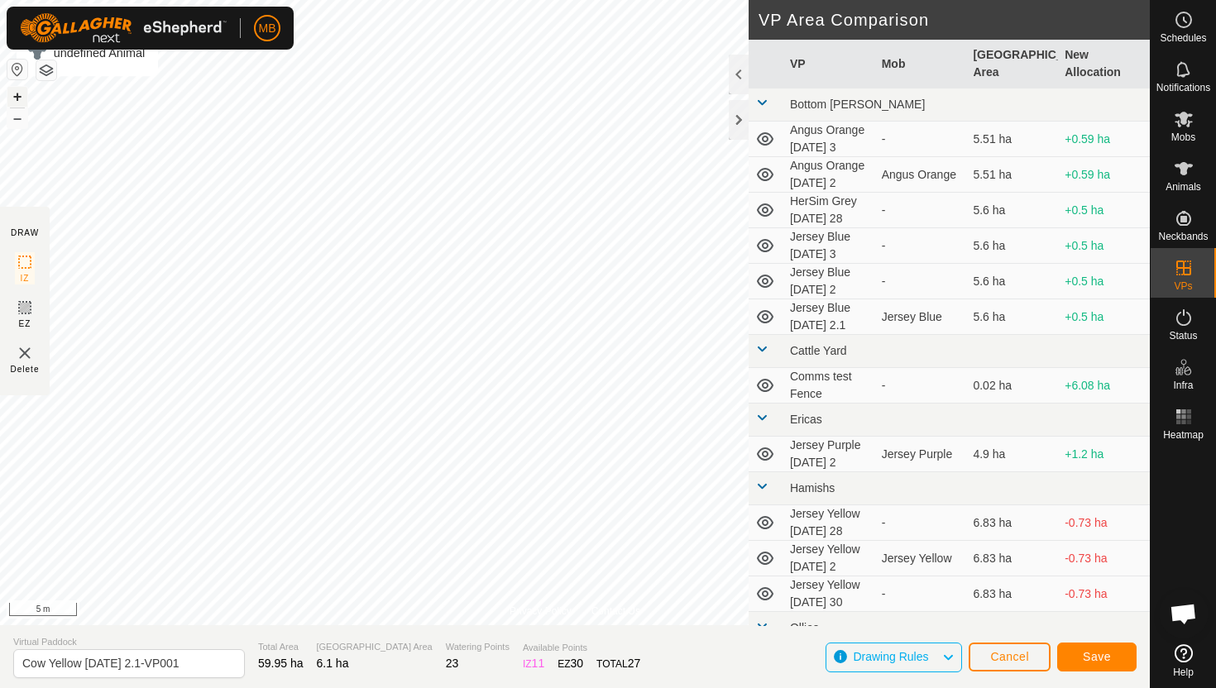
click at [17, 94] on button "+" at bounding box center [17, 97] width 20 height 20
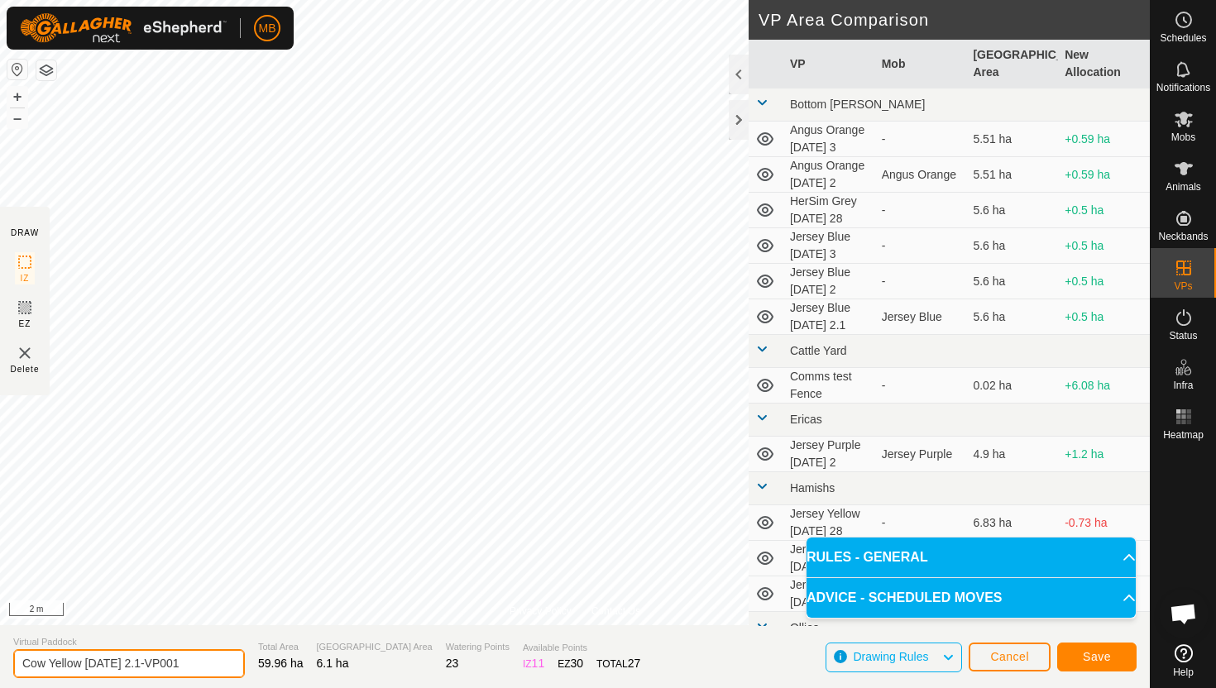
click at [194, 665] on input "Cow Yellow Thursday 2.1-VP001" at bounding box center [129, 664] width 232 height 29
type input "Cow Yellow Friday 3"
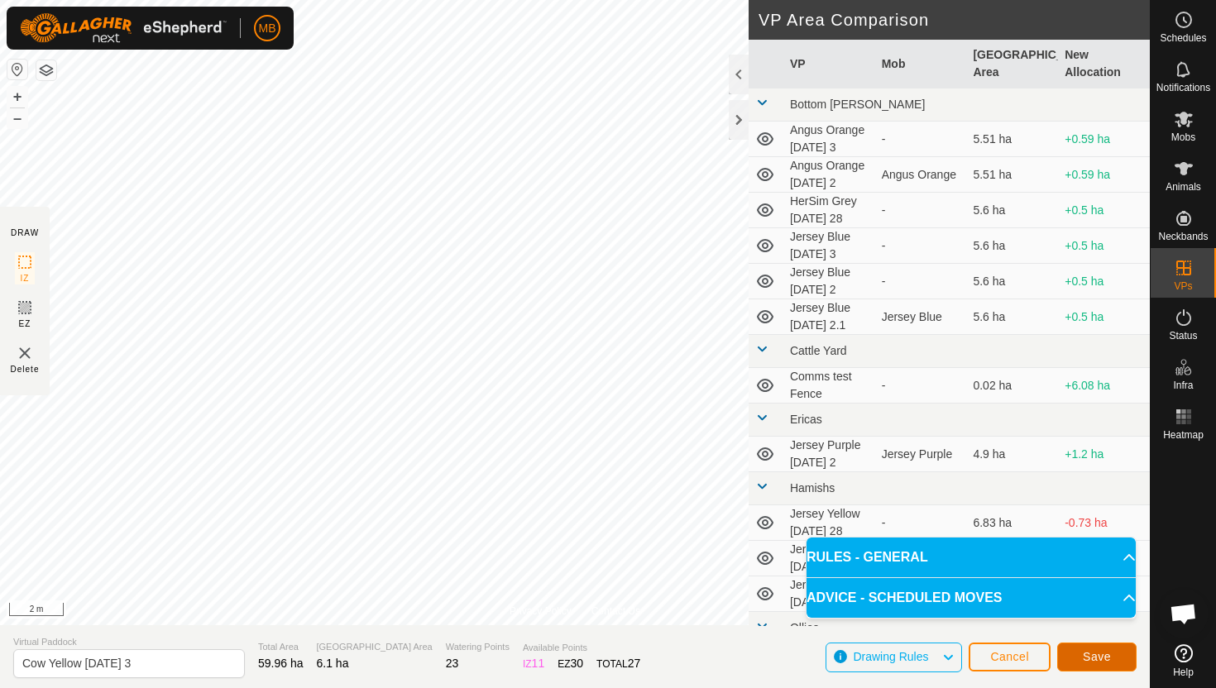
click at [1116, 655] on button "Save" at bounding box center [1096, 657] width 79 height 29
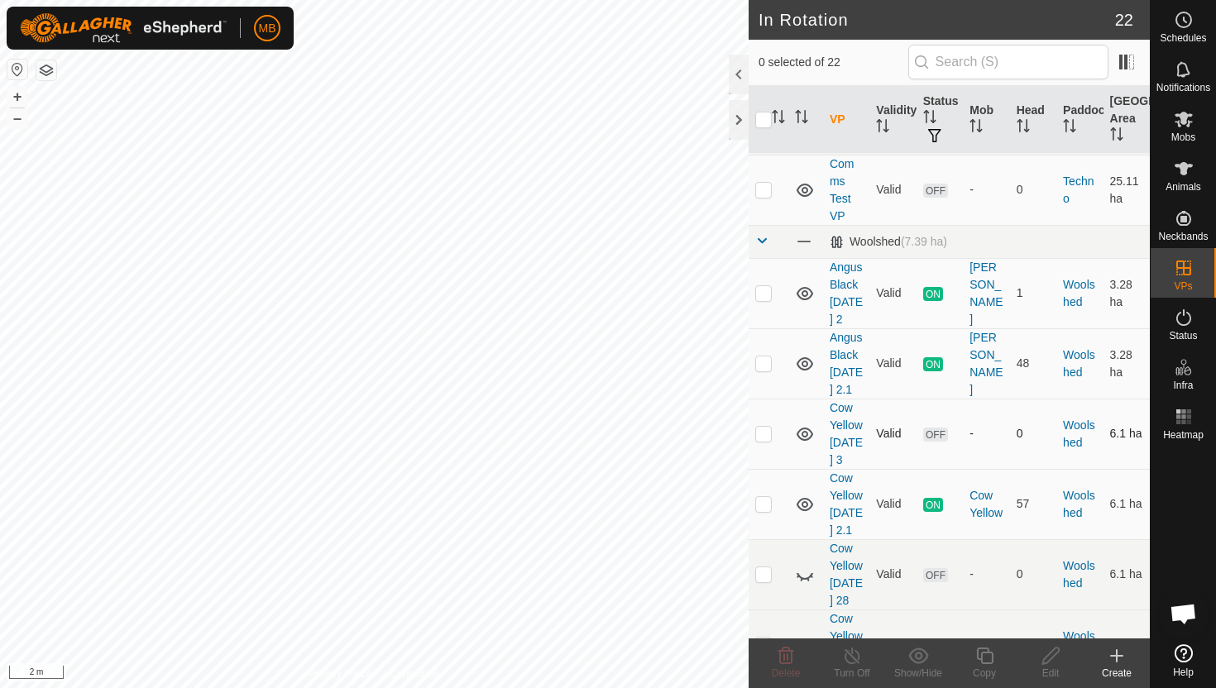
scroll to position [1474, 0]
click at [762, 428] on p-checkbox at bounding box center [763, 434] width 17 height 13
checkbox input "true"
click at [982, 659] on icon at bounding box center [985, 656] width 21 height 20
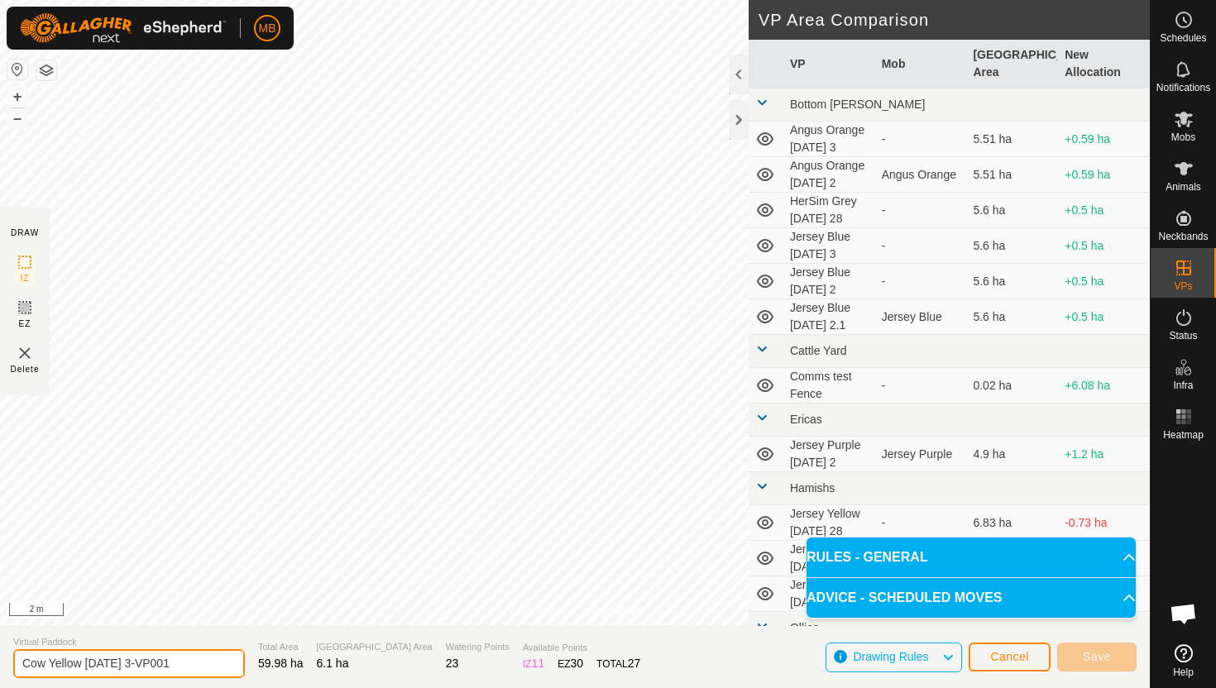
click at [189, 665] on input "Cow Yellow Friday 3-VP001" at bounding box center [129, 664] width 232 height 29
type input "Cow Yellow Friday 3.1"
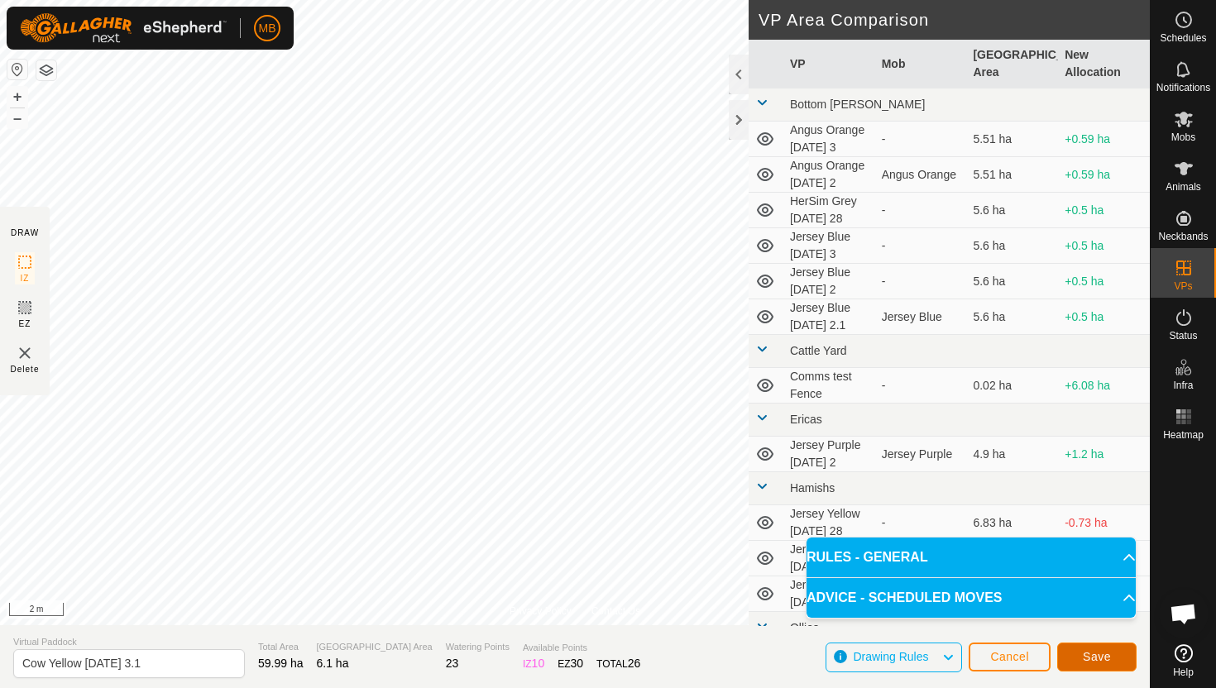
click at [1105, 665] on button "Save" at bounding box center [1096, 657] width 79 height 29
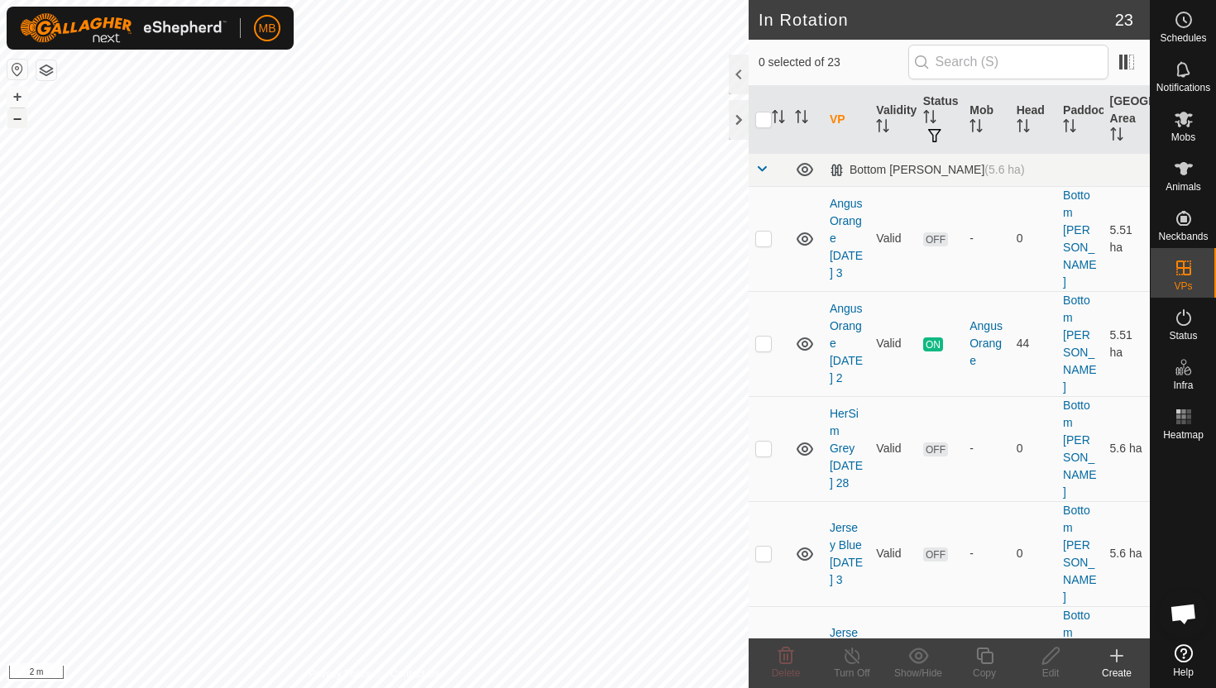
click at [19, 119] on button "–" at bounding box center [17, 118] width 20 height 20
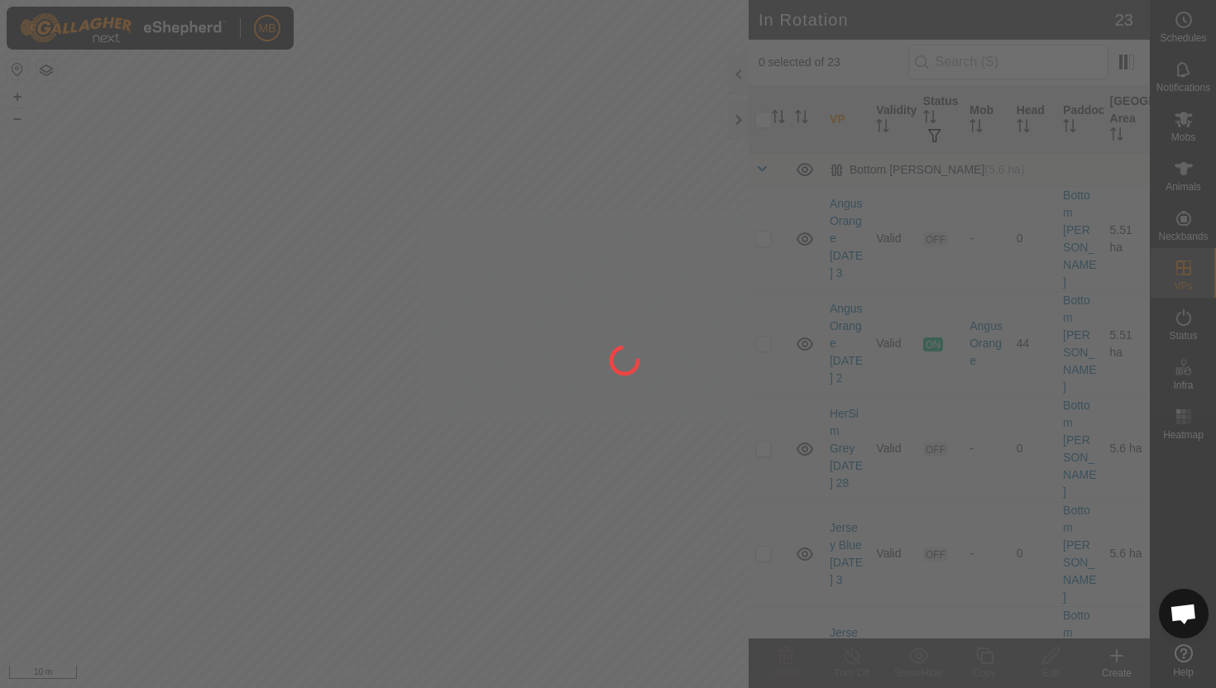
drag, startPoint x: 260, startPoint y: 72, endPoint x: 247, endPoint y: 359, distance: 287.4
click at [249, 334] on div at bounding box center [608, 344] width 1216 height 688
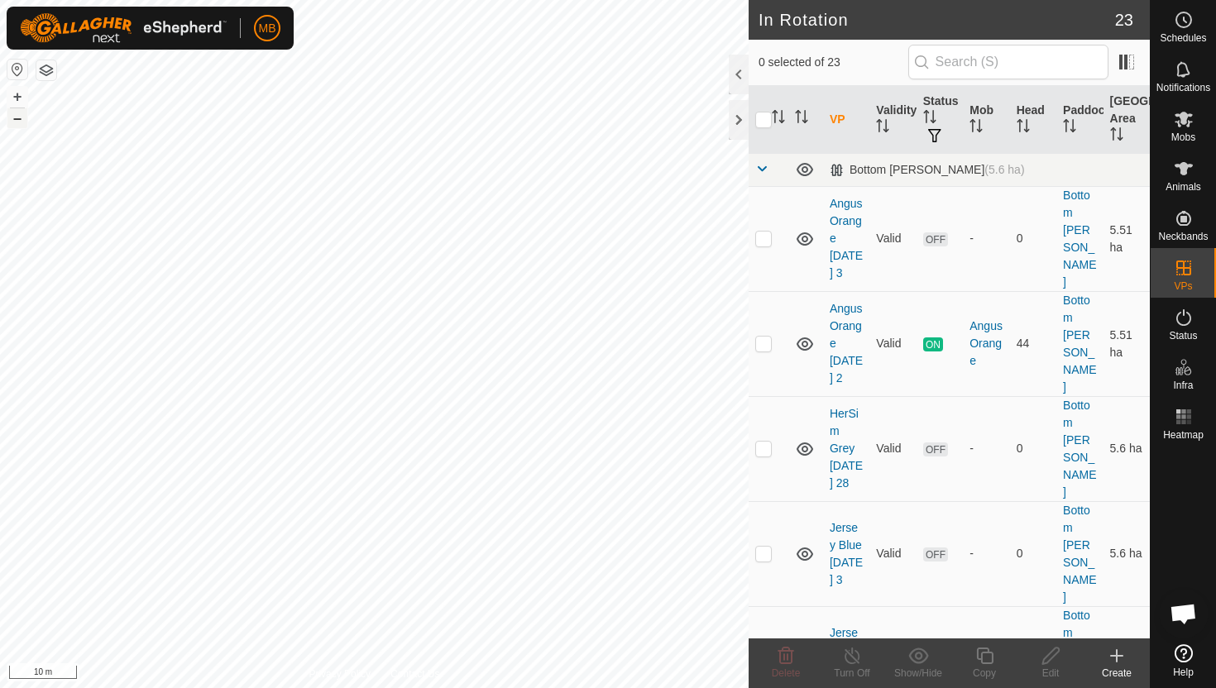
click at [22, 114] on button "–" at bounding box center [17, 118] width 20 height 20
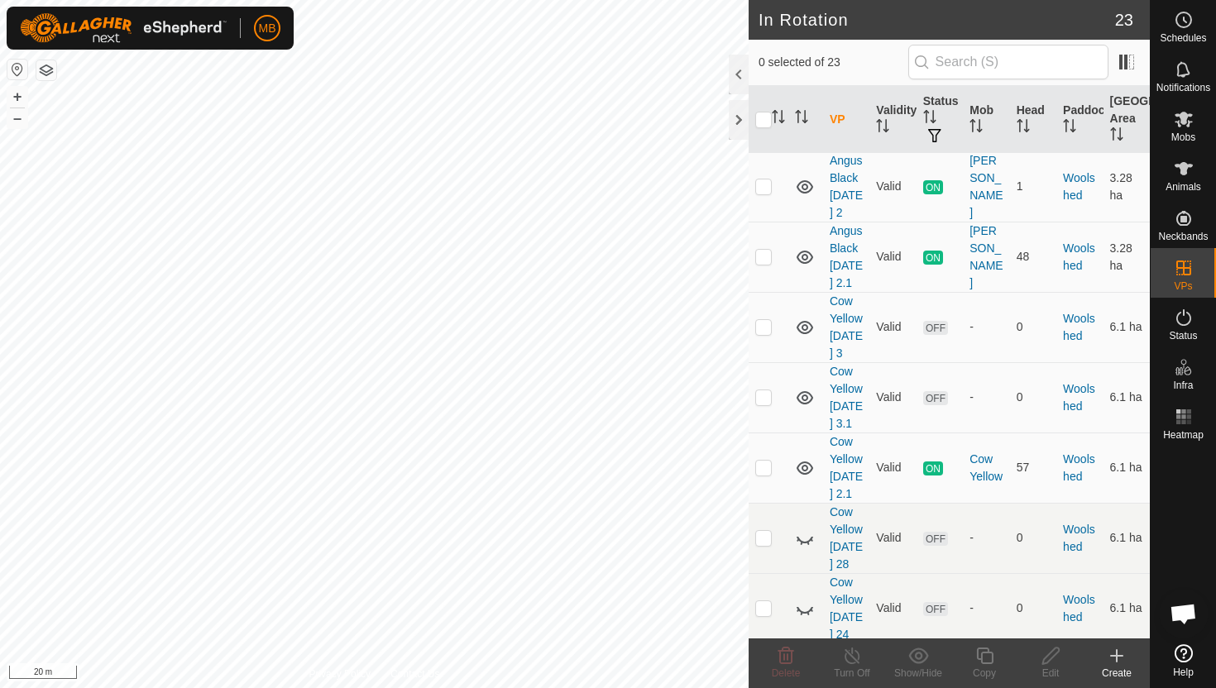
scroll to position [1692, 0]
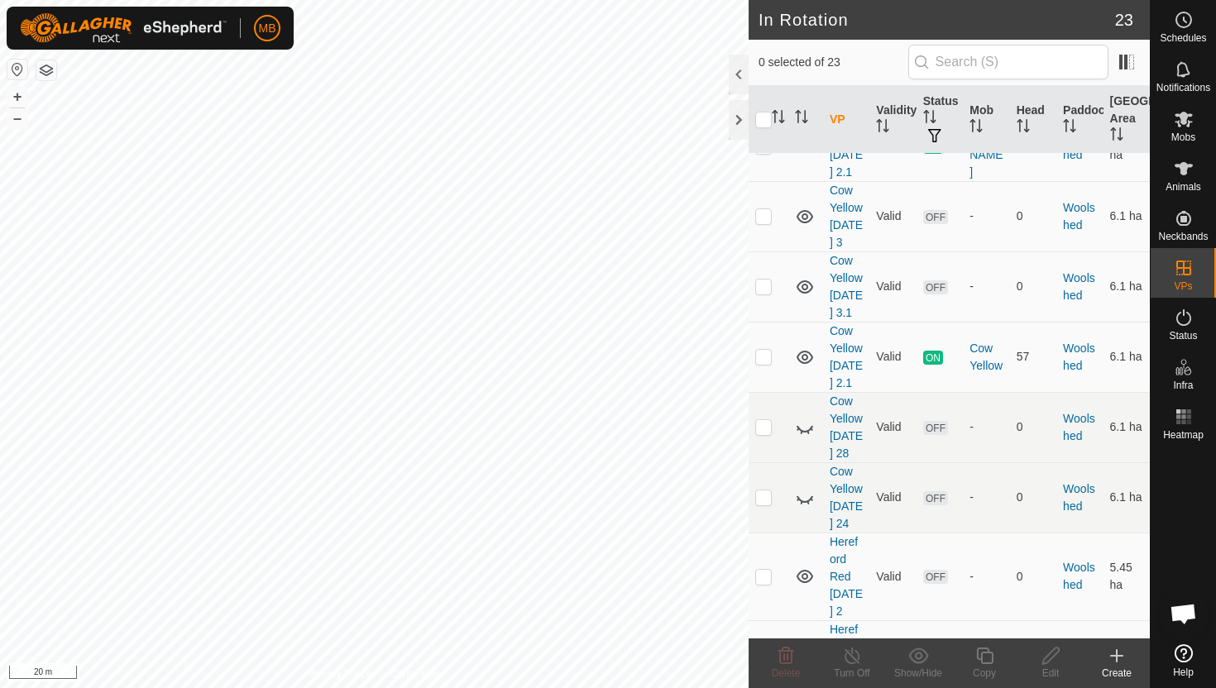
click at [760, 658] on p-checkbox at bounding box center [763, 664] width 17 height 13
checkbox input "true"
click at [986, 655] on icon at bounding box center [985, 656] width 21 height 20
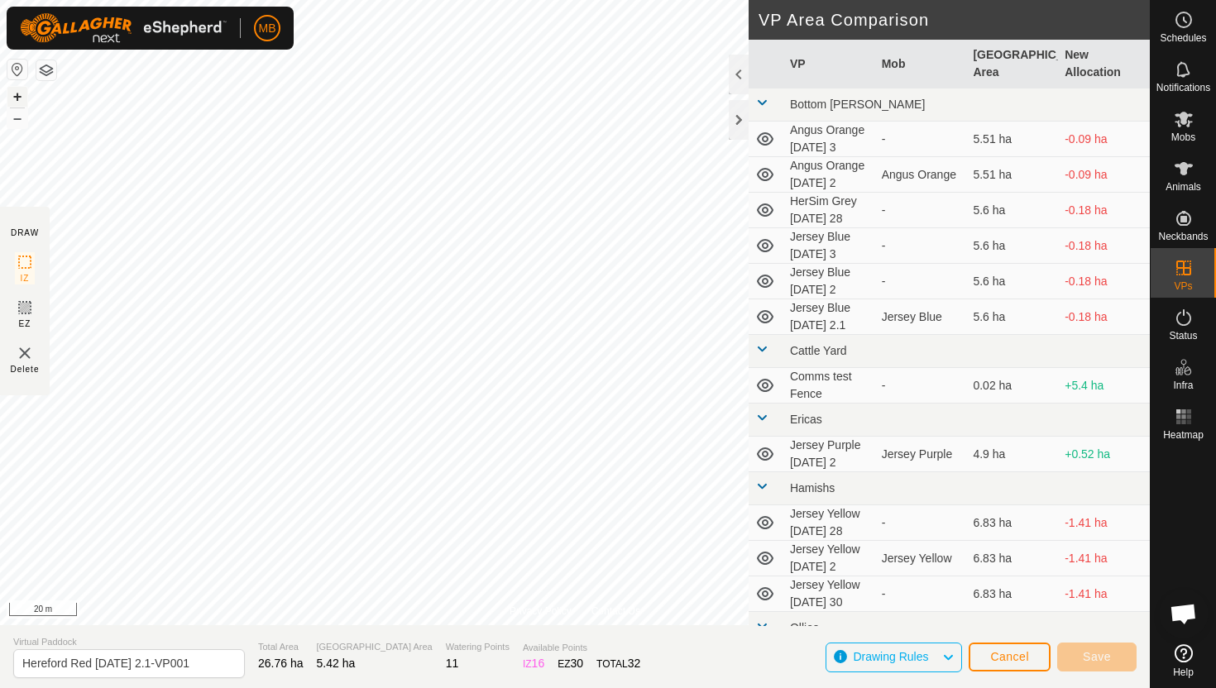
click at [12, 92] on button "+" at bounding box center [17, 97] width 20 height 20
click at [17, 95] on button "+" at bounding box center [17, 97] width 20 height 20
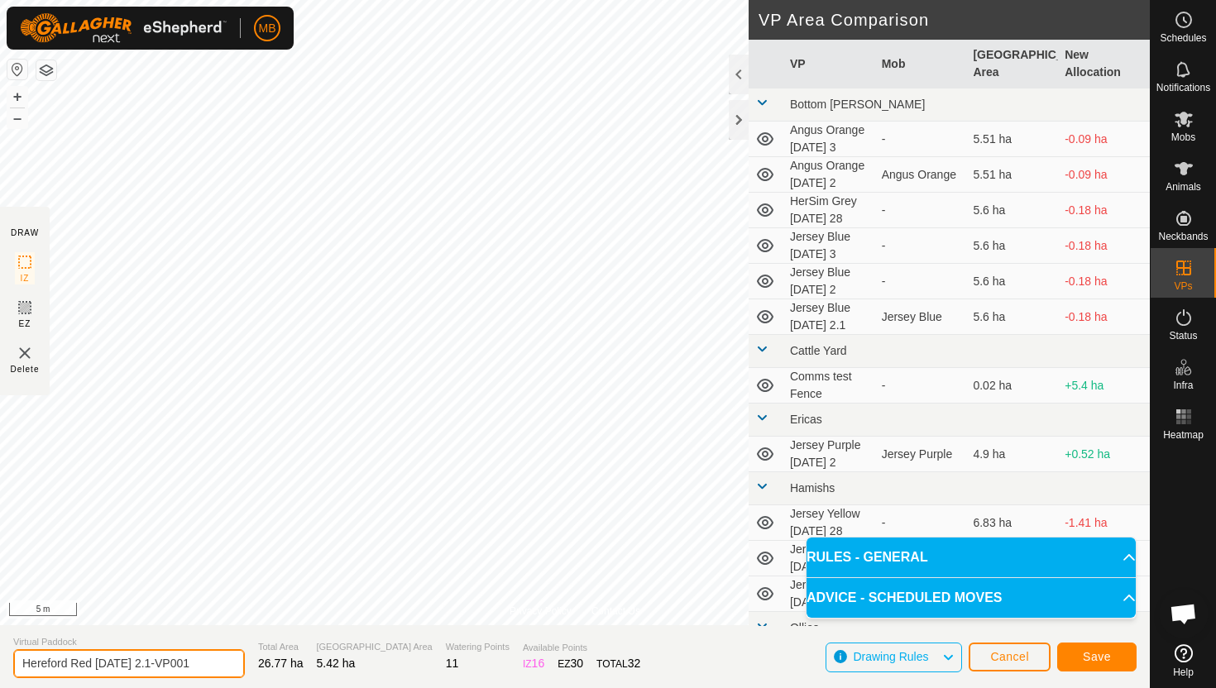
click at [204, 663] on input "Hereford Red Thursday 2.1-VP001" at bounding box center [129, 664] width 232 height 29
type input "Hereford Red Friday 3"
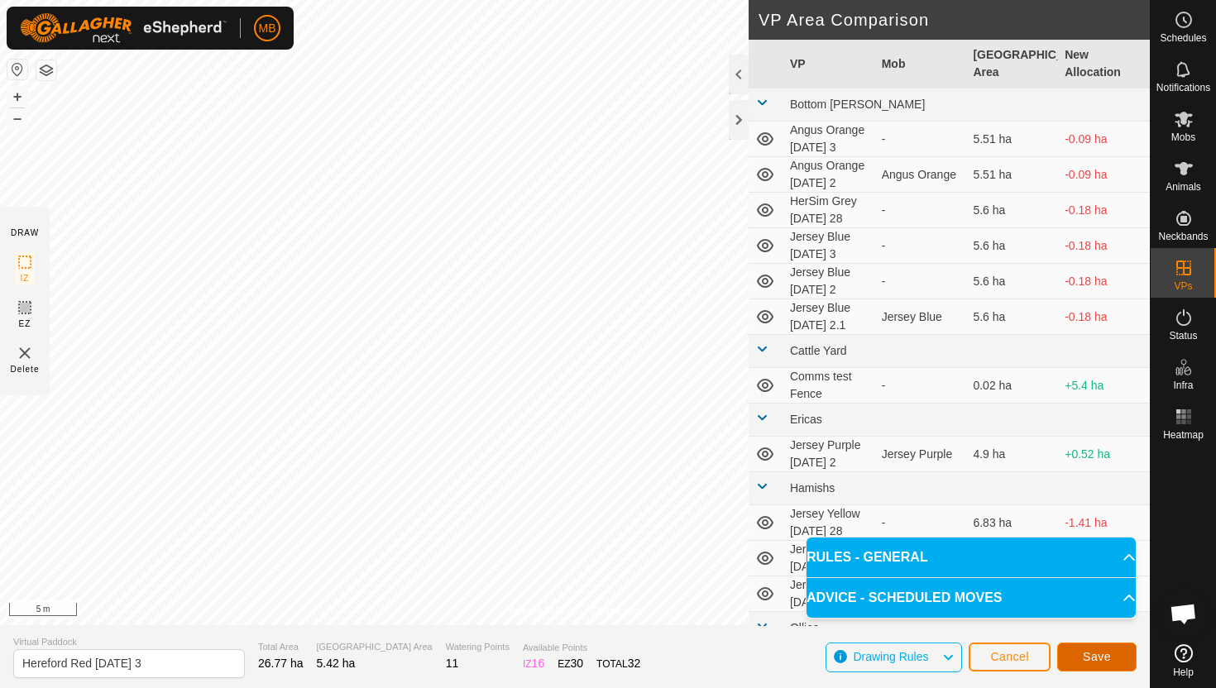
click at [1091, 655] on span "Save" at bounding box center [1097, 656] width 28 height 13
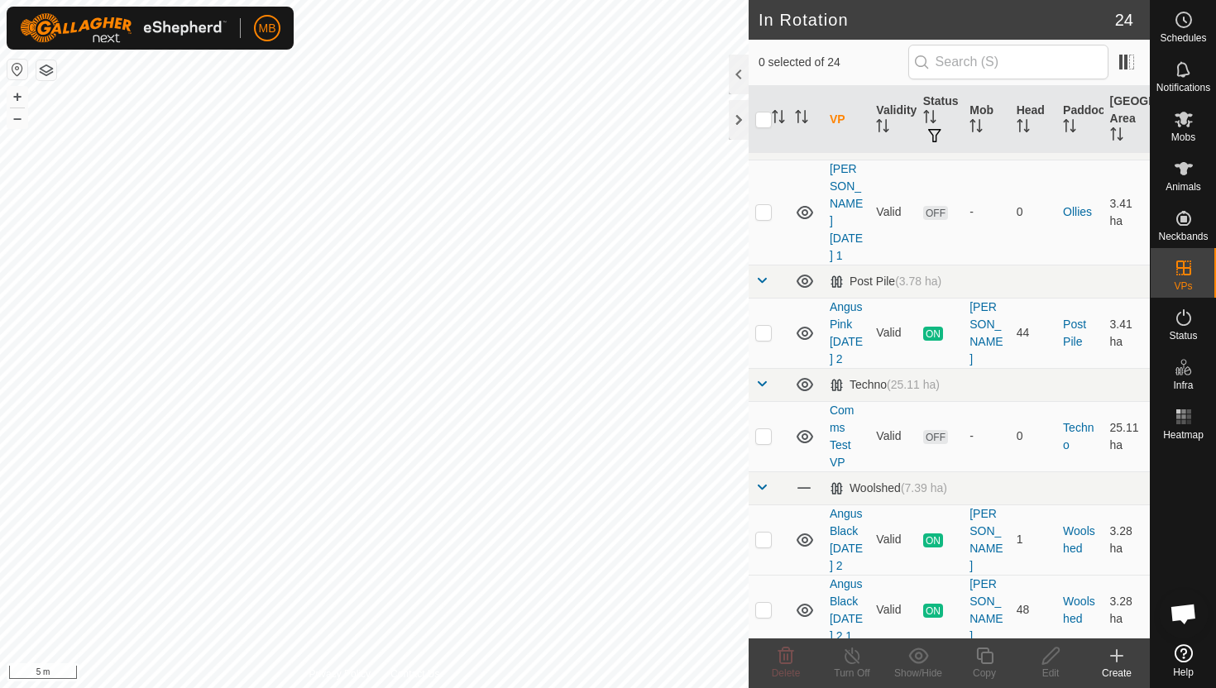
scroll to position [1780, 0]
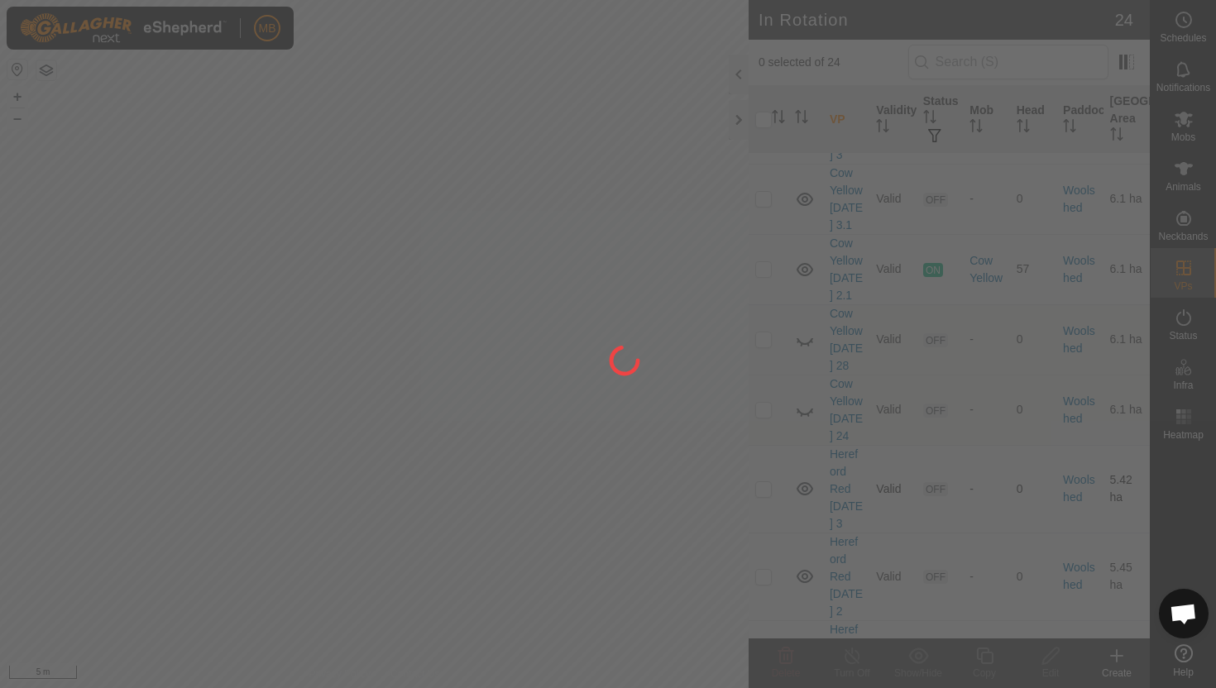
click at [765, 403] on div at bounding box center [608, 344] width 1216 height 688
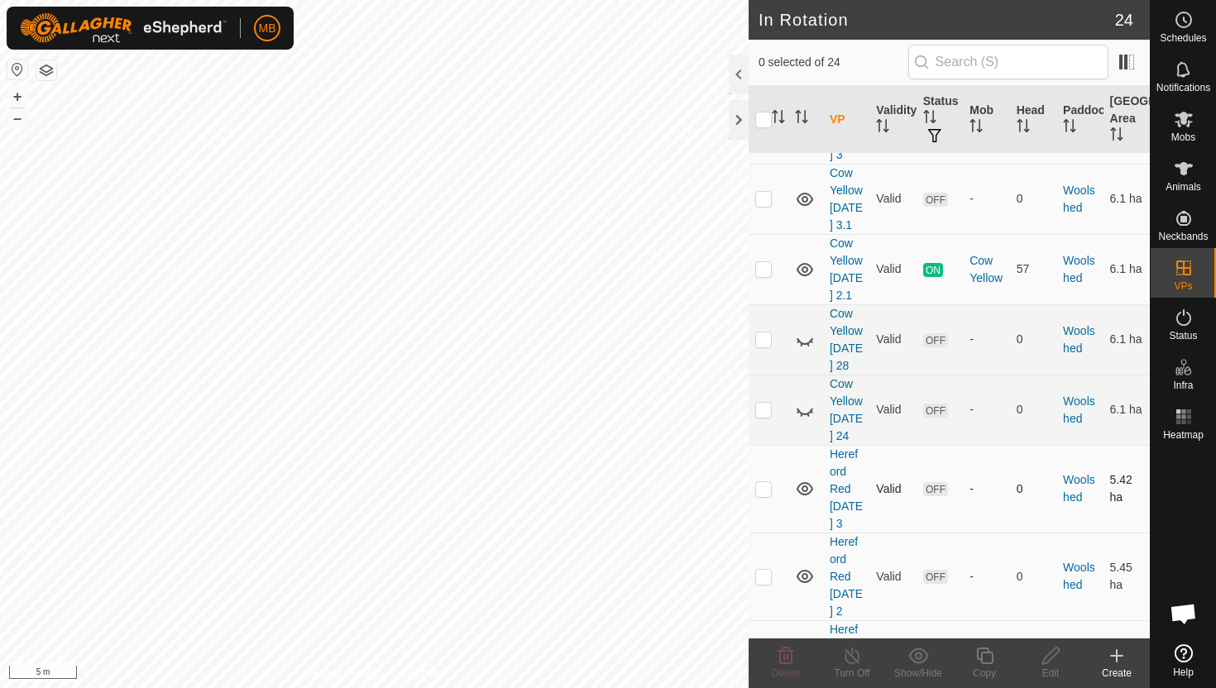
click at [763, 482] on p-checkbox at bounding box center [763, 488] width 17 height 13
checkbox input "true"
click at [987, 652] on icon at bounding box center [984, 656] width 17 height 17
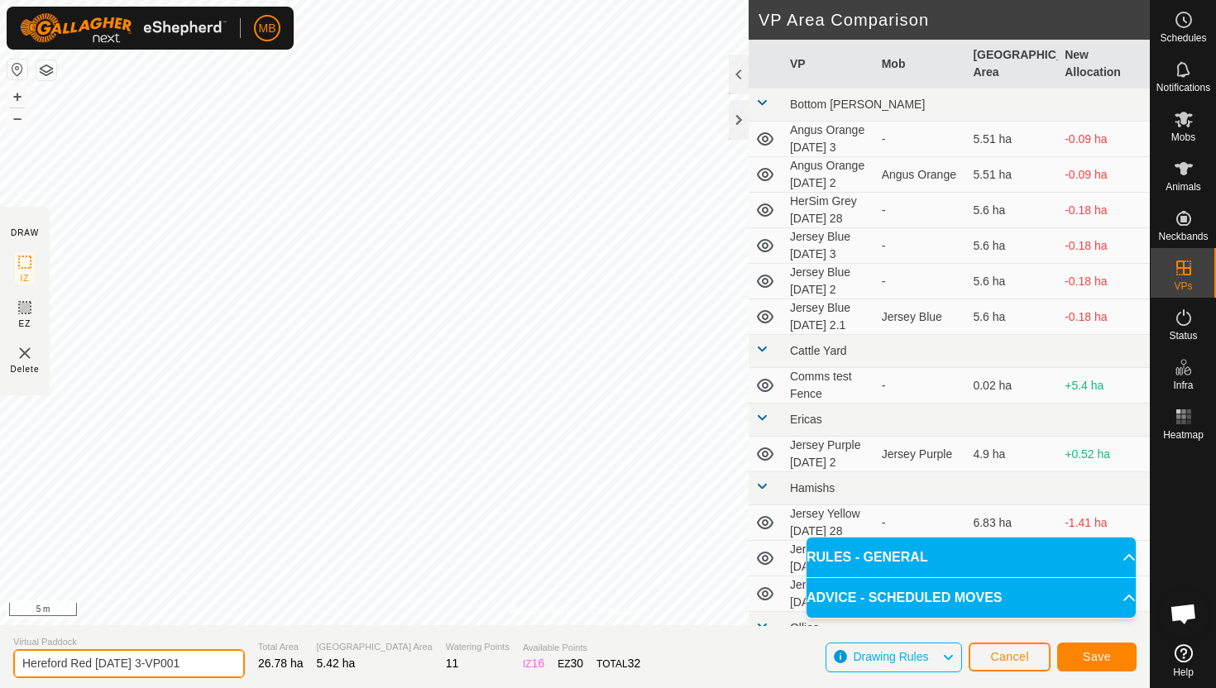
click at [200, 664] on input "Hereford Red Friday 3-VP001" at bounding box center [129, 664] width 232 height 29
type input "Hereford Red Friday 3.1"
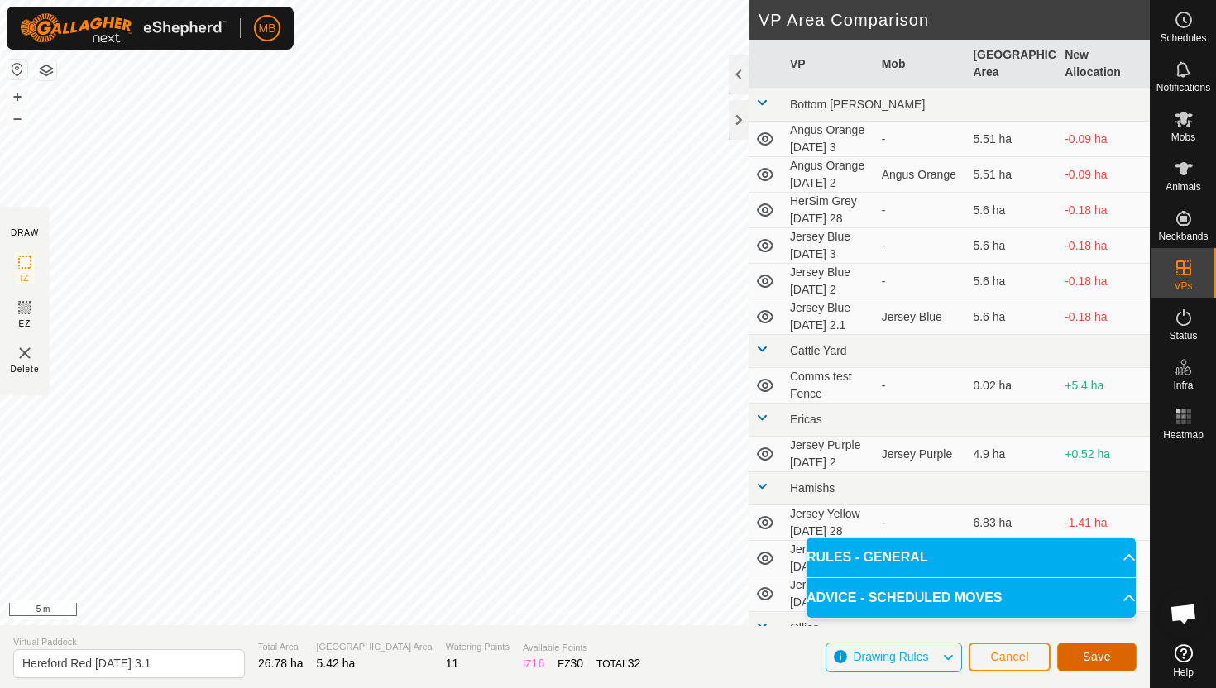
click at [1092, 656] on span "Save" at bounding box center [1097, 656] width 28 height 13
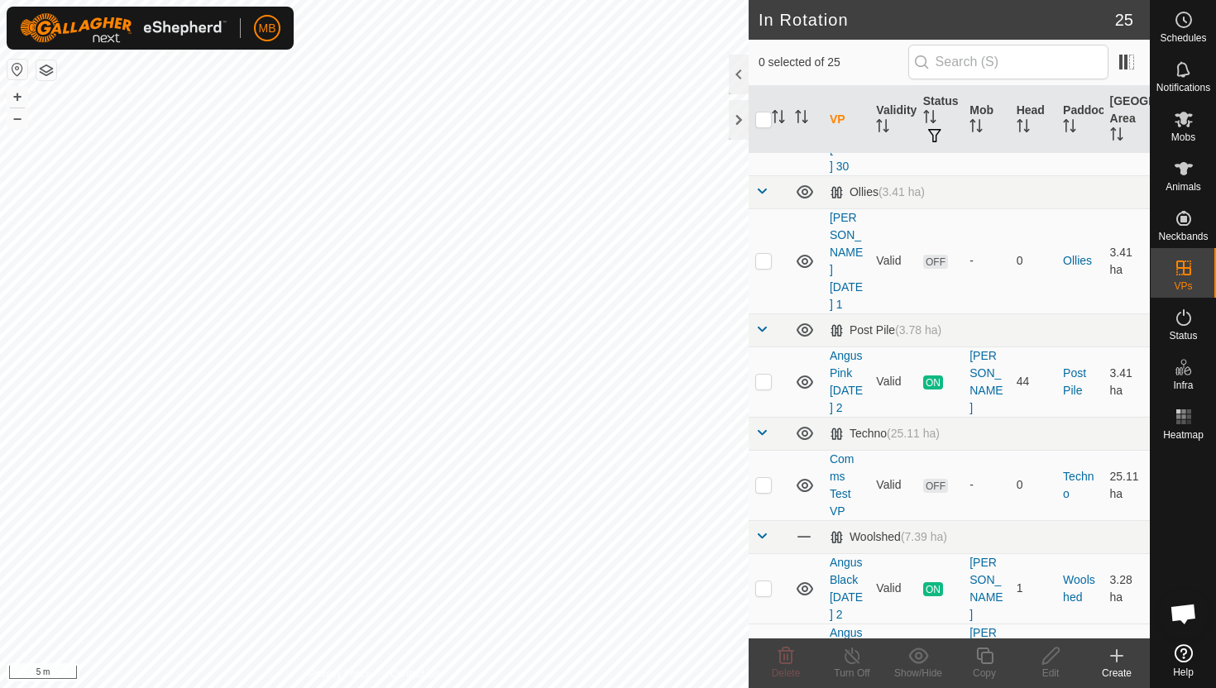
scroll to position [1183, 0]
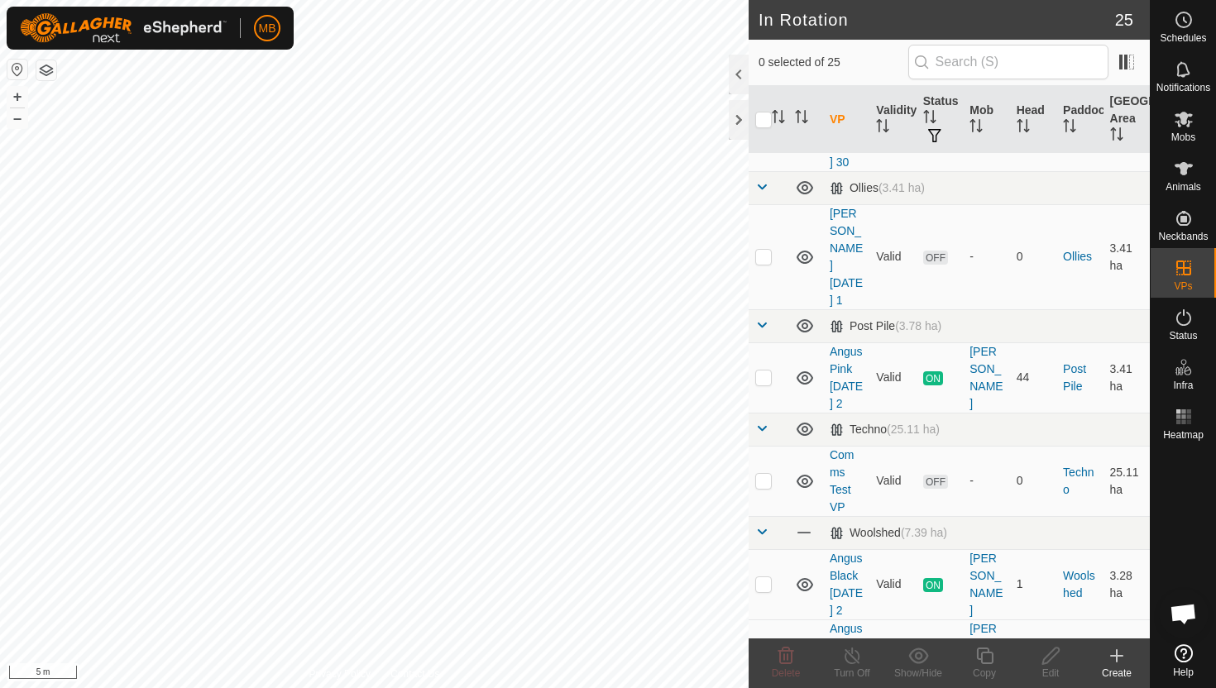
click at [767, 648] on p-checkbox at bounding box center [763, 654] width 17 height 13
checkbox input "true"
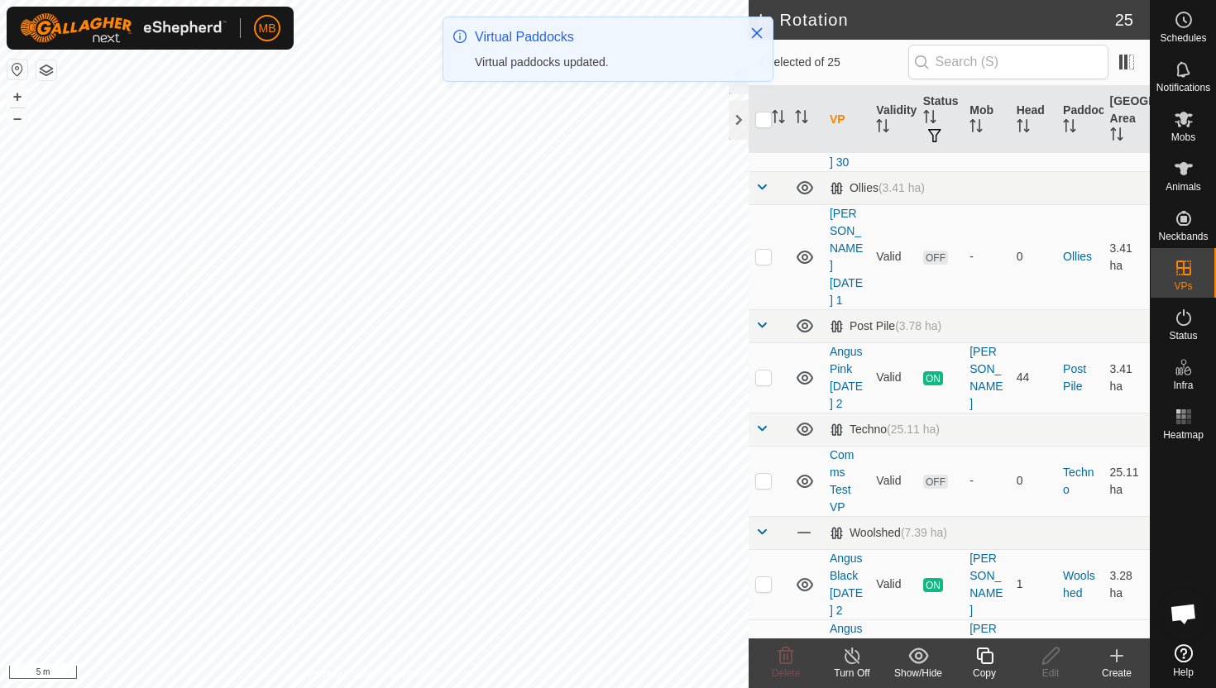
click at [988, 658] on icon at bounding box center [985, 656] width 21 height 20
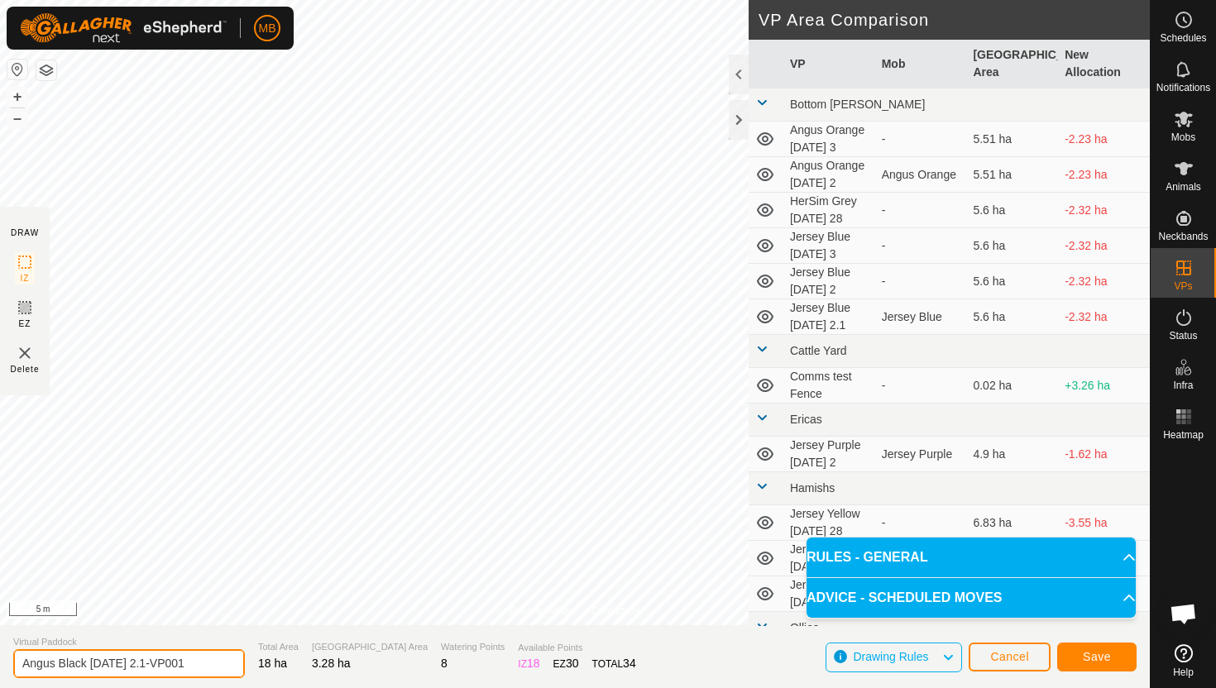
click at [204, 662] on input "Angus Black Thursday 2.1-VP001" at bounding box center [129, 664] width 232 height 29
type input "Angus Black Friday 3"
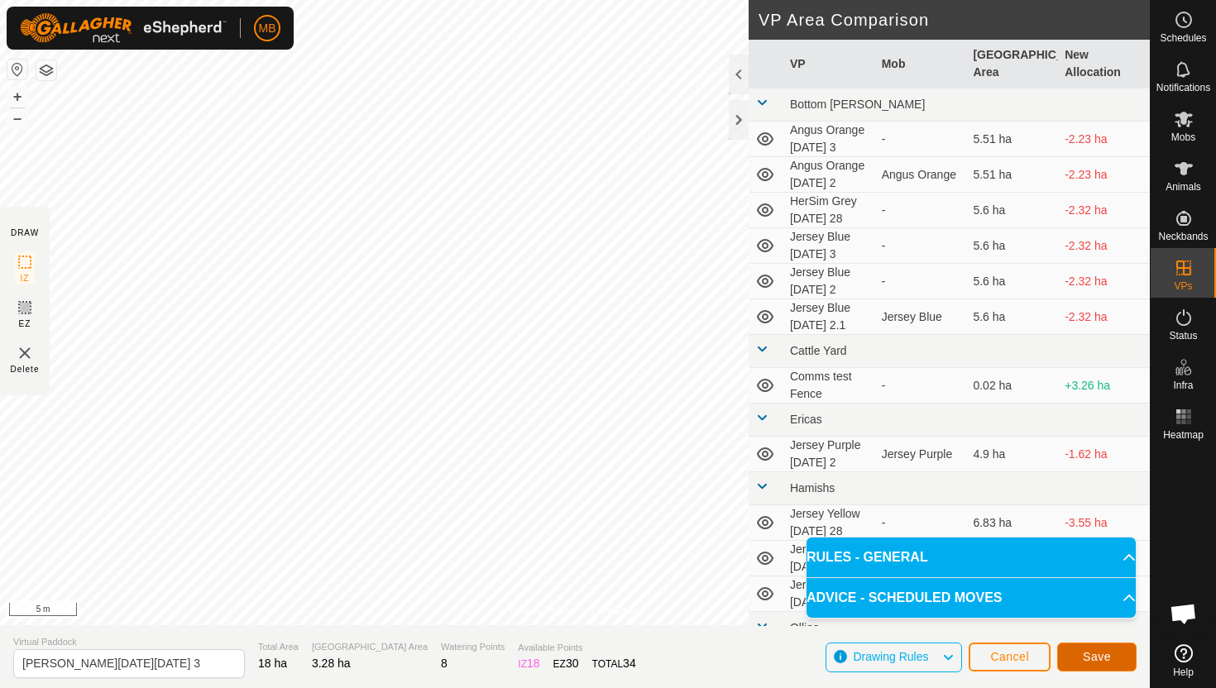
click at [1113, 658] on button "Save" at bounding box center [1096, 657] width 79 height 29
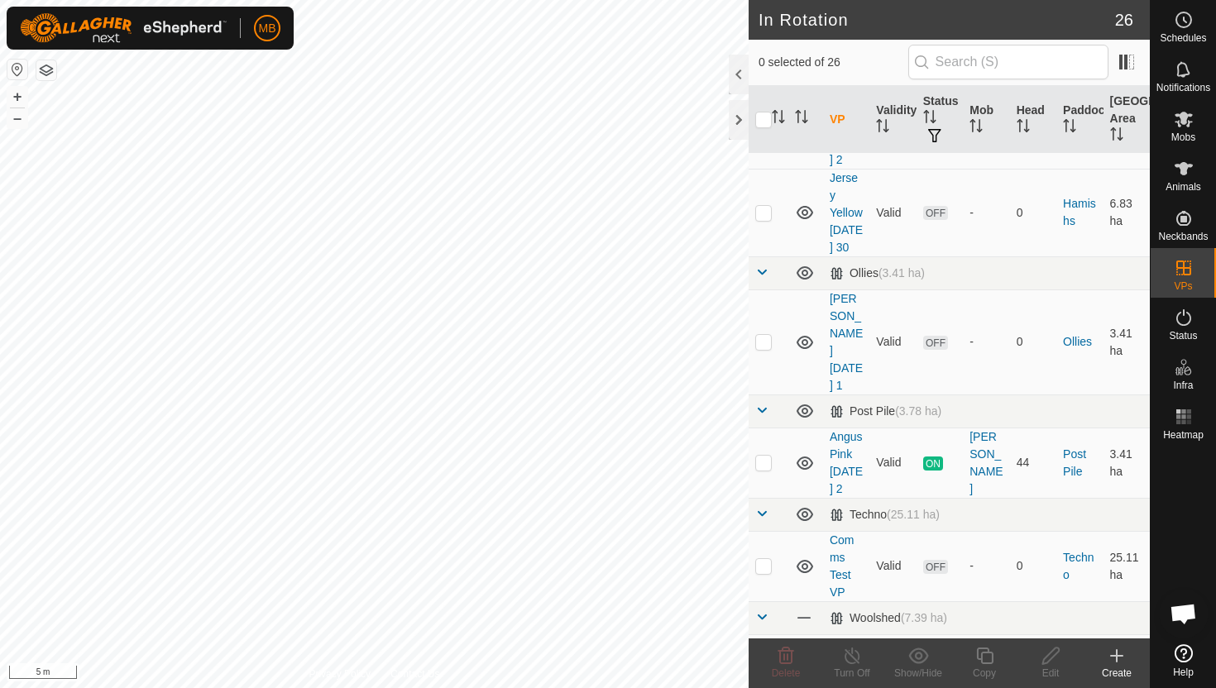
scroll to position [1110, 0]
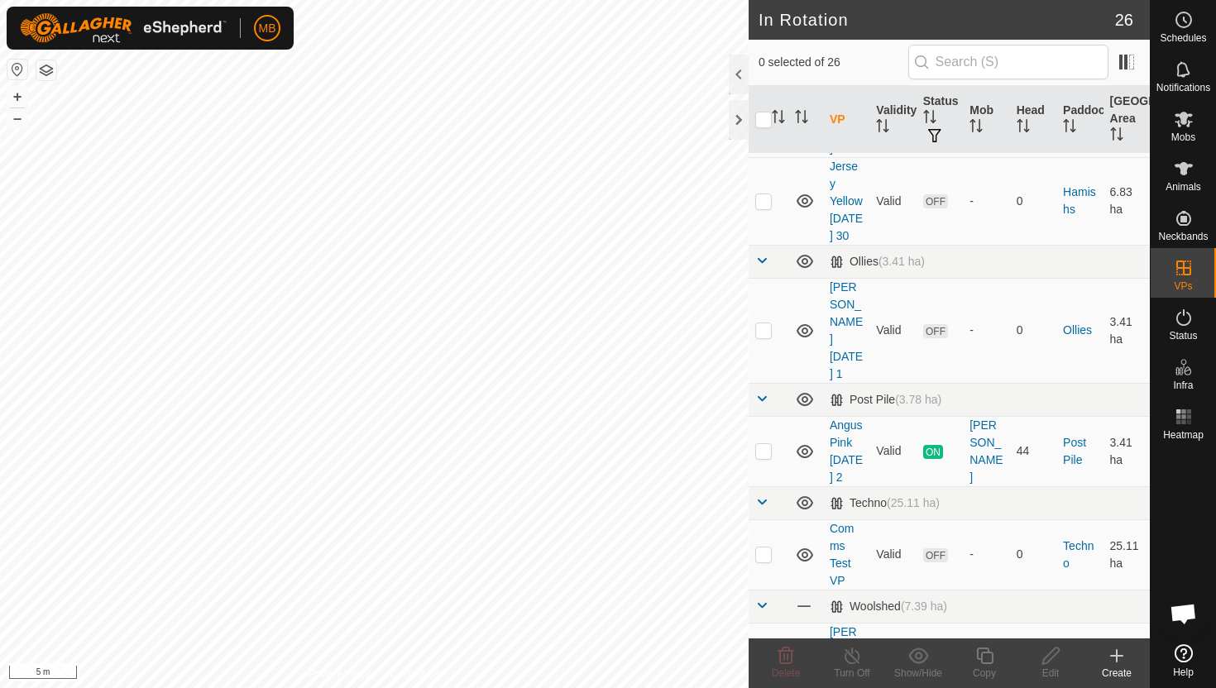
click at [766, 686] on p-checkbox at bounding box center [763, 692] width 17 height 13
checkbox input "true"
click at [985, 655] on icon at bounding box center [985, 656] width 21 height 20
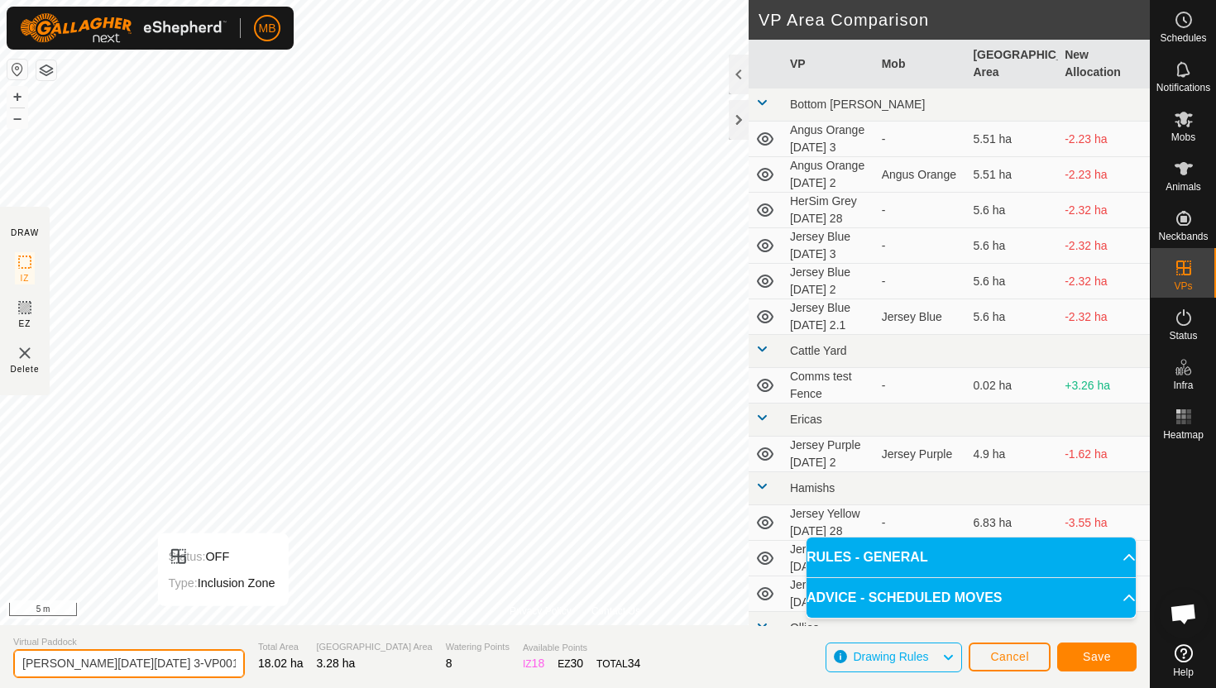
click at [194, 665] on input "Angus Black Friday 3-VP001" at bounding box center [129, 664] width 232 height 29
type input "Angus Black Friday 3.1"
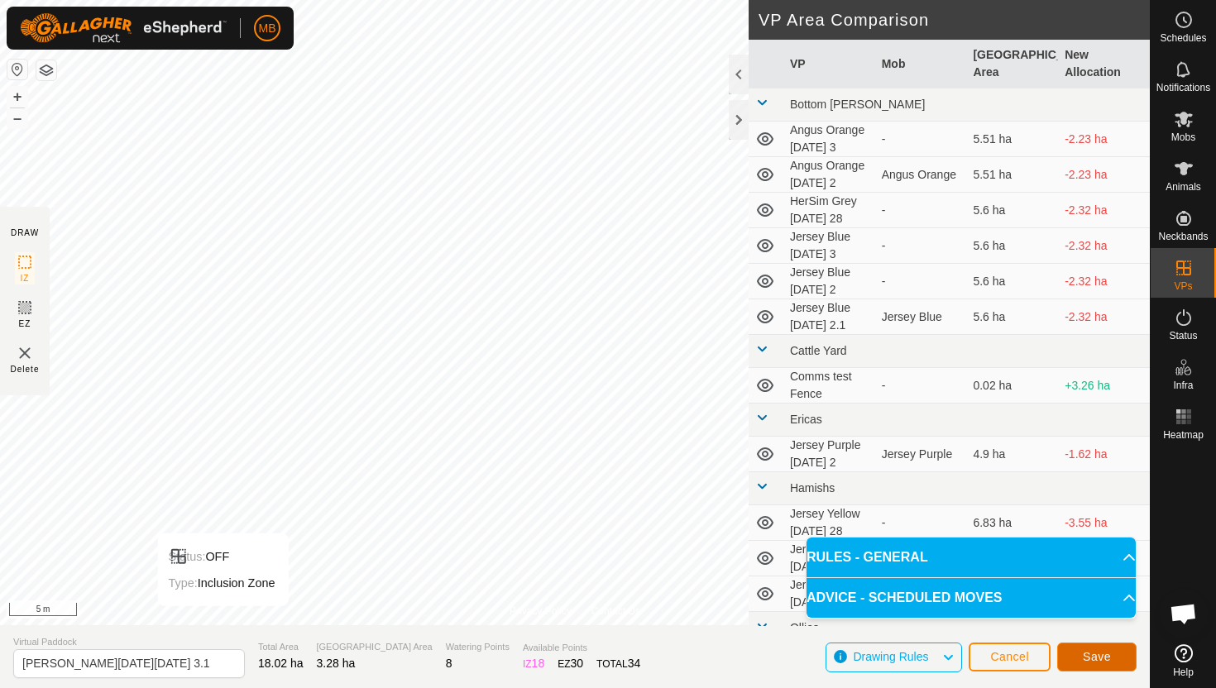
click at [1115, 656] on button "Save" at bounding box center [1096, 657] width 79 height 29
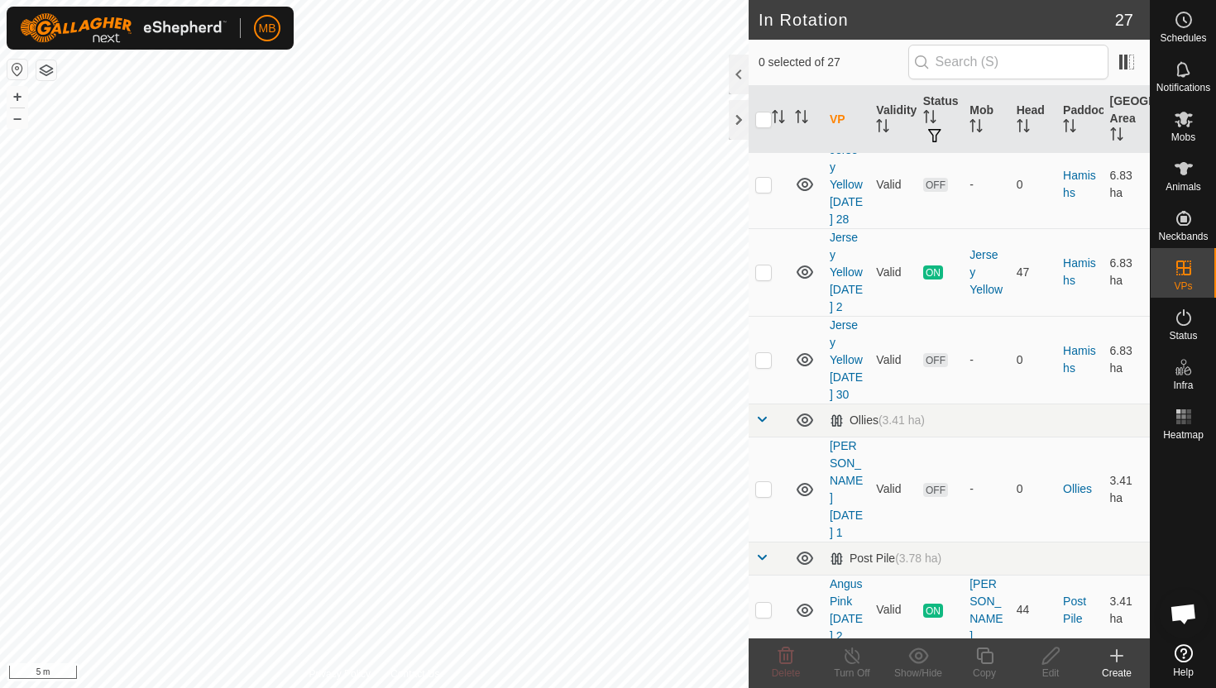
scroll to position [952, 0]
click at [765, 602] on p-checkbox at bounding box center [763, 608] width 17 height 13
checkbox input "true"
click at [985, 659] on icon at bounding box center [985, 656] width 21 height 20
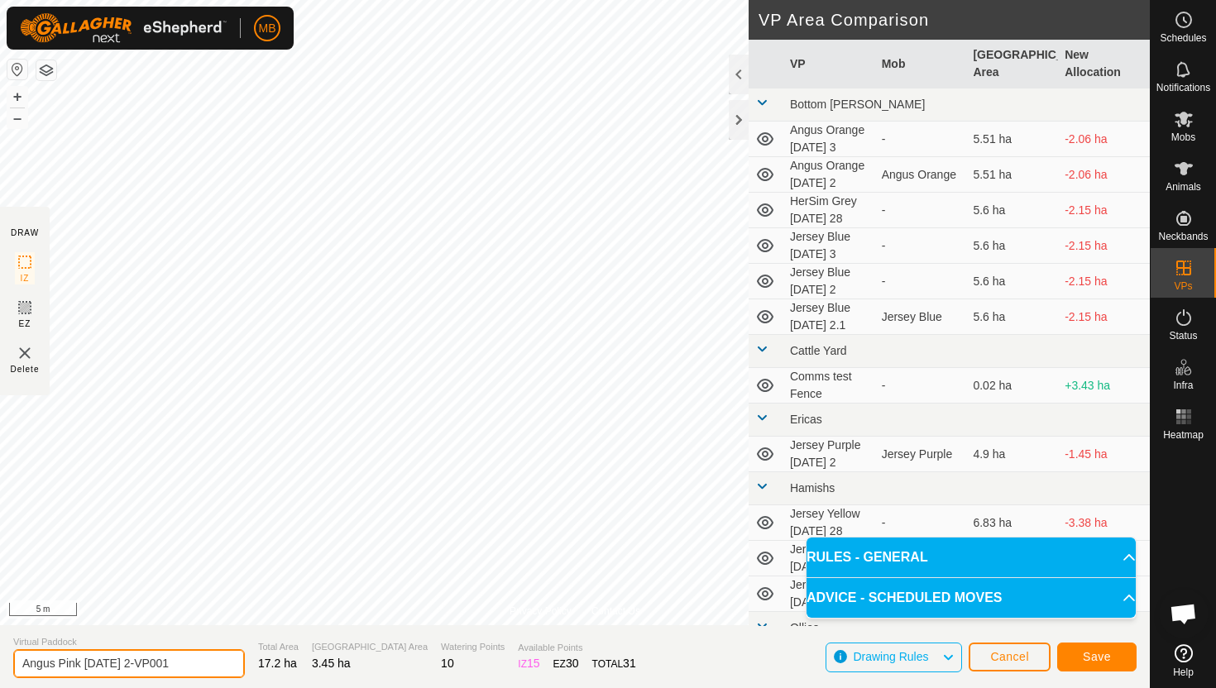
click at [197, 669] on input "Angus Pink Thursday 2-VP001" at bounding box center [129, 664] width 232 height 29
type input "Angus Pink Friday 3"
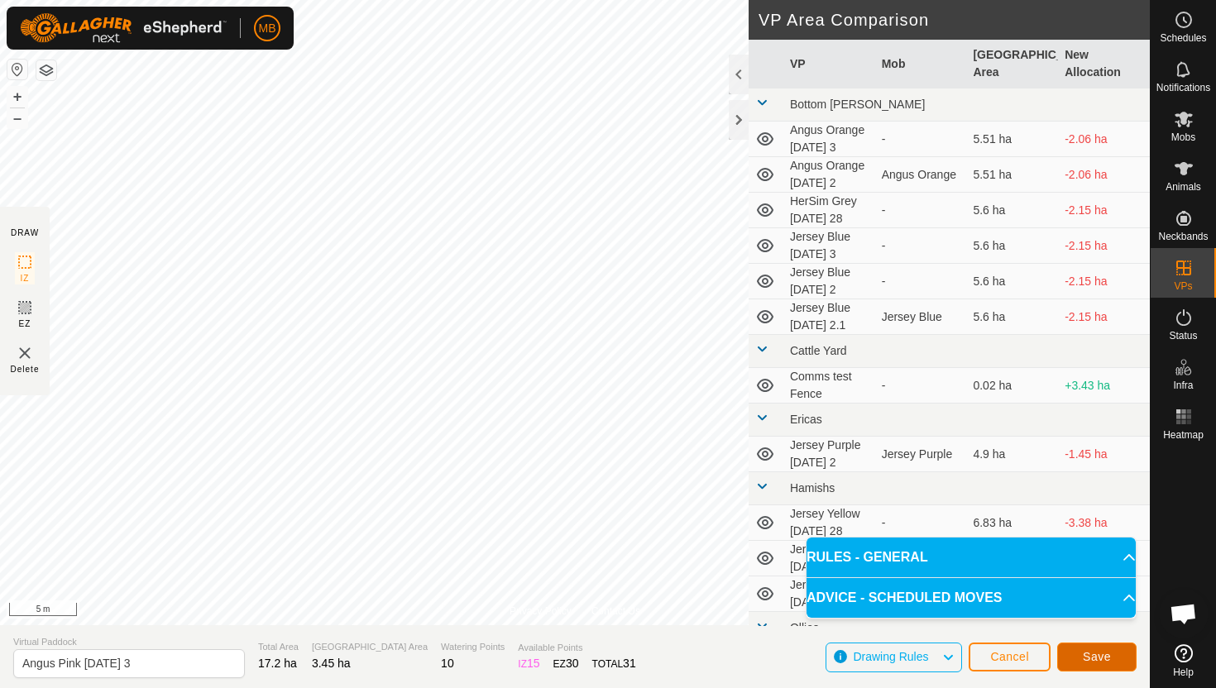
click at [1105, 650] on span "Save" at bounding box center [1097, 656] width 28 height 13
